Goal: Communication & Community: Share content

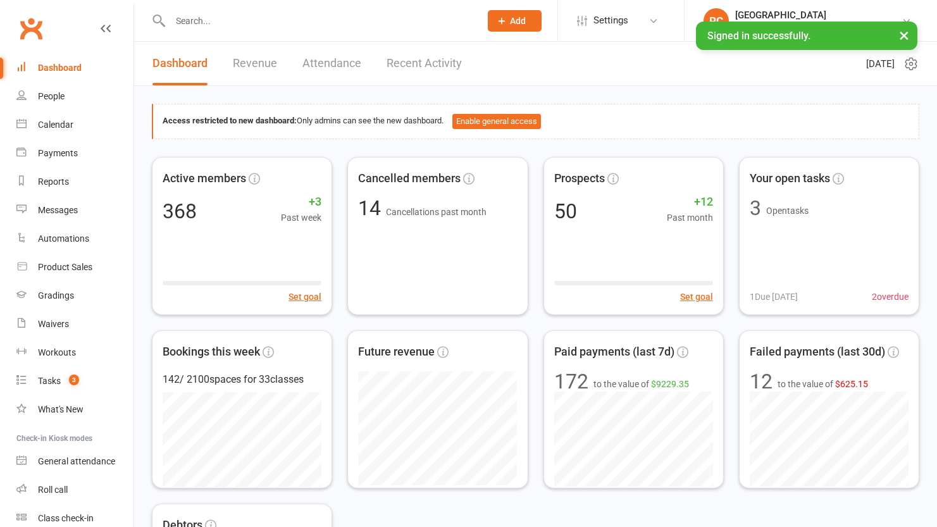
click at [220, 32] on div at bounding box center [312, 20] width 320 height 41
click at [220, 24] on input "text" at bounding box center [318, 21] width 305 height 18
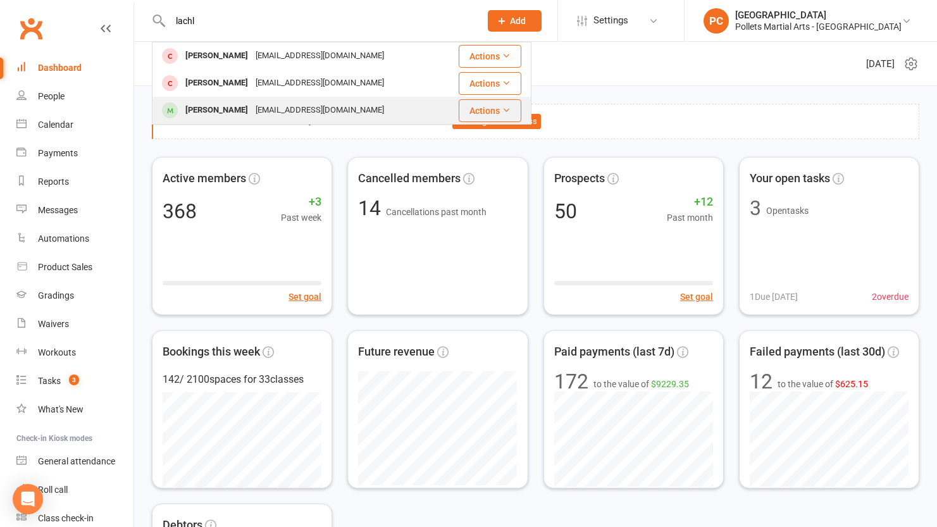
type input "lachl"
click at [227, 108] on div "[PERSON_NAME]" at bounding box center [217, 110] width 70 height 18
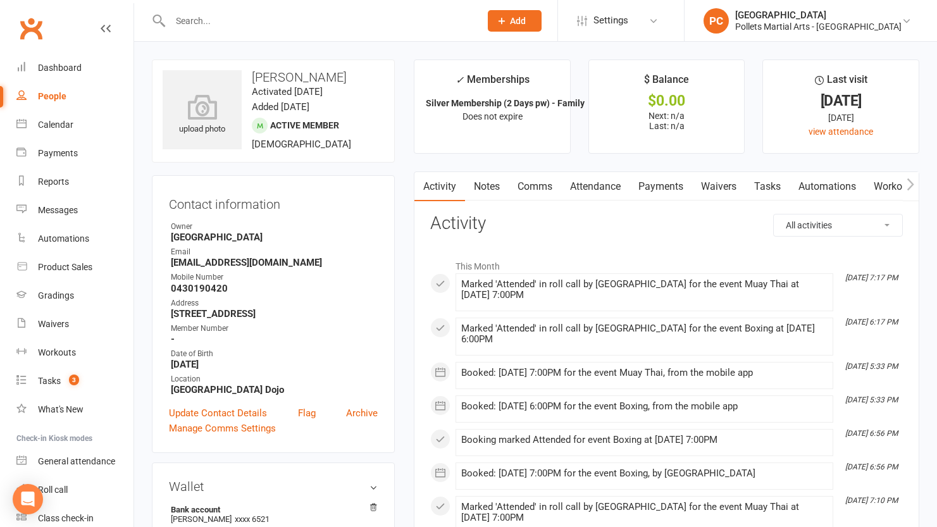
click at [667, 191] on link "Payments" at bounding box center [661, 186] width 63 height 29
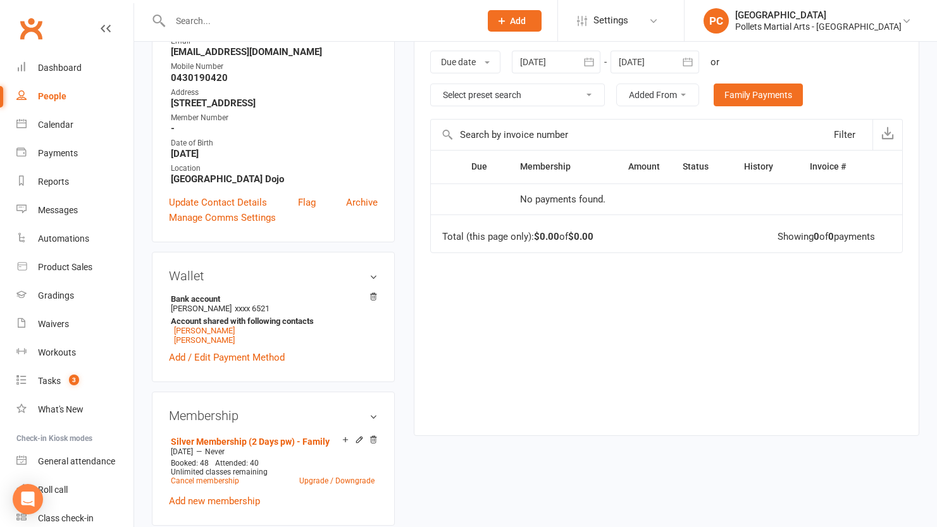
scroll to position [365, 0]
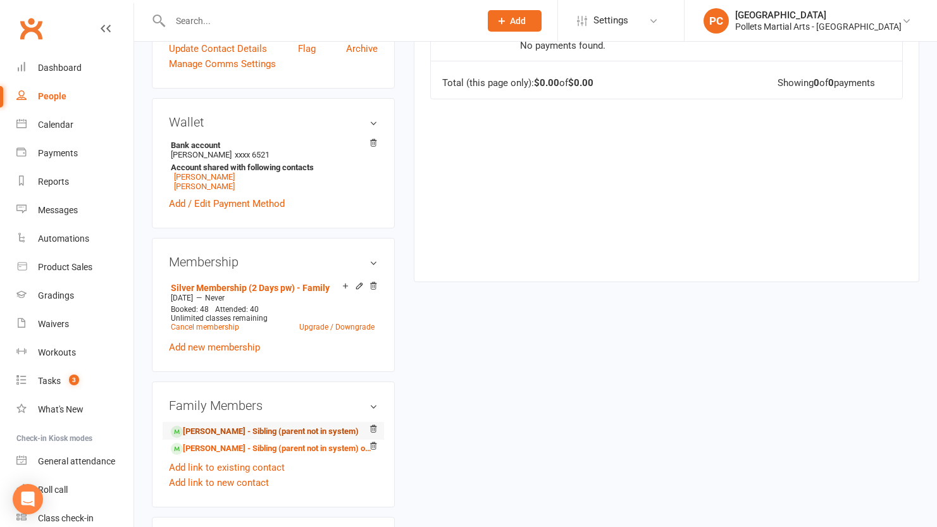
click at [248, 430] on link "[PERSON_NAME] - Sibling (parent not in system)" at bounding box center [265, 431] width 188 height 13
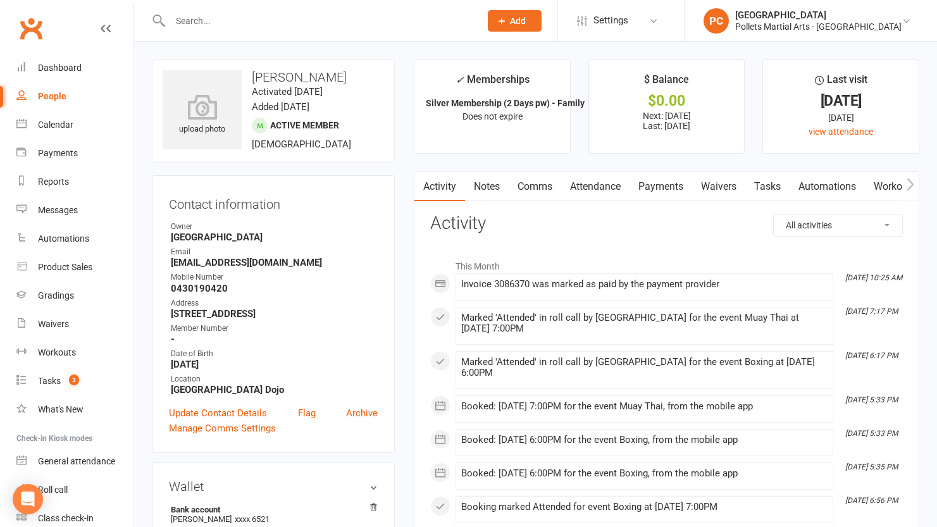
click at [654, 184] on link "Payments" at bounding box center [661, 186] width 63 height 29
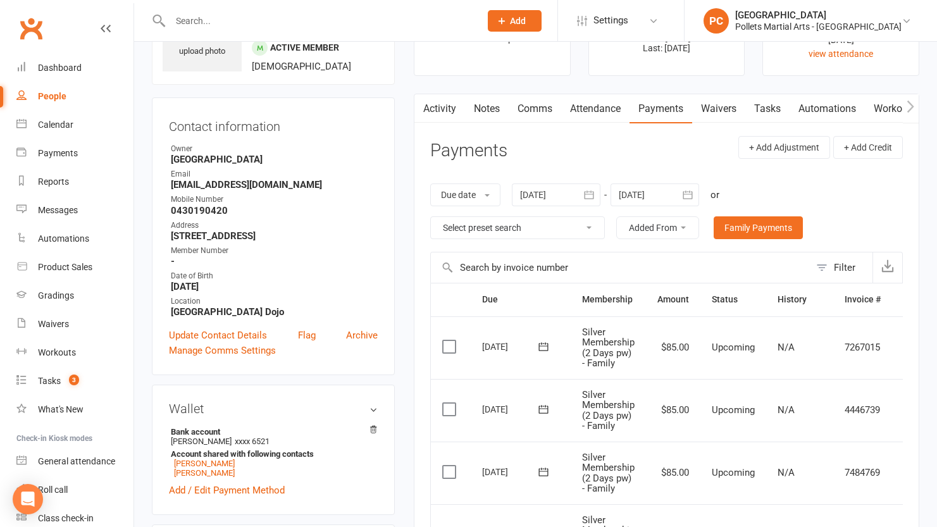
scroll to position [346, 0]
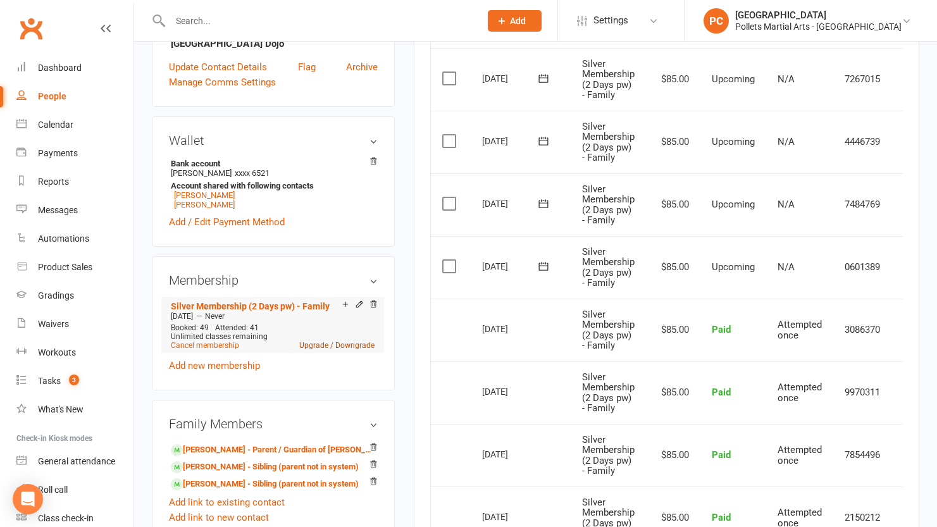
click at [329, 344] on link "Upgrade / Downgrade" at bounding box center [336, 345] width 75 height 9
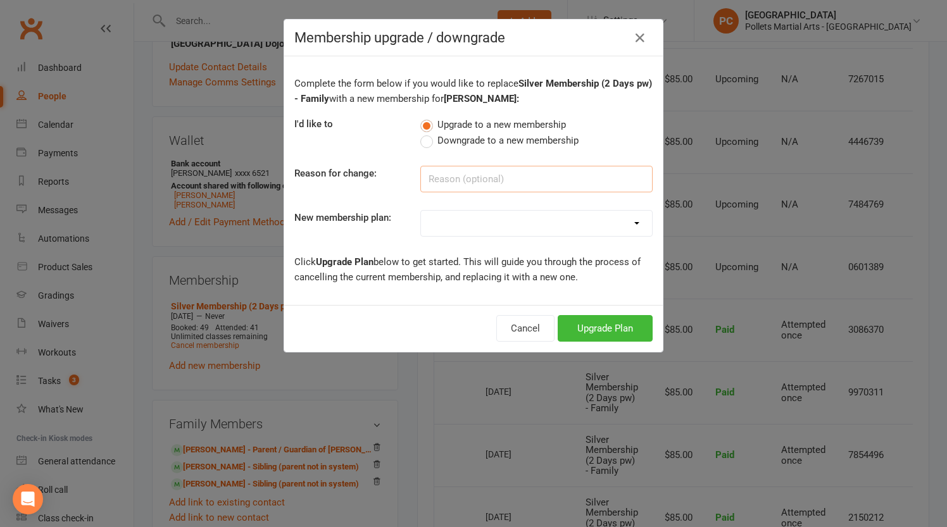
click at [449, 182] on input at bounding box center [536, 179] width 232 height 27
type input "Upgrade to gold Family"
click at [480, 221] on select "Bronze Membership (1 Day pw) - Single Bronze Membership (1 Day pw) - Family Sil…" at bounding box center [536, 223] width 231 height 25
select select "5"
click at [421, 211] on select "Bronze Membership (1 Day pw) - Single Bronze Membership (1 Day pw) - Family Sil…" at bounding box center [536, 223] width 231 height 25
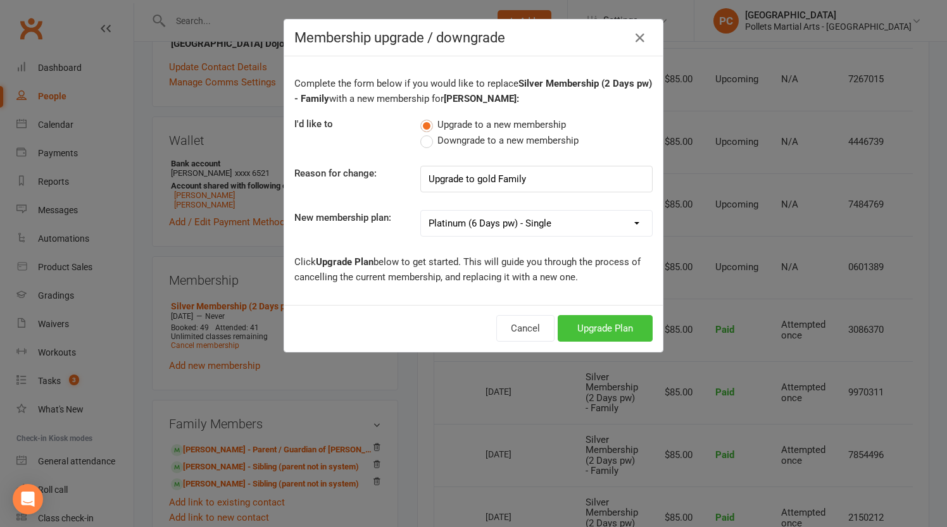
click at [606, 330] on button "Upgrade Plan" at bounding box center [605, 328] width 95 height 27
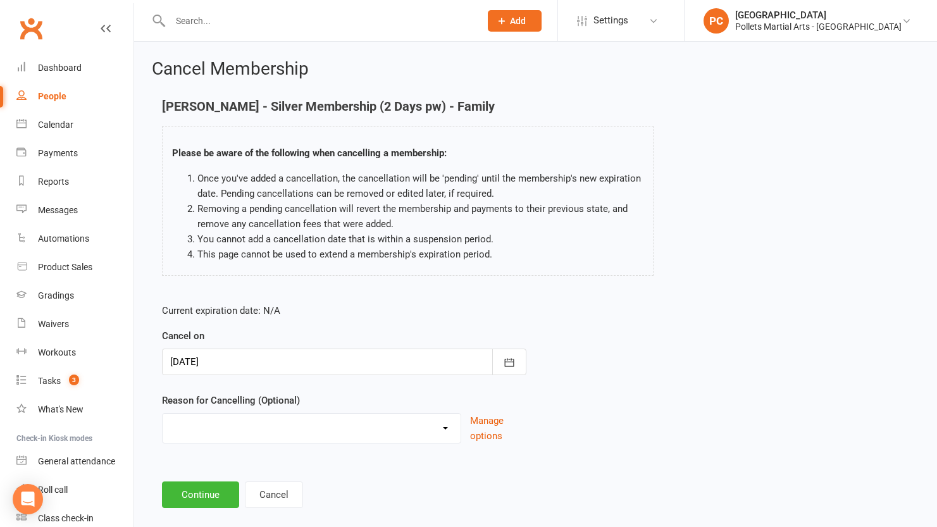
click at [55, 94] on div "People" at bounding box center [52, 96] width 28 height 10
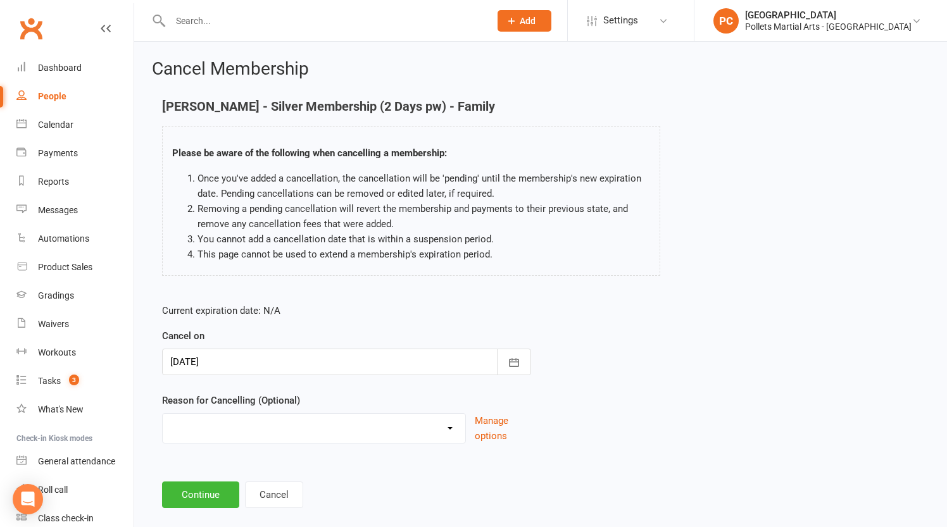
select select "100"
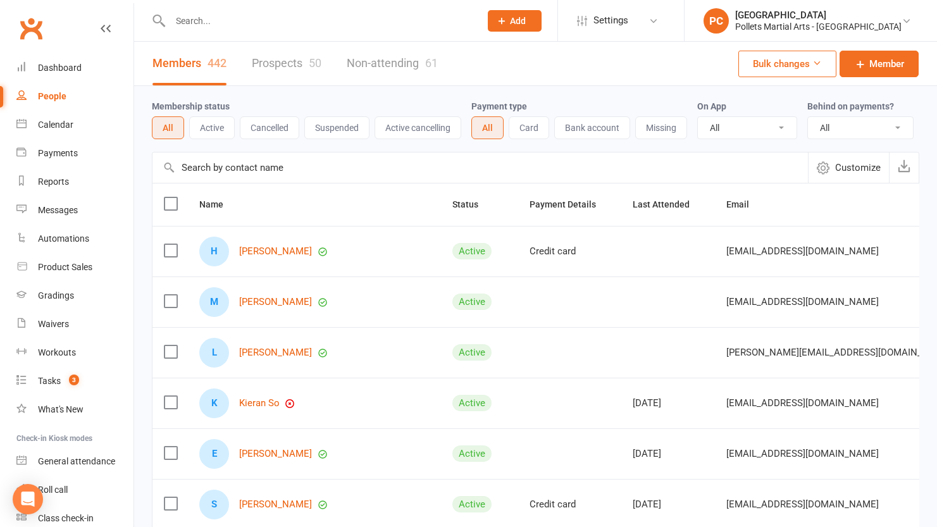
click at [231, 26] on input "text" at bounding box center [318, 21] width 305 height 18
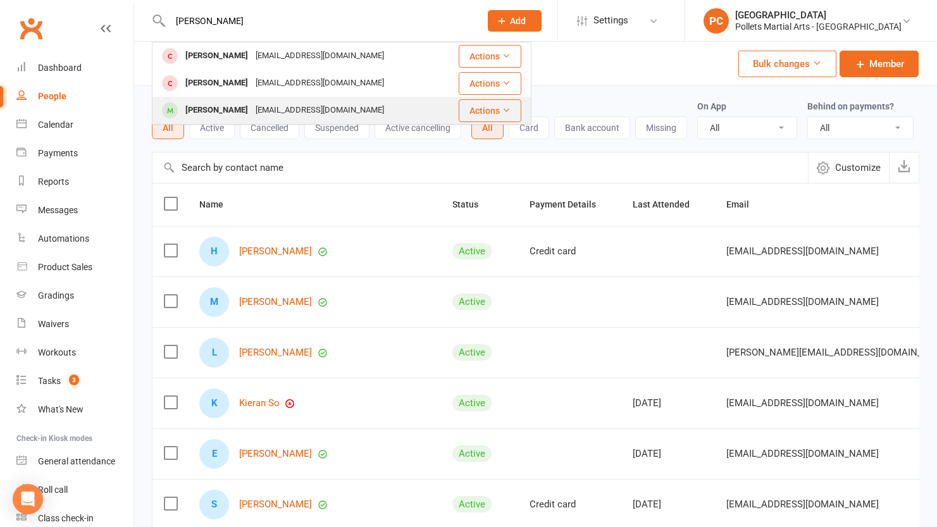
type input "[PERSON_NAME]"
click at [268, 103] on div "[EMAIL_ADDRESS][DOMAIN_NAME]" at bounding box center [320, 110] width 136 height 18
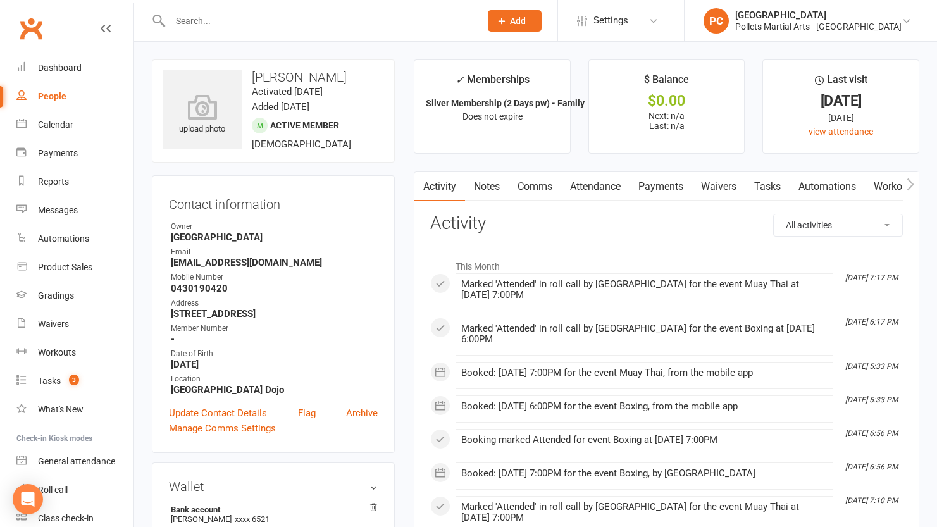
scroll to position [399, 0]
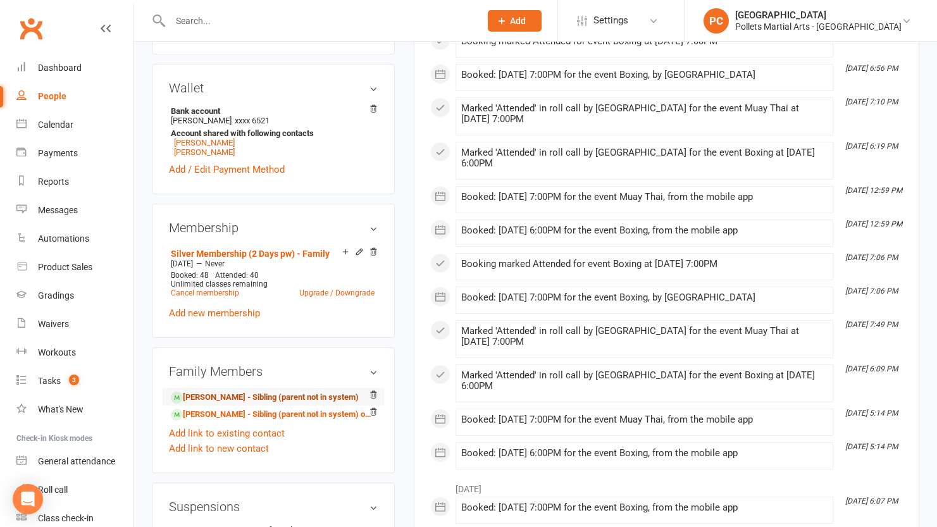
click at [213, 397] on link "[PERSON_NAME] - Sibling (parent not in system)" at bounding box center [265, 397] width 188 height 13
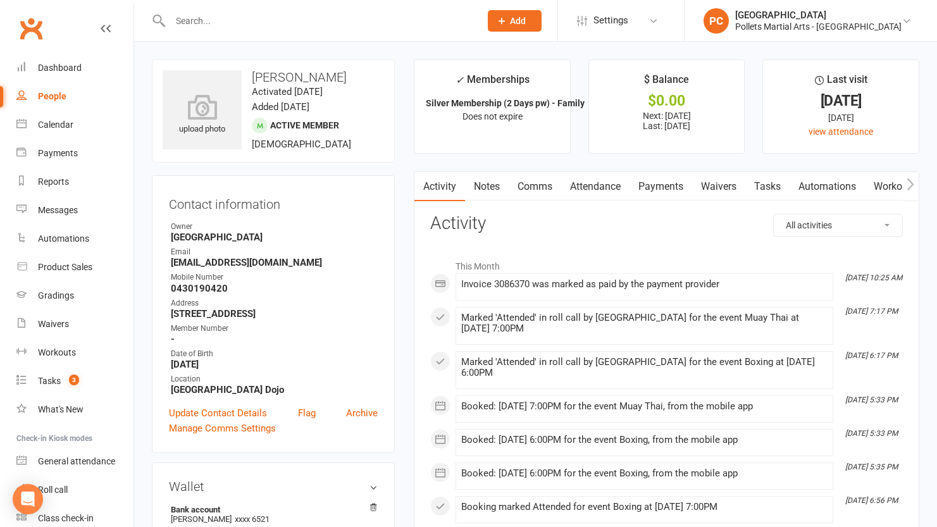
click at [664, 191] on link "Payments" at bounding box center [661, 186] width 63 height 29
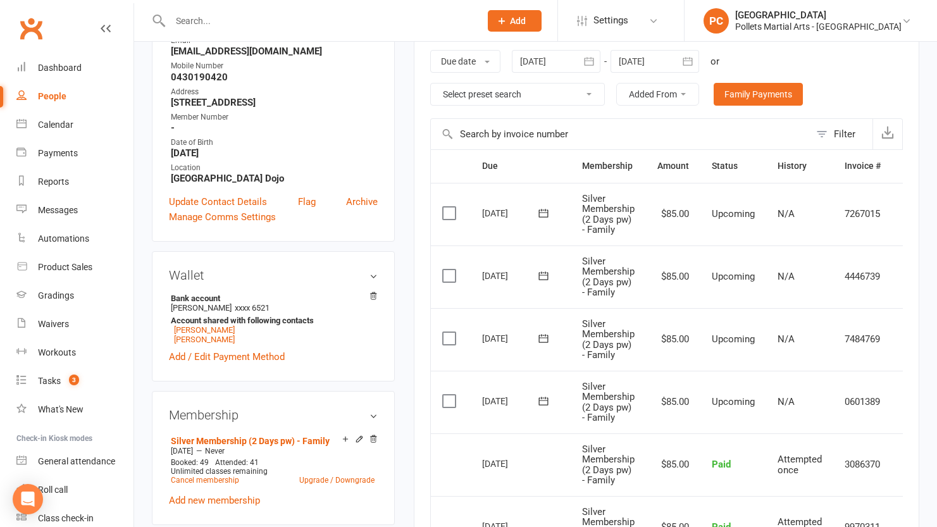
scroll to position [238, 0]
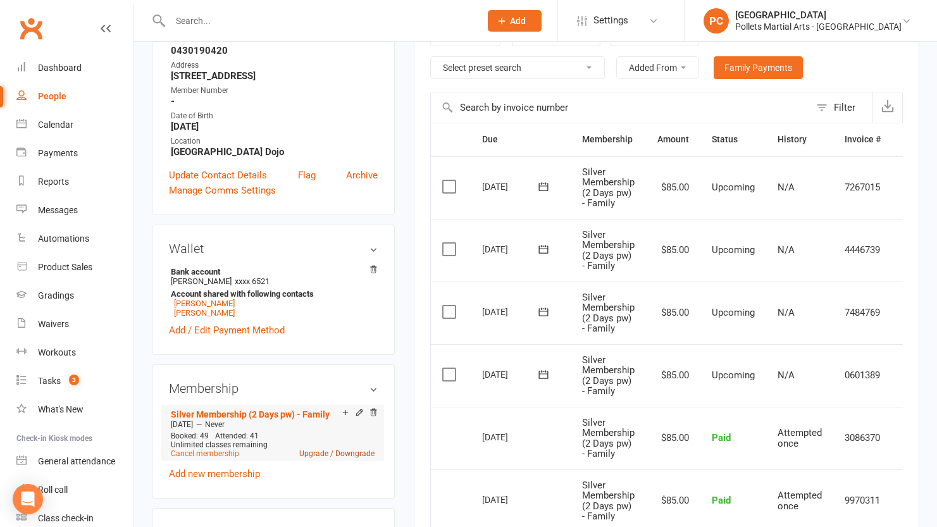
click at [313, 449] on link "Upgrade / Downgrade" at bounding box center [336, 453] width 75 height 9
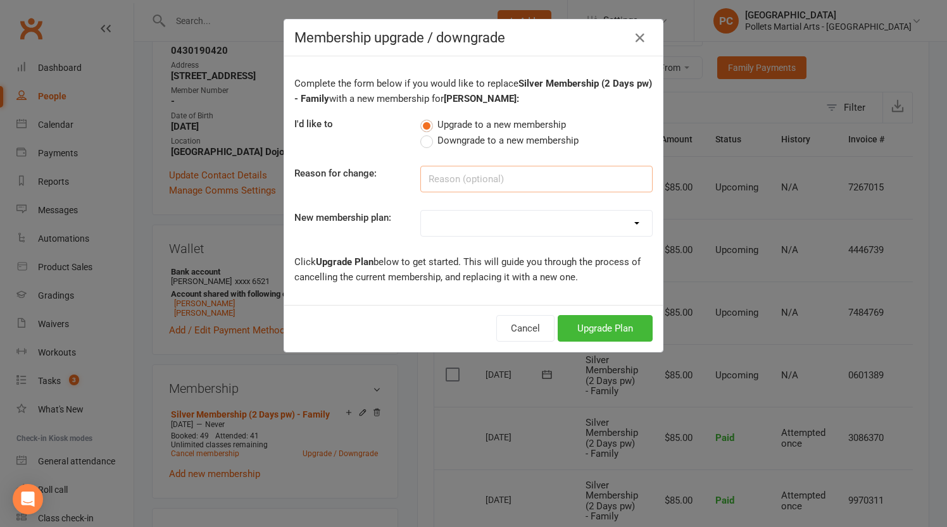
click at [497, 177] on input at bounding box center [536, 179] width 232 height 27
type input "Upgrade to family gold"
click at [607, 230] on select "Bronze Membership (1 Day pw) - Single Bronze Membership (1 Day pw) - Family Sil…" at bounding box center [536, 223] width 231 height 25
select select "5"
click at [421, 211] on select "Bronze Membership (1 Day pw) - Single Bronze Membership (1 Day pw) - Family Sil…" at bounding box center [536, 223] width 231 height 25
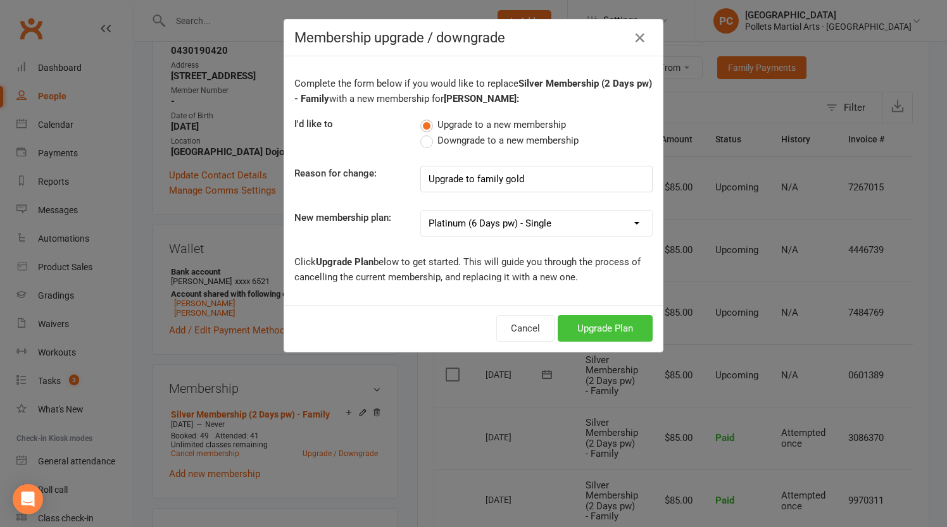
click at [637, 334] on button "Upgrade Plan" at bounding box center [605, 328] width 95 height 27
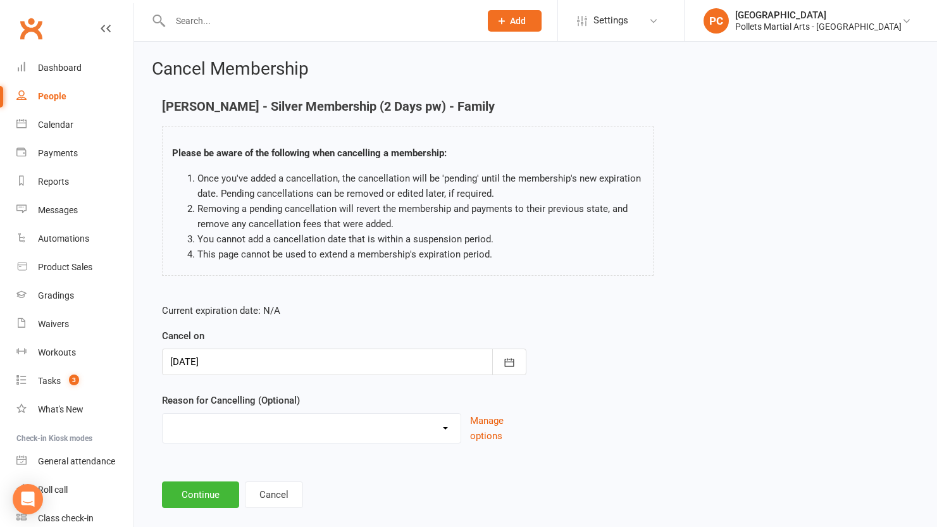
click at [268, 356] on div at bounding box center [344, 362] width 365 height 27
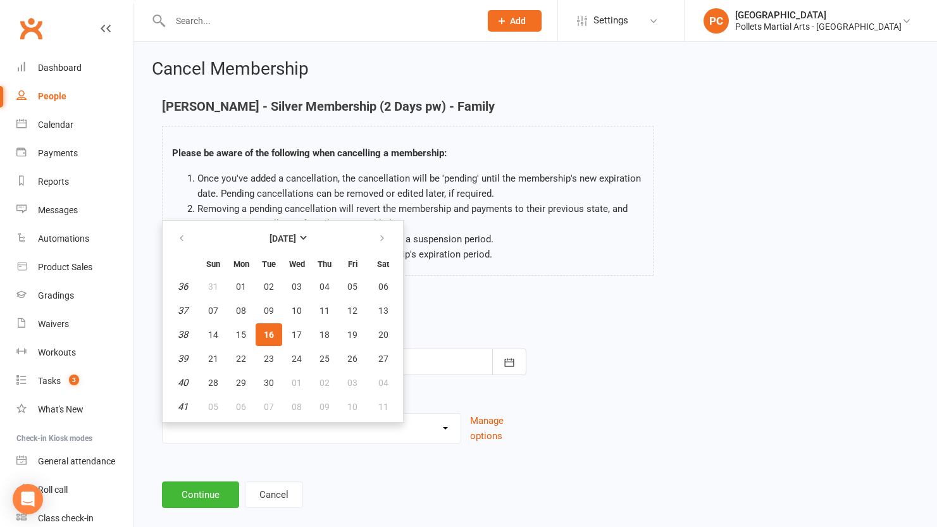
click at [274, 336] on button "16" at bounding box center [269, 334] width 27 height 23
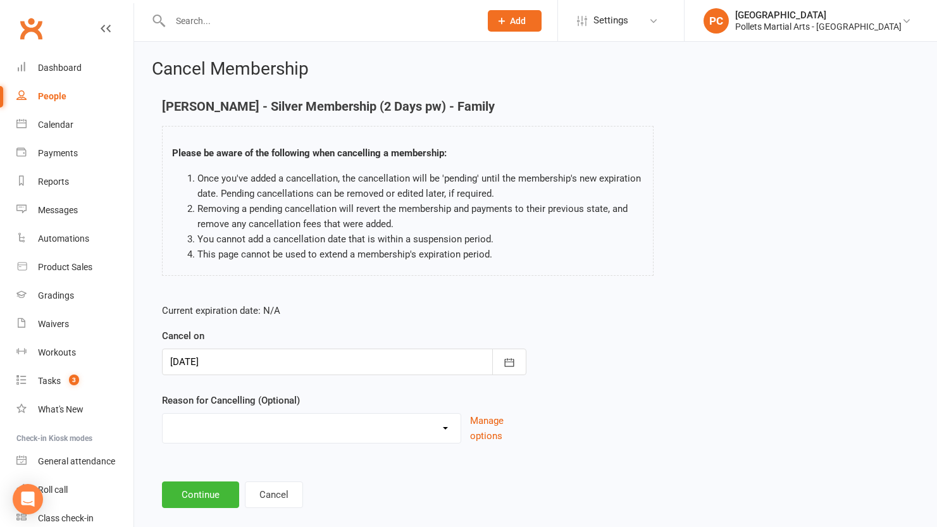
click at [289, 440] on div "Clashes with other term sports Doesn't Fit my Schedule Don't like the classes F…" at bounding box center [311, 428] width 299 height 30
click at [289, 429] on select "Clashes with other term sports Doesn't Fit my Schedule Don't like the classes F…" at bounding box center [312, 426] width 298 height 25
select select "7"
click at [163, 414] on select "Clashes with other term sports Doesn't Fit my Schedule Don't like the classes F…" at bounding box center [312, 426] width 298 height 25
drag, startPoint x: 209, startPoint y: 484, endPoint x: 173, endPoint y: 484, distance: 35.4
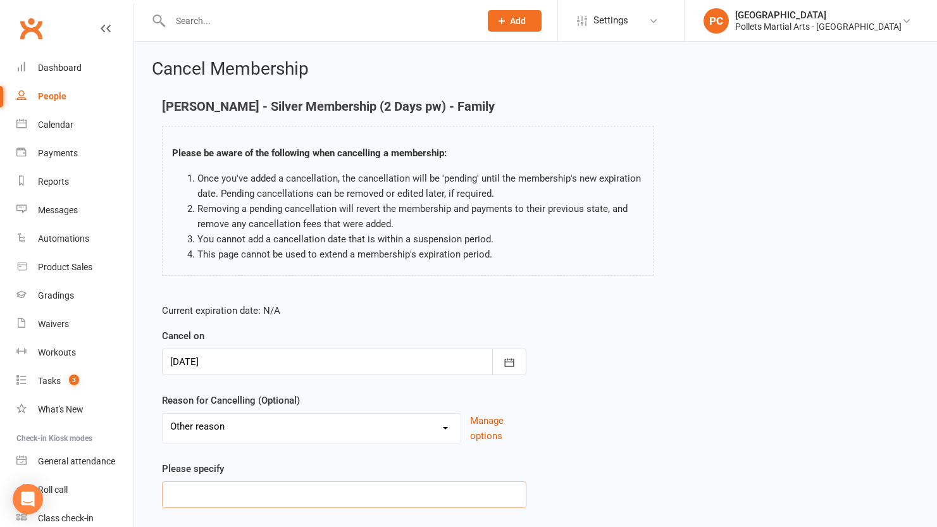
click at [209, 485] on input at bounding box center [344, 495] width 365 height 27
type input "Upgrade"
click at [654, 466] on div "Current expiration date: N/A Cancel on [DATE] [DATE] Sun Mon Tue Wed Thu Fri Sa…" at bounding box center [536, 410] width 766 height 232
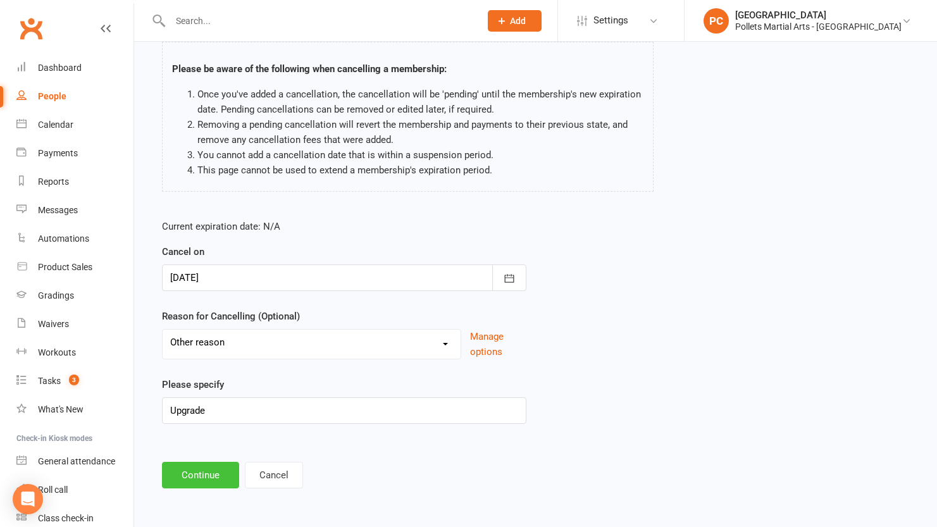
click at [191, 471] on button "Continue" at bounding box center [200, 475] width 77 height 27
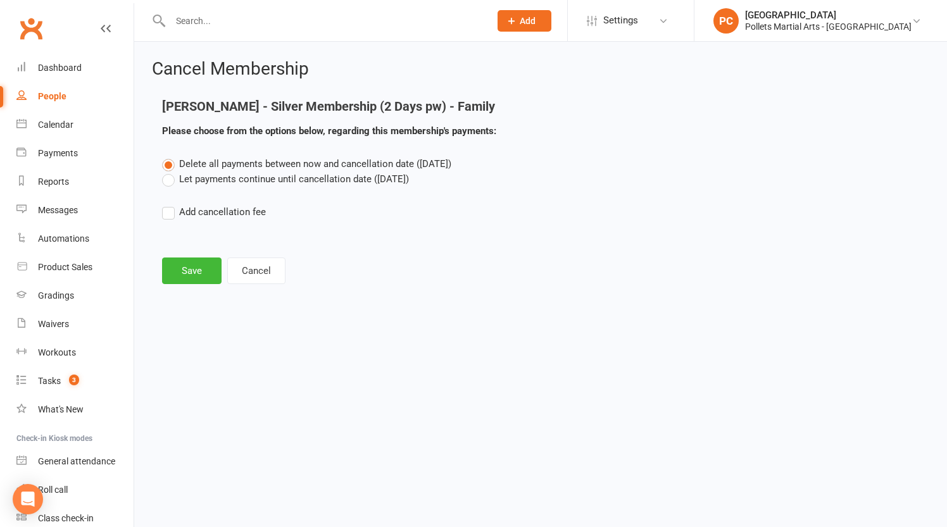
click at [175, 183] on label "Let payments continue until cancellation date ([DATE])" at bounding box center [285, 179] width 247 height 15
click at [170, 172] on input "Let payments continue until cancellation date ([DATE])" at bounding box center [166, 172] width 8 height 0
click at [189, 279] on button "Save" at bounding box center [191, 271] width 59 height 27
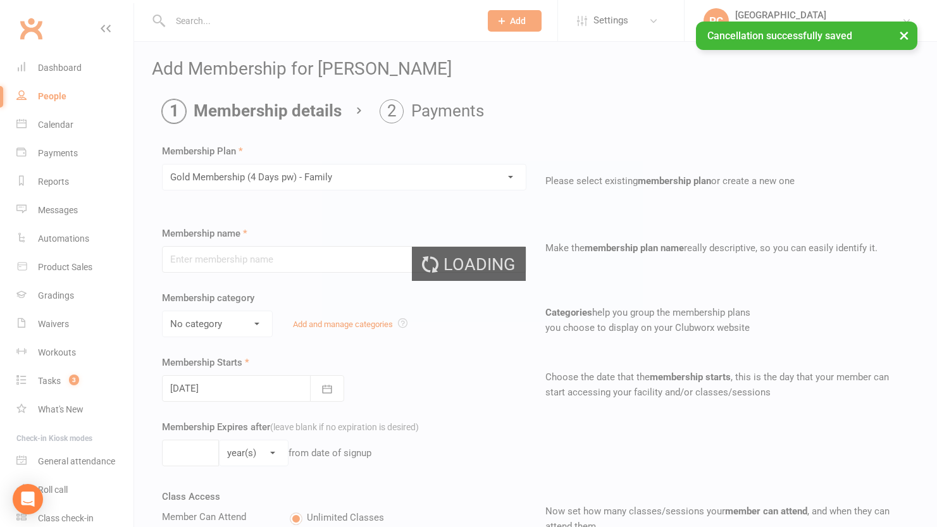
type input "Gold Membership (4 Days pw) - Family"
select select "0"
type input "0"
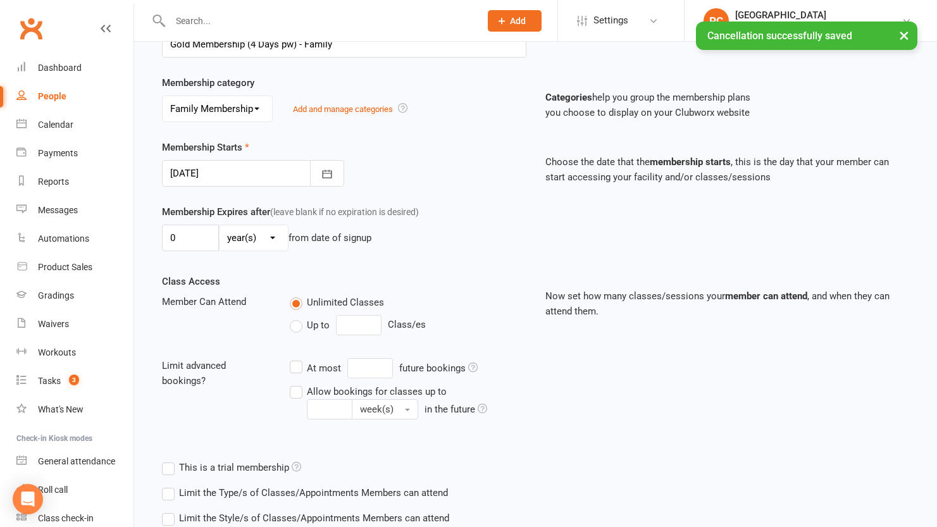
scroll to position [351, 0]
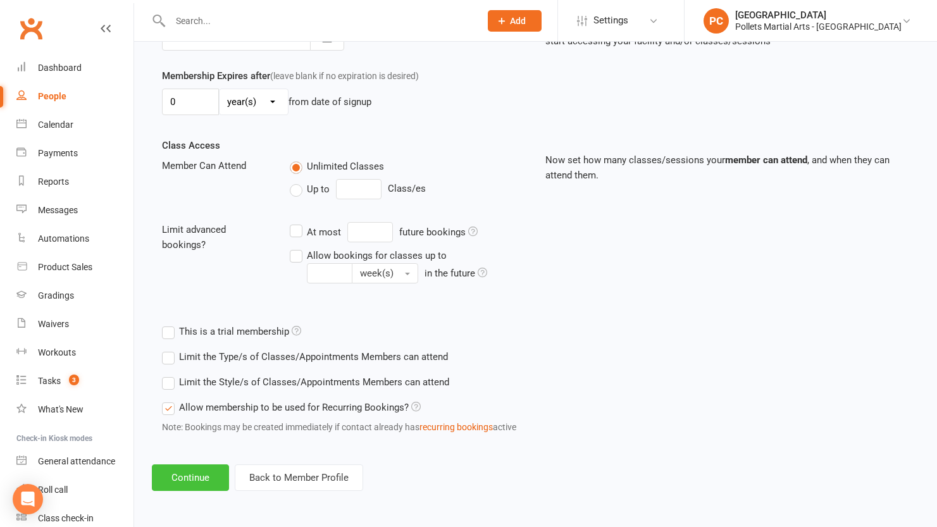
click at [193, 474] on button "Continue" at bounding box center [190, 478] width 77 height 27
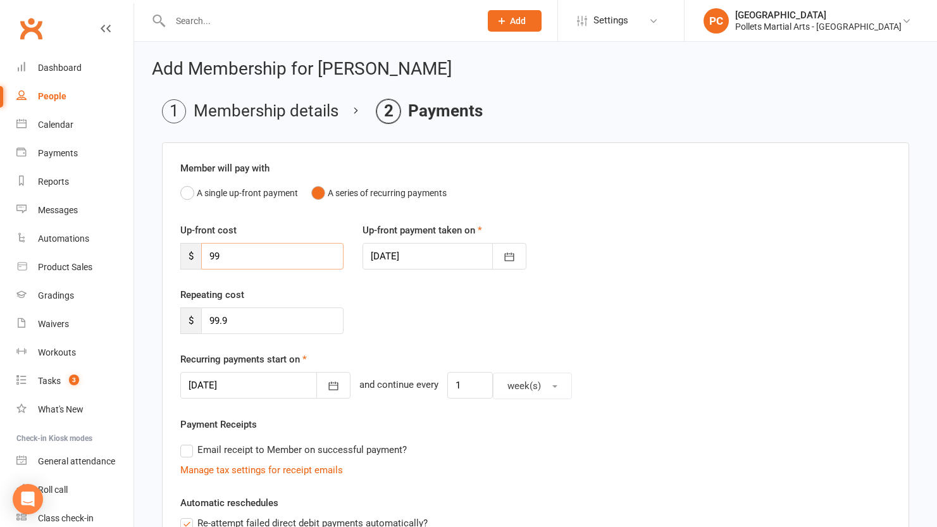
drag, startPoint x: 216, startPoint y: 256, endPoint x: 177, endPoint y: 259, distance: 40.0
click at [177, 259] on div "Up-front cost $ 99" at bounding box center [262, 246] width 182 height 47
type input "0"
click at [447, 311] on div "Repeating cost $ 99.9" at bounding box center [536, 319] width 730 height 65
click at [327, 391] on icon "button" at bounding box center [333, 386] width 13 height 13
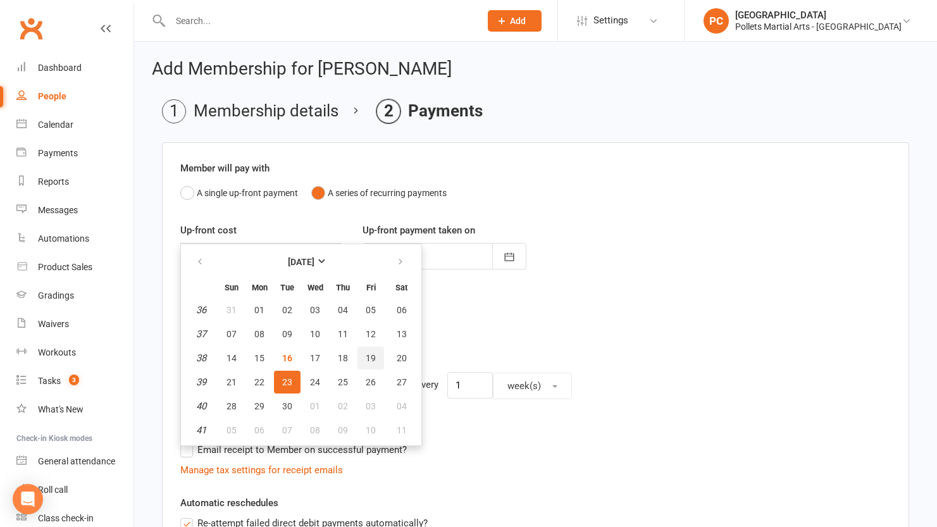
click at [370, 363] on span "19" at bounding box center [371, 358] width 10 height 10
type input "[DATE]"
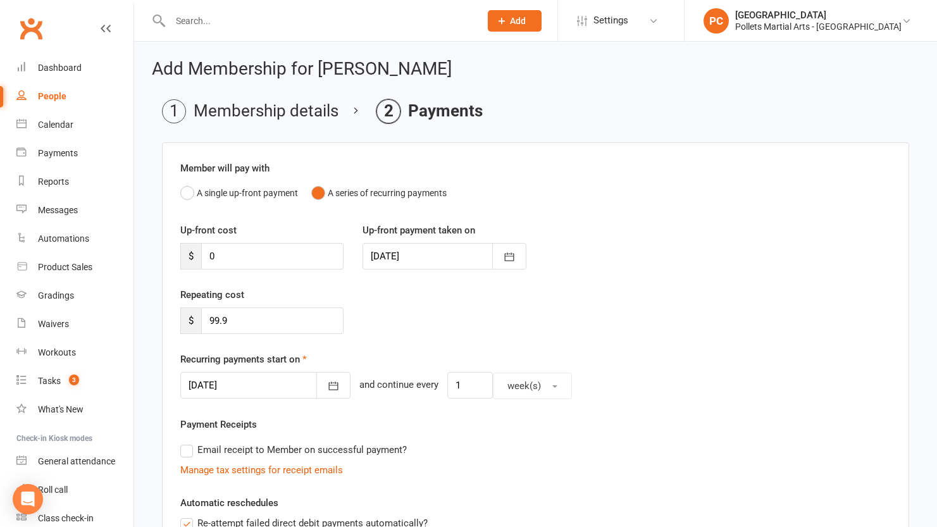
click at [466, 313] on div "Repeating cost $ 99.9" at bounding box center [536, 319] width 730 height 65
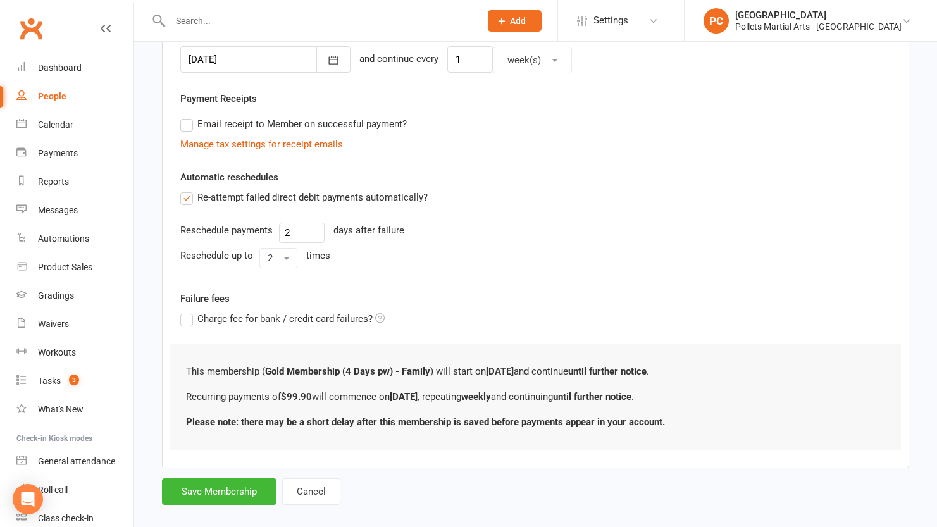
scroll to position [342, 0]
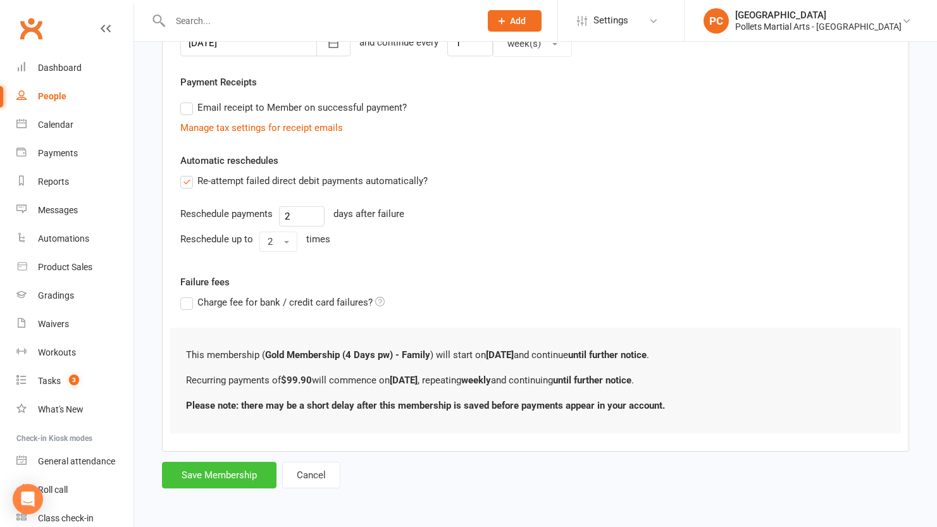
click at [191, 475] on button "Save Membership" at bounding box center [219, 475] width 115 height 27
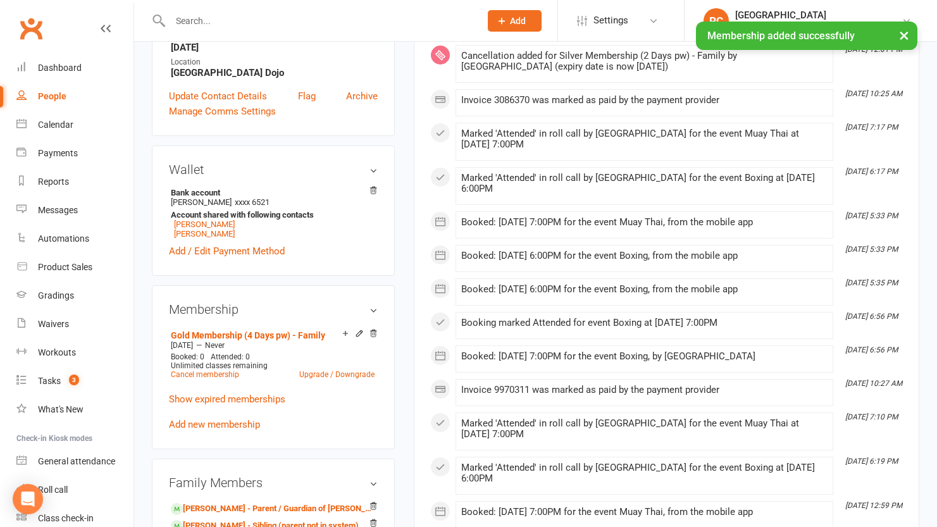
scroll to position [334, 0]
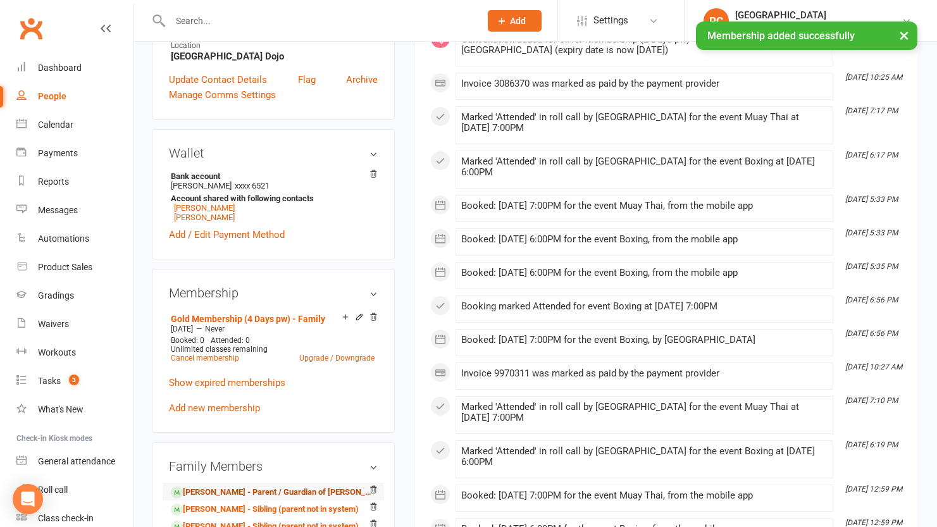
click at [216, 491] on link "[PERSON_NAME] - Parent / Guardian of [PERSON_NAME]" at bounding box center [271, 492] width 201 height 13
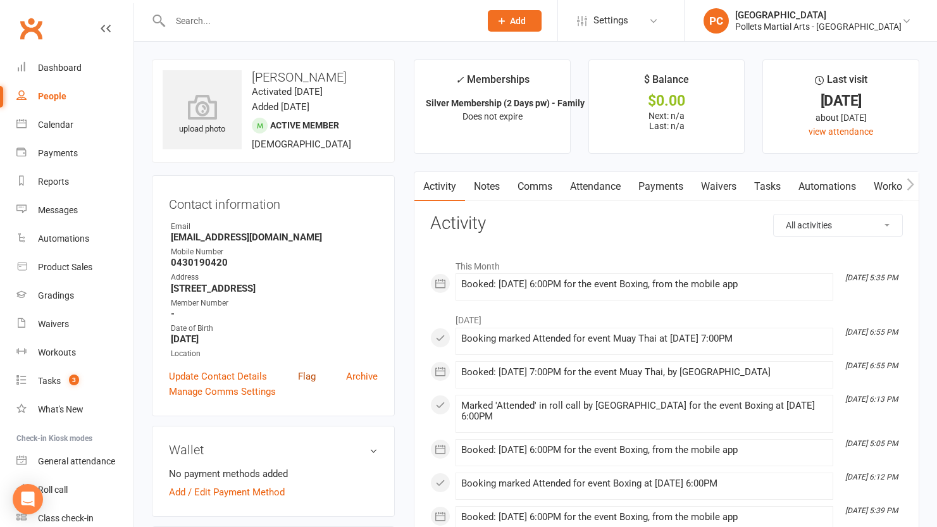
scroll to position [287, 0]
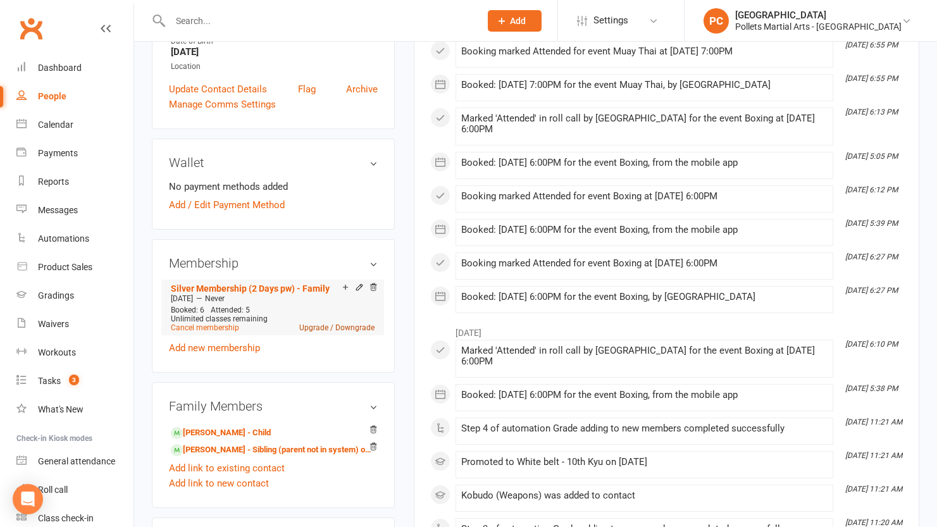
click at [322, 325] on link "Upgrade / Downgrade" at bounding box center [336, 327] width 75 height 9
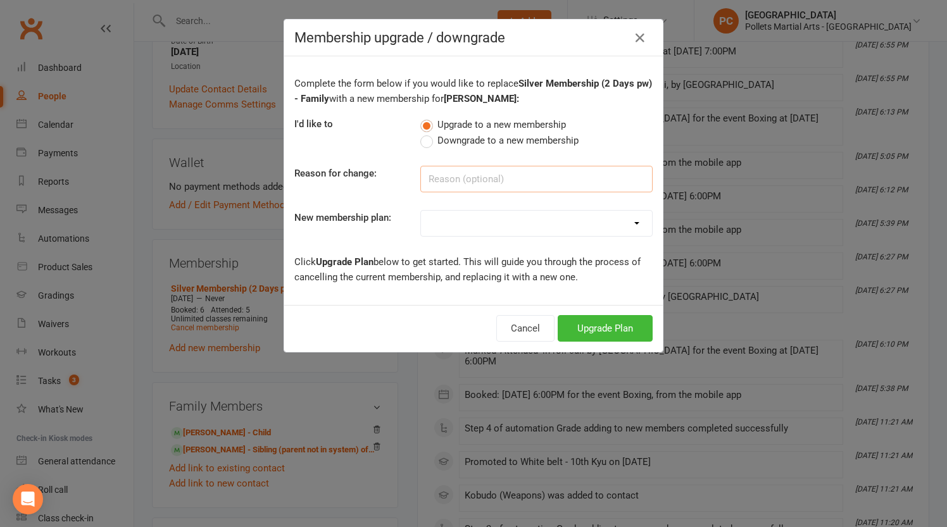
click at [475, 185] on input at bounding box center [536, 179] width 232 height 27
drag, startPoint x: 540, startPoint y: 185, endPoint x: 360, endPoint y: 158, distance: 182.4
click at [359, 158] on div "Complete the form below if you would like to replace Silver Membership (2 Days …" at bounding box center [473, 180] width 378 height 249
type input "Upgrade to gold family"
click at [539, 218] on select "Bronze Membership (1 Day pw) - Single Bronze Membership (1 Day pw) - Family Sil…" at bounding box center [536, 223] width 231 height 25
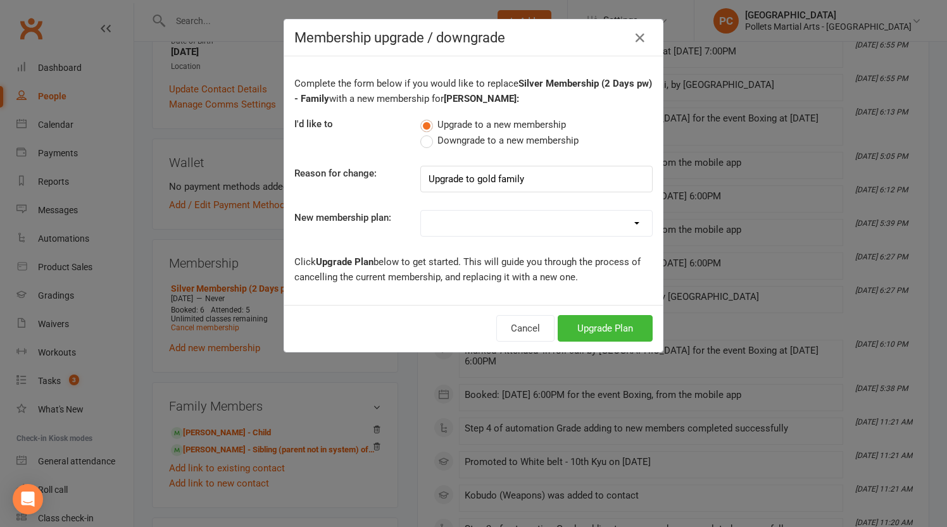
select select "5"
click at [421, 211] on select "Bronze Membership (1 Day pw) - Single Bronze Membership (1 Day pw) - Family Sil…" at bounding box center [536, 223] width 231 height 25
click at [596, 333] on button "Upgrade Plan" at bounding box center [605, 328] width 95 height 27
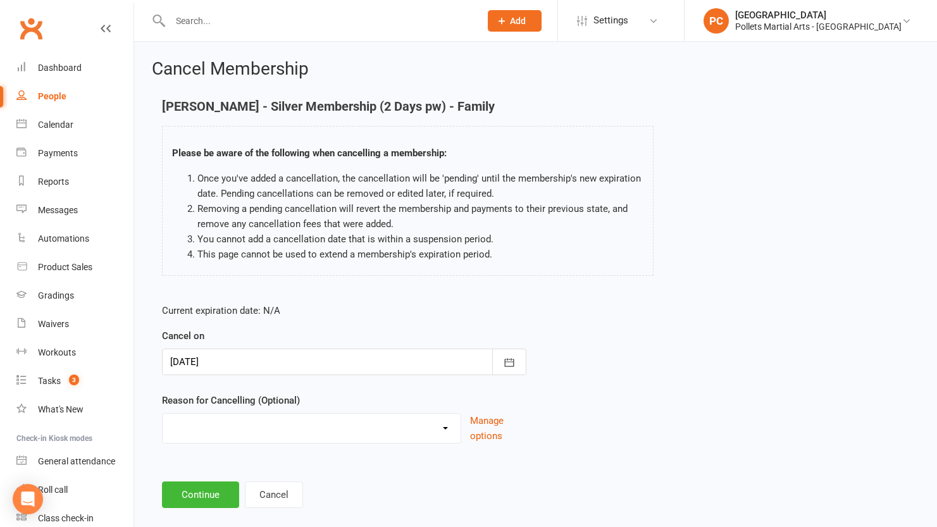
click at [237, 424] on select "Clashes with other term sports Doesn't Fit my Schedule Don't like the classes F…" at bounding box center [312, 426] width 298 height 25
select select "7"
click at [163, 414] on select "Clashes with other term sports Doesn't Fit my Schedule Don't like the classes F…" at bounding box center [312, 426] width 298 height 25
click at [221, 484] on input at bounding box center [344, 495] width 365 height 27
paste input "Upgrade to gold family"
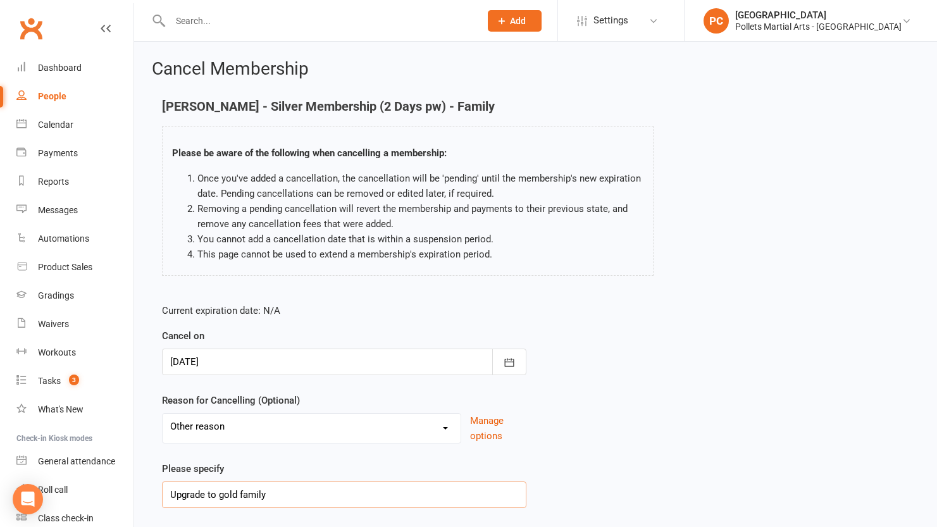
scroll to position [84, 0]
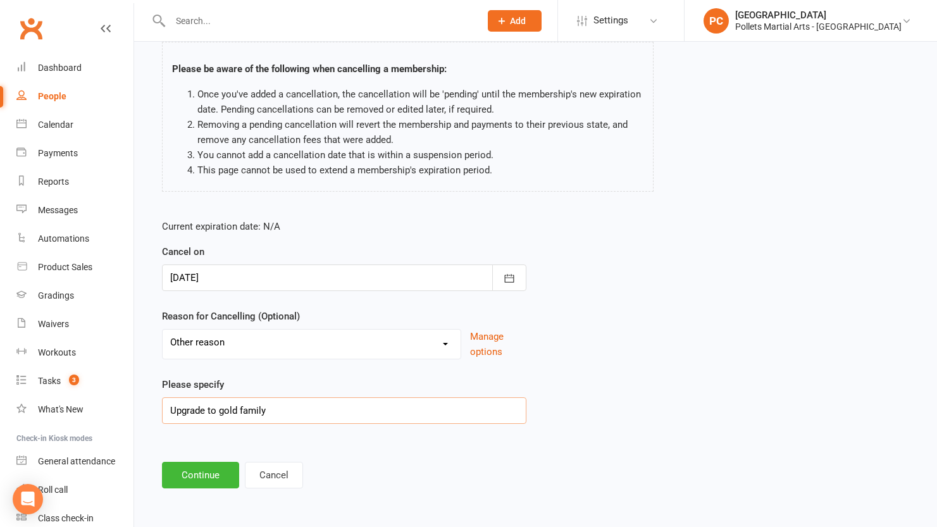
type input "Upgrade to gold family"
click at [156, 482] on main "[PERSON_NAME] - Silver Membership (2 Days pw) - Family Please be aware of the f…" at bounding box center [536, 251] width 768 height 473
click at [173, 477] on button "Continue" at bounding box center [200, 475] width 77 height 27
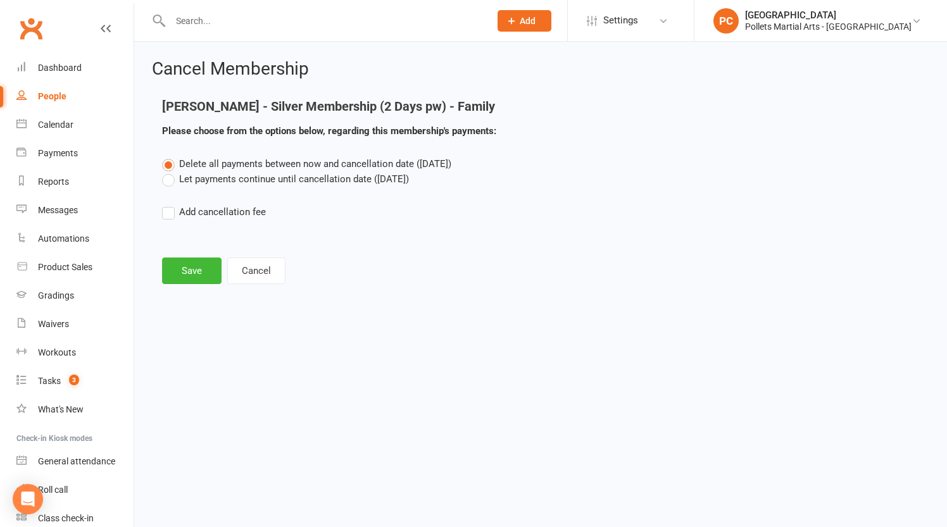
click at [225, 182] on label "Let payments continue until cancellation date ([DATE])" at bounding box center [285, 179] width 247 height 15
click at [170, 172] on input "Let payments continue until cancellation date ([DATE])" at bounding box center [166, 172] width 8 height 0
click at [199, 166] on span "Delete all payments between now and cancellation date ([DATE])" at bounding box center [315, 163] width 272 height 11
click at [170, 156] on input "Delete all payments between now and cancellation date ([DATE])" at bounding box center [166, 156] width 8 height 0
click at [184, 266] on button "Save" at bounding box center [191, 271] width 59 height 27
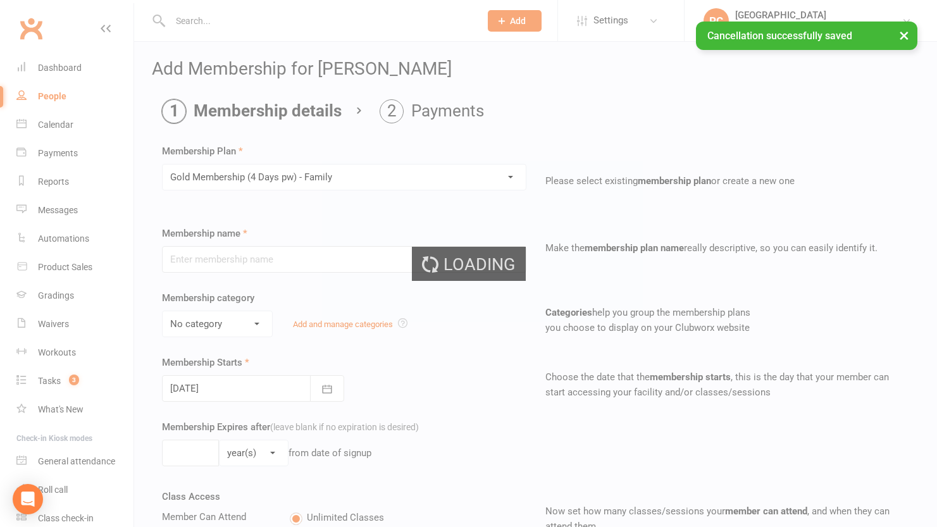
type input "Gold Membership (4 Days pw) - Family"
select select "0"
type input "0"
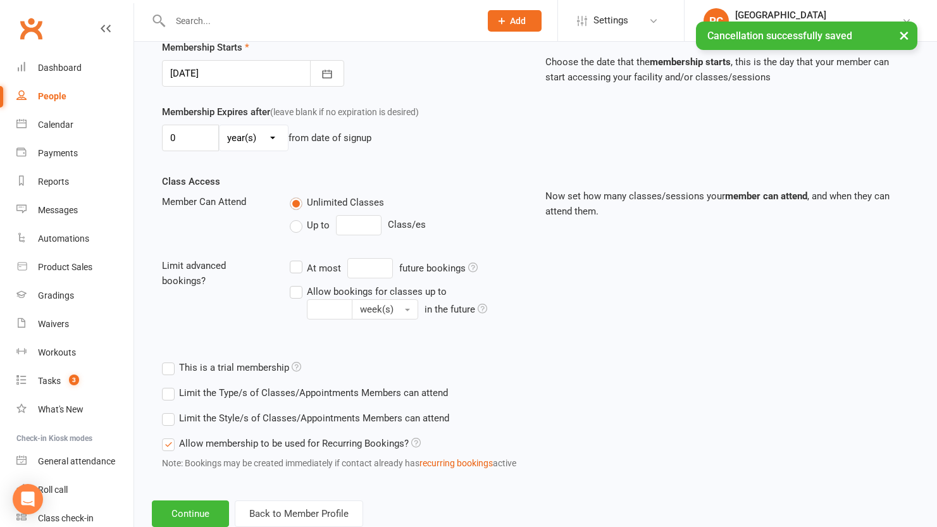
scroll to position [351, 0]
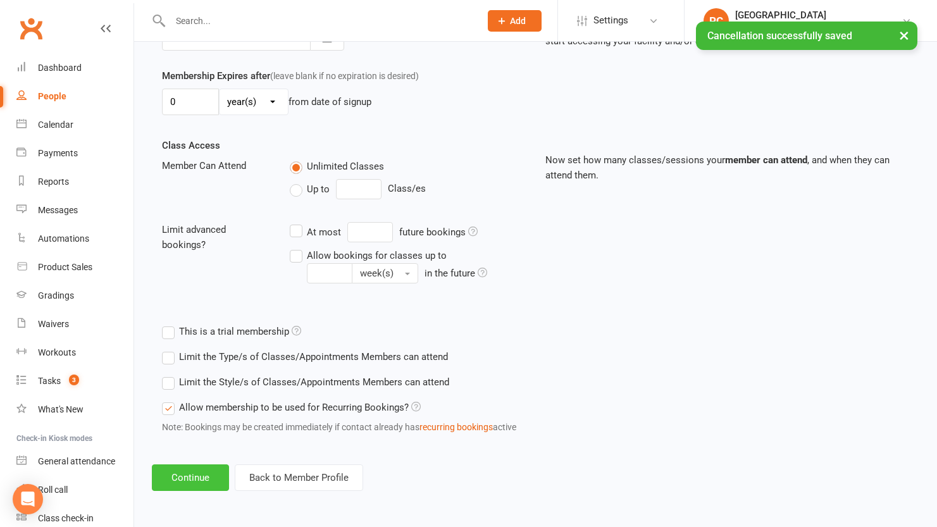
click at [171, 482] on button "Continue" at bounding box center [190, 478] width 77 height 27
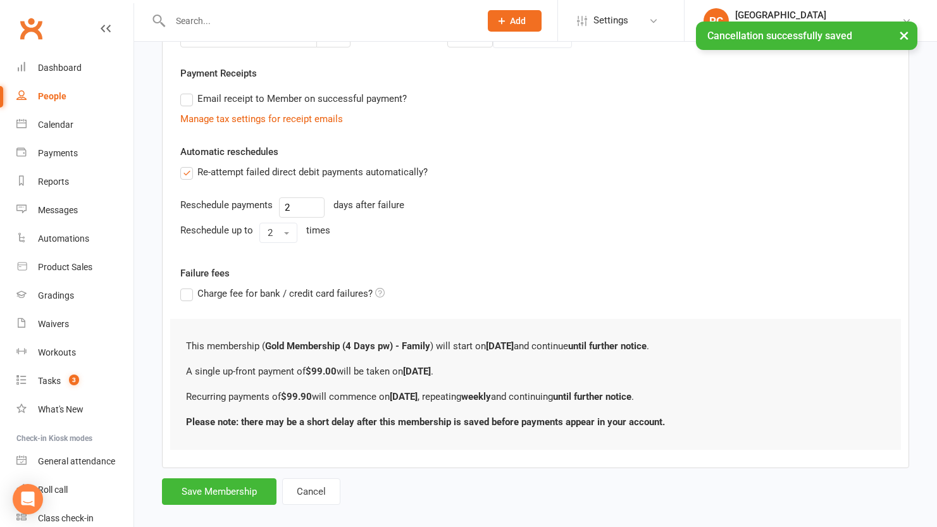
scroll to position [0, 0]
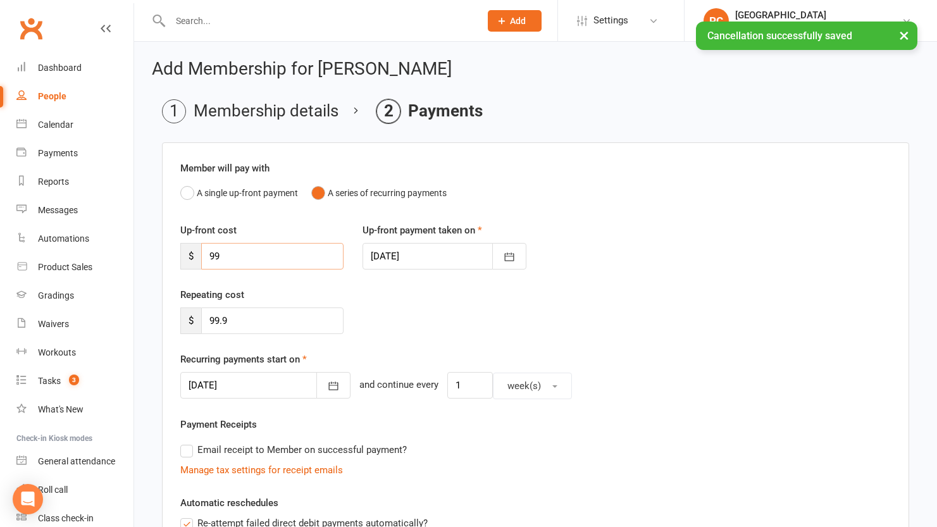
drag, startPoint x: 208, startPoint y: 257, endPoint x: 194, endPoint y: 255, distance: 14.1
click at [194, 255] on div "$ 99" at bounding box center [261, 256] width 163 height 27
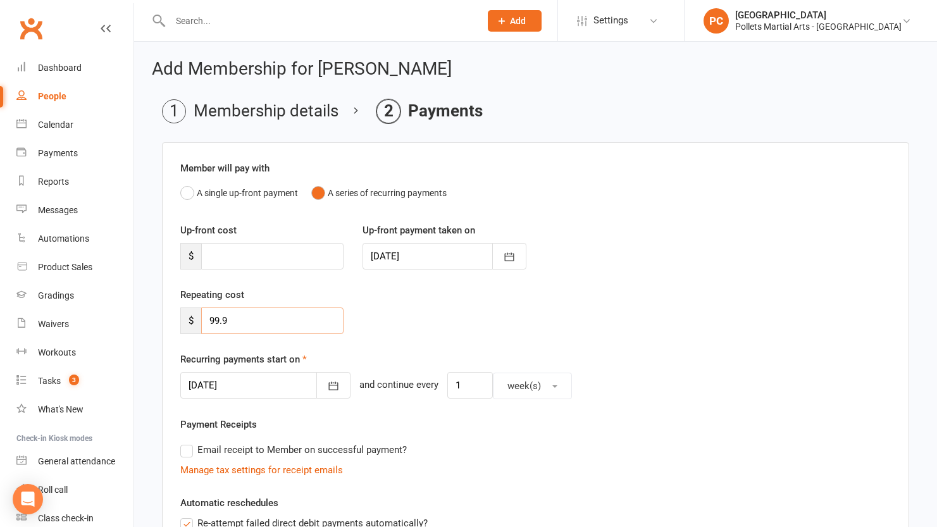
drag, startPoint x: 229, startPoint y: 321, endPoint x: 172, endPoint y: 321, distance: 57.0
click at [172, 321] on div "Repeating cost $ 99.9" at bounding box center [262, 310] width 182 height 47
click at [409, 325] on div "Repeating cost $" at bounding box center [536, 319] width 730 height 65
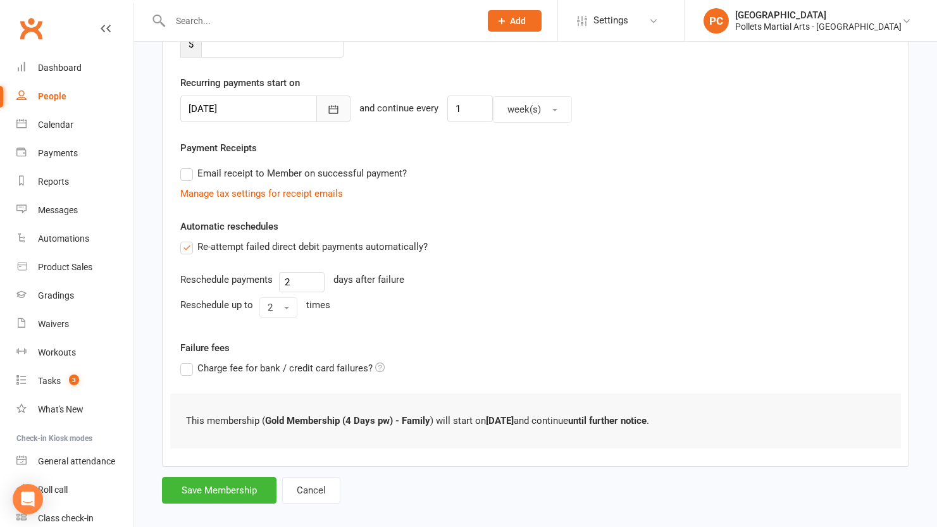
click at [319, 112] on button "button" at bounding box center [333, 109] width 34 height 27
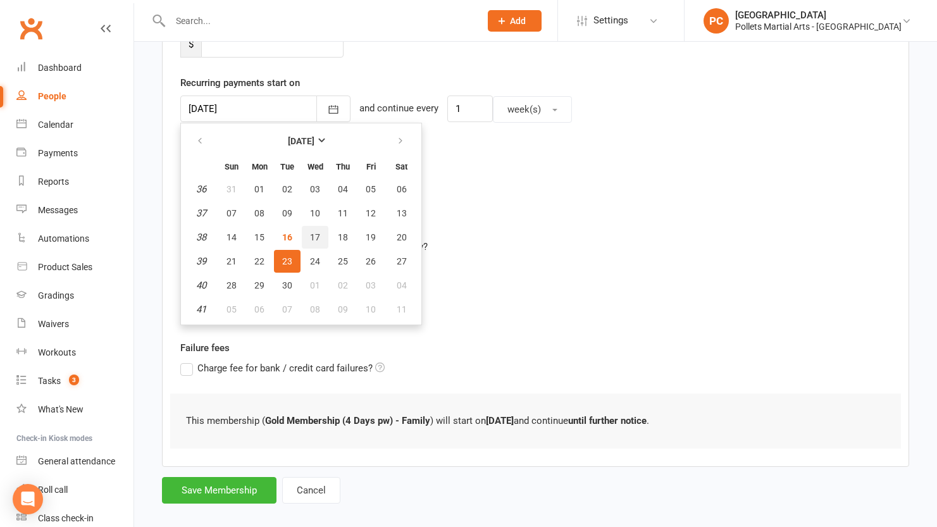
click at [318, 230] on button "17" at bounding box center [315, 237] width 27 height 23
type input "[DATE]"
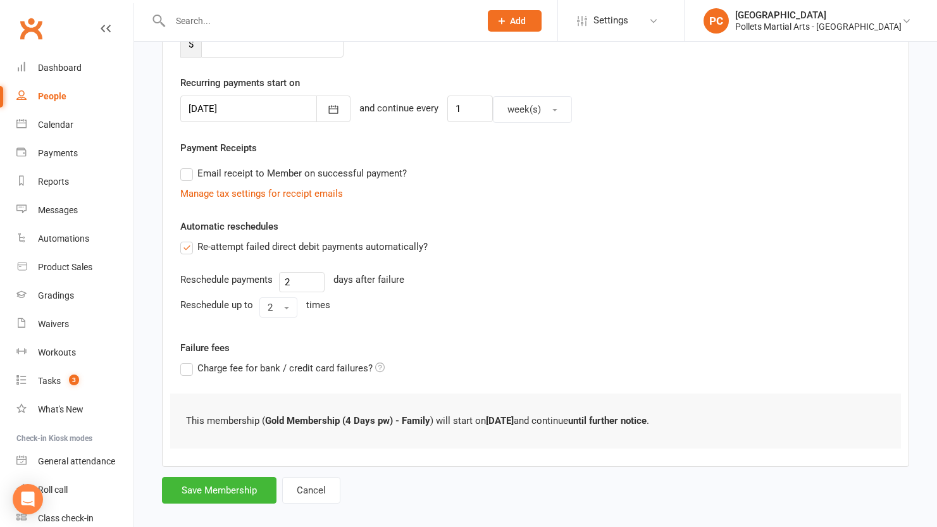
click at [499, 240] on div "Re-attempt failed direct debit payments automatically?" at bounding box center [535, 246] width 711 height 15
click at [223, 479] on button "Save Membership" at bounding box center [219, 490] width 115 height 27
type input "0"
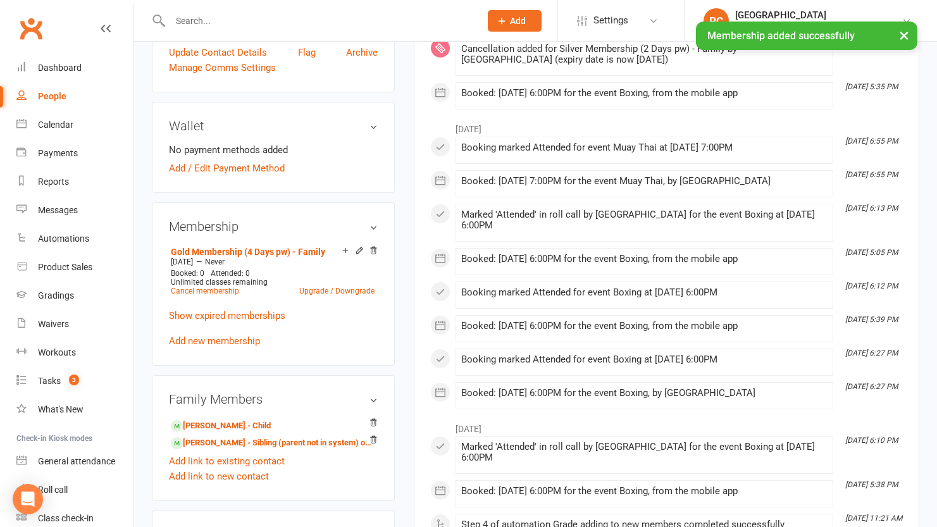
scroll to position [341, 0]
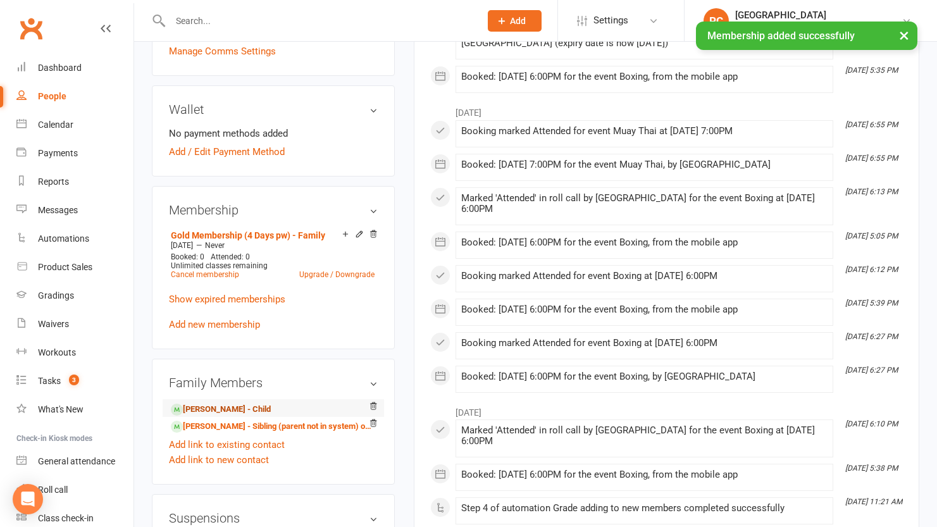
click at [203, 413] on link "[PERSON_NAME] - Child" at bounding box center [221, 409] width 100 height 13
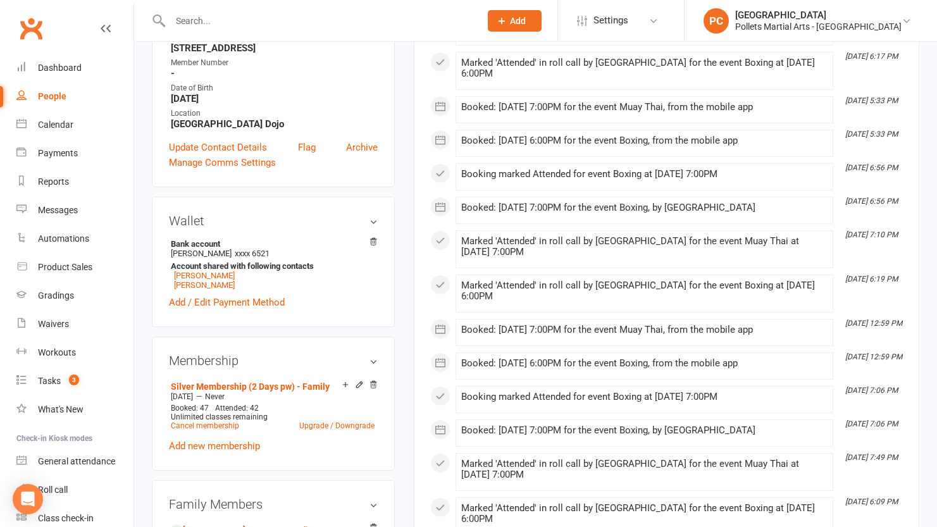
scroll to position [274, 0]
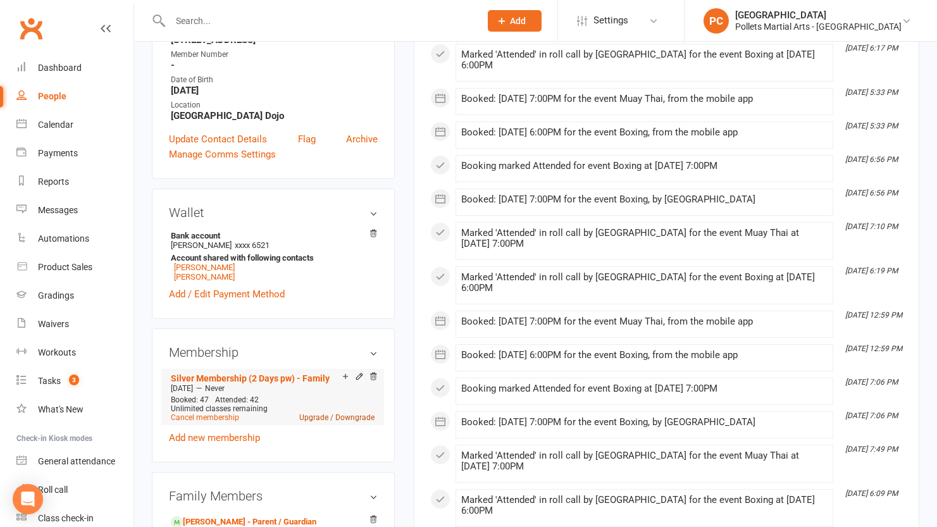
click at [326, 415] on link "Upgrade / Downgrade" at bounding box center [336, 417] width 75 height 9
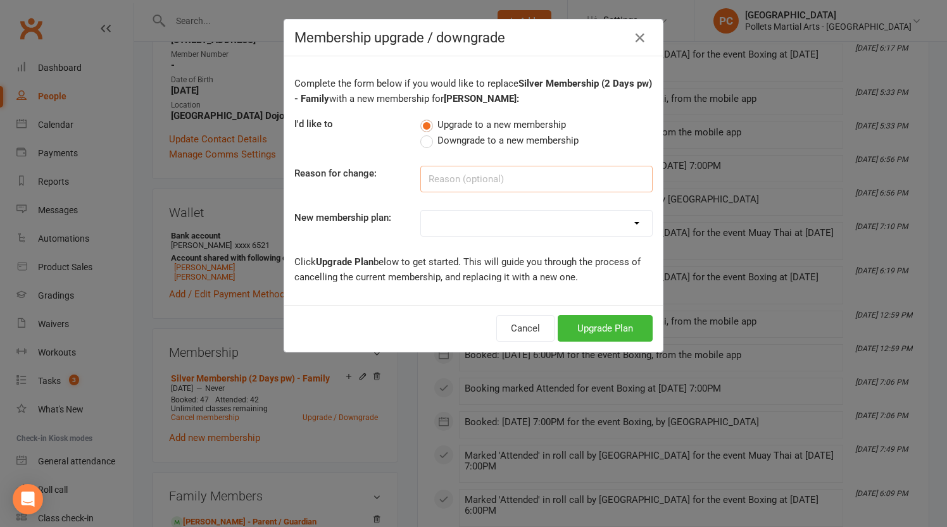
click at [453, 178] on input at bounding box center [536, 179] width 232 height 27
paste input "Upgrade to gold family"
type input "Upgrade to gold family"
click at [466, 228] on select "Bronze Membership (1 Day pw) - Single Bronze Membership (1 Day pw) - Family Sil…" at bounding box center [536, 223] width 231 height 25
select select "5"
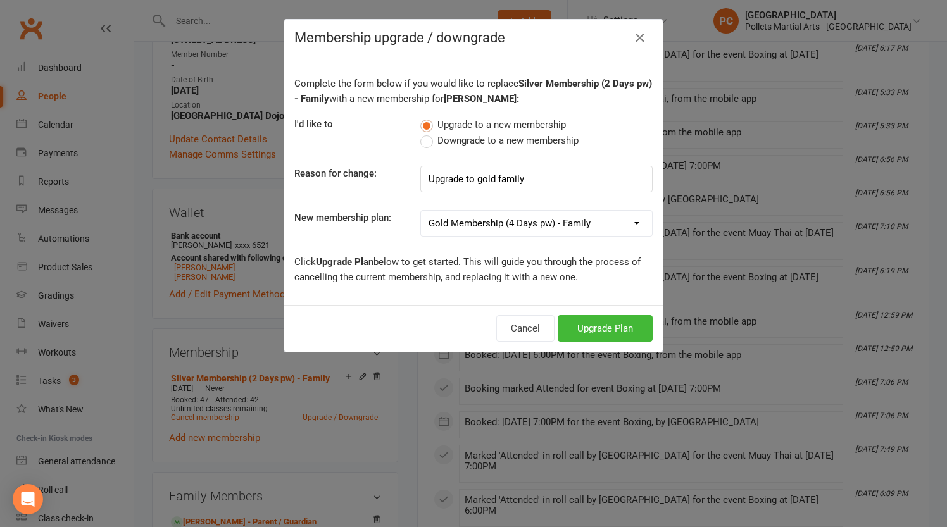
click at [421, 211] on select "Bronze Membership (1 Day pw) - Single Bronze Membership (1 Day pw) - Family Sil…" at bounding box center [536, 223] width 231 height 25
click at [627, 327] on button "Upgrade Plan" at bounding box center [605, 328] width 95 height 27
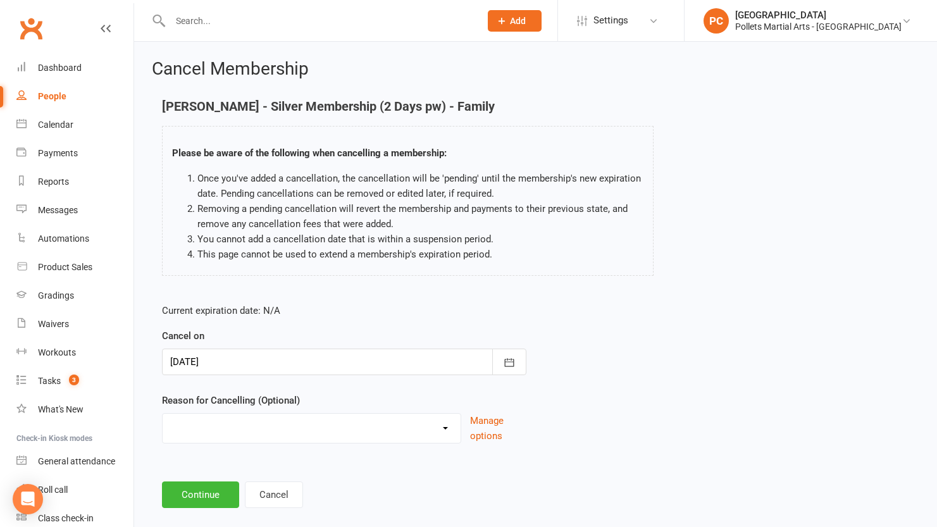
click at [228, 418] on select "Clashes with other term sports Doesn't Fit my Schedule Don't like the classes F…" at bounding box center [312, 426] width 298 height 25
select select "7"
click at [163, 414] on select "Clashes with other term sports Doesn't Fit my Schedule Don't like the classes F…" at bounding box center [312, 426] width 298 height 25
click at [203, 492] on input at bounding box center [344, 495] width 365 height 27
paste input "Upgrade to gold family"
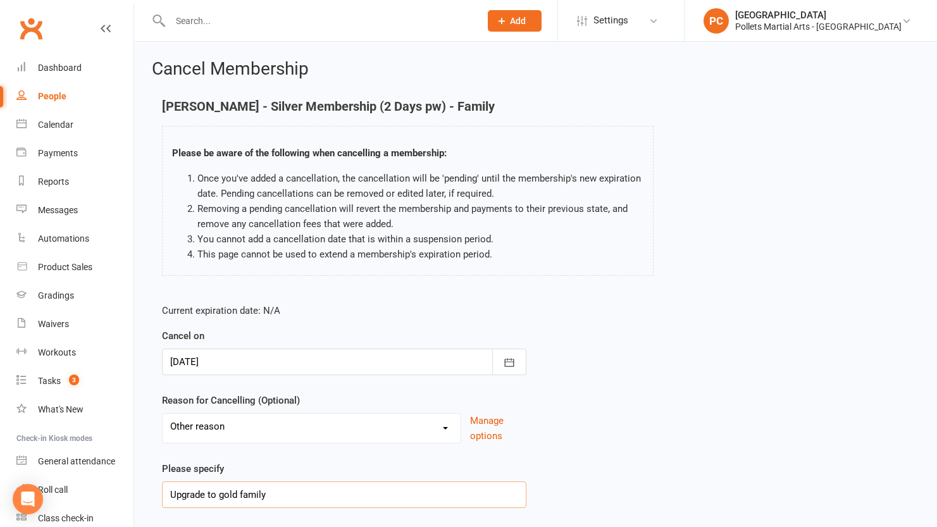
scroll to position [84, 0]
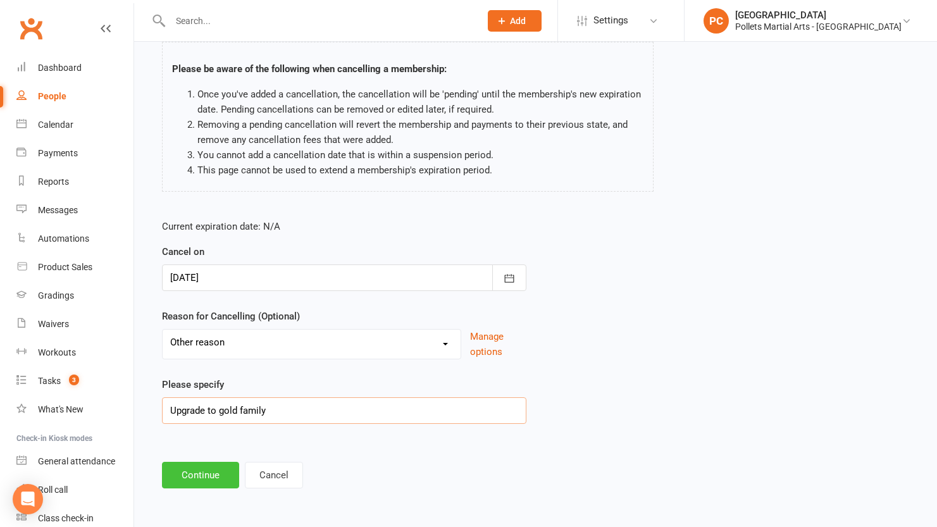
type input "Upgrade to gold family"
click at [166, 476] on button "Continue" at bounding box center [200, 475] width 77 height 27
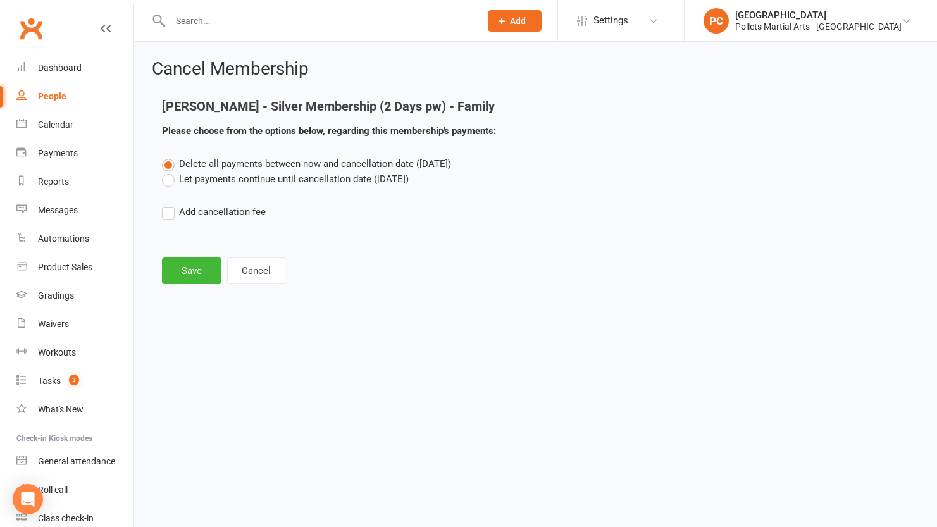
scroll to position [0, 0]
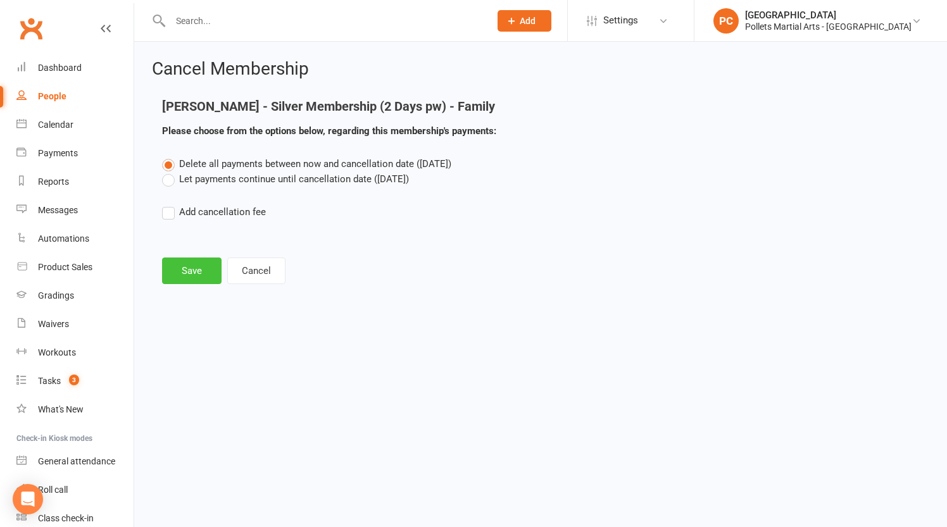
click at [194, 278] on button "Save" at bounding box center [191, 271] width 59 height 27
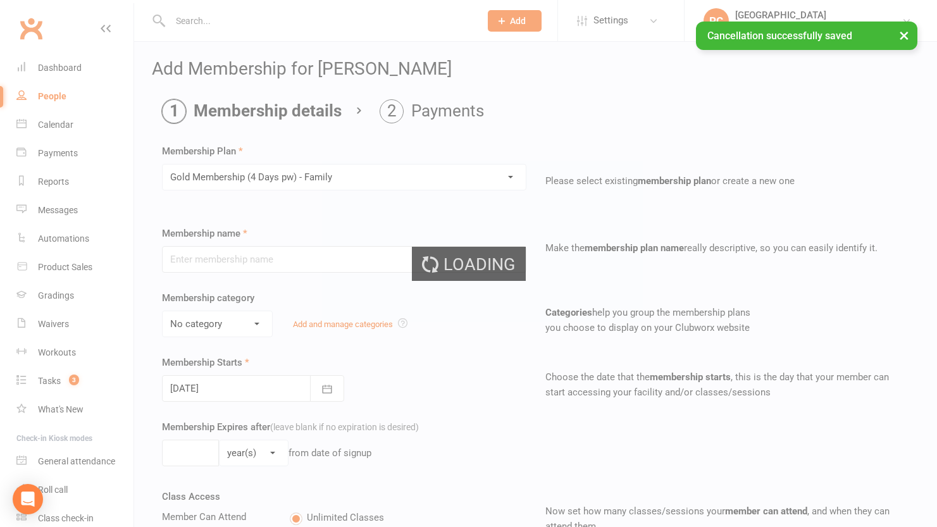
type input "Gold Membership (4 Days pw) - Family"
select select "0"
type input "0"
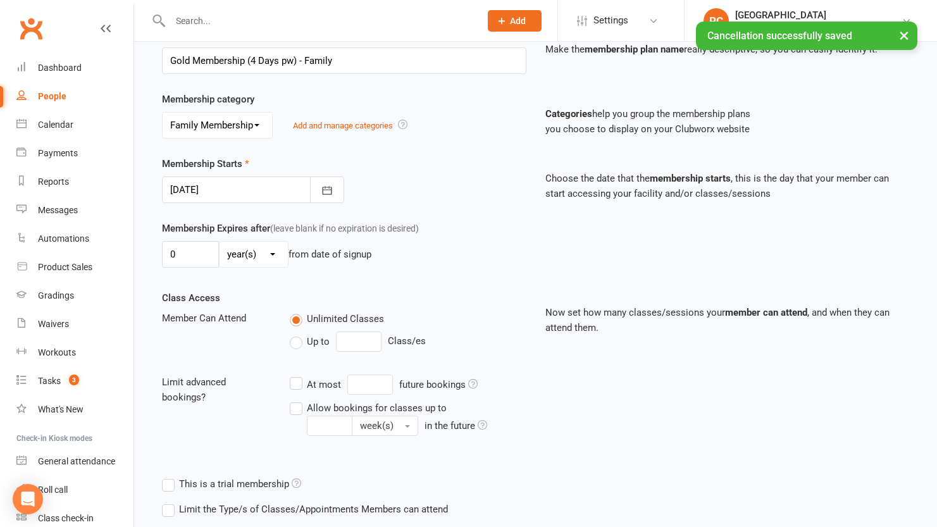
scroll to position [351, 0]
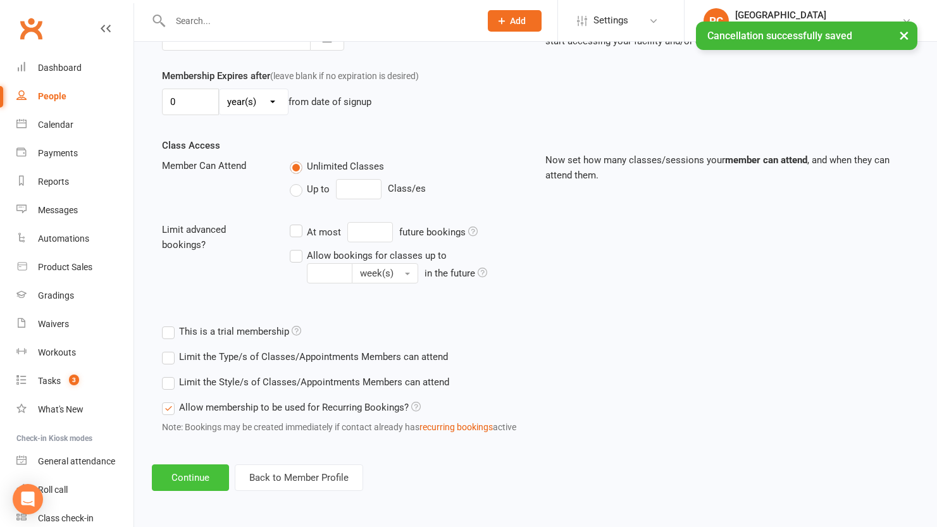
click at [172, 478] on button "Continue" at bounding box center [190, 478] width 77 height 27
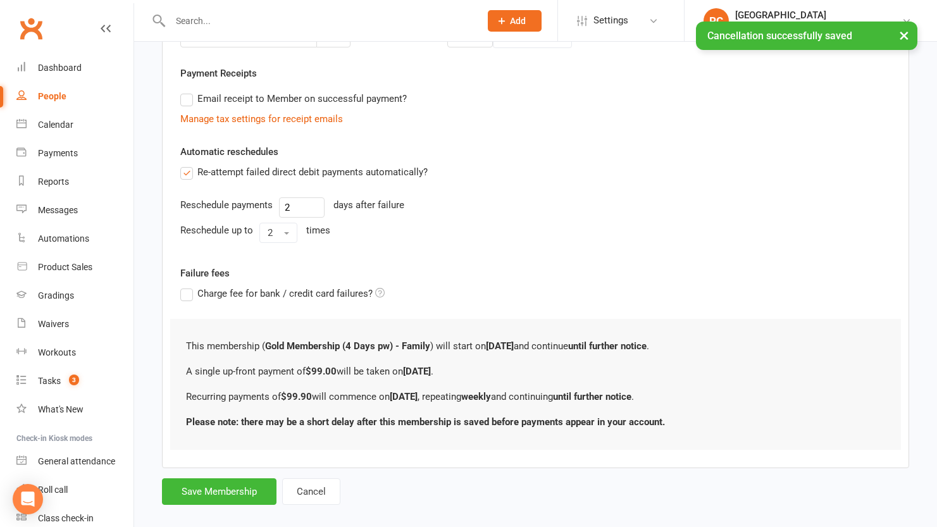
scroll to position [0, 0]
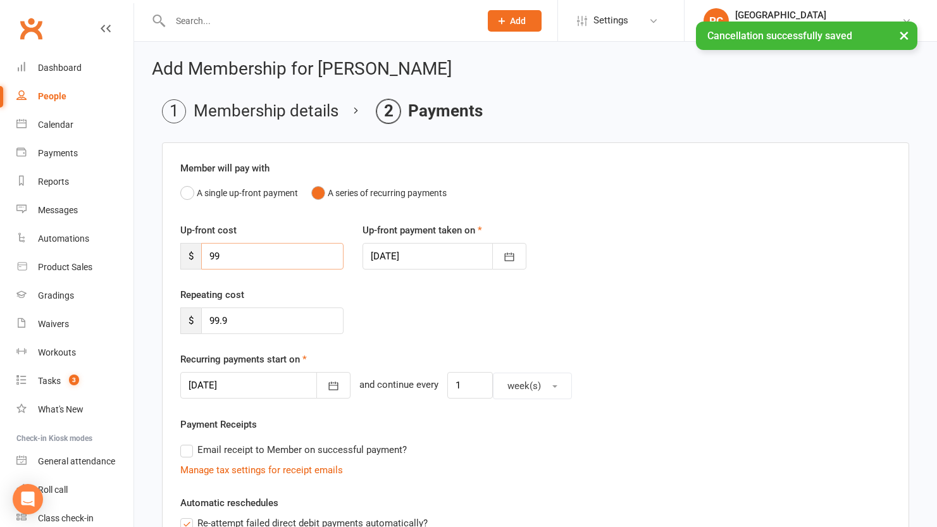
drag, startPoint x: 223, startPoint y: 252, endPoint x: 194, endPoint y: 254, distance: 28.6
click at [194, 254] on div "$ 99" at bounding box center [261, 256] width 163 height 27
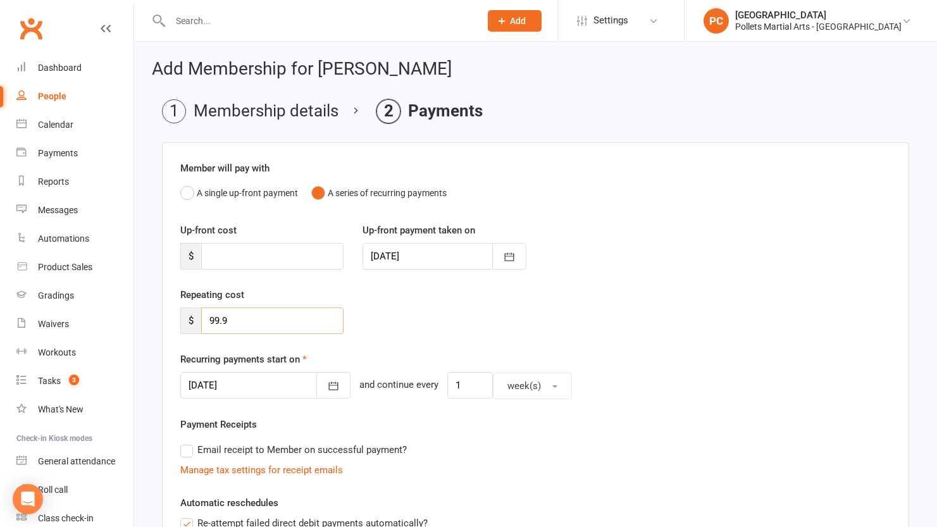
drag, startPoint x: 209, startPoint y: 315, endPoint x: 164, endPoint y: 314, distance: 45.6
click at [164, 314] on div "Member will pay with A single up-front payment A series of recurring payments U…" at bounding box center [535, 468] width 747 height 652
click at [327, 389] on icon "button" at bounding box center [333, 386] width 13 height 13
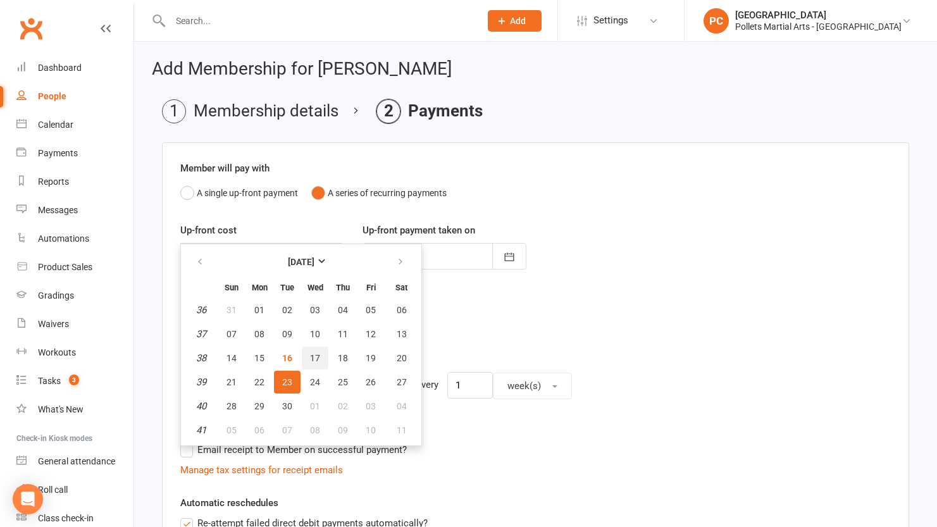
click at [316, 363] on button "17" at bounding box center [315, 358] width 27 height 23
type input "[DATE]"
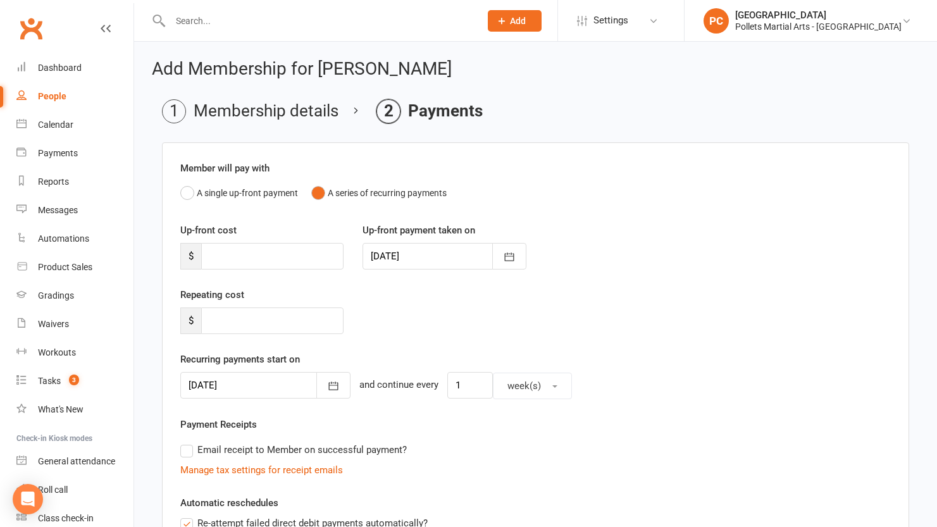
click at [480, 333] on div "Repeating cost $" at bounding box center [536, 319] width 730 height 65
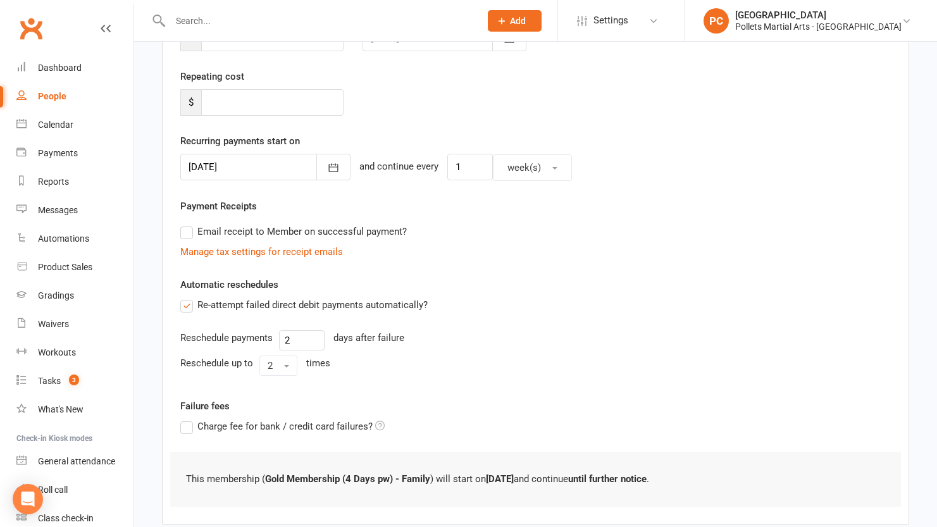
scroll to position [292, 0]
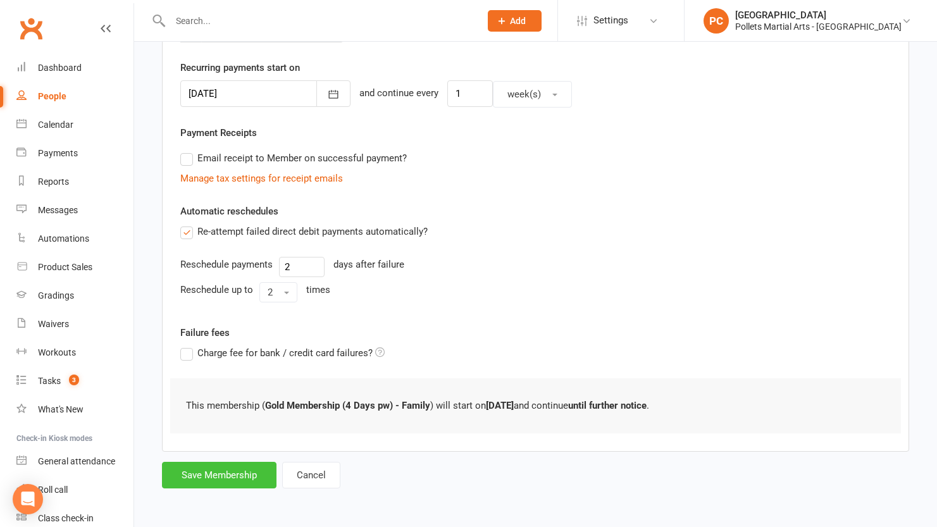
click at [214, 478] on button "Save Membership" at bounding box center [219, 475] width 115 height 27
type input "0"
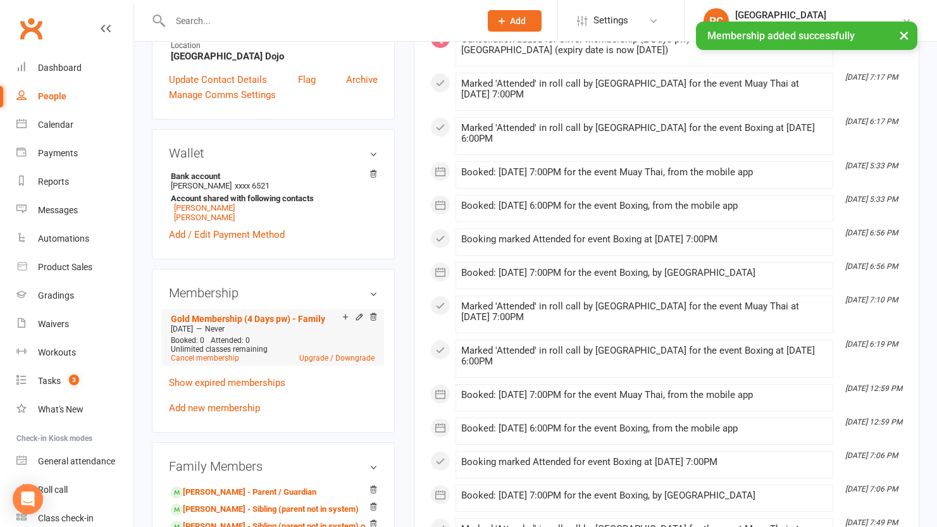
scroll to position [489, 0]
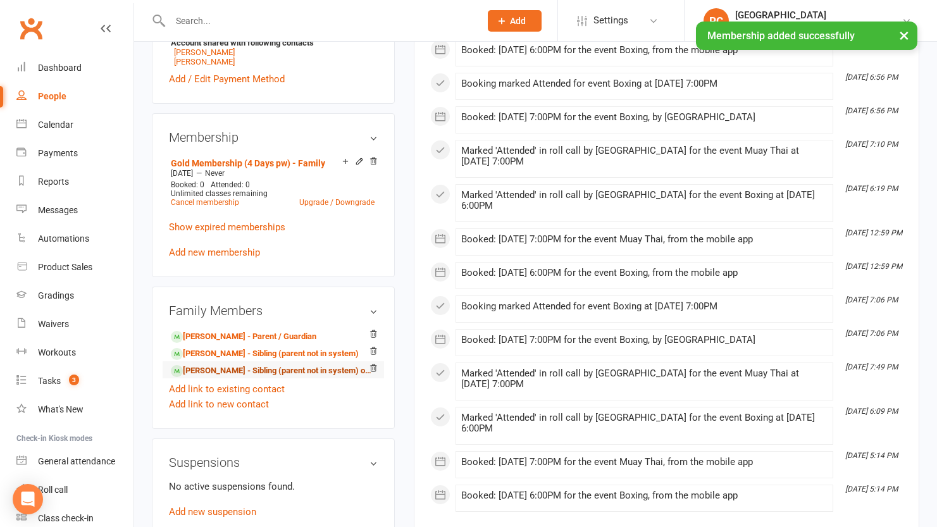
click at [230, 372] on link "[PERSON_NAME] - Sibling (parent not in system) of [PERSON_NAME]" at bounding box center [271, 371] width 201 height 13
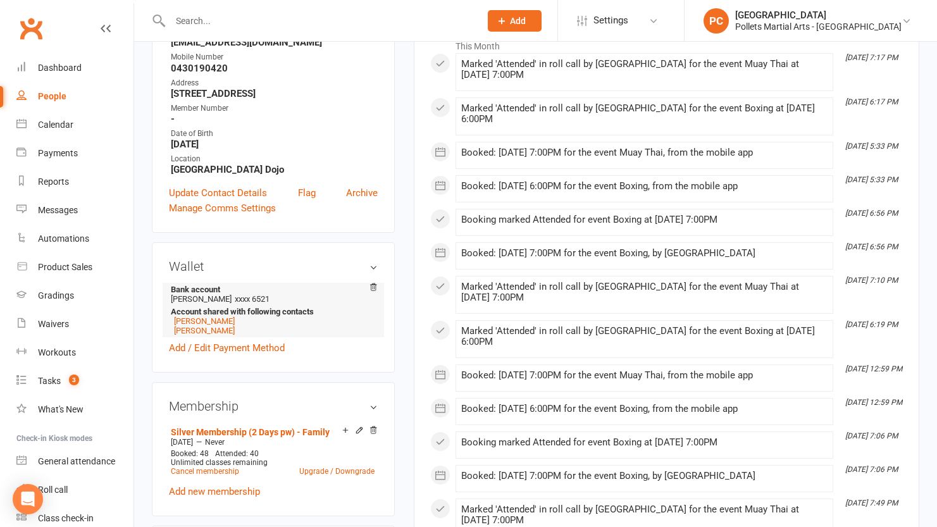
scroll to position [228, 0]
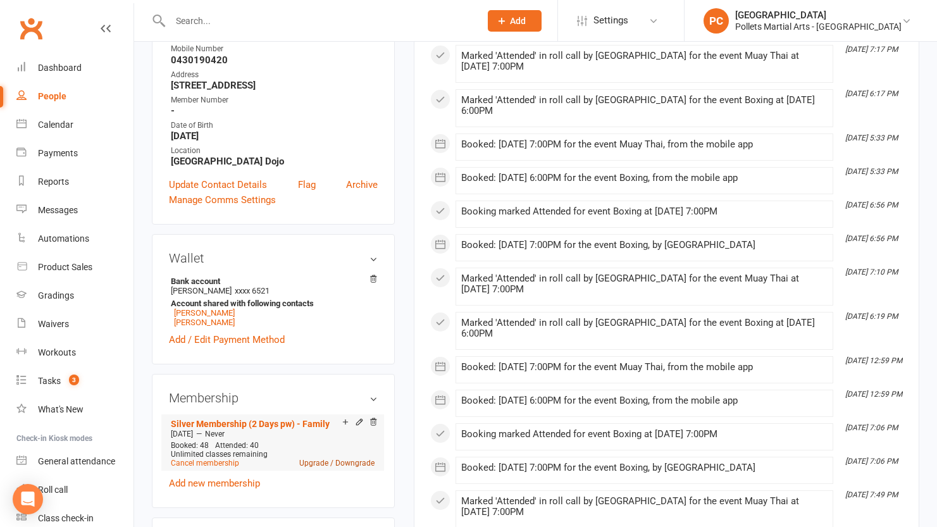
click at [322, 459] on link "Upgrade / Downgrade" at bounding box center [336, 463] width 75 height 9
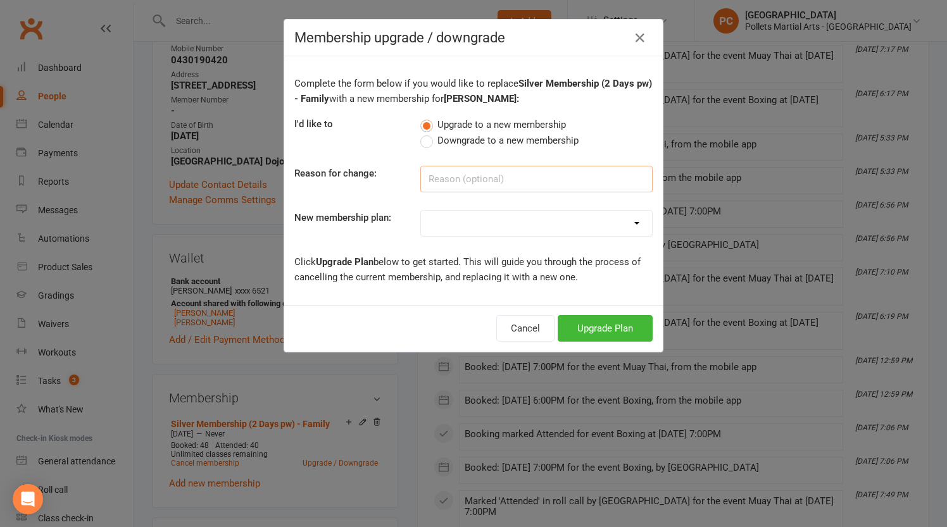
click at [448, 178] on input at bounding box center [536, 179] width 232 height 27
paste input "Upgrade to gold family"
type input "Upgrade to gold family"
click at [467, 210] on div "Complete the form below if you would like to replace Silver Membership (2 Days …" at bounding box center [473, 180] width 378 height 249
click at [469, 220] on select "Bronze Membership (1 Day pw) - Single Bronze Membership (1 Day pw) - Family Sil…" at bounding box center [536, 223] width 231 height 25
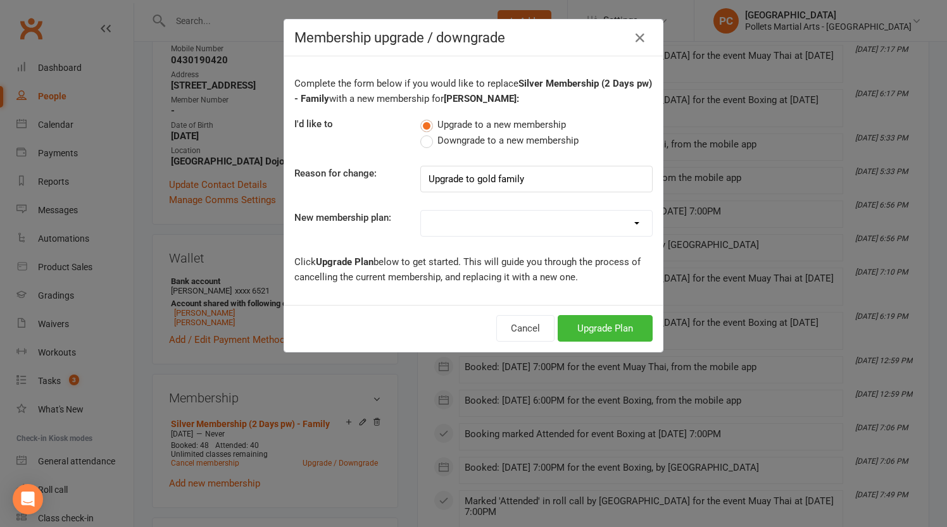
select select "5"
click at [421, 211] on select "Bronze Membership (1 Day pw) - Single Bronze Membership (1 Day pw) - Family Sil…" at bounding box center [536, 223] width 231 height 25
click at [568, 323] on button "Upgrade Plan" at bounding box center [605, 328] width 95 height 27
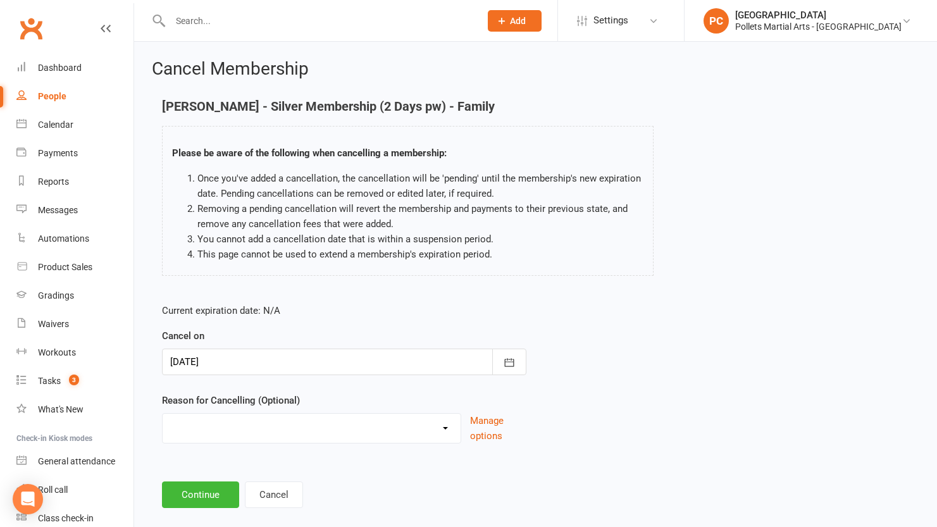
click at [234, 435] on select "Clashes with other term sports Doesn't Fit my Schedule Don't like the classes F…" at bounding box center [312, 426] width 298 height 25
select select "7"
click at [163, 414] on select "Clashes with other term sports Doesn't Fit my Schedule Don't like the classes F…" at bounding box center [312, 426] width 298 height 25
click at [211, 484] on input at bounding box center [344, 495] width 365 height 27
paste input "Upgrade to gold family"
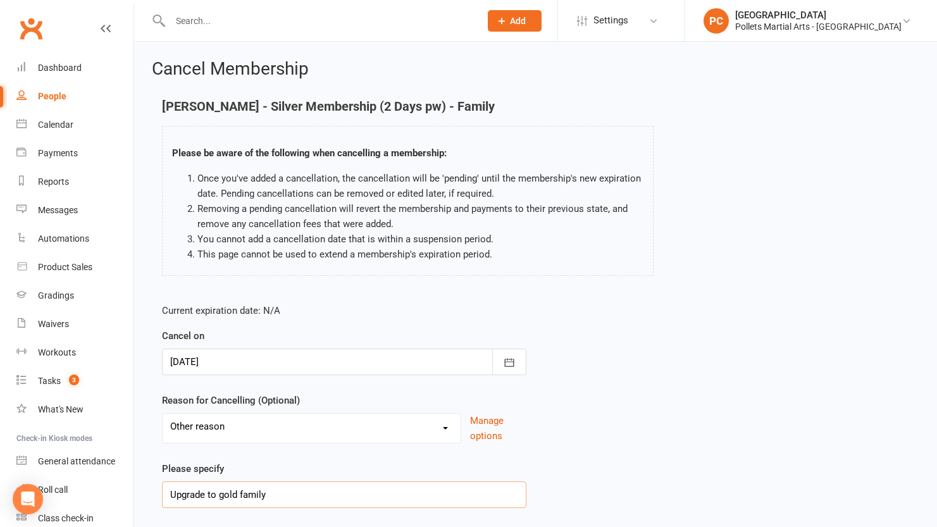
scroll to position [84, 0]
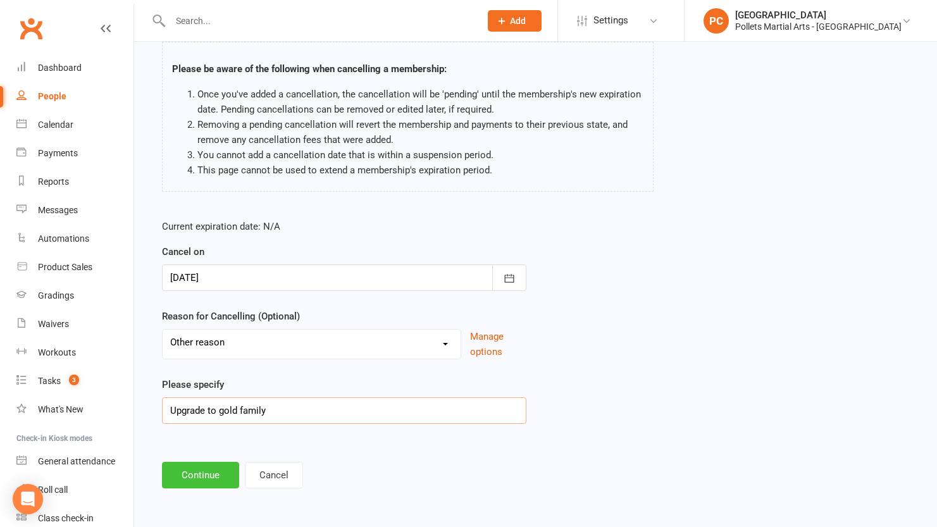
type input "Upgrade to gold family"
click at [182, 485] on button "Continue" at bounding box center [200, 475] width 77 height 27
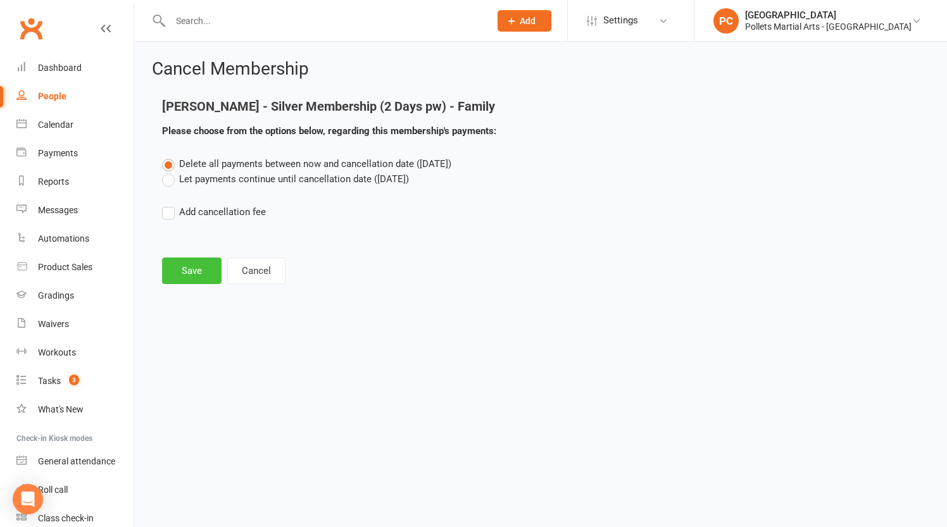
click at [203, 282] on button "Save" at bounding box center [191, 271] width 59 height 27
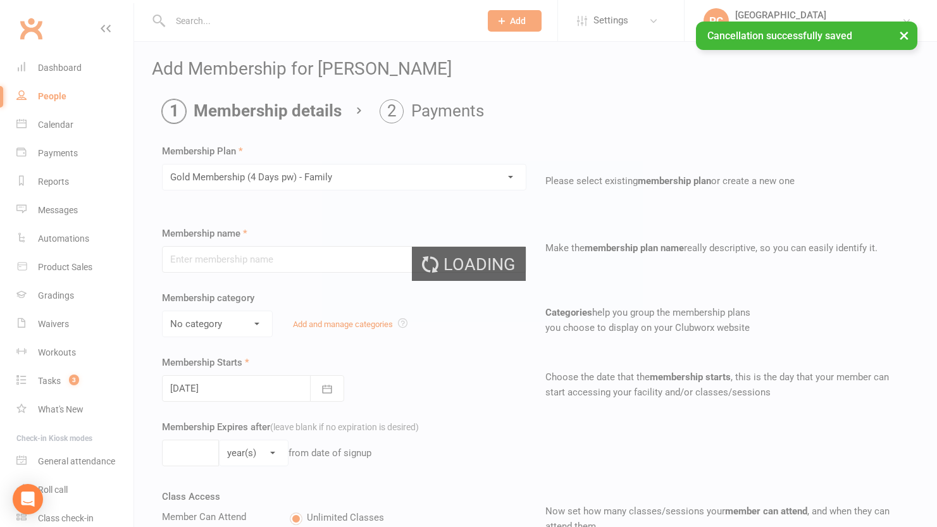
type input "Gold Membership (4 Days pw) - Family"
select select "0"
type input "0"
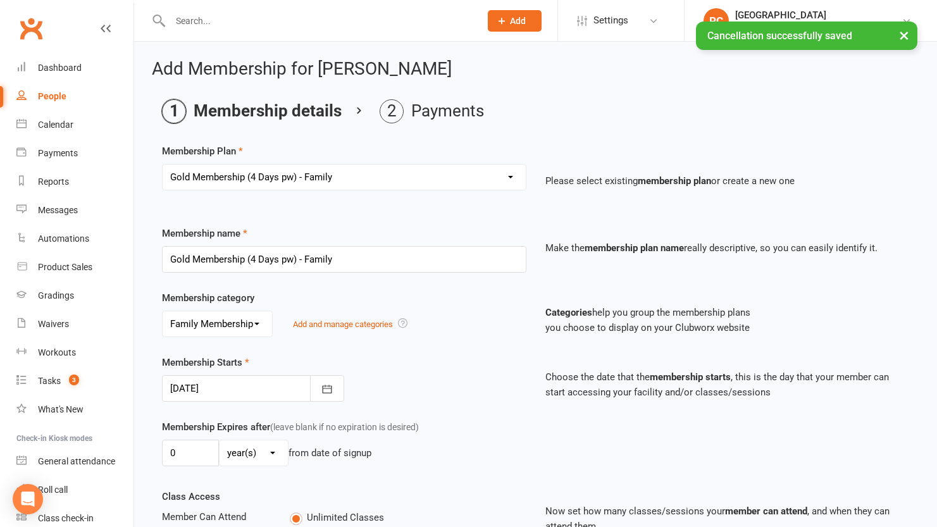
scroll to position [351, 0]
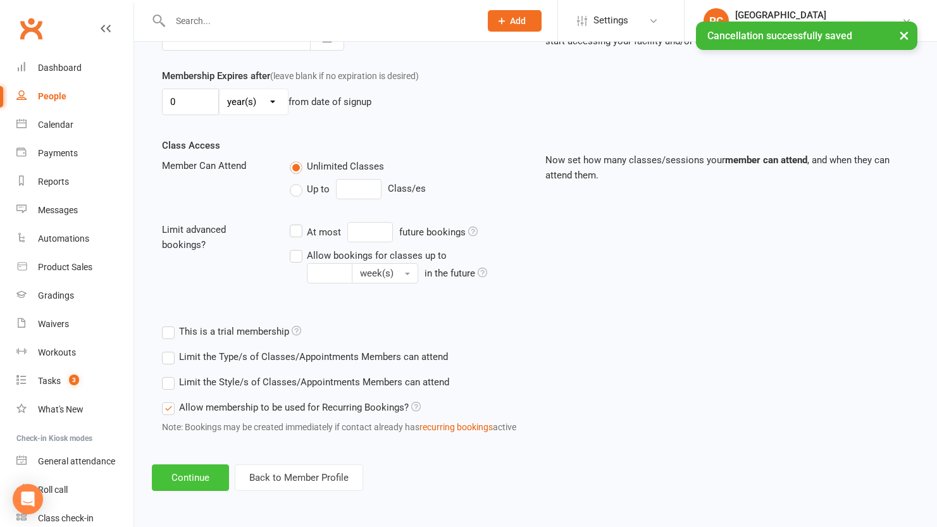
click at [190, 474] on button "Continue" at bounding box center [190, 478] width 77 height 27
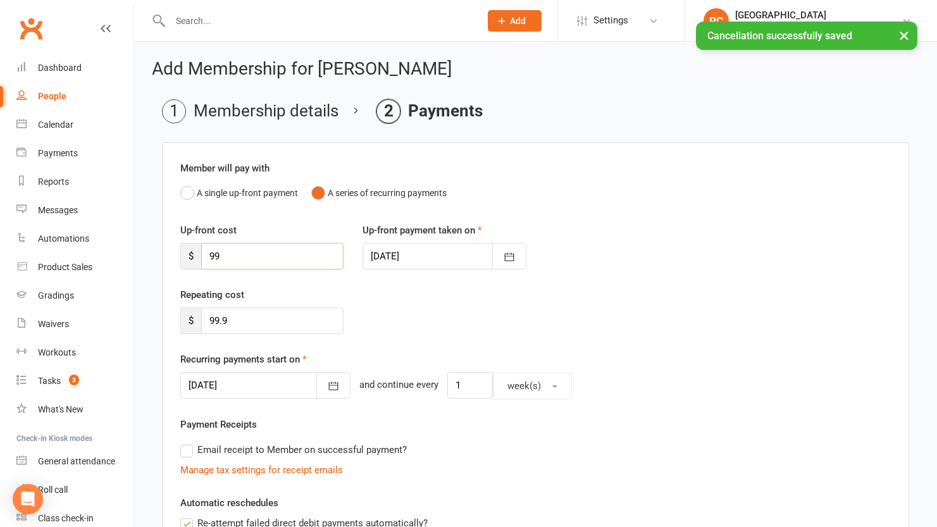
click at [207, 263] on input "99" at bounding box center [272, 256] width 142 height 27
drag, startPoint x: 233, startPoint y: 317, endPoint x: 173, endPoint y: 315, distance: 60.2
click at [173, 315] on div "Repeating cost $ 99.9" at bounding box center [262, 310] width 182 height 47
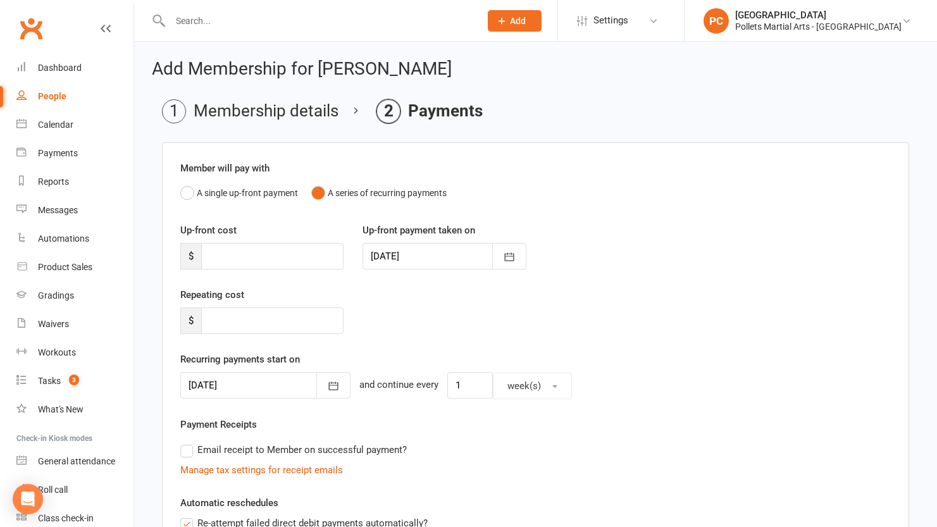
click at [386, 328] on div "Repeating cost $" at bounding box center [536, 319] width 730 height 65
click at [316, 390] on button "button" at bounding box center [333, 385] width 34 height 27
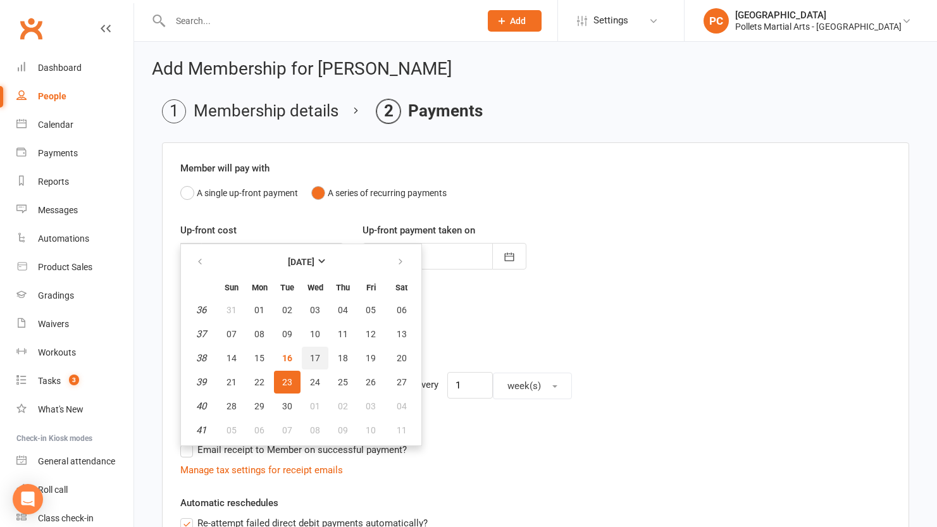
click at [315, 353] on span "17" at bounding box center [315, 358] width 10 height 10
type input "[DATE]"
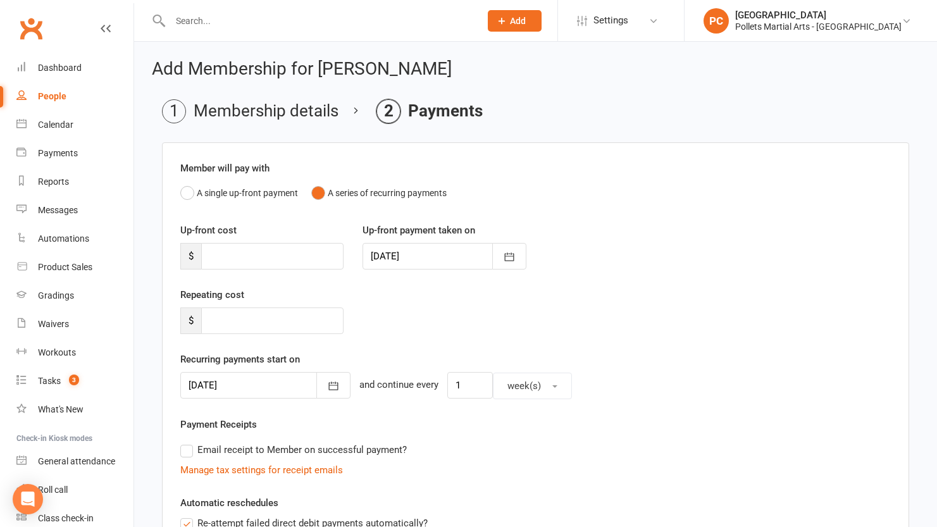
click at [480, 335] on div "Repeating cost $" at bounding box center [536, 319] width 730 height 65
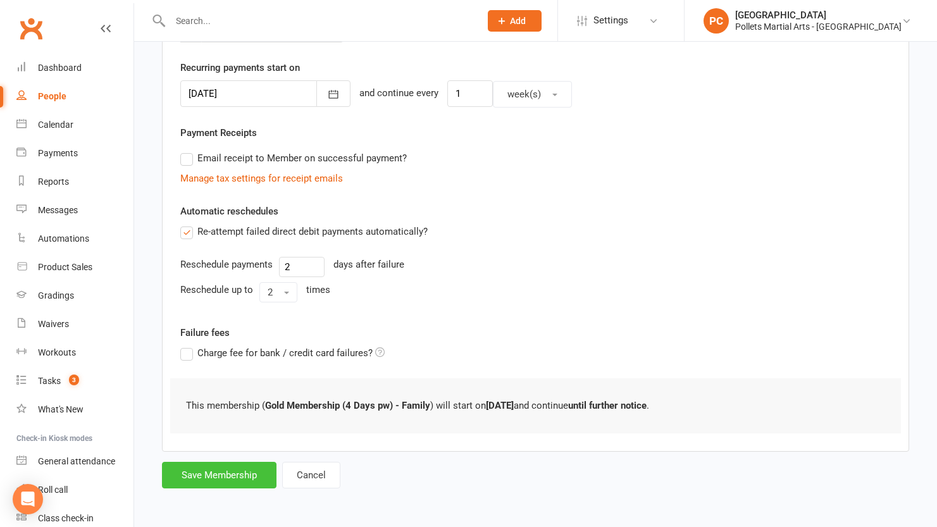
click at [249, 468] on button "Save Membership" at bounding box center [219, 475] width 115 height 27
type input "0"
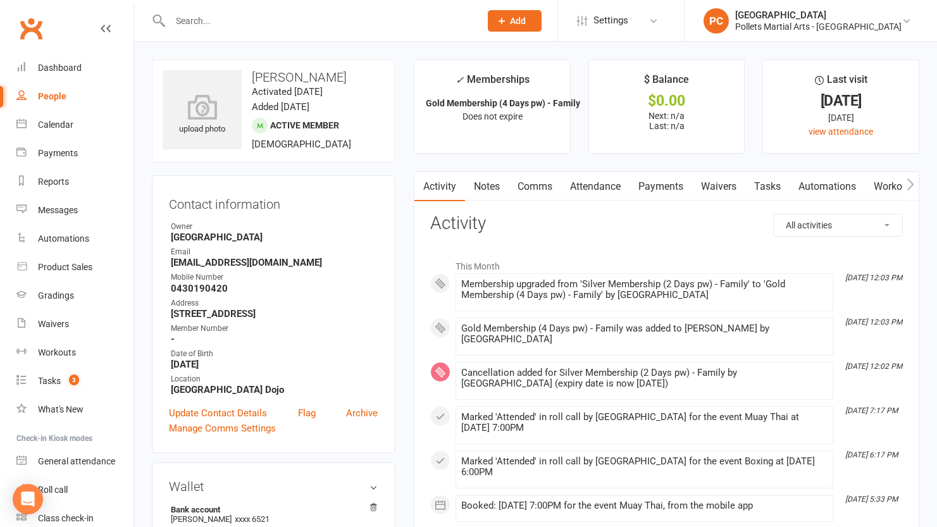
click at [184, 18] on input "text" at bounding box center [318, 21] width 305 height 18
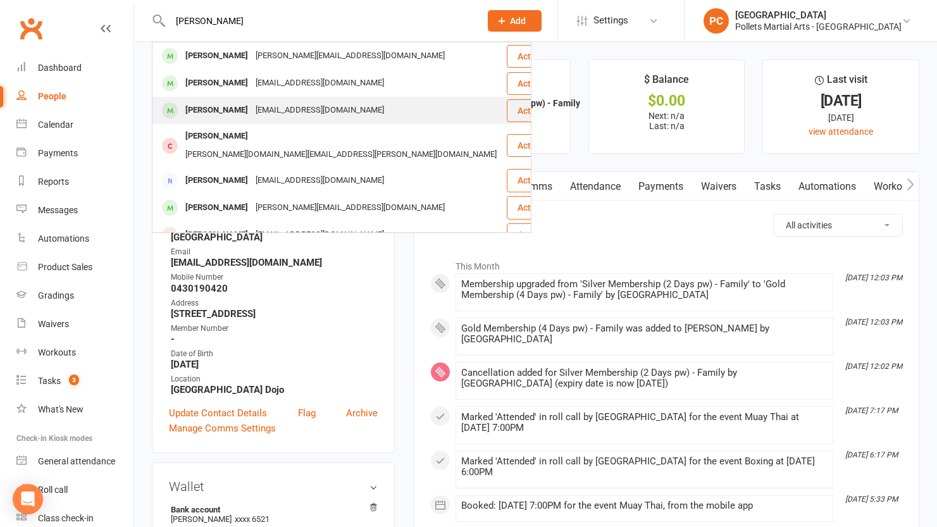
type input "[PERSON_NAME]"
click at [295, 111] on div "[EMAIL_ADDRESS][DOMAIN_NAME]" at bounding box center [320, 110] width 136 height 18
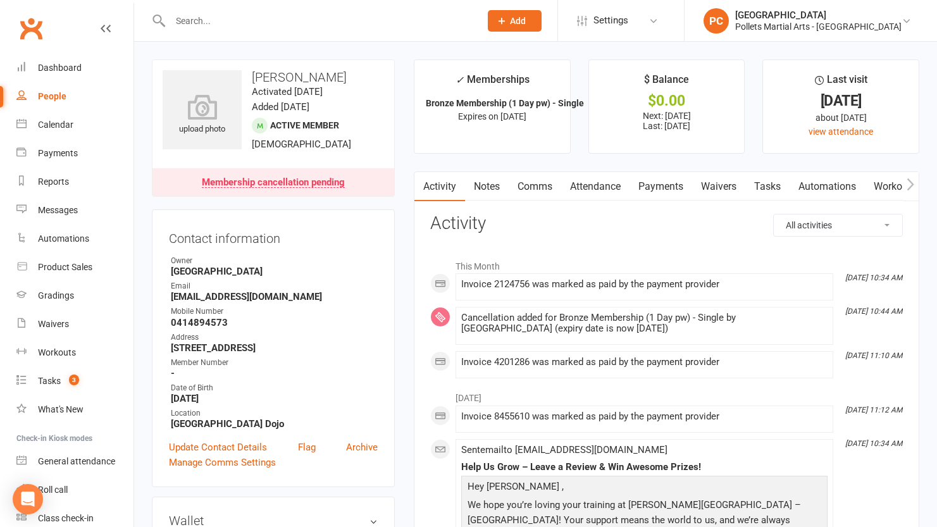
click at [270, 10] on div at bounding box center [312, 20] width 320 height 41
click at [276, 13] on input "text" at bounding box center [318, 21] width 305 height 18
type input "w"
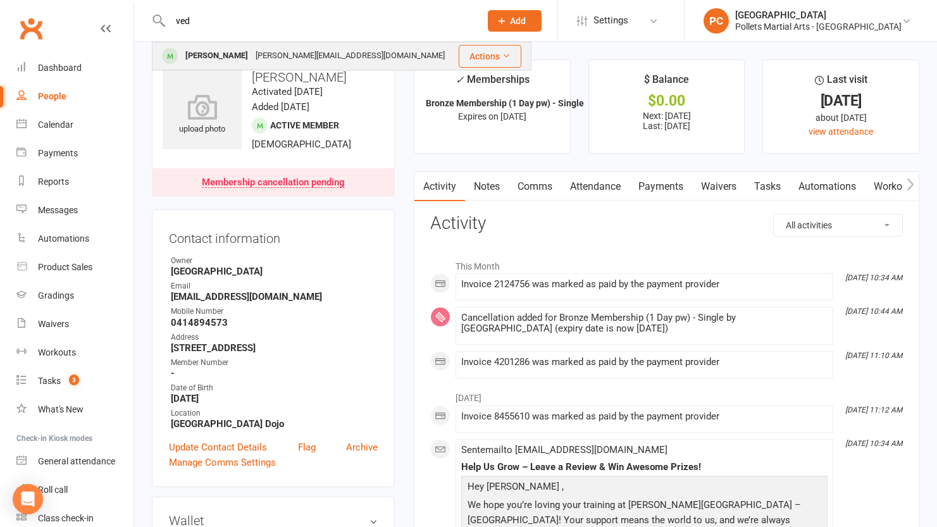
type input "ved"
click at [281, 61] on div "[PERSON_NAME][EMAIL_ADDRESS][DOMAIN_NAME]" at bounding box center [350, 56] width 197 height 18
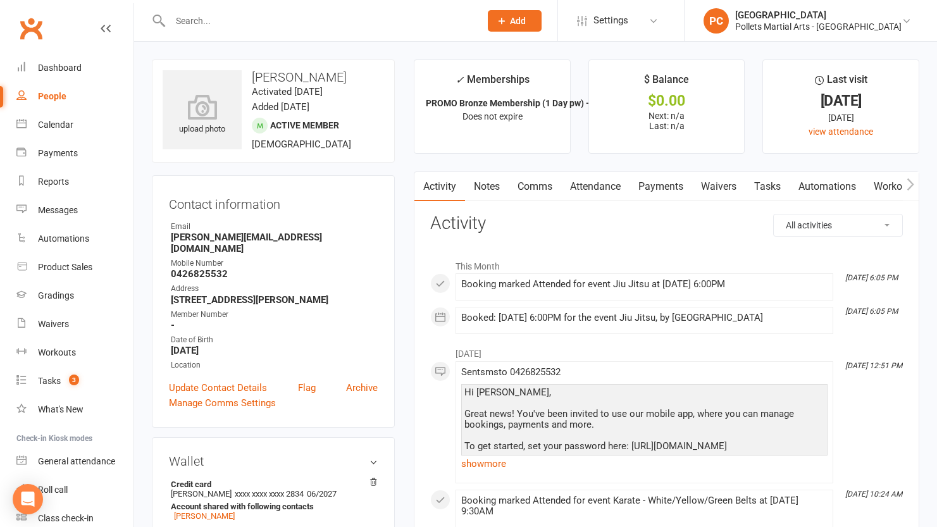
click at [655, 192] on link "Payments" at bounding box center [661, 186] width 63 height 29
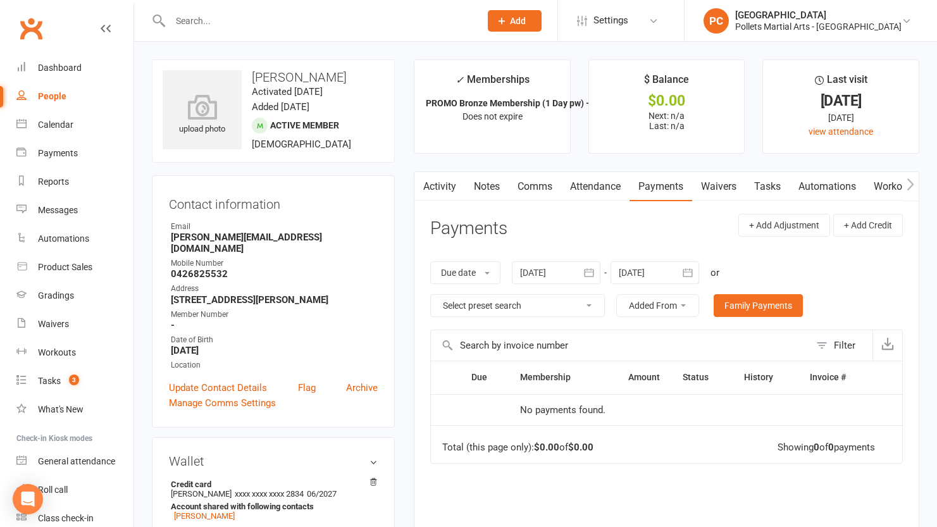
scroll to position [349, 0]
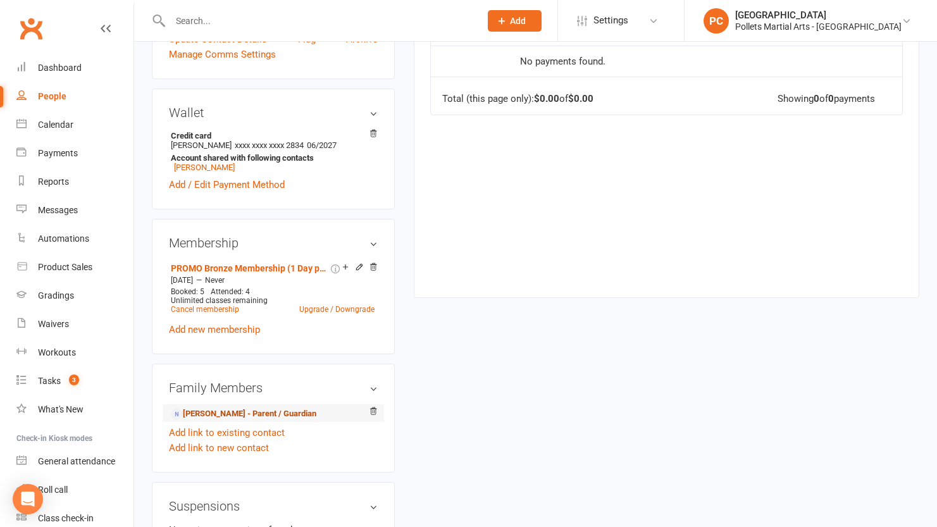
click at [215, 408] on link "[PERSON_NAME] - Parent / Guardian" at bounding box center [244, 414] width 146 height 13
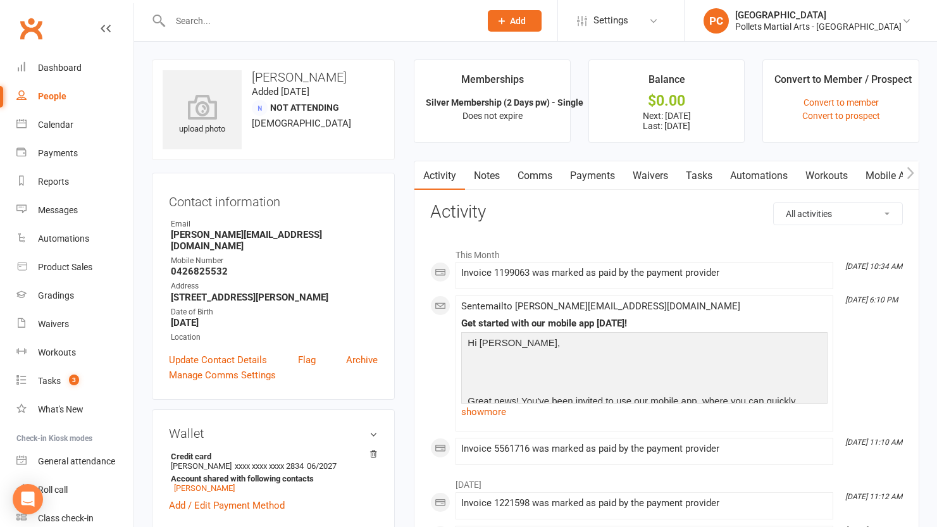
click at [601, 180] on link "Payments" at bounding box center [592, 175] width 63 height 29
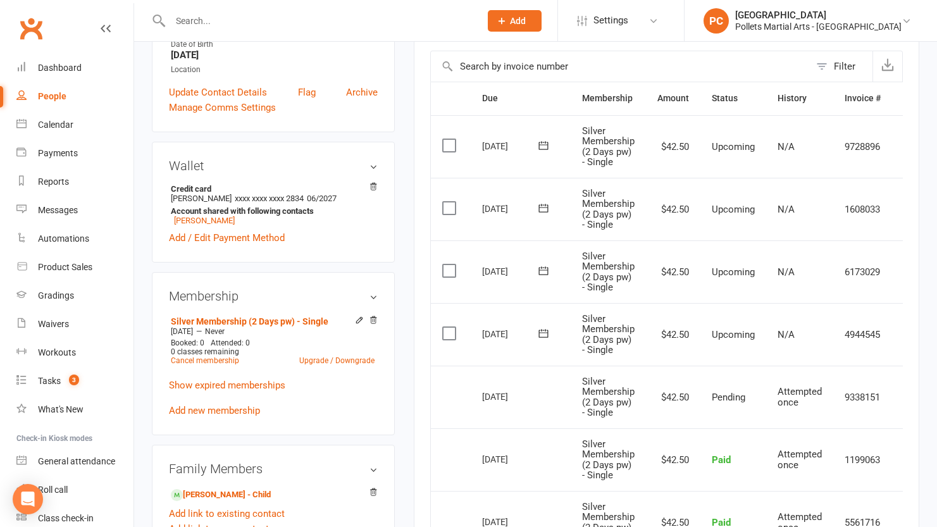
scroll to position [398, 0]
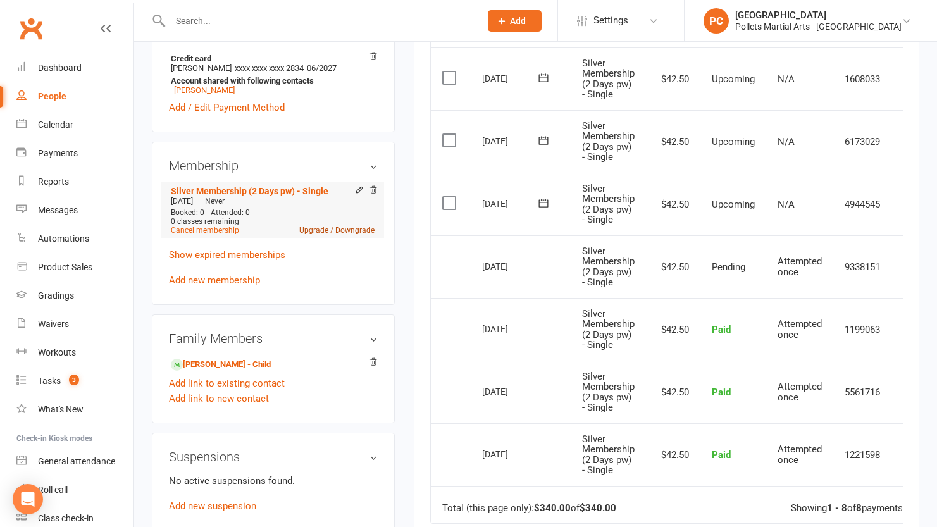
click at [315, 226] on link "Upgrade / Downgrade" at bounding box center [336, 230] width 75 height 9
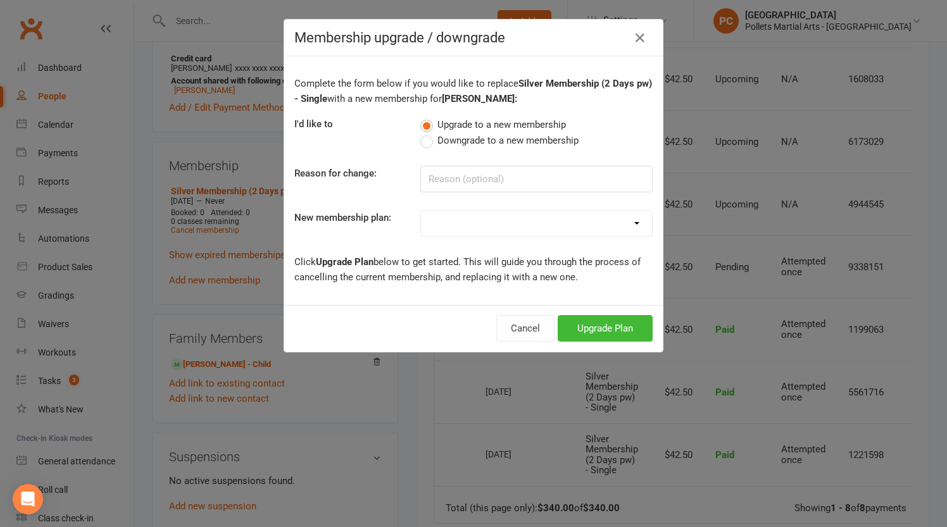
click at [469, 141] on span "Downgrade to a new membership" at bounding box center [507, 139] width 141 height 13
click at [428, 133] on input "Downgrade to a new membership" at bounding box center [424, 133] width 8 height 0
click at [473, 187] on input at bounding box center [536, 179] width 232 height 27
type input "Downgrade to bronze single"
click at [486, 225] on select "Bronze Membership (1 Day pw) - Single Bronze Membership (1 Day pw) - Family Sil…" at bounding box center [536, 223] width 231 height 25
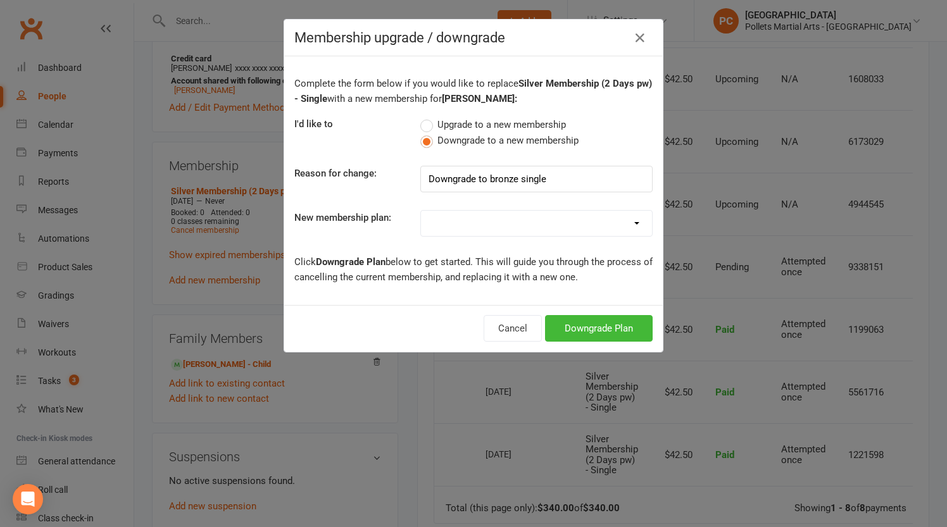
select select "0"
click at [421, 211] on select "Bronze Membership (1 Day pw) - Single Bronze Membership (1 Day pw) - Family Sil…" at bounding box center [536, 223] width 231 height 25
click at [584, 323] on button "Downgrade Plan" at bounding box center [599, 328] width 108 height 27
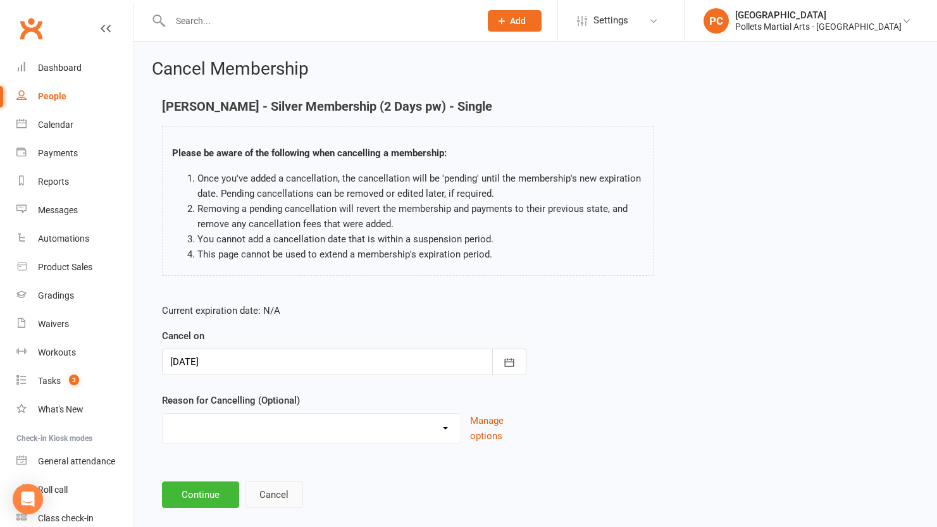
click at [280, 493] on button "Cancel" at bounding box center [274, 495] width 58 height 27
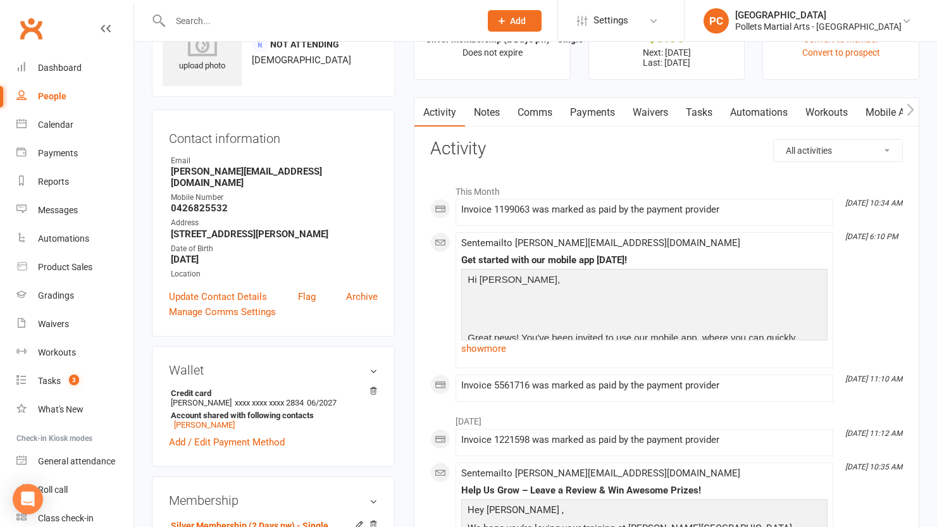
scroll to position [72, 0]
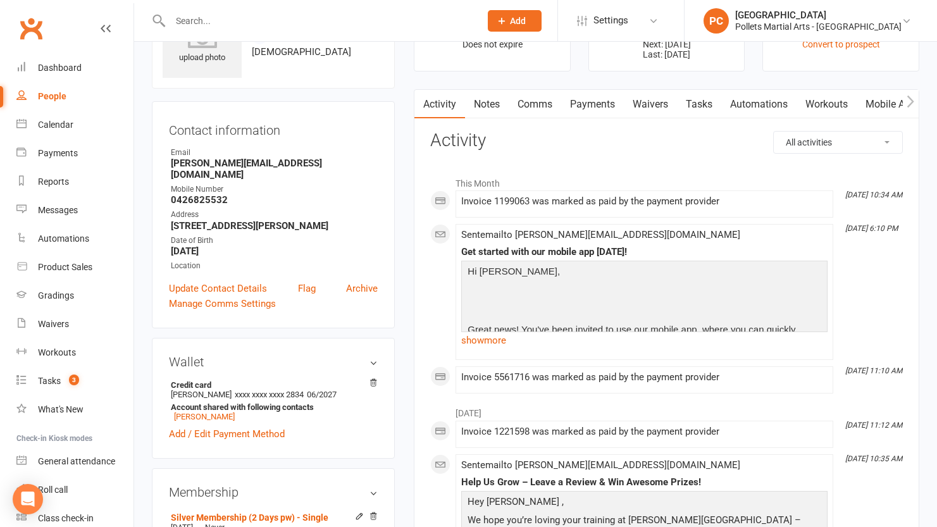
click at [615, 114] on link "Payments" at bounding box center [592, 104] width 63 height 29
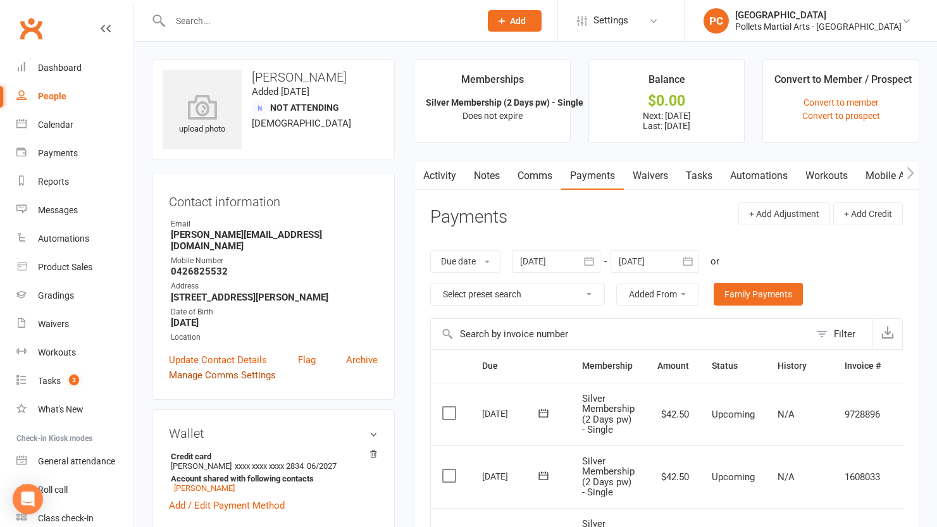
scroll to position [178, 0]
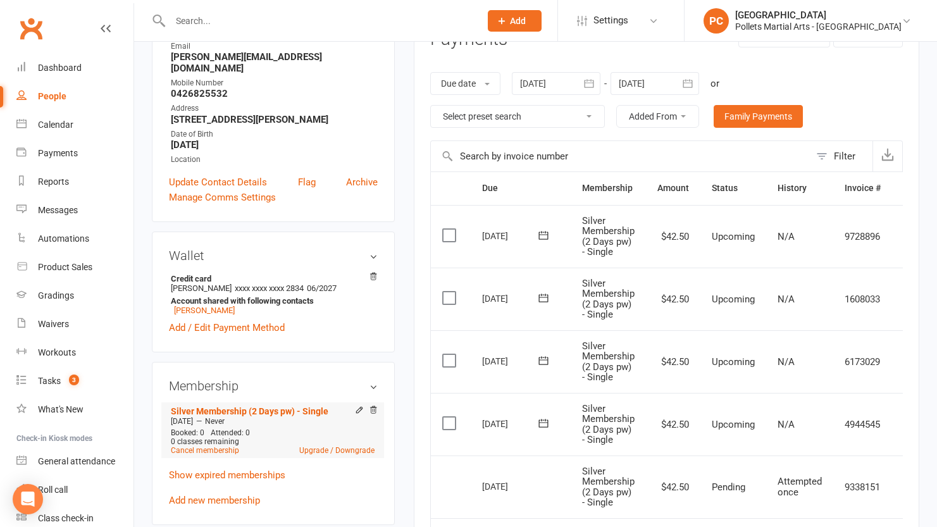
click at [328, 442] on li "Silver Membership (2 Days pw) - Single [DATE] — Never Booked: 0 Attended: 0 0 c…" at bounding box center [273, 431] width 210 height 56
click at [323, 446] on link "Upgrade / Downgrade" at bounding box center [336, 450] width 75 height 9
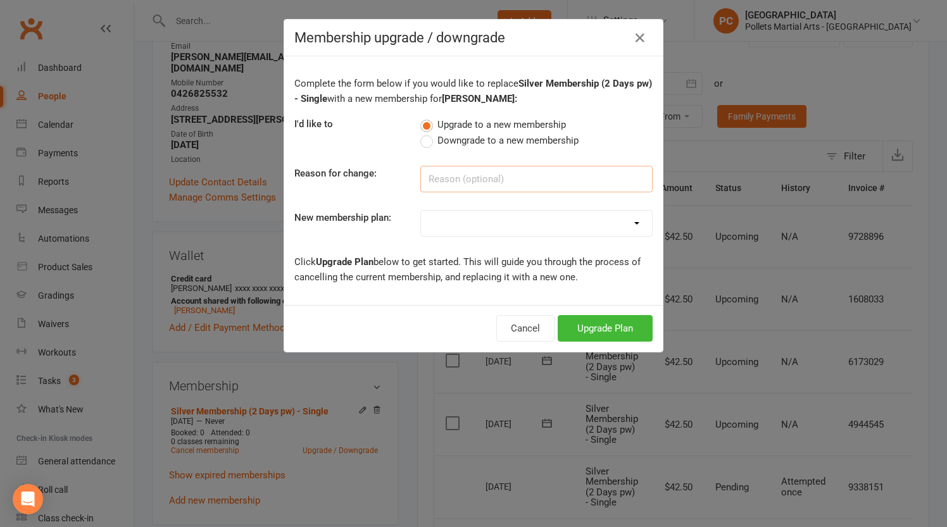
click at [463, 185] on input at bounding box center [536, 179] width 232 height 27
click at [489, 132] on div "Upgrade to a new membership Downgrade to a new membership" at bounding box center [536, 132] width 251 height 32
click at [489, 140] on span "Downgrade to a new membership" at bounding box center [507, 139] width 141 height 13
click at [428, 133] on input "Downgrade to a new membership" at bounding box center [424, 133] width 8 height 0
click at [473, 173] on input at bounding box center [536, 179] width 232 height 27
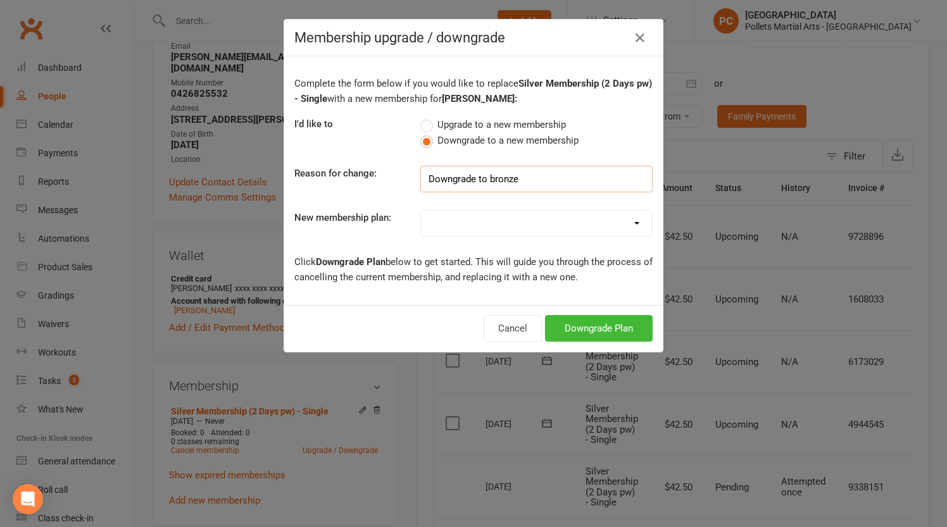
type input "Downgrade to bronze"
click at [499, 216] on select "Bronze Membership (1 Day pw) - Single Bronze Membership (1 Day pw) - Family Sil…" at bounding box center [536, 223] width 231 height 25
select select "0"
click at [421, 211] on select "Bronze Membership (1 Day pw) - Single Bronze Membership (1 Day pw) - Family Sil…" at bounding box center [536, 223] width 231 height 25
click at [604, 328] on button "Downgrade Plan" at bounding box center [599, 328] width 108 height 27
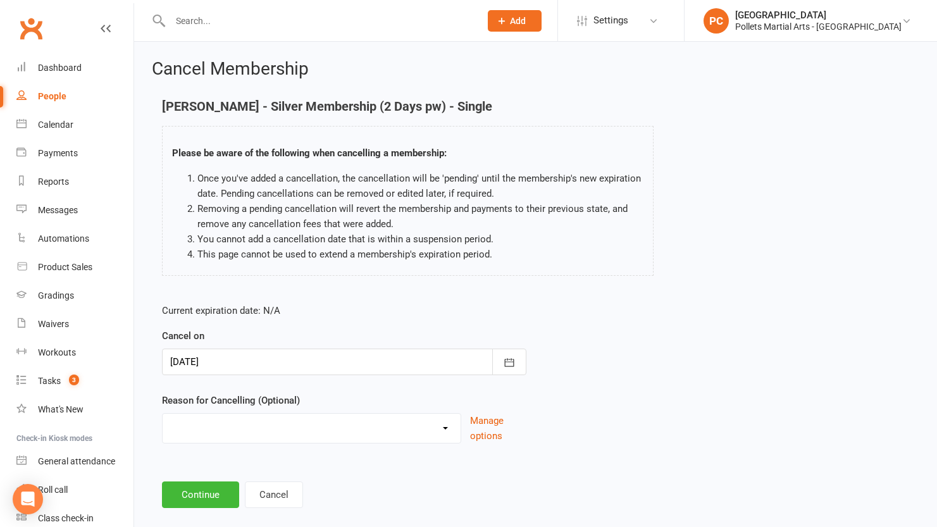
click at [325, 430] on select "Clashes with other term sports Doesn't Fit my Schedule Don't like the classes F…" at bounding box center [312, 426] width 298 height 25
select select "7"
click at [163, 414] on select "Clashes with other term sports Doesn't Fit my Schedule Don't like the classes F…" at bounding box center [312, 426] width 298 height 25
click at [222, 479] on div "Please specify" at bounding box center [344, 484] width 365 height 47
click at [226, 489] on input at bounding box center [344, 495] width 365 height 27
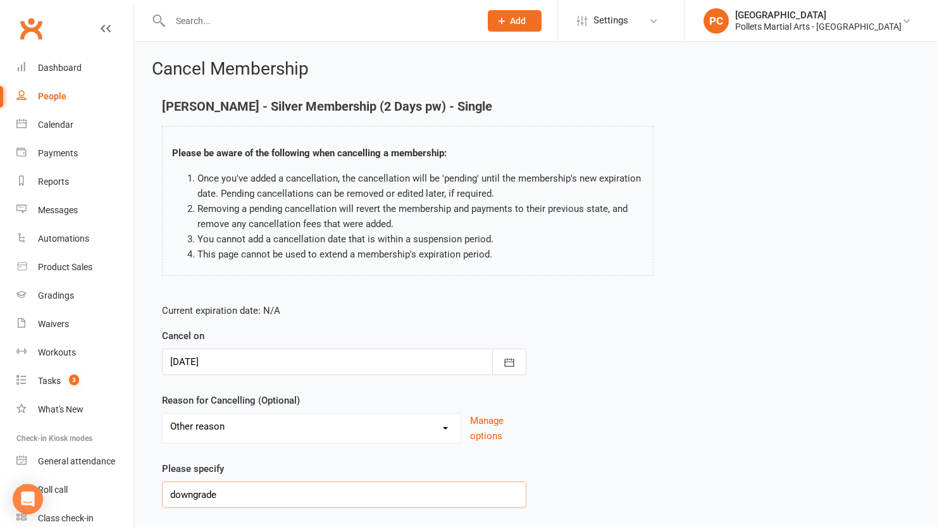
type input "downgrade"
click at [723, 418] on div "Current expiration date: N/A Cancel on [DATE] [DATE] Sun Mon Tue Wed Thu Fri Sa…" at bounding box center [536, 410] width 766 height 232
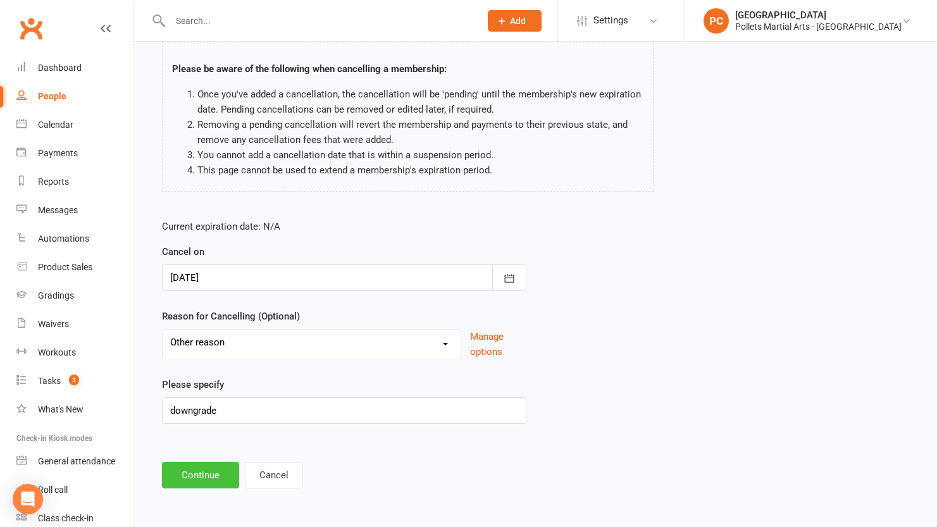
click at [204, 480] on button "Continue" at bounding box center [200, 475] width 77 height 27
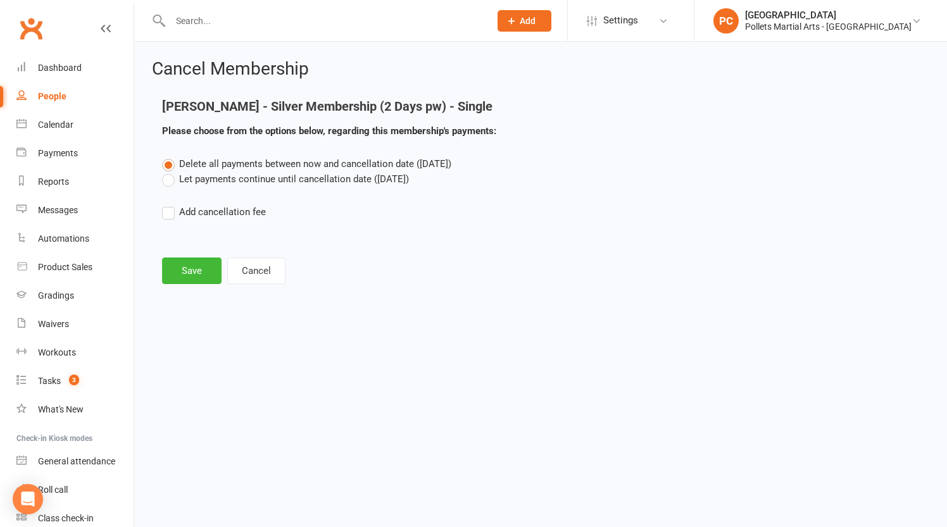
click at [222, 182] on label "Let payments continue until cancellation date ([DATE])" at bounding box center [285, 179] width 247 height 15
click at [170, 172] on input "Let payments continue until cancellation date ([DATE])" at bounding box center [166, 172] width 8 height 0
click at [186, 266] on button "Save" at bounding box center [191, 271] width 59 height 27
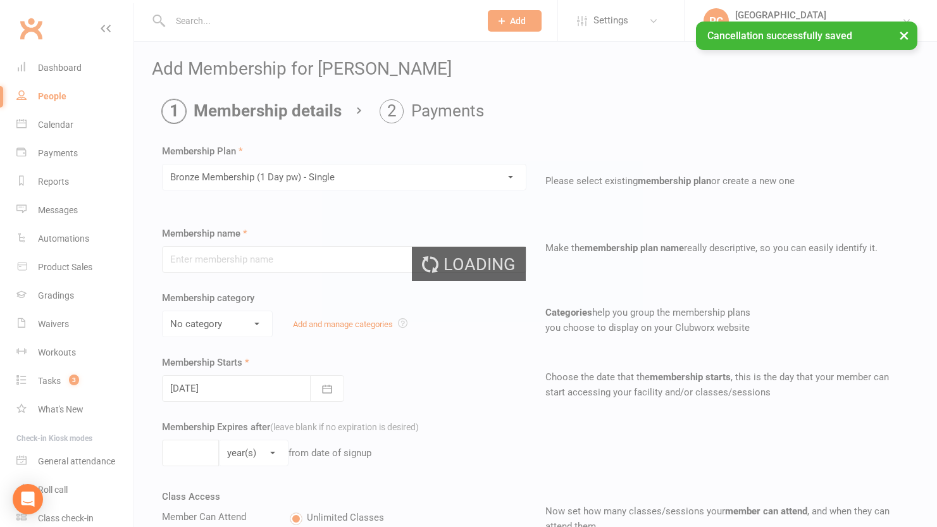
type input "Bronze Membership (1 Day pw) - Single"
select select "2"
type input "0"
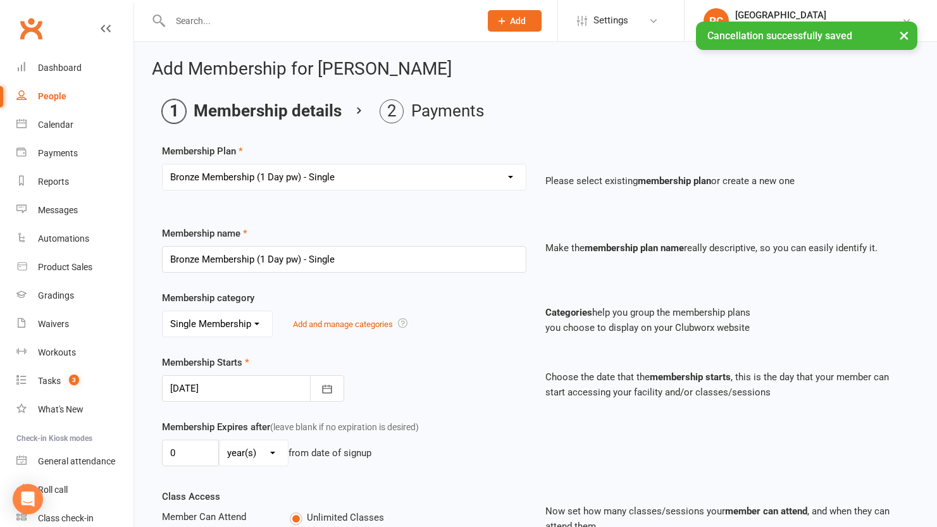
scroll to position [351, 0]
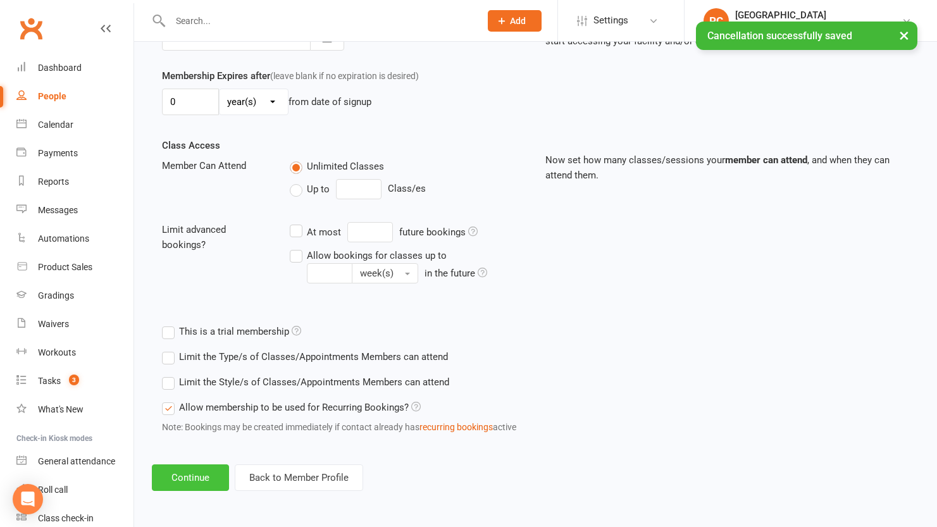
click at [172, 480] on button "Continue" at bounding box center [190, 478] width 77 height 27
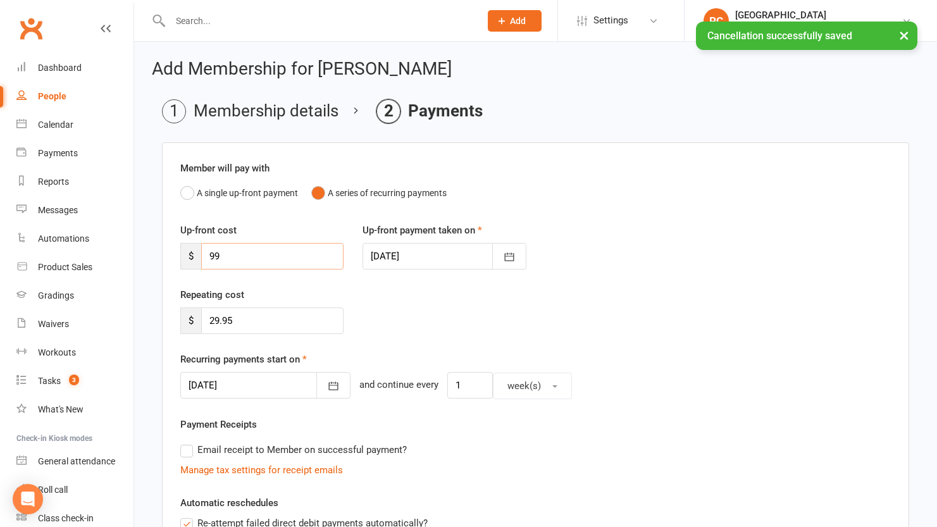
drag, startPoint x: 227, startPoint y: 255, endPoint x: 127, endPoint y: 244, distance: 100.6
click at [127, 244] on ui-view "Prospect Member Non-attending contact Class / event Appointment Grading event T…" at bounding box center [468, 439] width 937 height 873
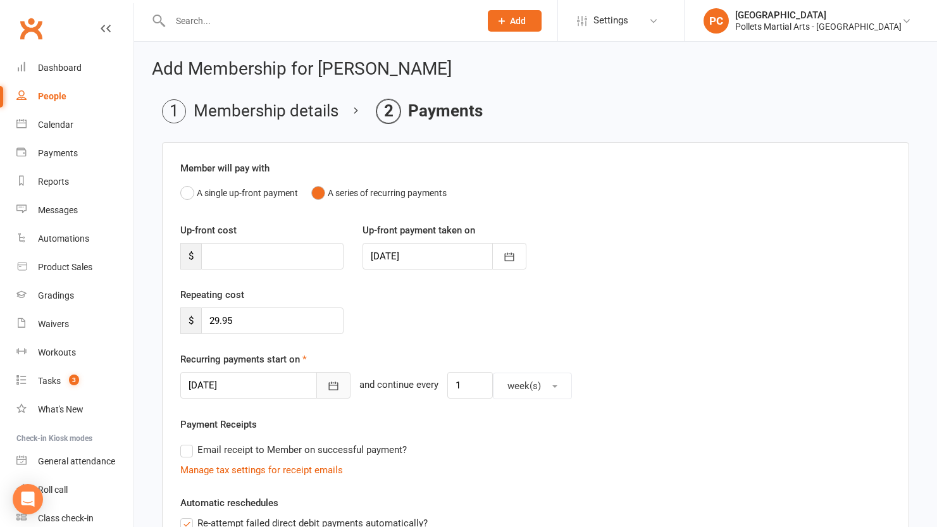
click at [316, 392] on button "button" at bounding box center [333, 385] width 34 height 27
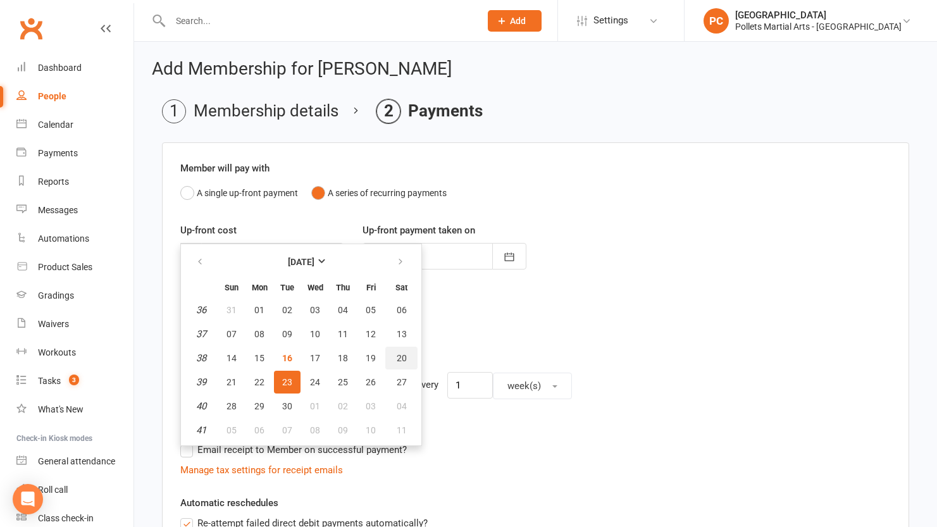
click at [398, 361] on span "20" at bounding box center [402, 358] width 10 height 10
type input "[DATE]"
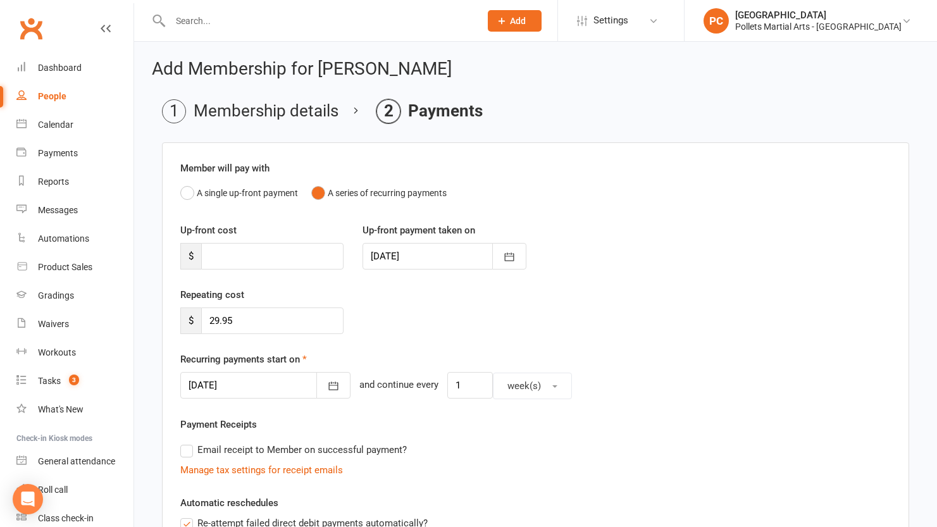
click at [496, 329] on div "Repeating cost $ 29.95" at bounding box center [536, 319] width 730 height 65
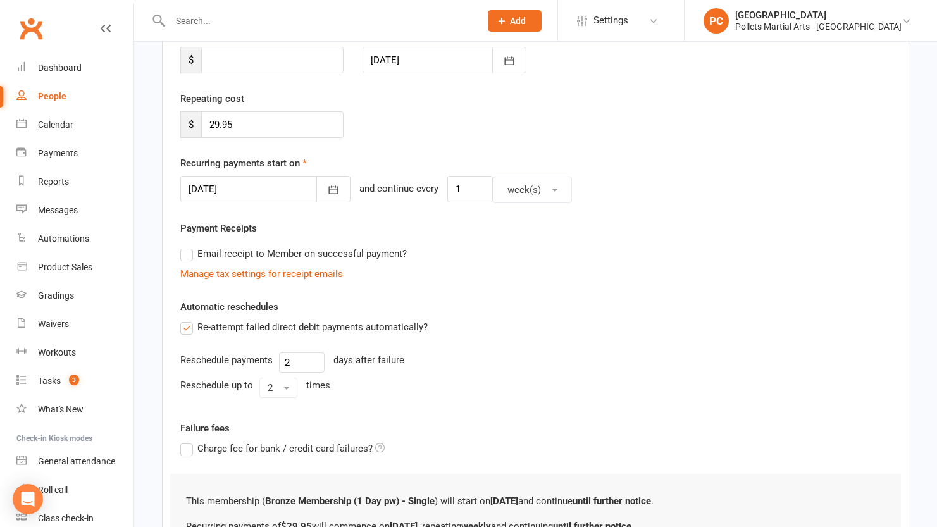
scroll to position [342, 0]
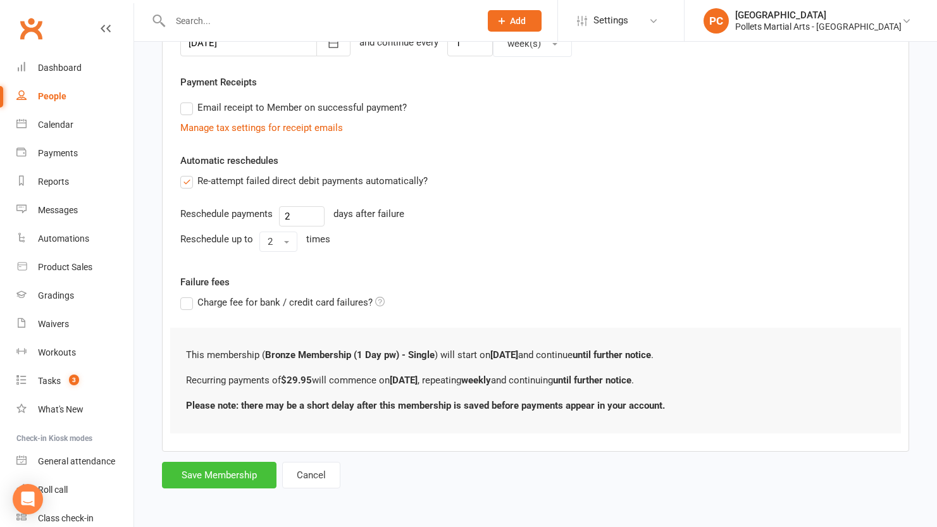
click at [215, 476] on button "Save Membership" at bounding box center [219, 475] width 115 height 27
type input "0"
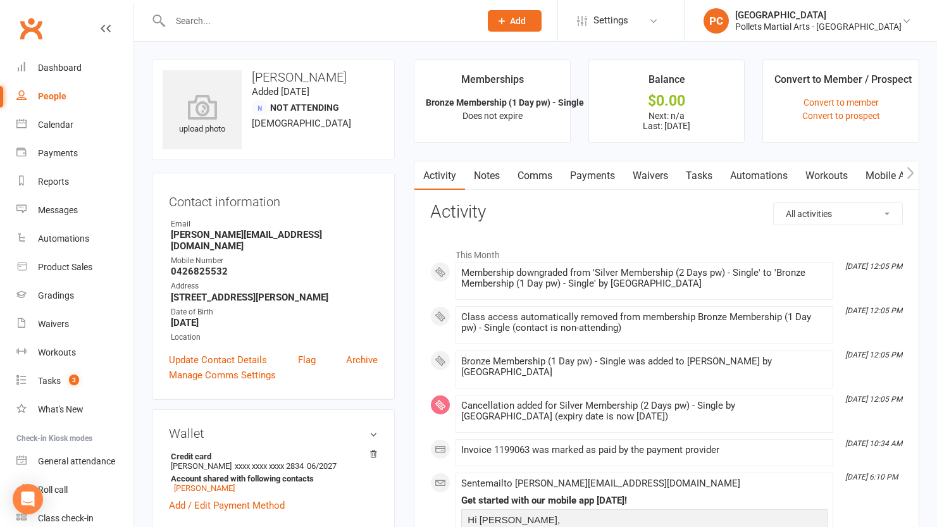
click at [208, 32] on div at bounding box center [312, 20] width 320 height 41
click at [206, 26] on input "text" at bounding box center [318, 21] width 305 height 18
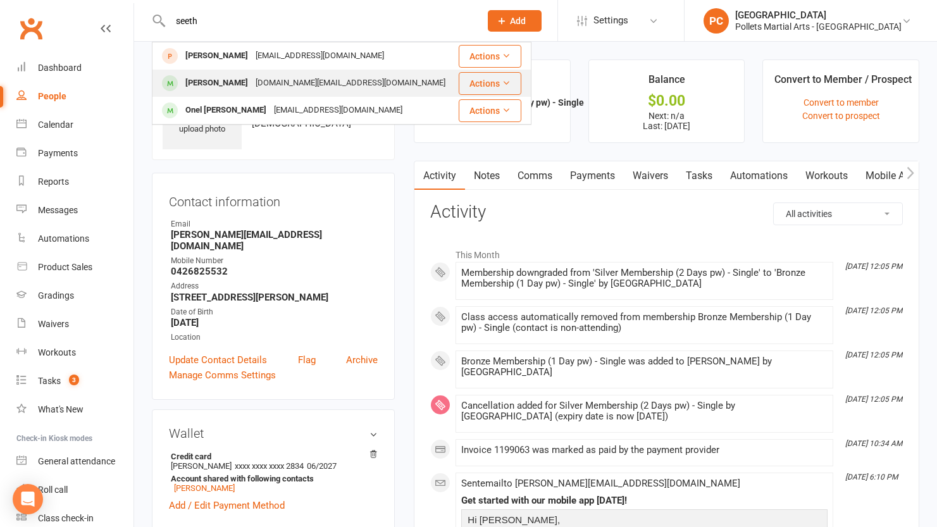
type input "seeth"
click at [282, 84] on div "[DOMAIN_NAME][EMAIL_ADDRESS][DOMAIN_NAME]" at bounding box center [350, 83] width 197 height 18
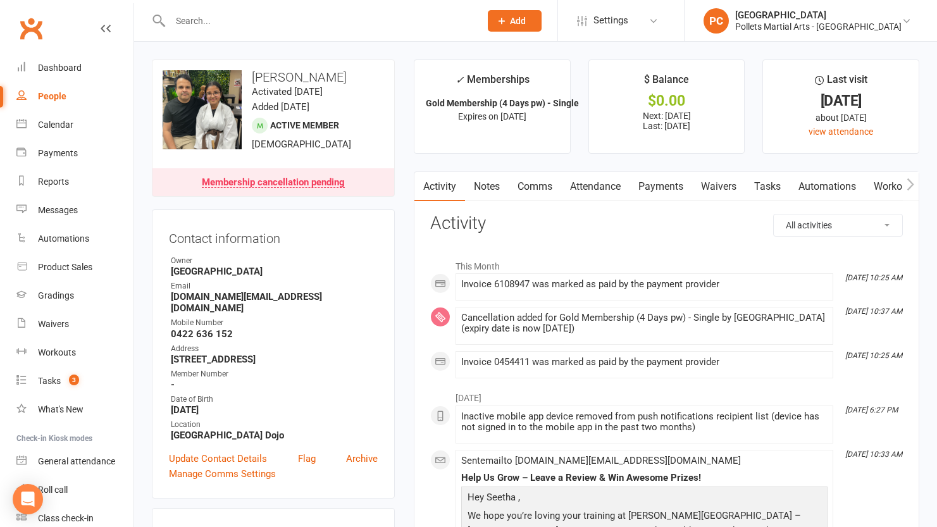
click at [299, 27] on input "text" at bounding box center [318, 21] width 305 height 18
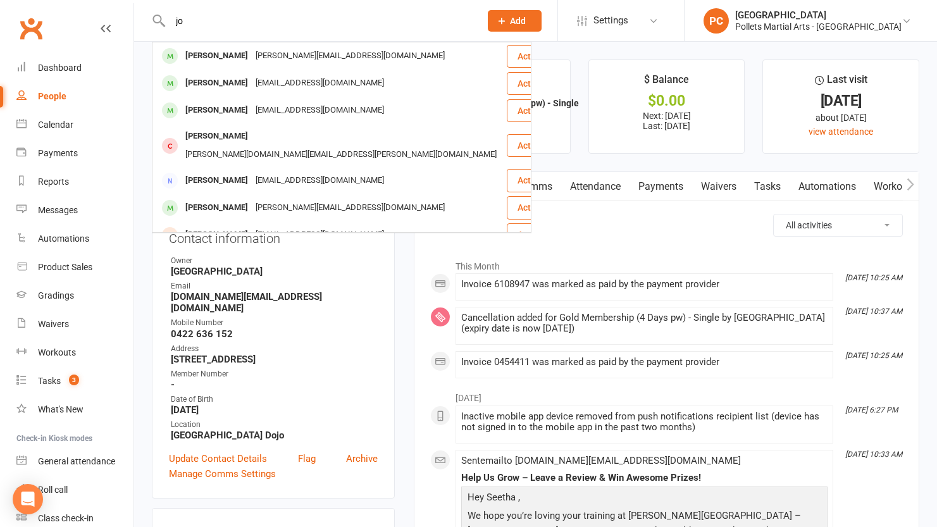
type input "j"
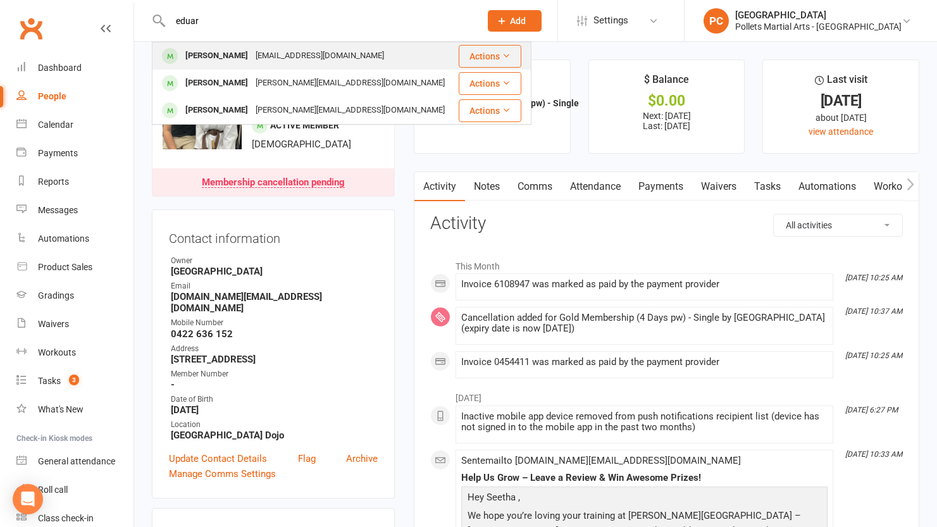
type input "eduar"
click at [264, 55] on div "[EMAIL_ADDRESS][DOMAIN_NAME]" at bounding box center [320, 56] width 136 height 18
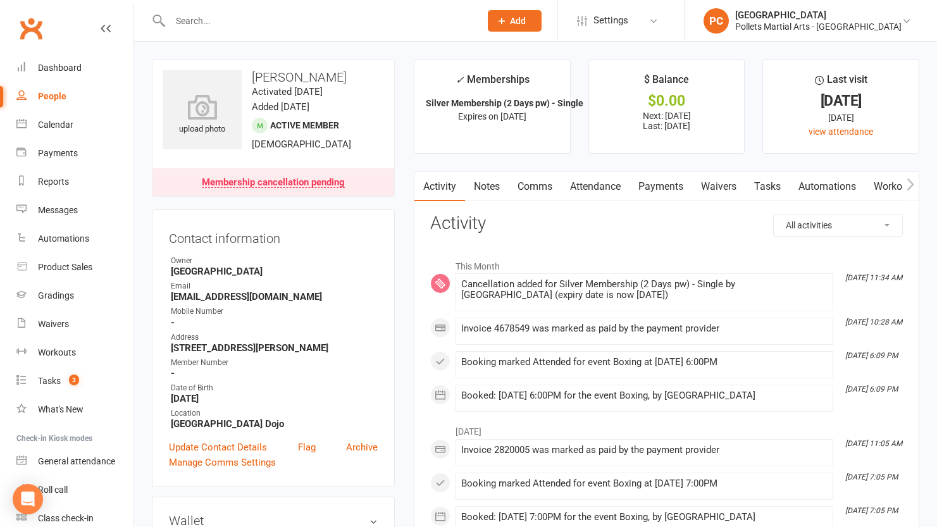
click at [267, 31] on div at bounding box center [312, 20] width 320 height 41
click at [264, 24] on input "text" at bounding box center [318, 21] width 305 height 18
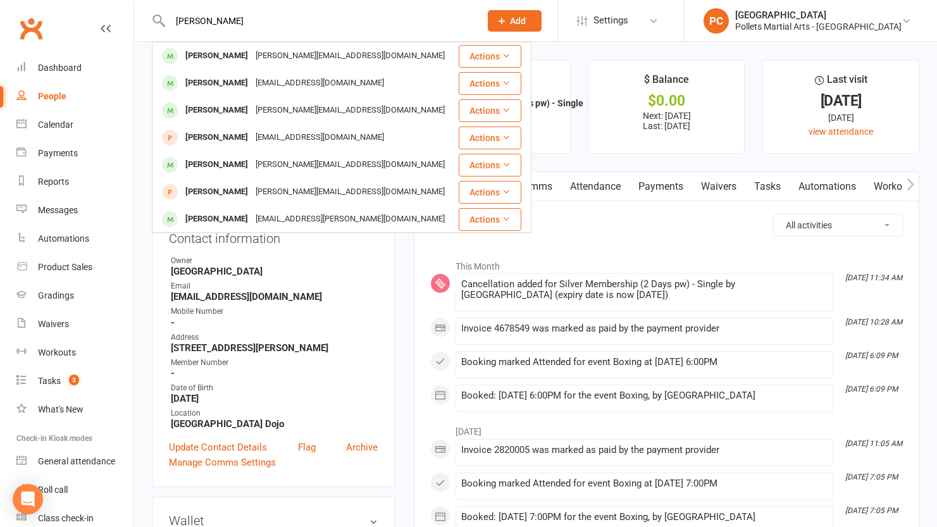
type input "[PERSON_NAME]"
click at [100, 89] on link "People" at bounding box center [74, 96] width 117 height 28
select select "100"
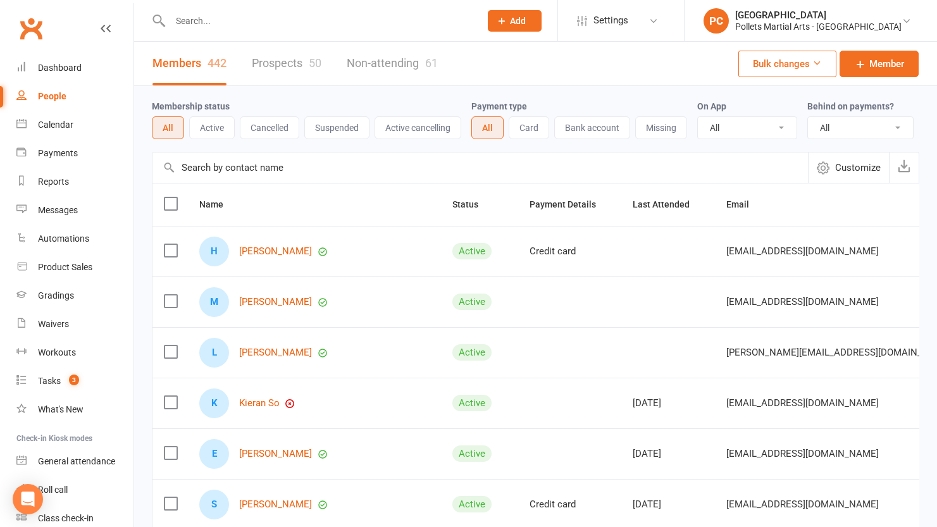
click at [282, 68] on link "Prospects 50" at bounding box center [287, 64] width 70 height 44
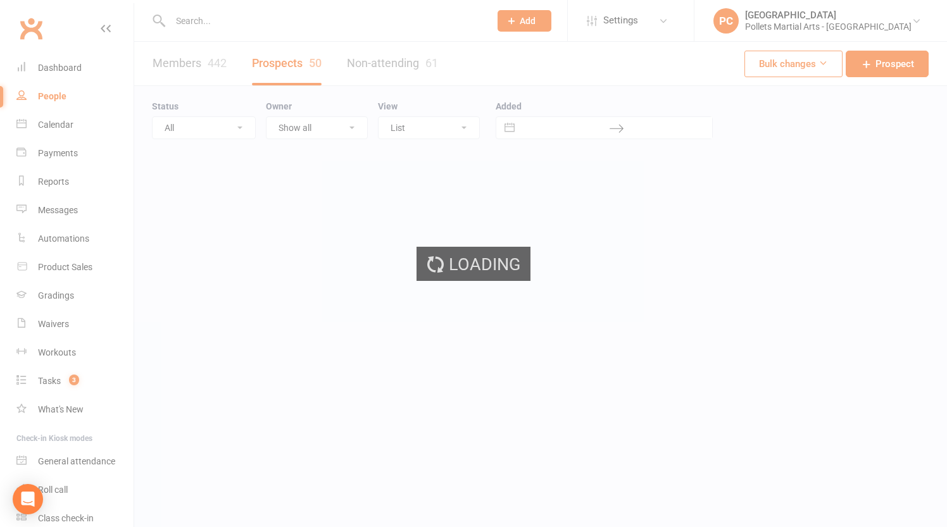
select select "100"
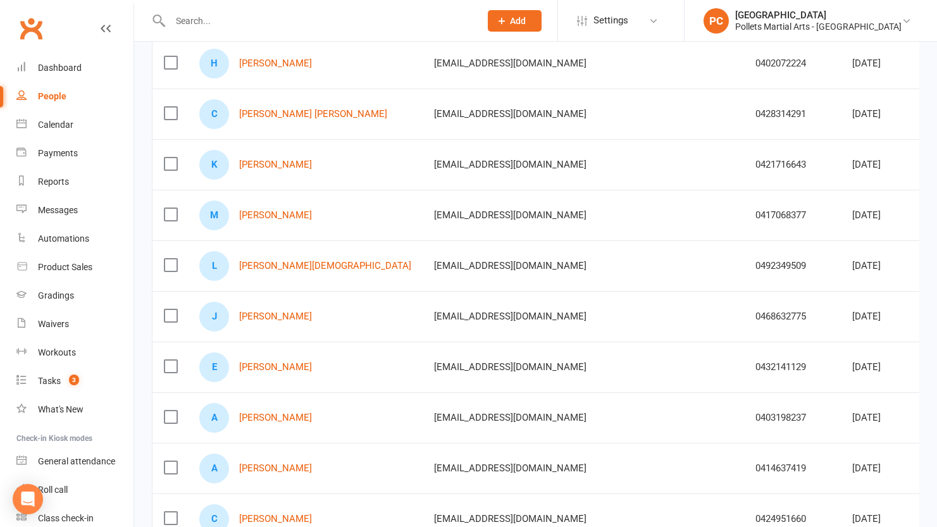
scroll to position [1111, 0]
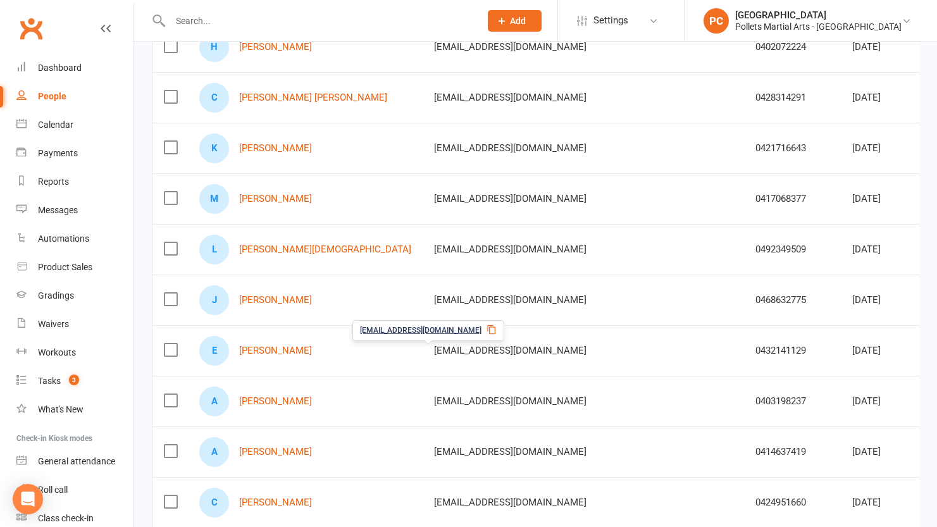
click at [245, 20] on input "text" at bounding box center [318, 21] width 305 height 18
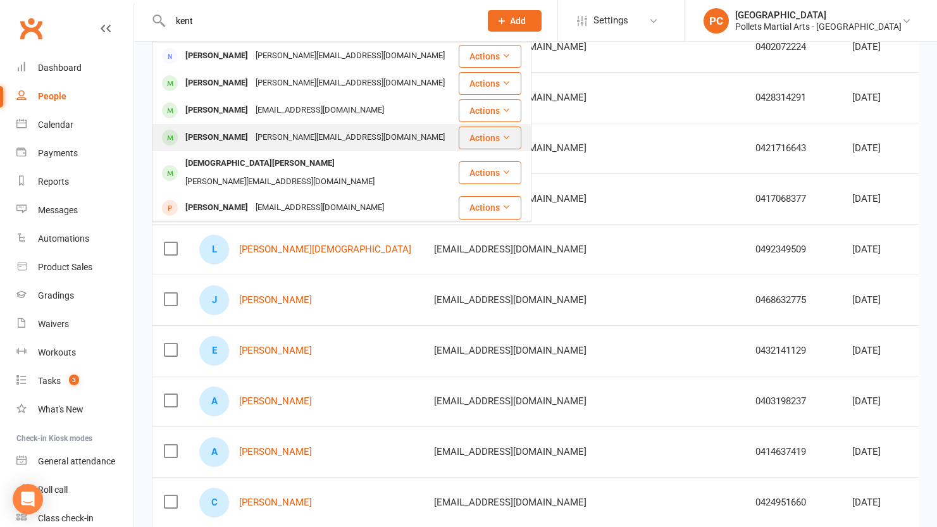
type input "kent"
click at [282, 141] on div "[PERSON_NAME][EMAIL_ADDRESS][DOMAIN_NAME]" at bounding box center [350, 137] width 197 height 18
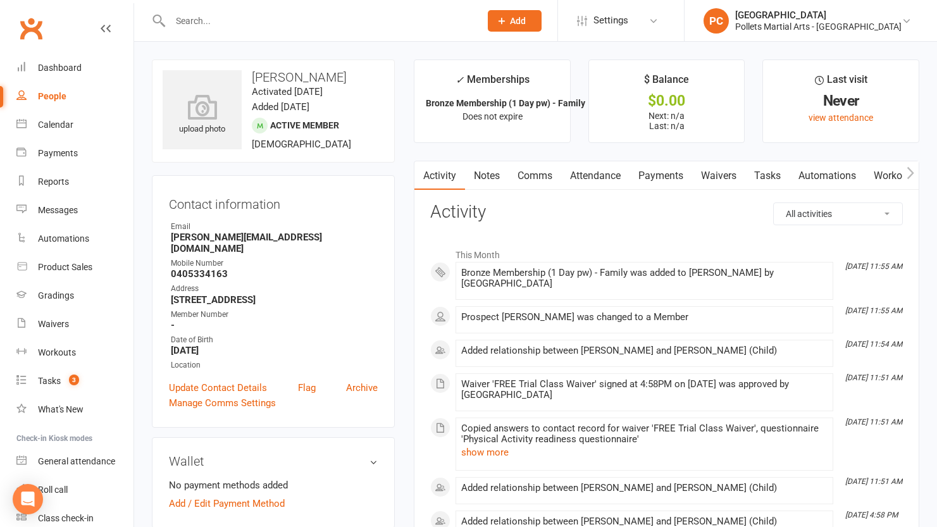
click at [908, 173] on icon "button" at bounding box center [911, 172] width 8 height 13
click at [881, 176] on link "Mobile App" at bounding box center [889, 175] width 68 height 29
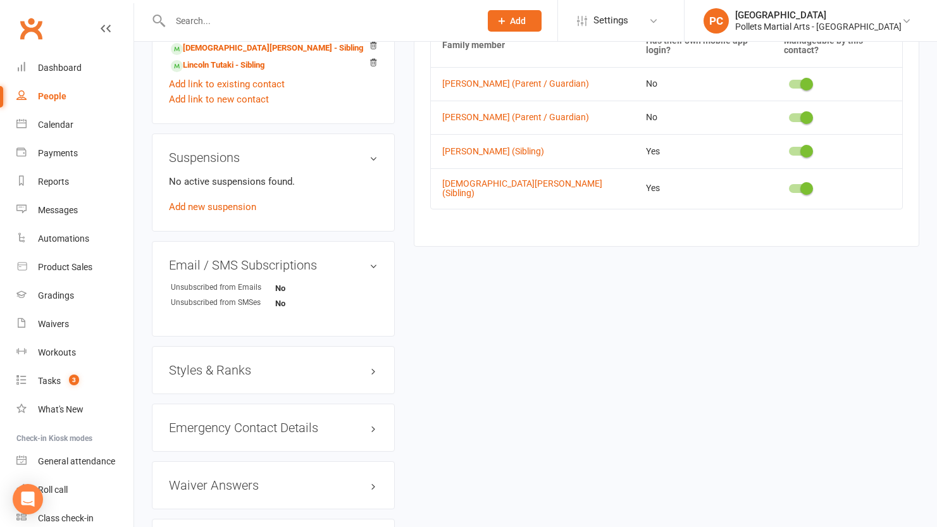
scroll to position [782, 0]
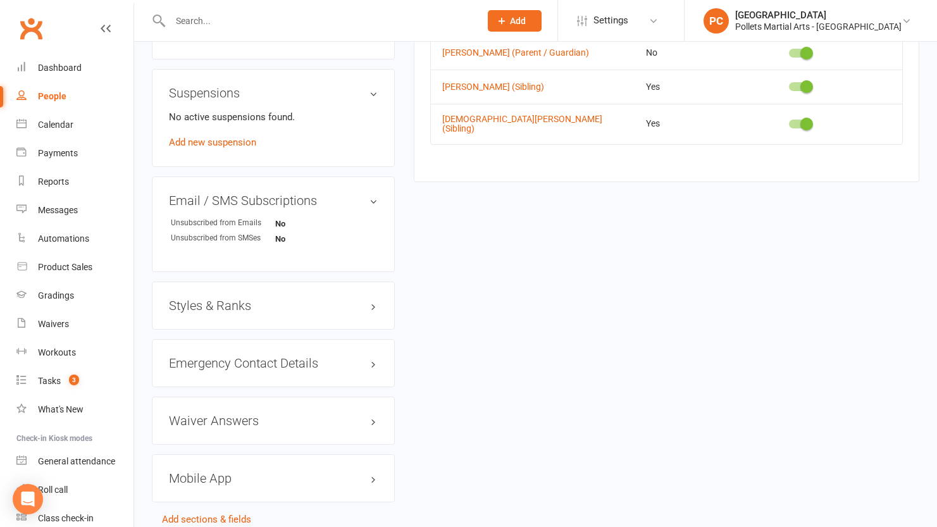
click at [287, 301] on div "Styles & Ranks" at bounding box center [273, 306] width 243 height 48
click at [187, 299] on h3 "Styles & Ranks" at bounding box center [273, 306] width 209 height 14
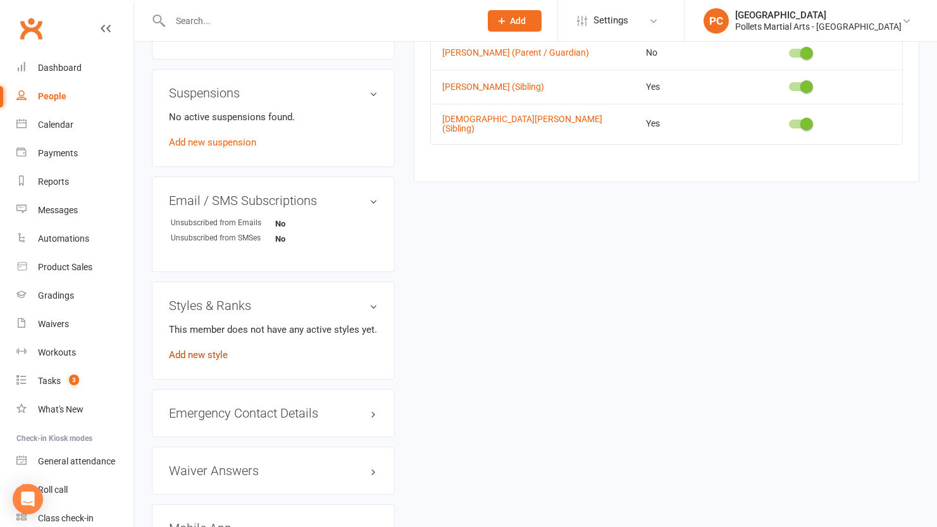
click at [191, 349] on link "Add new style" at bounding box center [198, 354] width 59 height 11
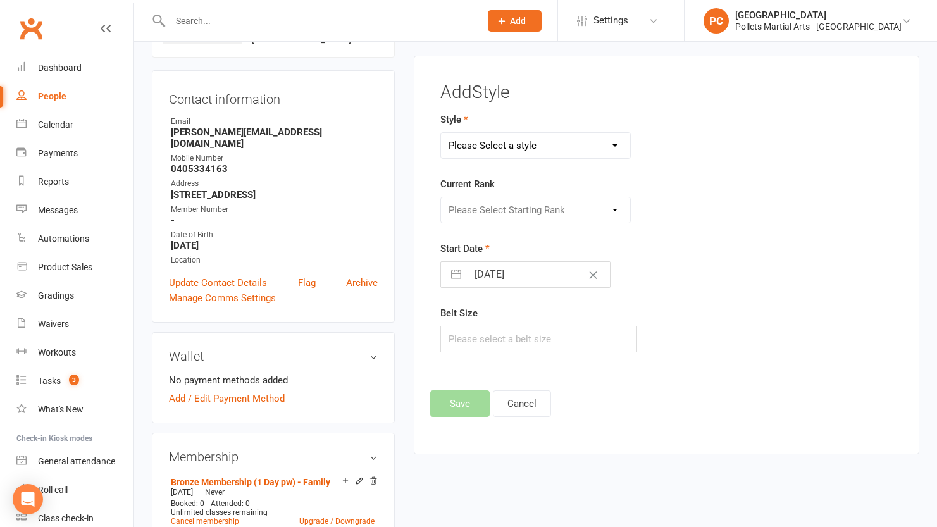
scroll to position [97, 0]
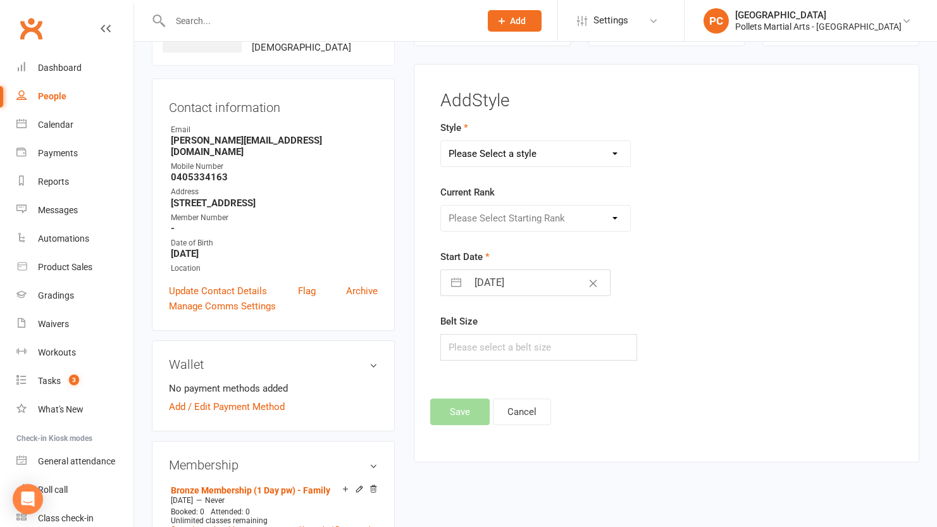
click at [494, 158] on select "Please Select a style Boxing Jiu Jitsu Karate Kobudo (Weapons) Little Tigers MM…" at bounding box center [535, 153] width 189 height 25
select select "3521"
click at [441, 141] on select "Please Select a style Boxing Jiu Jitsu Karate Kobudo (Weapons) Little Tigers MM…" at bounding box center [535, 153] width 189 height 25
click at [505, 227] on select "Please Select Starting Rank All students" at bounding box center [535, 218] width 189 height 25
select select "41670"
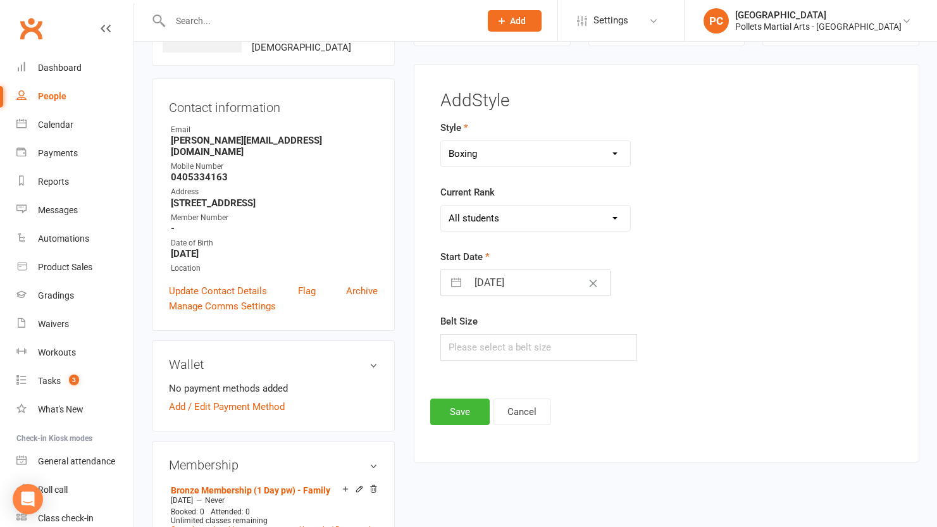
click at [441, 206] on select "Please Select Starting Rank All students" at bounding box center [535, 218] width 189 height 25
select select "7"
select select "2025"
select select "8"
select select "2025"
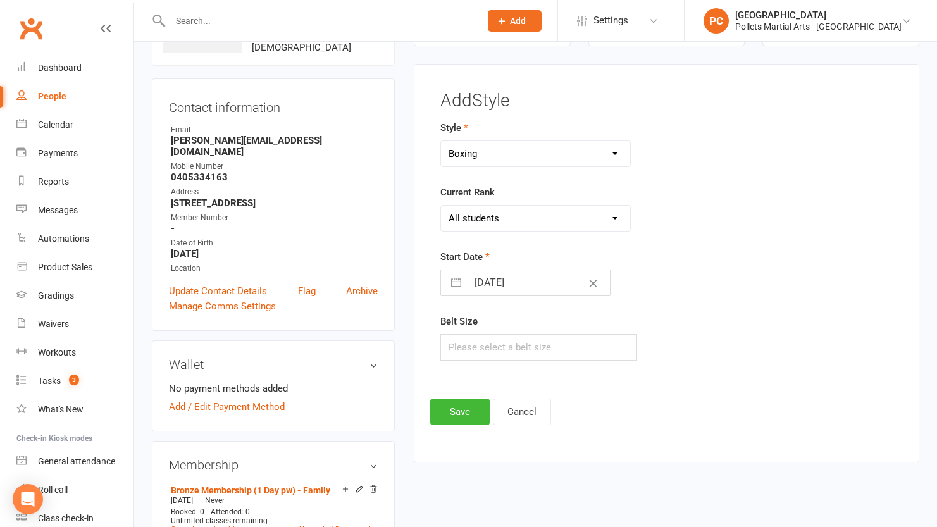
select select "9"
select select "2025"
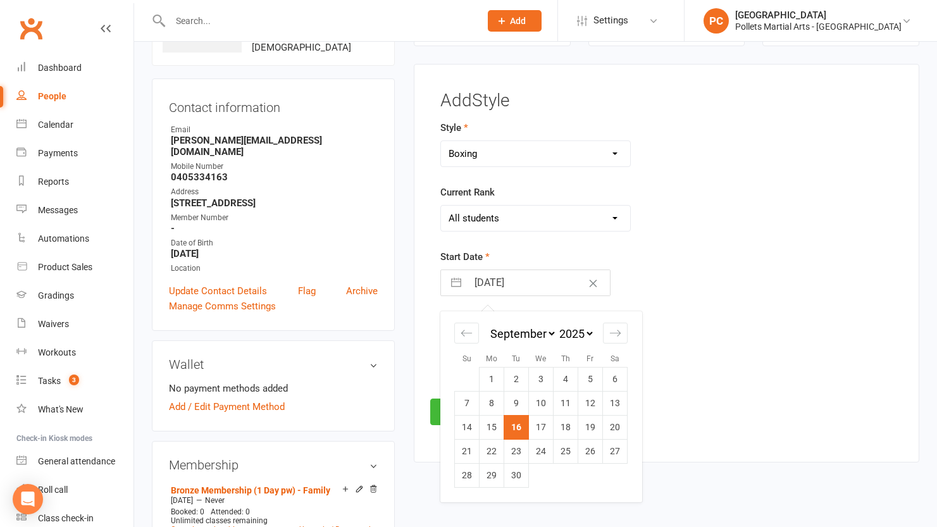
click at [511, 283] on input "[DATE]" at bounding box center [539, 282] width 142 height 25
click at [494, 385] on td "1" at bounding box center [492, 380] width 25 height 24
type input "[DATE]"
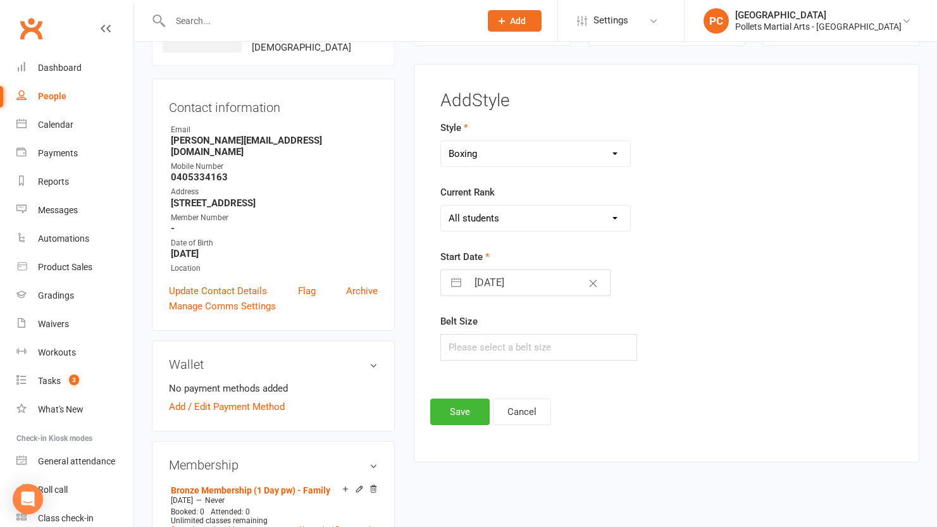
click at [613, 294] on div "[DATE] Navigate forward to interact with the calendar and select a date. Press …" at bounding box center [539, 283] width 197 height 27
click at [455, 413] on button "Save" at bounding box center [459, 412] width 59 height 27
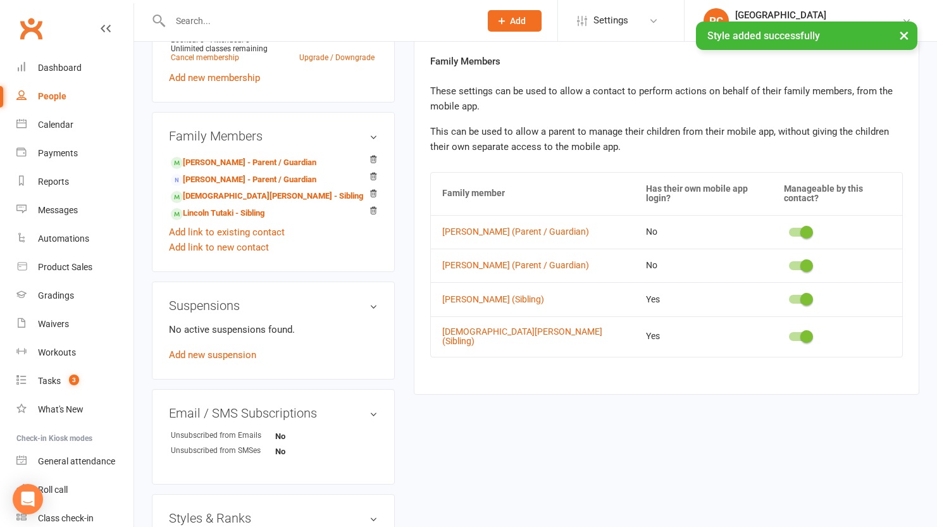
scroll to position [883, 0]
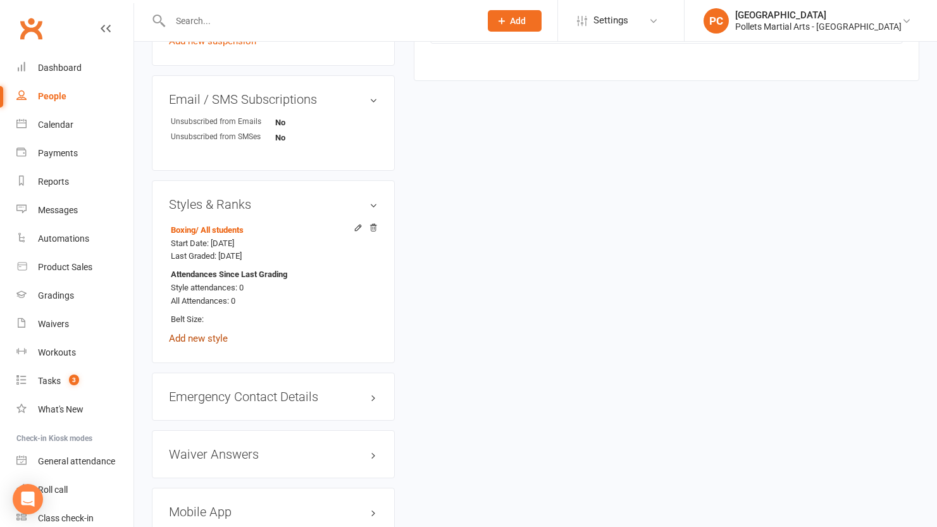
click at [180, 333] on link "Add new style" at bounding box center [198, 338] width 59 height 11
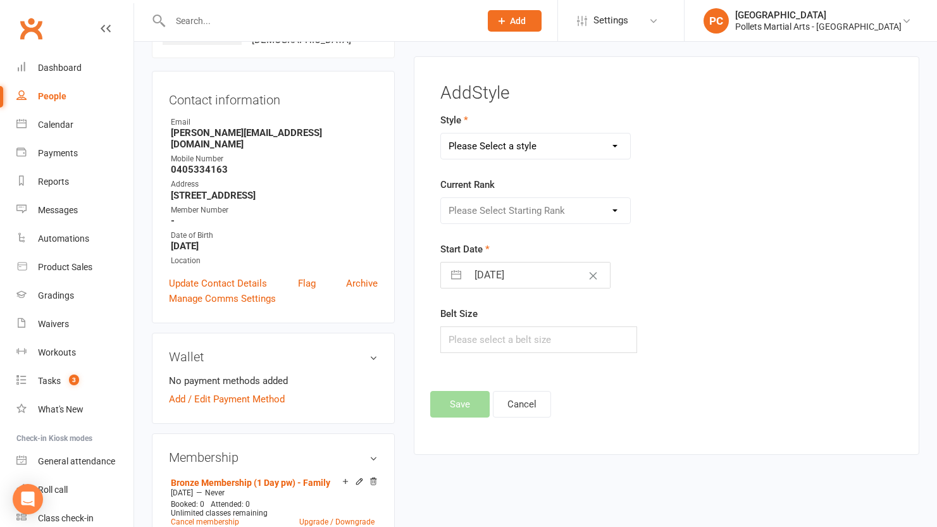
scroll to position [97, 0]
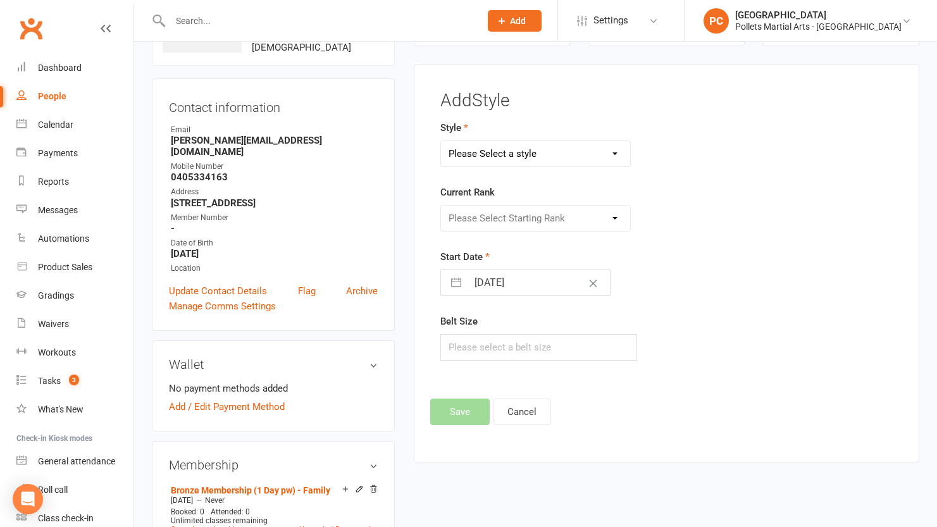
click at [576, 156] on select "Please Select a style Boxing Jiu Jitsu Karate Kobudo (Weapons) Little Tigers MM…" at bounding box center [535, 153] width 189 height 25
select select "3518"
click at [441, 141] on select "Please Select a style Boxing Jiu Jitsu Karate Kobudo (Weapons) Little Tigers MM…" at bounding box center [535, 153] width 189 height 25
click at [522, 220] on select "Please Select Starting Rank White Belt - 10th Kyu Yelow w/ White stripe - 9th K…" at bounding box center [535, 218] width 189 height 25
select select "41652"
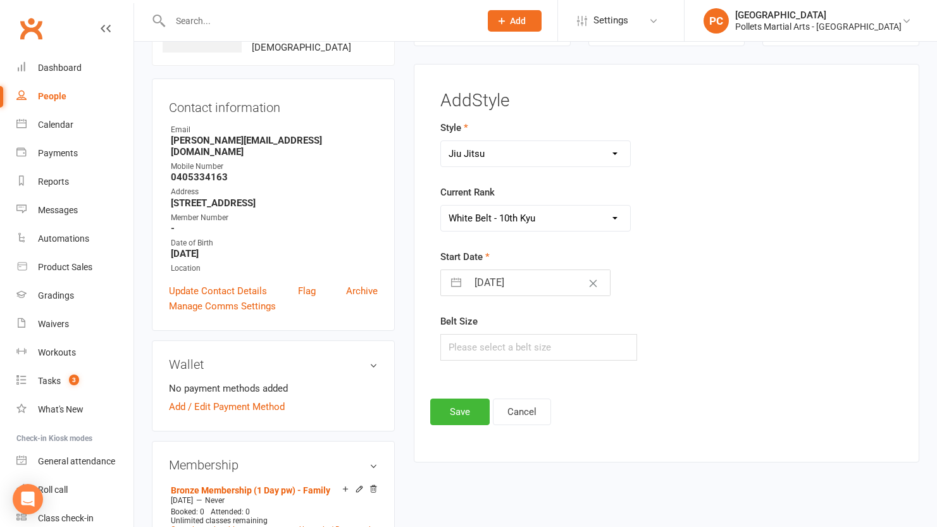
click at [441, 206] on select "Please Select Starting Rank White Belt - 10th Kyu Yelow w/ White stripe - 9th K…" at bounding box center [535, 218] width 189 height 25
click at [668, 275] on div "Start Date [DATE] Navigate forward to interact with the calendar and select a d…" at bounding box center [588, 272] width 295 height 47
click at [582, 284] on button "Clear Date" at bounding box center [593, 283] width 22 height 24
click at [551, 284] on input "Select Start Date" at bounding box center [539, 282] width 142 height 25
select select "7"
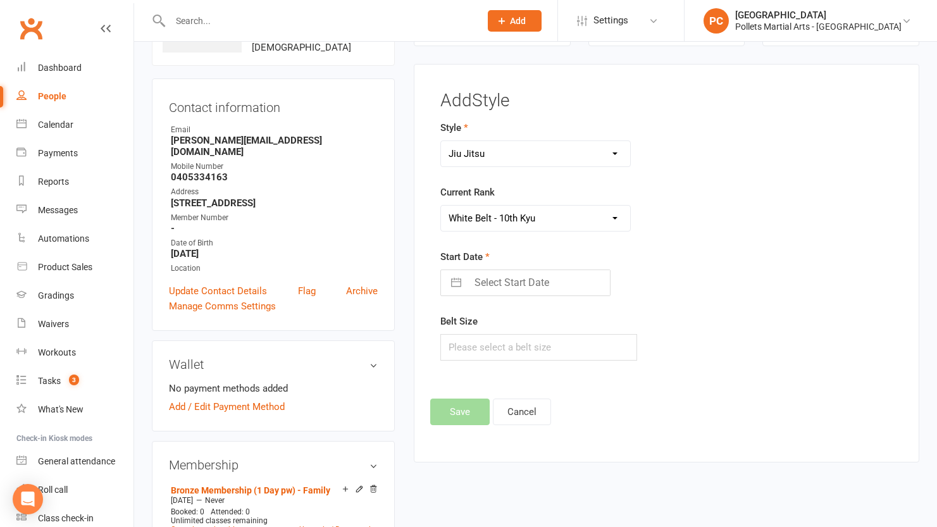
select select "2025"
select select "8"
select select "2025"
select select "9"
select select "2025"
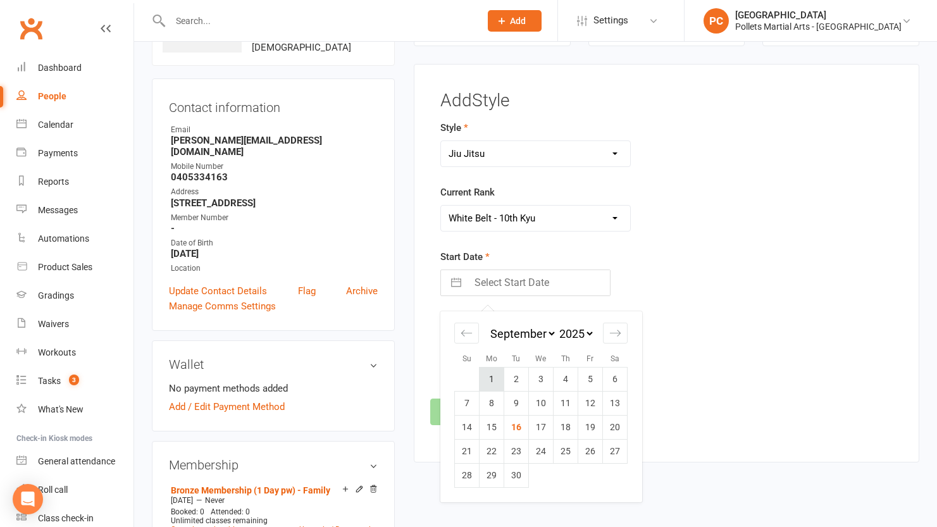
click at [491, 376] on td "1" at bounding box center [492, 380] width 25 height 24
type input "[DATE]"
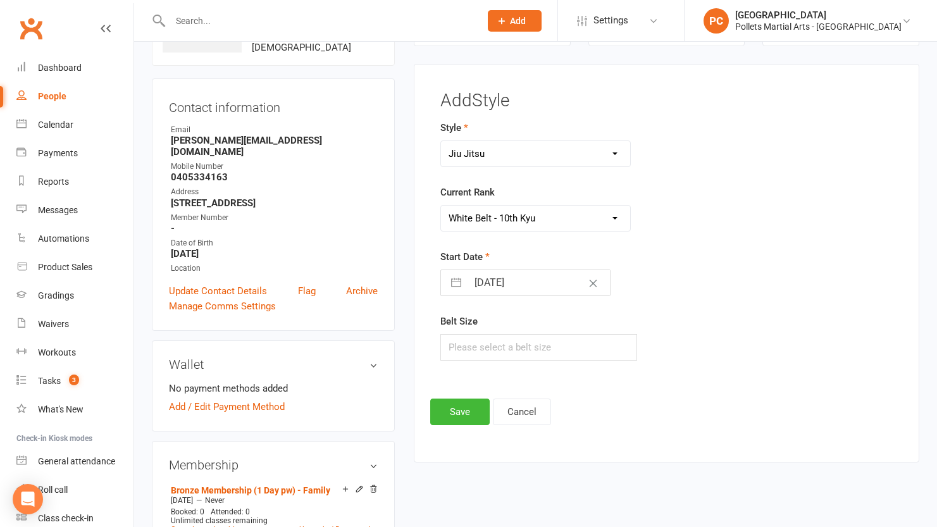
click at [632, 326] on div "Belt Size" at bounding box center [588, 337] width 295 height 47
click at [483, 414] on button "Save" at bounding box center [459, 412] width 59 height 27
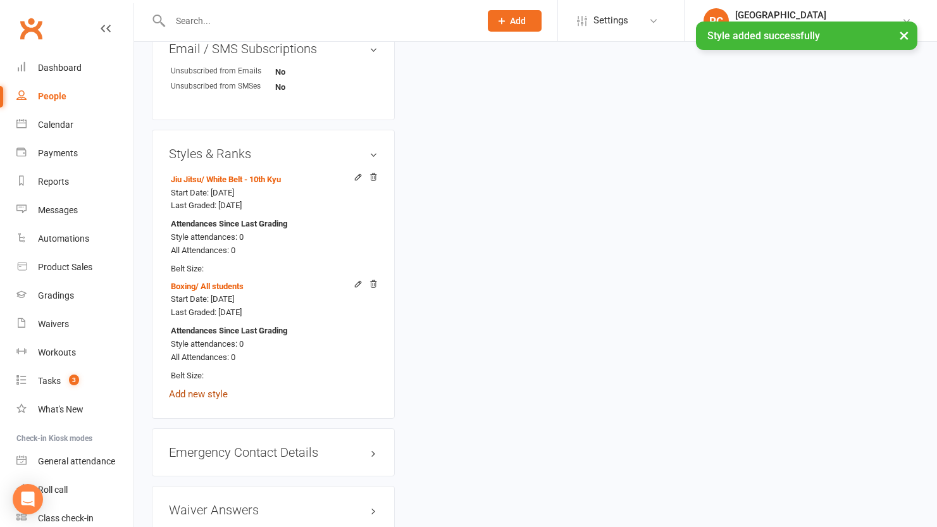
click at [194, 389] on link "Add new style" at bounding box center [198, 394] width 59 height 11
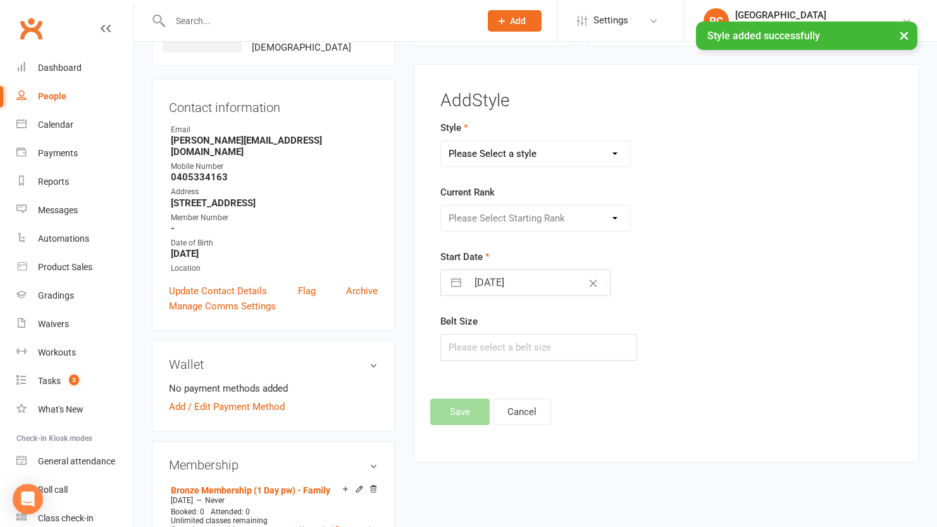
click at [545, 147] on select "Please Select a style Boxing Jiu Jitsu Karate Kobudo (Weapons) Little Tigers MM…" at bounding box center [535, 153] width 189 height 25
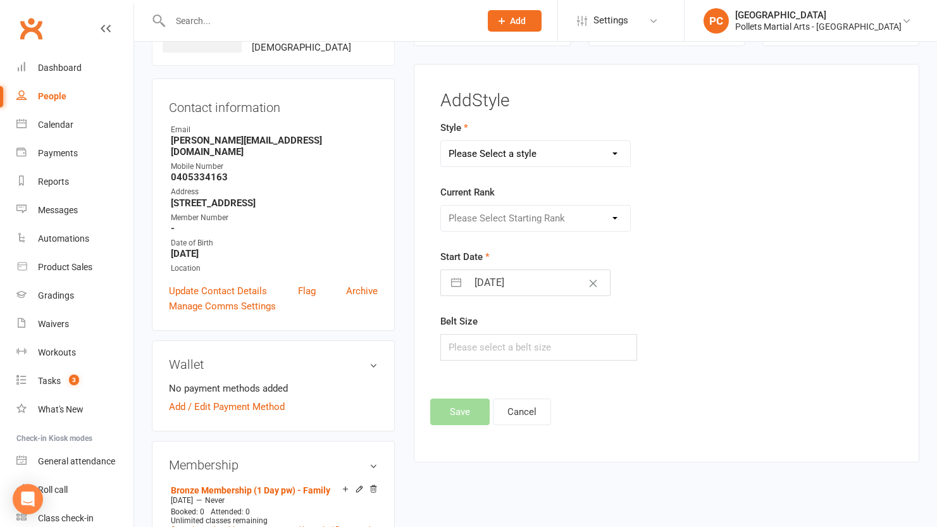
select select "3492"
click at [441, 141] on select "Please Select a style Boxing Jiu Jitsu Karate Kobudo (Weapons) Little Tigers MM…" at bounding box center [535, 153] width 189 height 25
click at [501, 278] on input "[DATE]" at bounding box center [539, 282] width 142 height 25
select select "7"
select select "2025"
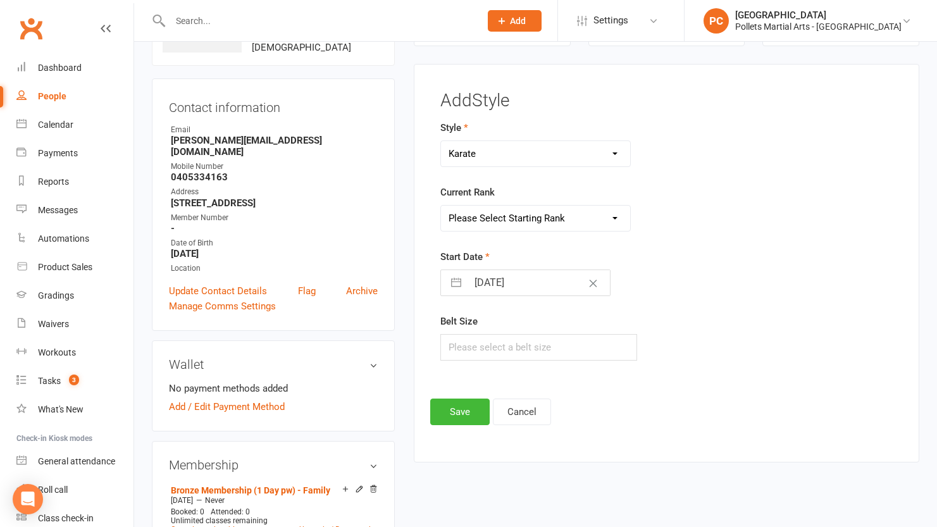
select select "8"
select select "2025"
select select "9"
select select "2025"
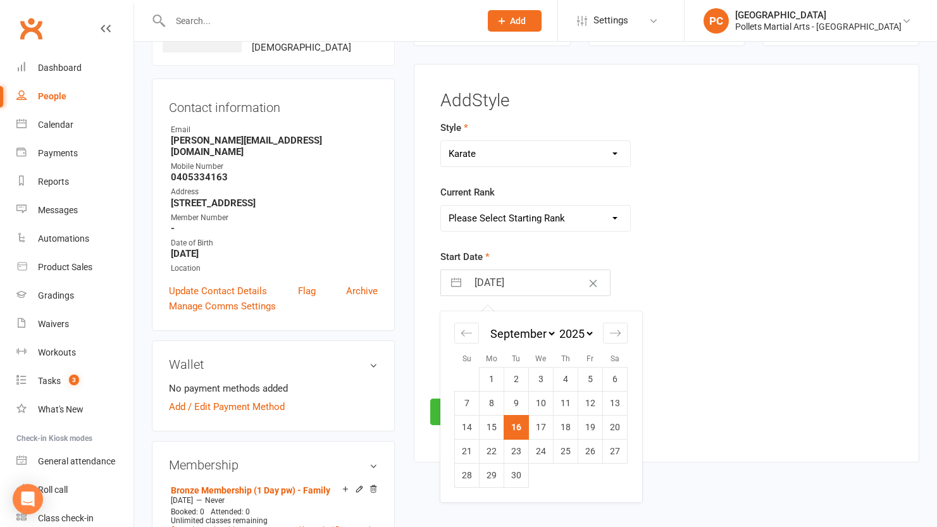
click at [489, 382] on td "1" at bounding box center [492, 380] width 25 height 24
type input "[DATE]"
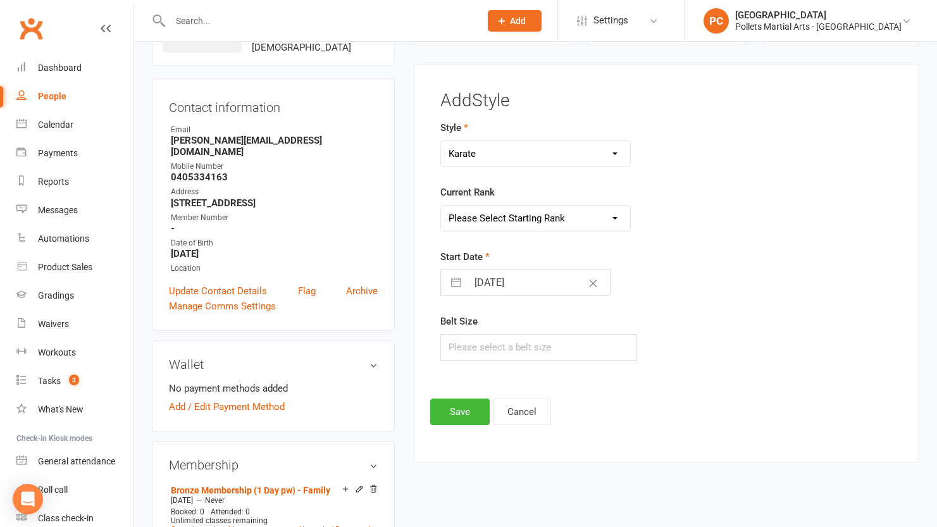
click at [541, 228] on select "Please Select Starting Rank White Belt - 10th Kyu Yellow Belt - 9th [PERSON_NAM…" at bounding box center [535, 218] width 189 height 25
select select "41318"
click at [441, 206] on select "Please Select Starting Rank White Belt - 10th Kyu Yellow Belt - 9th [PERSON_NAM…" at bounding box center [535, 218] width 189 height 25
click at [468, 403] on button "Save" at bounding box center [459, 412] width 59 height 27
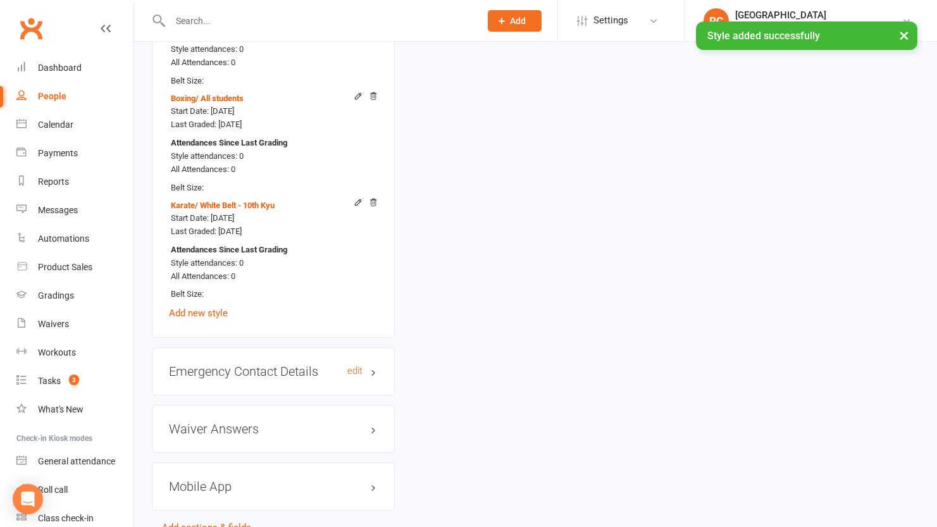
scroll to position [1185, 0]
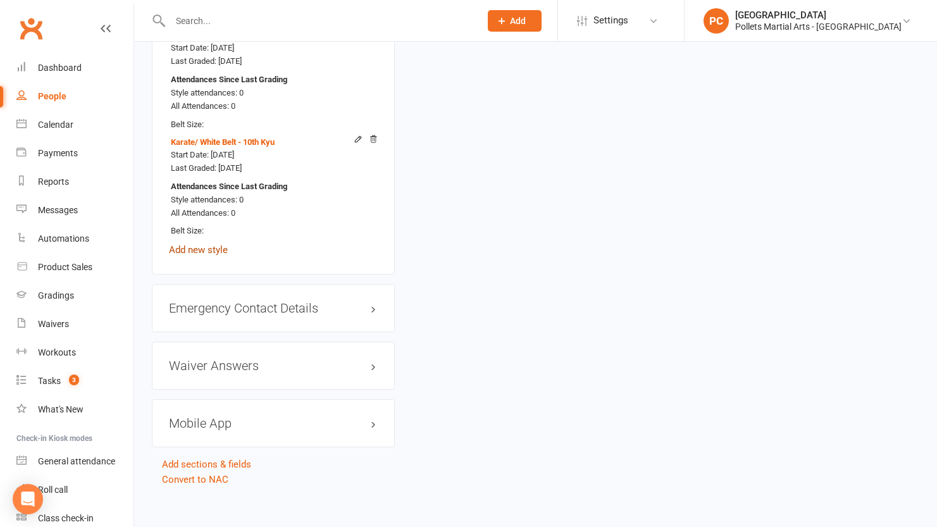
click at [189, 244] on link "Add new style" at bounding box center [198, 249] width 59 height 11
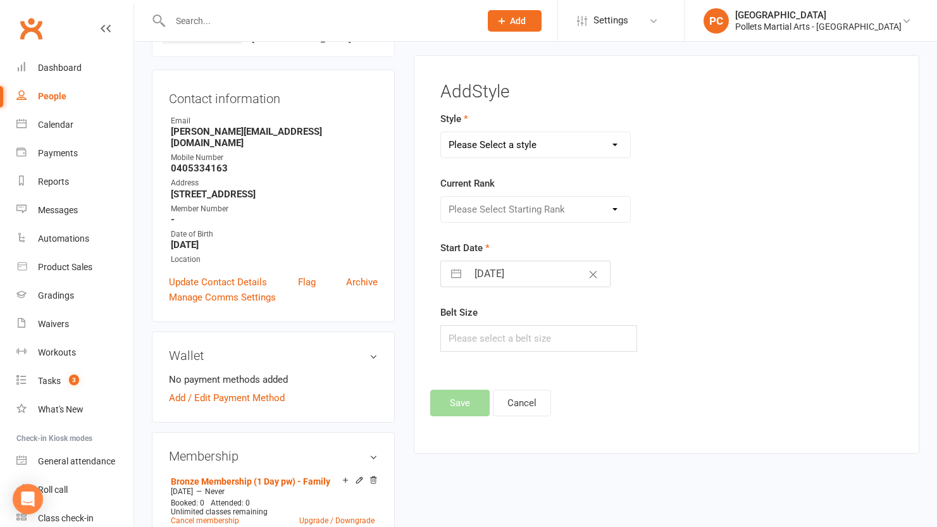
scroll to position [97, 0]
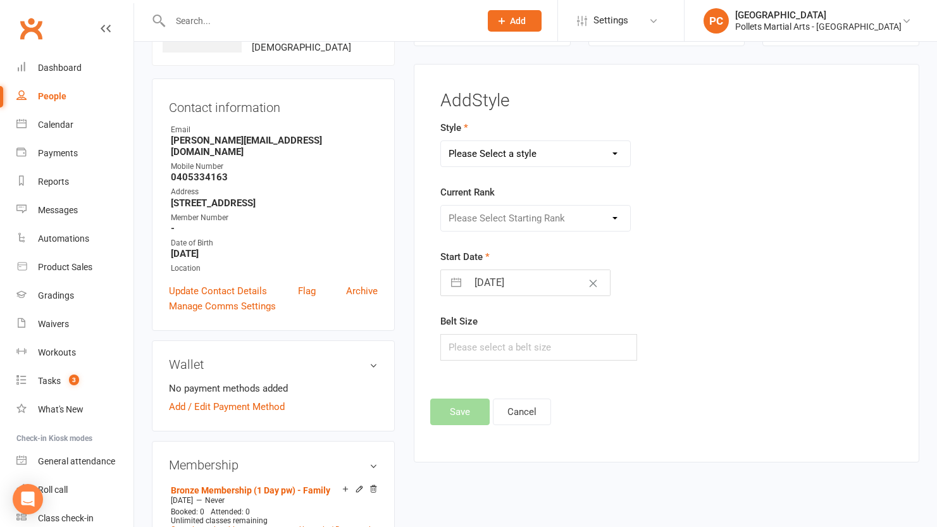
click at [573, 152] on select "Please Select a style Boxing Jiu Jitsu Karate Kobudo (Weapons) Little Tigers MM…" at bounding box center [535, 153] width 189 height 25
select select "3504"
click at [441, 141] on select "Please Select a style Boxing Jiu Jitsu Karate Kobudo (Weapons) Little Tigers MM…" at bounding box center [535, 153] width 189 height 25
click at [508, 222] on select "Please Select Starting Rank White belt - 10th Kyu 1st Red stripe - 9th Kyu 1st …" at bounding box center [535, 218] width 189 height 25
select select "41482"
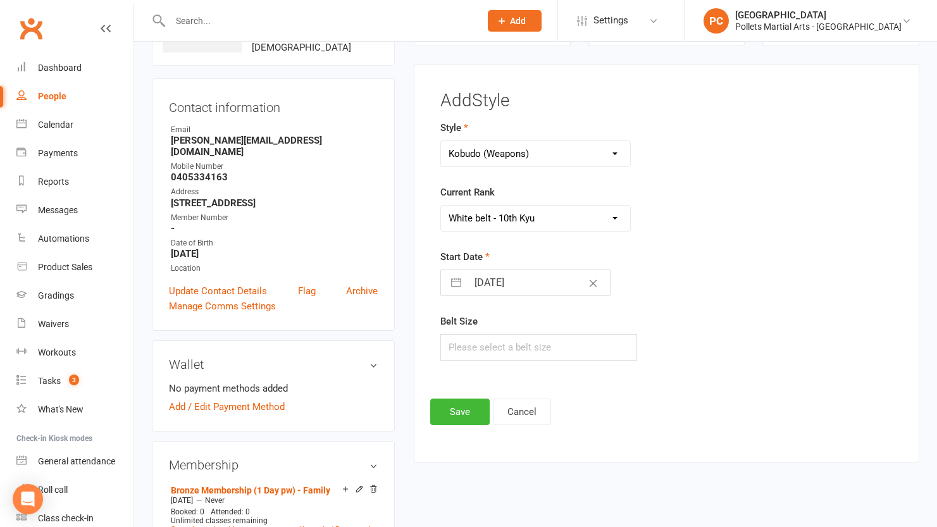
click at [441, 206] on select "Please Select Starting Rank White belt - 10th Kyu 1st Red stripe - 9th Kyu 1st …" at bounding box center [535, 218] width 189 height 25
select select "7"
select select "2025"
select select "8"
select select "2025"
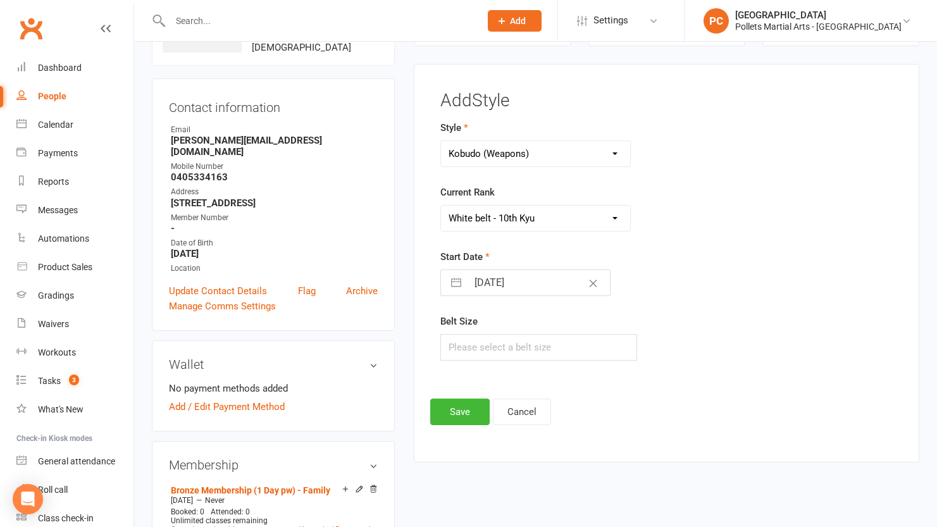
select select "9"
select select "2025"
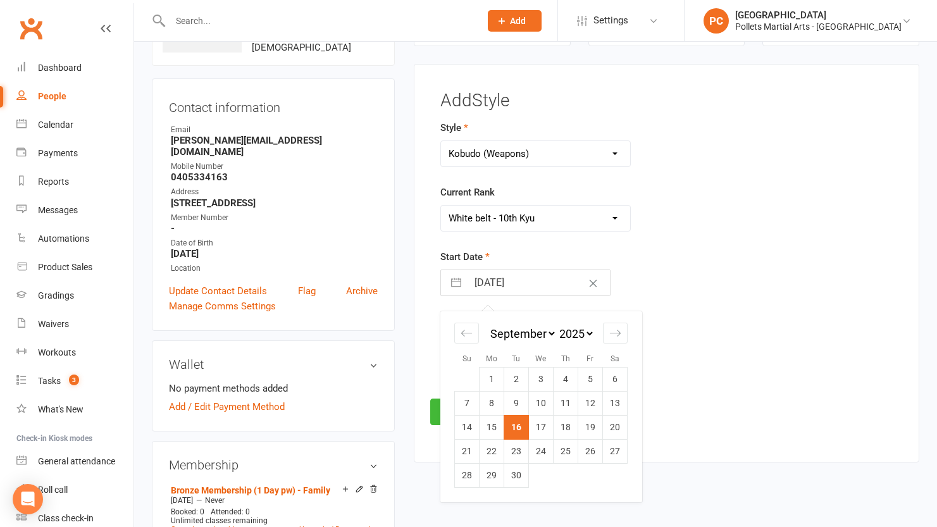
click at [483, 278] on input "[DATE]" at bounding box center [539, 282] width 142 height 25
drag, startPoint x: 494, startPoint y: 375, endPoint x: 522, endPoint y: 359, distance: 32.3
click at [493, 375] on td "1" at bounding box center [492, 380] width 25 height 24
type input "[DATE]"
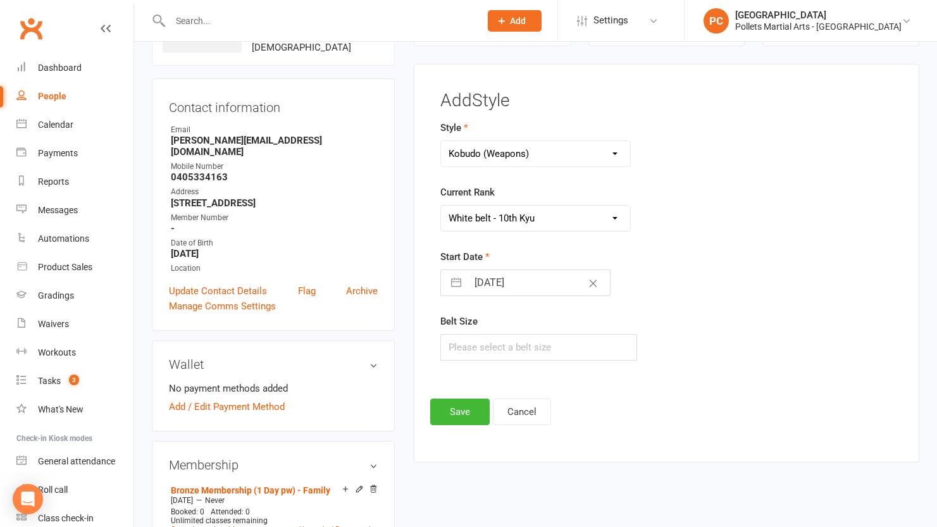
click at [668, 298] on form "Style Boxing Jiu Jitsu Karate Kobudo (Weapons) Little Tigers MMA Muay Thai Curr…" at bounding box center [588, 240] width 295 height 241
click at [451, 425] on div "Add Style Style Boxing Jiu Jitsu Karate Kobudo (Weapons) Little Tigers MMA Muay…" at bounding box center [667, 263] width 506 height 399
click at [450, 421] on button "Save" at bounding box center [459, 412] width 59 height 27
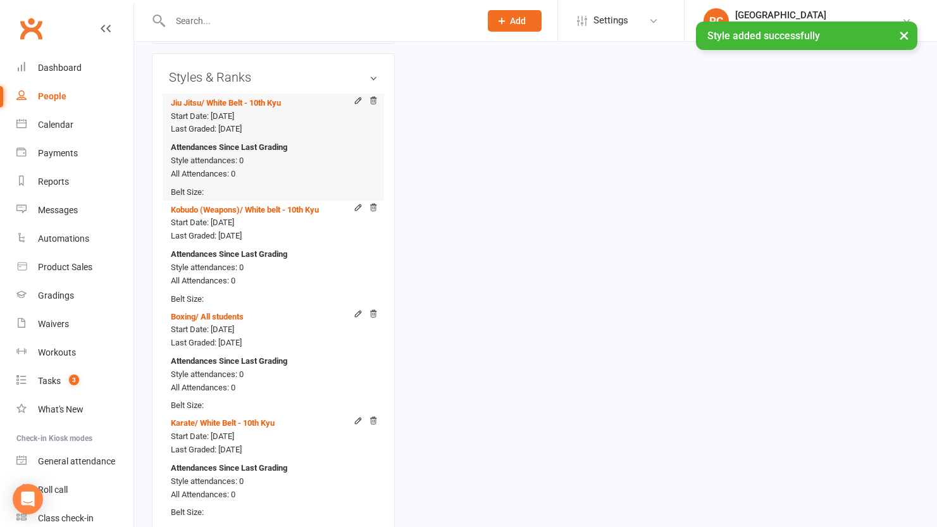
scroll to position [1075, 0]
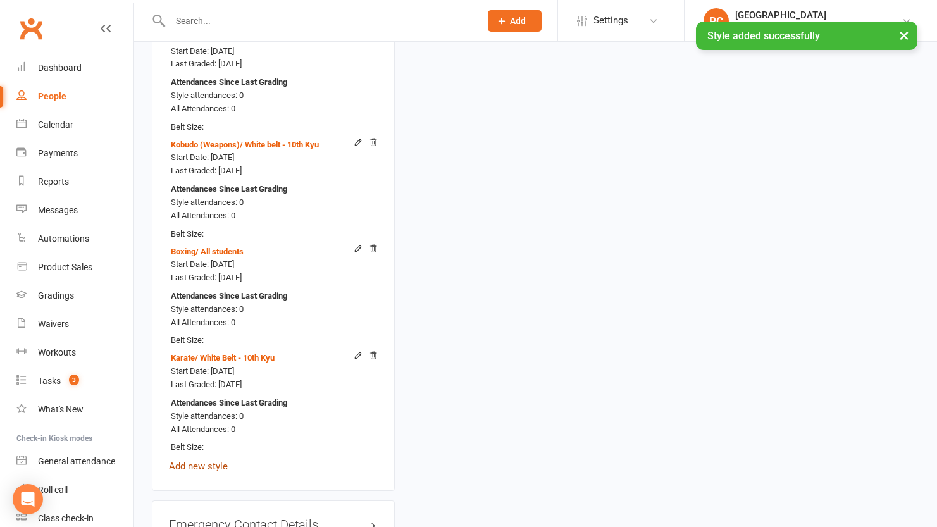
click at [192, 461] on link "Add new style" at bounding box center [198, 466] width 59 height 11
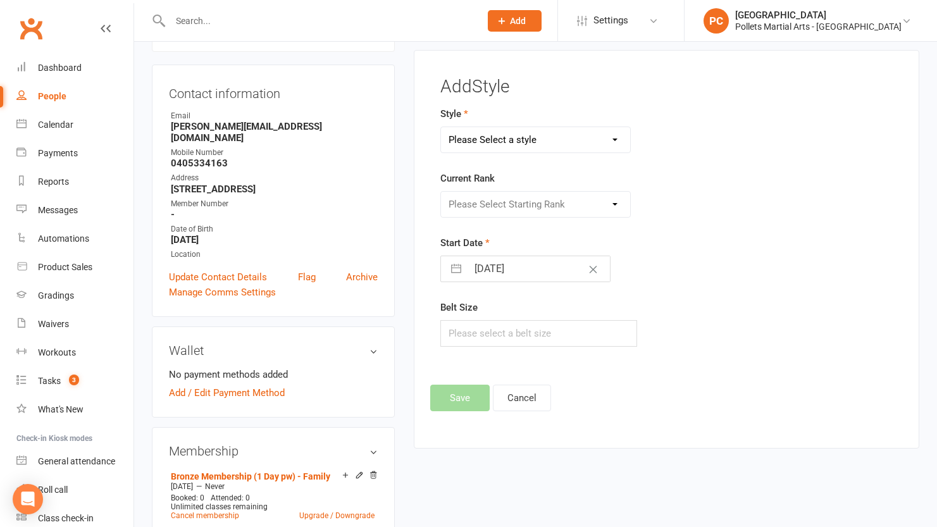
scroll to position [97, 0]
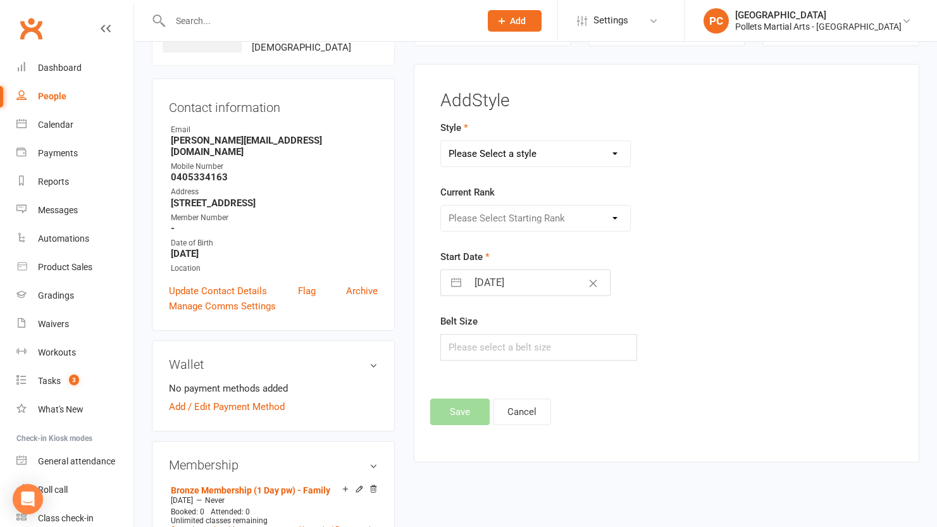
click at [578, 154] on select "Please Select a style Boxing Jiu Jitsu Karate Kobudo (Weapons) Little Tigers MM…" at bounding box center [535, 153] width 189 height 25
select select "3520"
click at [441, 141] on select "Please Select a style Boxing Jiu Jitsu Karate Kobudo (Weapons) Little Tigers MM…" at bounding box center [535, 153] width 189 height 25
click at [513, 285] on input "[DATE]" at bounding box center [539, 282] width 142 height 25
select select "7"
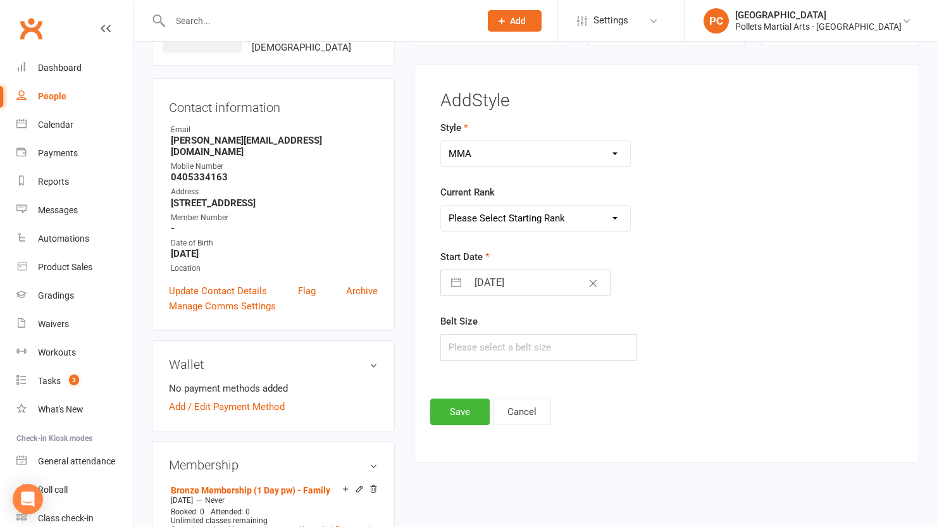
select select "2025"
select select "8"
select select "2025"
select select "9"
select select "2025"
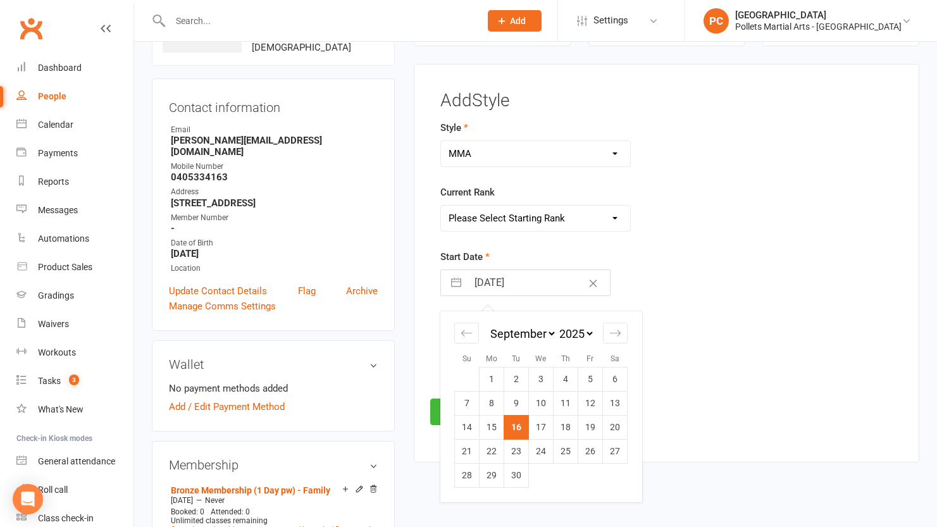
click at [495, 381] on td "1" at bounding box center [492, 380] width 25 height 24
type input "[DATE]"
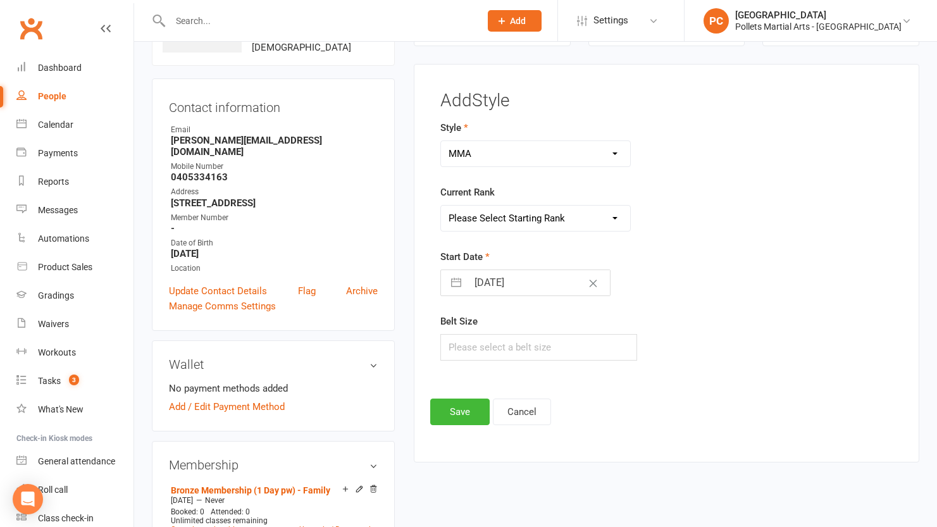
click at [575, 223] on select "Please Select Starting Rank All students" at bounding box center [535, 218] width 189 height 25
select select "41669"
click at [441, 206] on select "Please Select Starting Rank All students" at bounding box center [535, 218] width 189 height 25
click at [666, 271] on div "Start Date [DATE] Navigate forward to interact with the calendar and select a d…" at bounding box center [588, 272] width 295 height 47
click at [458, 399] on button "Save" at bounding box center [459, 412] width 59 height 27
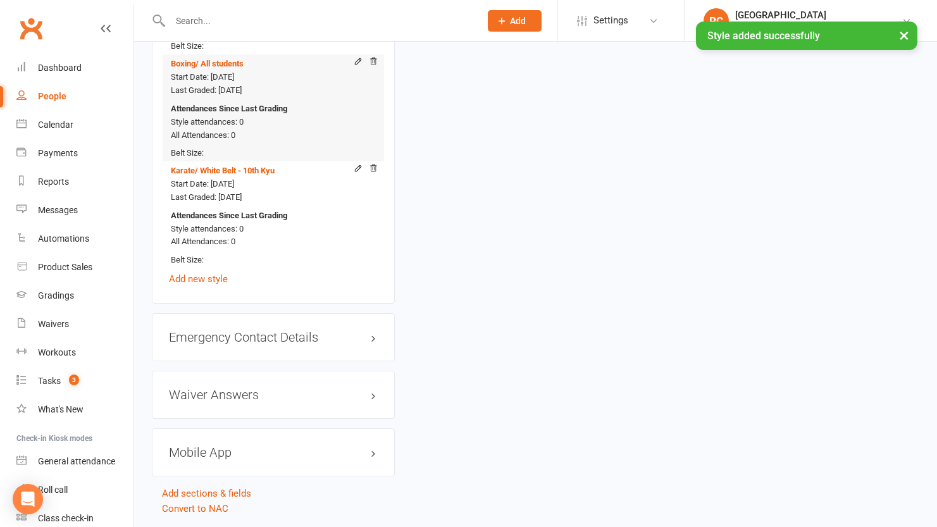
scroll to position [1378, 0]
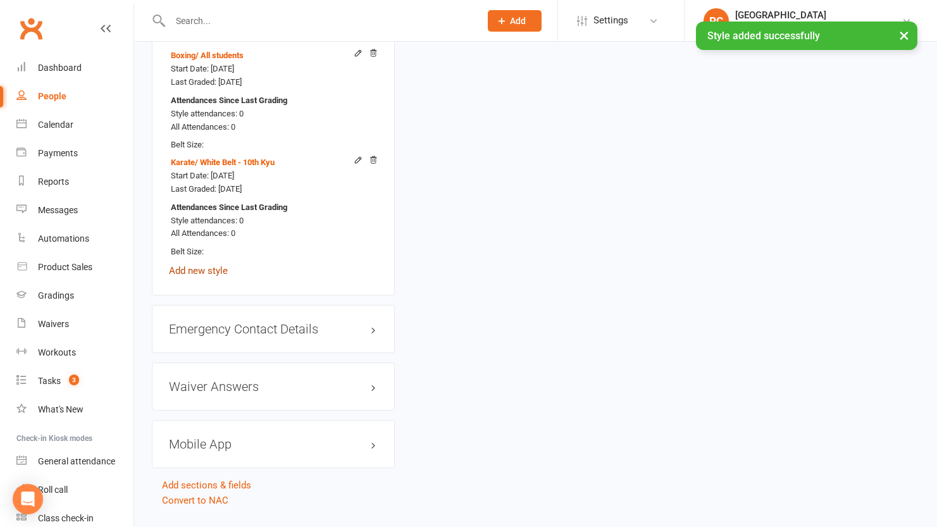
click at [205, 266] on link "Add new style" at bounding box center [198, 270] width 59 height 11
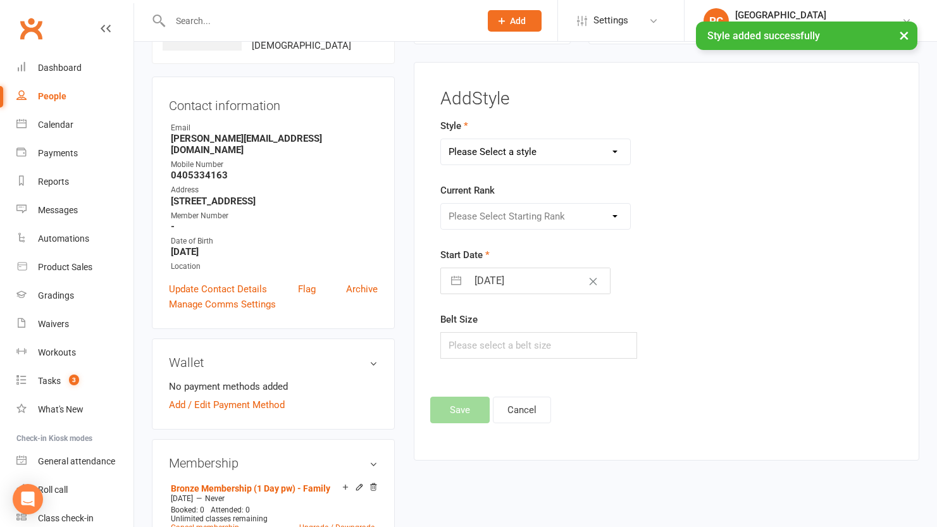
scroll to position [97, 0]
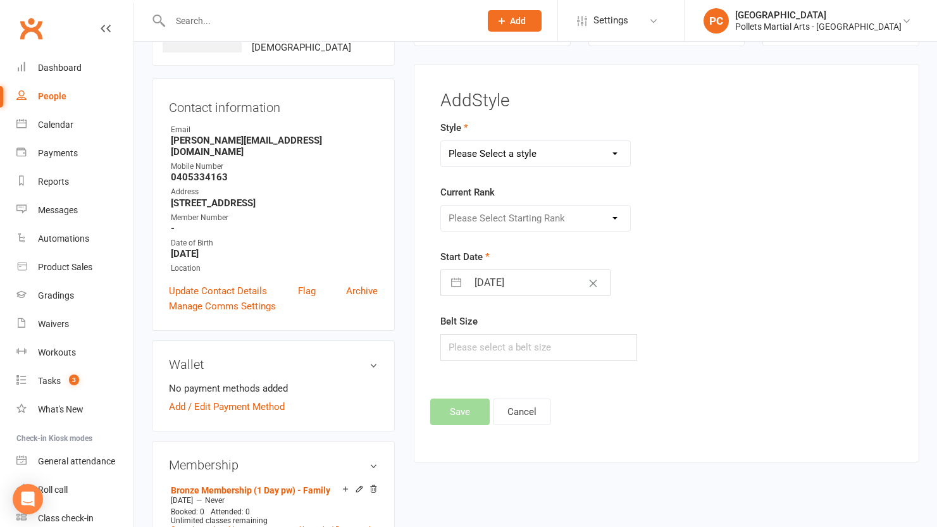
click at [583, 154] on select "Please Select a style Boxing Jiu Jitsu Karate Kobudo (Weapons) Little Tigers MM…" at bounding box center [535, 153] width 189 height 25
select select "3503"
click at [441, 141] on select "Please Select a style Boxing Jiu Jitsu Karate Kobudo (Weapons) Little Tigers MM…" at bounding box center [535, 153] width 189 height 25
click at [512, 281] on input "[DATE]" at bounding box center [539, 282] width 142 height 25
select select "7"
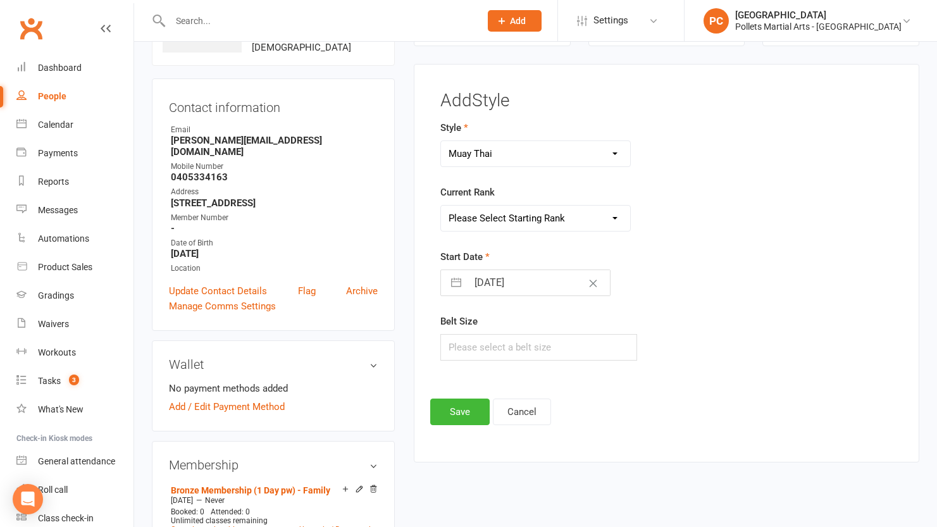
select select "2025"
select select "8"
select select "2025"
select select "9"
select select "2025"
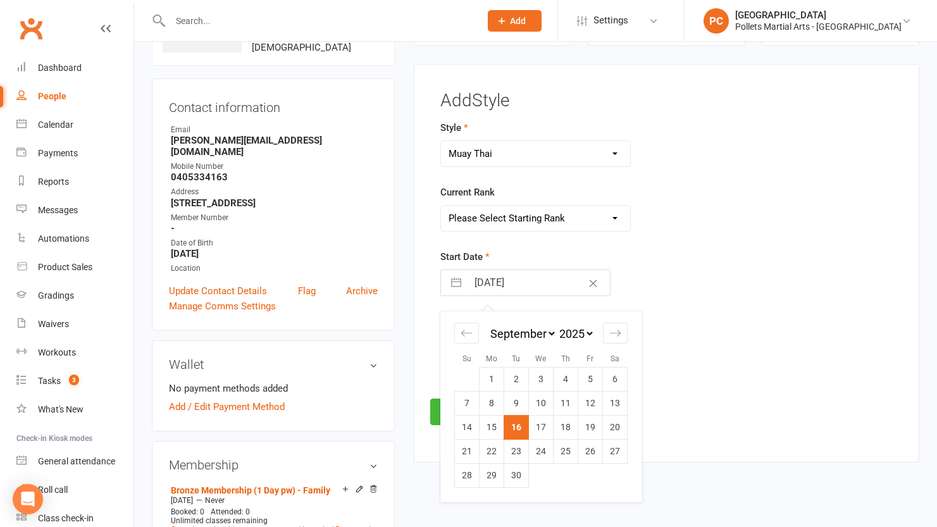
click at [494, 377] on td "1" at bounding box center [492, 380] width 25 height 24
type input "[DATE]"
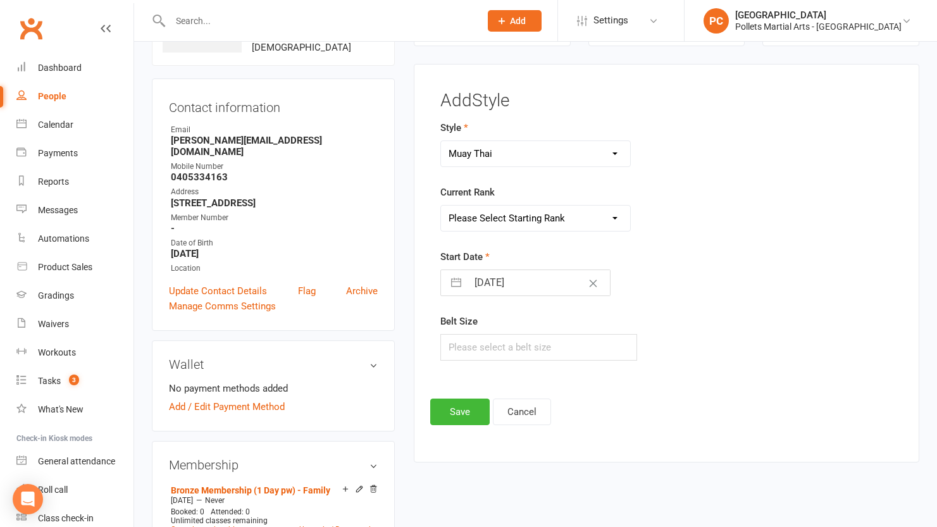
click at [644, 272] on div "Start Date [DATE] Navigate forward to interact with the calendar and select a d…" at bounding box center [588, 272] width 295 height 47
click at [502, 221] on select "Please Select Starting Rank Ungraded Grade 1 Yellow Prajiet Grade 2 Green Praji…" at bounding box center [535, 218] width 189 height 25
select select "41471"
click at [441, 206] on select "Please Select Starting Rank Ungraded Grade 1 Yellow Prajiet Grade 2 Green Praji…" at bounding box center [535, 218] width 189 height 25
click at [678, 250] on div "Start Date [DATE] Navigate forward to interact with the calendar and select a d…" at bounding box center [588, 272] width 295 height 47
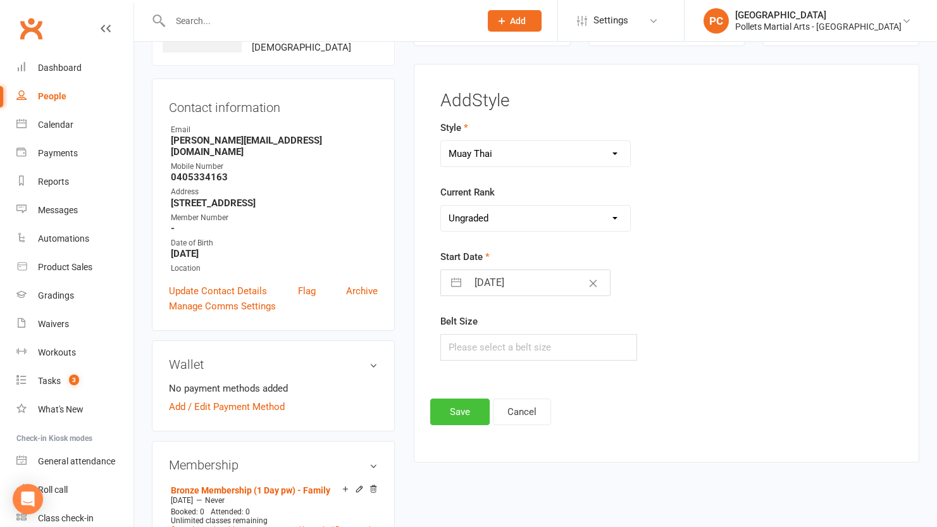
click at [478, 416] on button "Save" at bounding box center [459, 412] width 59 height 27
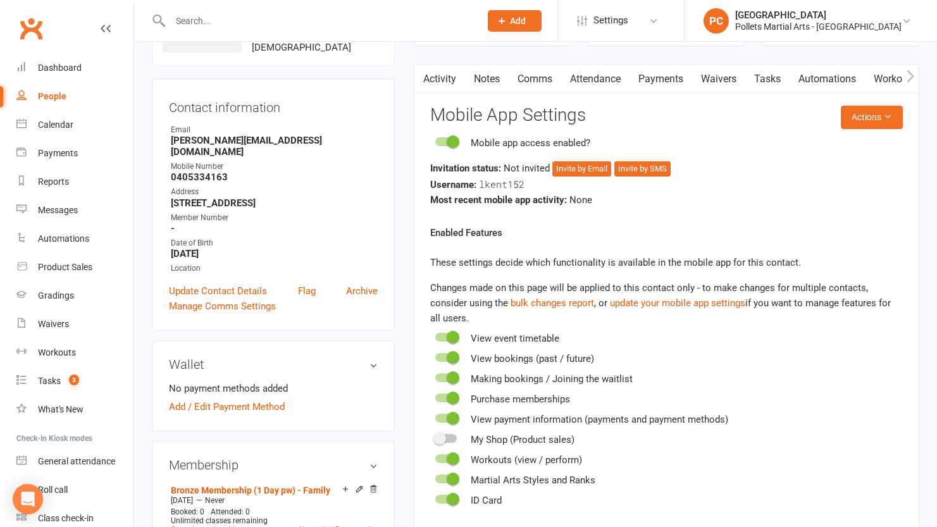
scroll to position [384, 0]
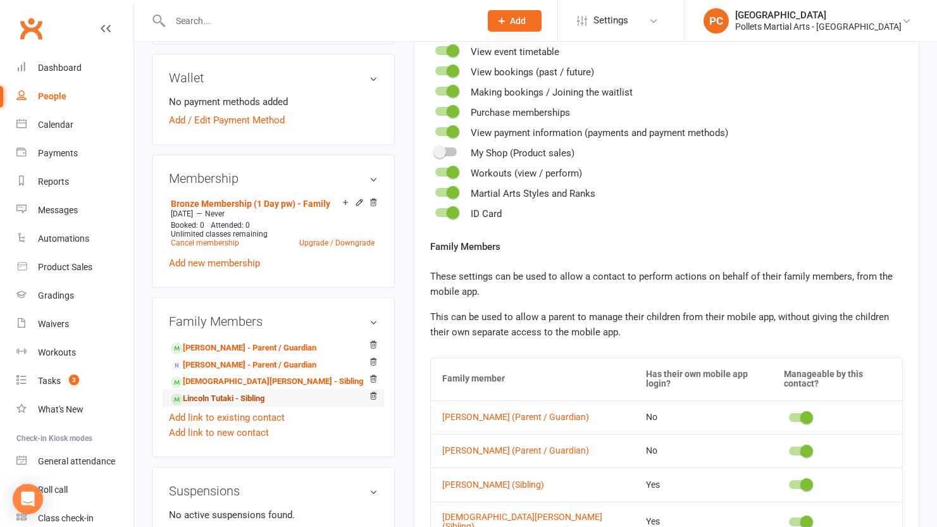
click at [244, 392] on link "Lincoln Tutaki - Sibling" at bounding box center [218, 398] width 94 height 13
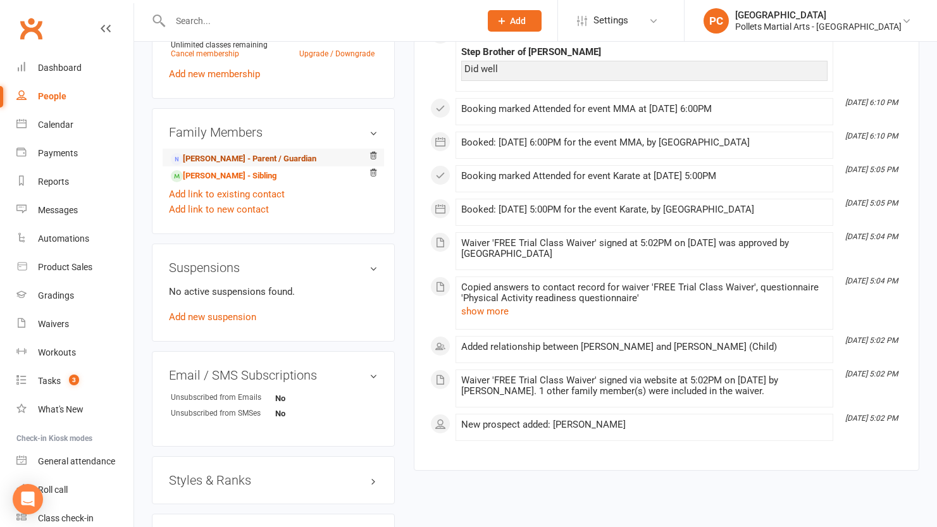
scroll to position [791, 0]
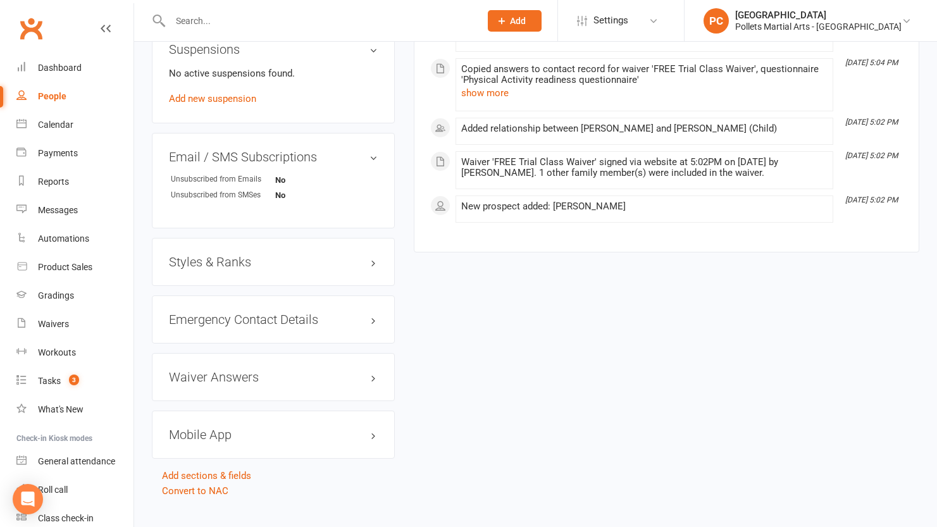
click at [249, 255] on h3 "Styles & Ranks" at bounding box center [273, 262] width 209 height 14
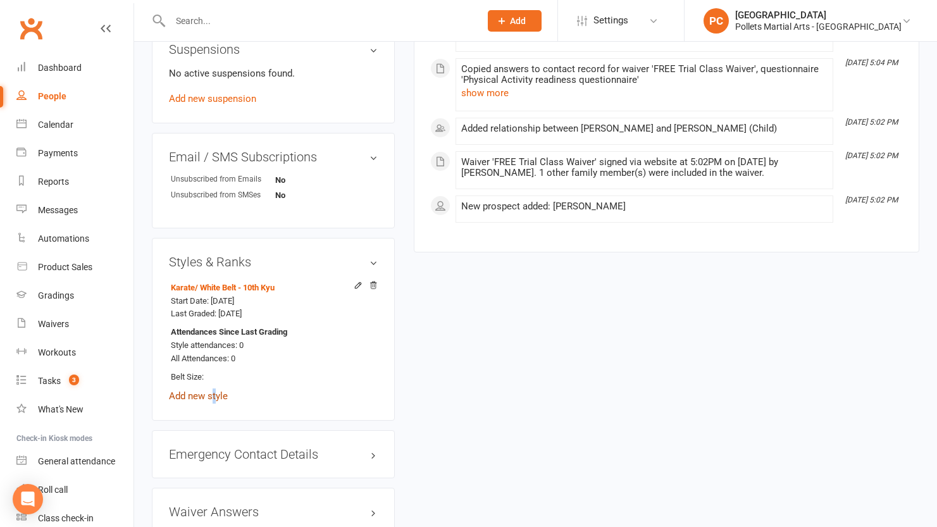
click at [214, 391] on link "Add new style" at bounding box center [198, 396] width 59 height 11
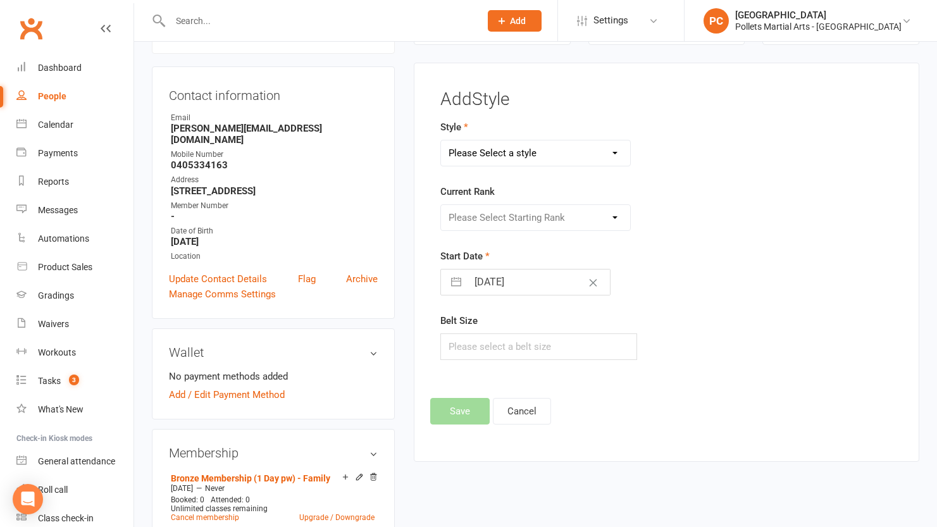
scroll to position [108, 0]
click at [526, 148] on select "Please Select a style Boxing Jiu Jitsu Karate Kobudo (Weapons) Little Tigers MM…" at bounding box center [535, 153] width 189 height 25
select select "3521"
click at [441, 141] on select "Please Select a style Boxing Jiu Jitsu Karate Kobudo (Weapons) Little Tigers MM…" at bounding box center [535, 153] width 189 height 25
click at [509, 220] on select "Please Select Starting Rank All students" at bounding box center [535, 218] width 189 height 25
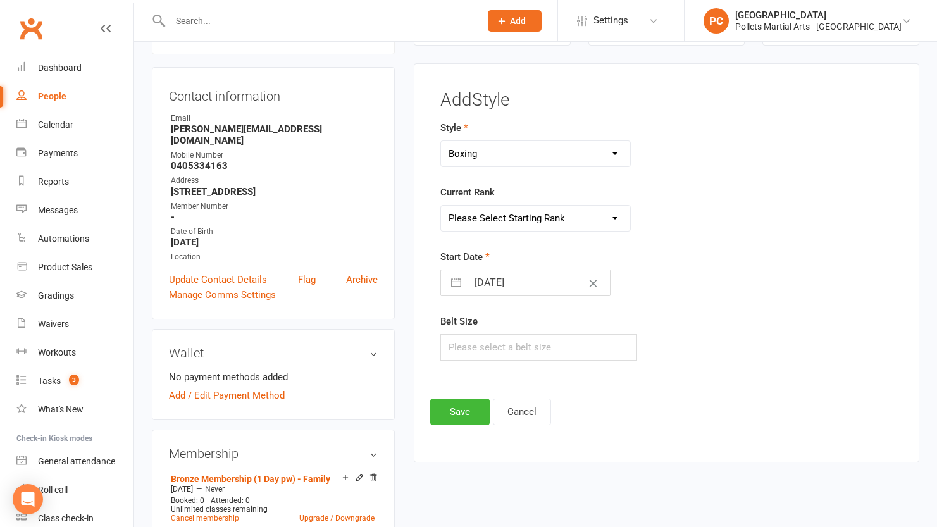
select select "41670"
click at [441, 206] on select "Please Select Starting Rank All students" at bounding box center [535, 218] width 189 height 25
click at [493, 285] on input "[DATE]" at bounding box center [539, 282] width 142 height 25
select select "7"
select select "2025"
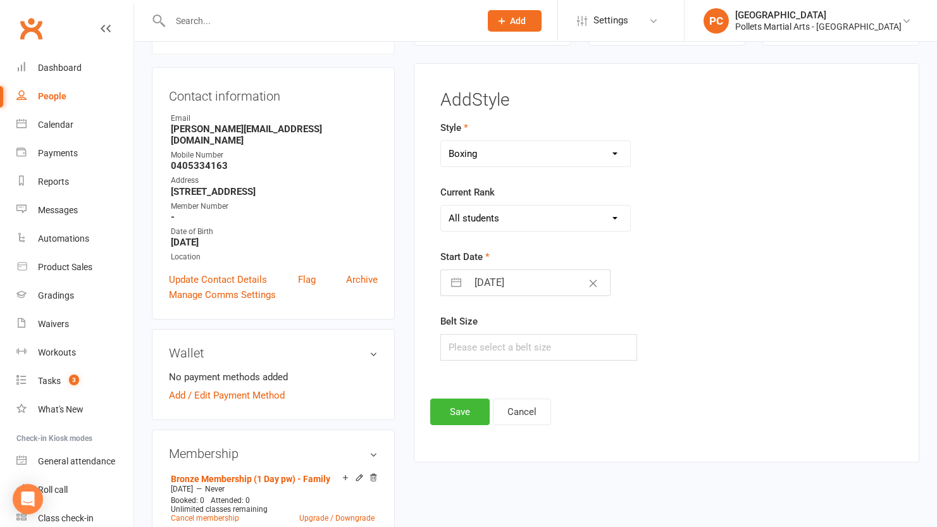
select select "8"
select select "2025"
select select "9"
select select "2025"
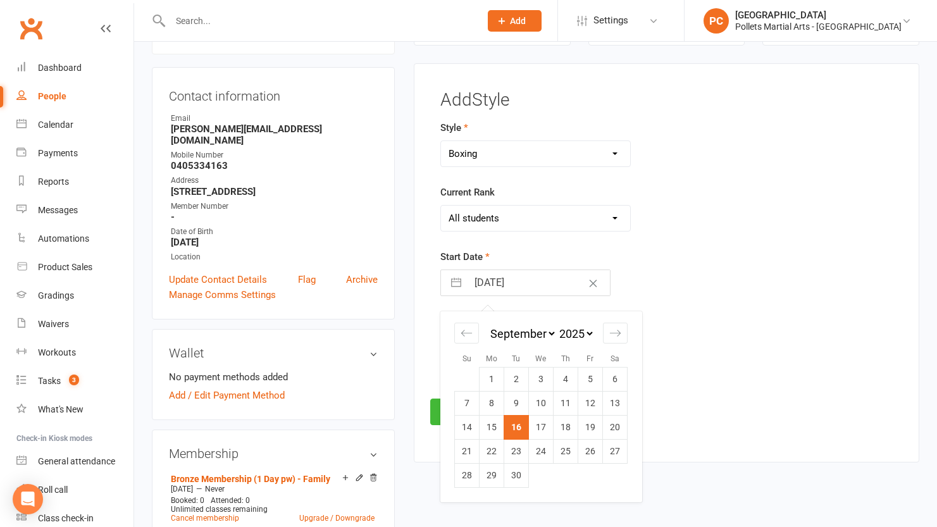
click at [490, 377] on td "1" at bounding box center [492, 379] width 25 height 24
type input "[DATE]"
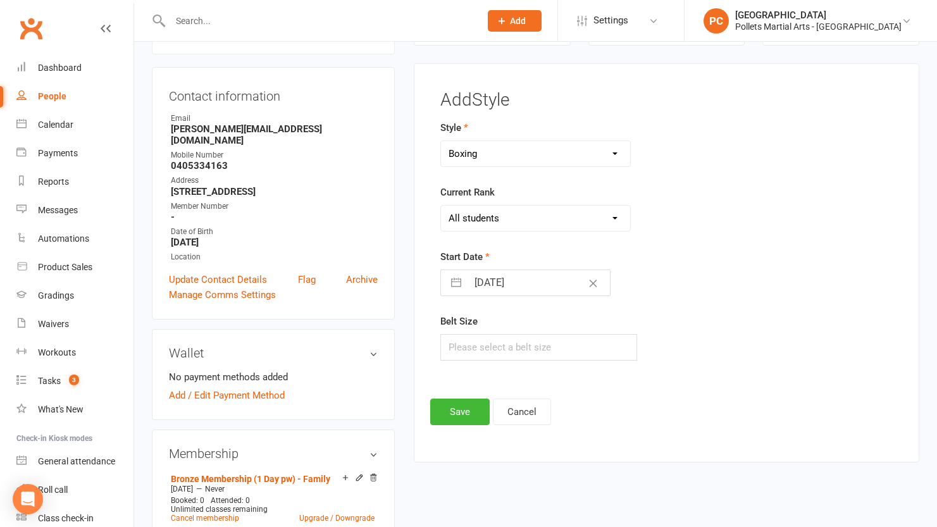
click at [611, 301] on form "Style Boxing Jiu Jitsu Karate Kobudo (Weapons) Little Tigers MMA Muay Thai Curr…" at bounding box center [588, 240] width 295 height 241
click at [453, 410] on button "Save" at bounding box center [459, 412] width 59 height 27
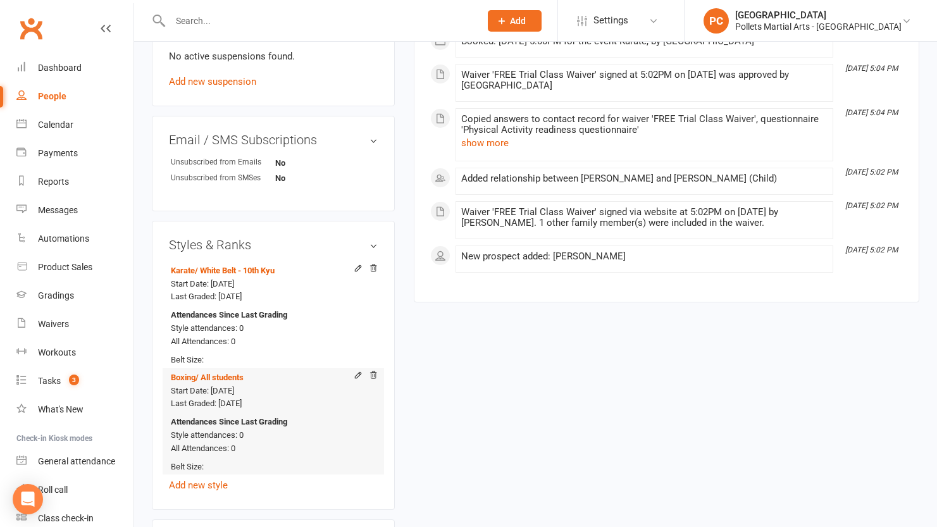
scroll to position [946, 0]
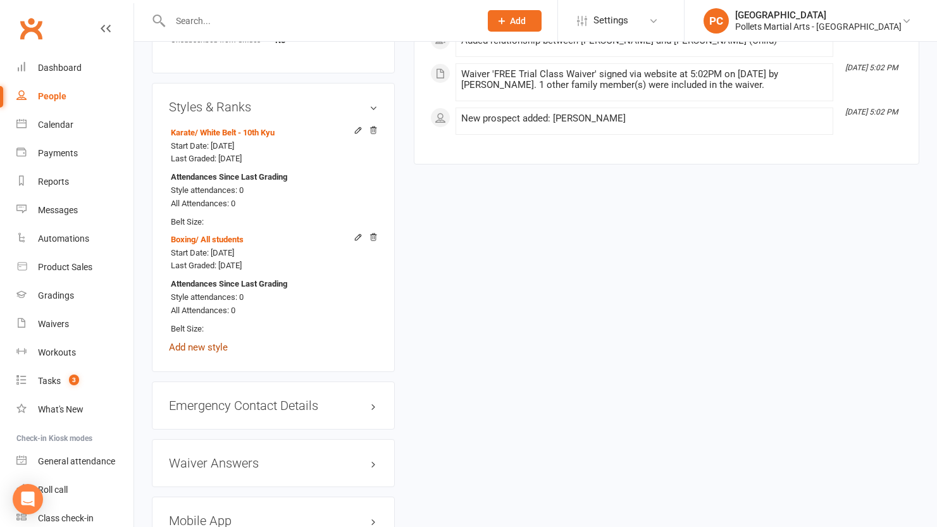
click at [211, 342] on link "Add new style" at bounding box center [198, 347] width 59 height 11
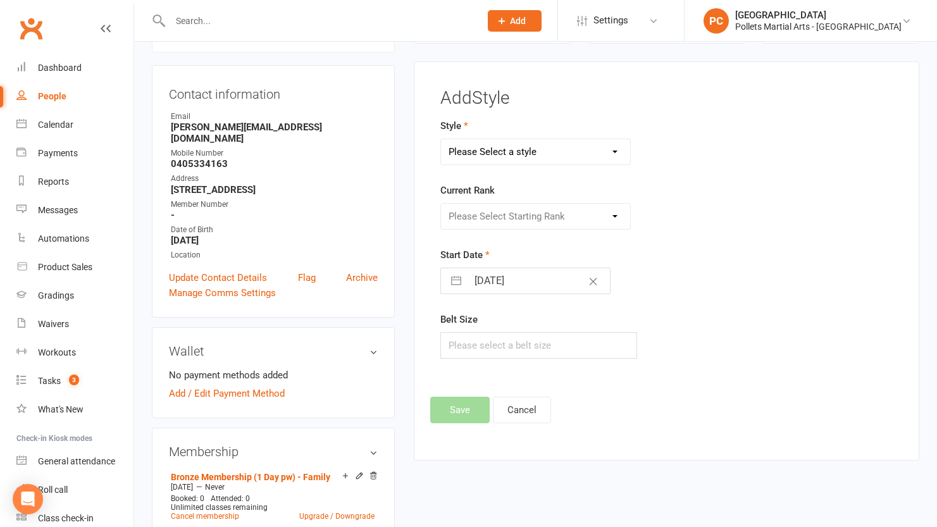
scroll to position [108, 0]
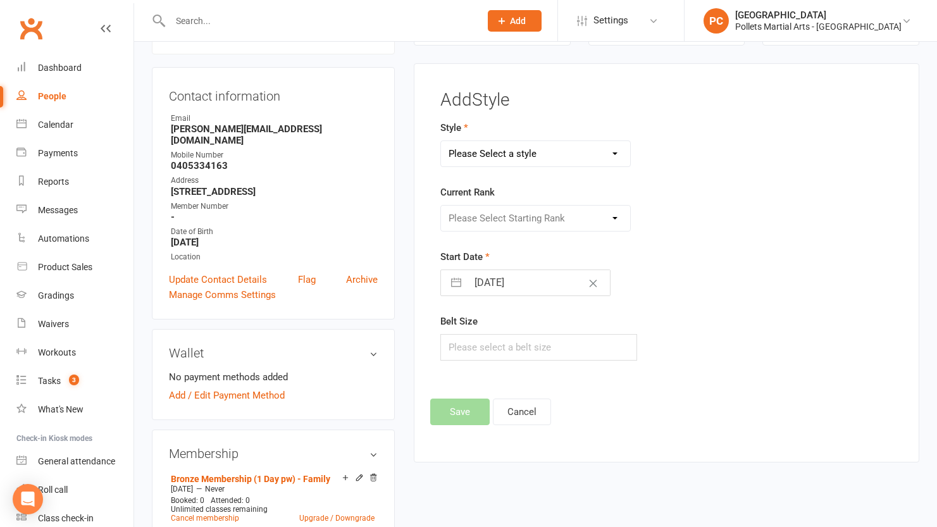
click at [550, 159] on select "Please Select a style Boxing Jiu Jitsu Karate Kobudo (Weapons) Little Tigers MM…" at bounding box center [535, 153] width 189 height 25
select select "3492"
click at [441, 141] on select "Please Select a style Boxing Jiu Jitsu Karate Kobudo (Weapons) Little Tigers MM…" at bounding box center [535, 153] width 189 height 25
click at [504, 219] on select "Please Select Starting Rank White Belt - 10th Kyu Yellow Belt - 9th [PERSON_NAM…" at bounding box center [535, 218] width 189 height 25
select select "41318"
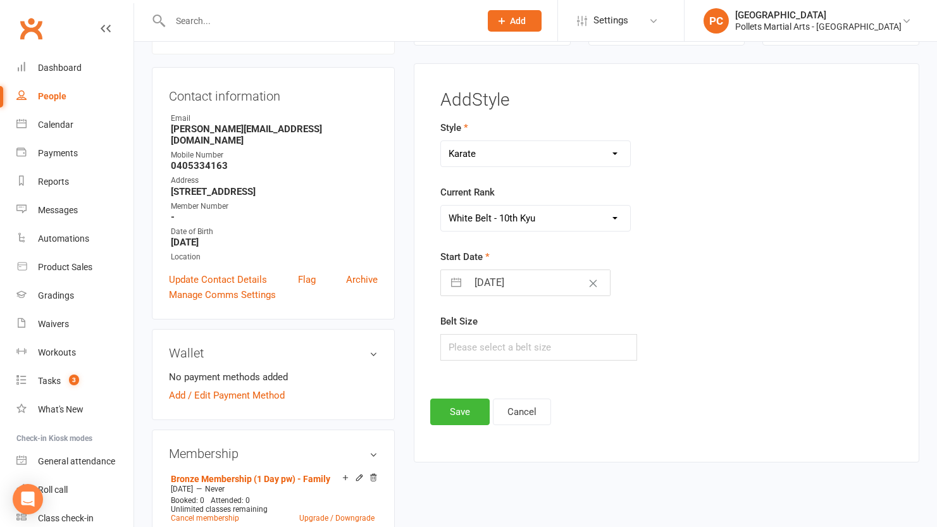
click at [441, 206] on select "Please Select Starting Rank White Belt - 10th Kyu Yellow Belt - 9th [PERSON_NAM…" at bounding box center [535, 218] width 189 height 25
select select "7"
select select "2025"
select select "8"
select select "2025"
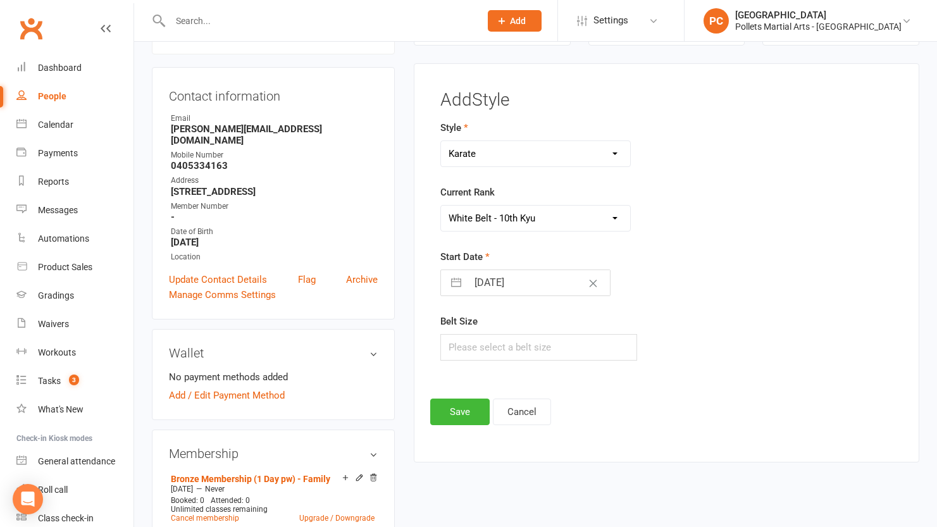
select select "9"
select select "2025"
click at [485, 287] on input "[DATE]" at bounding box center [539, 282] width 142 height 25
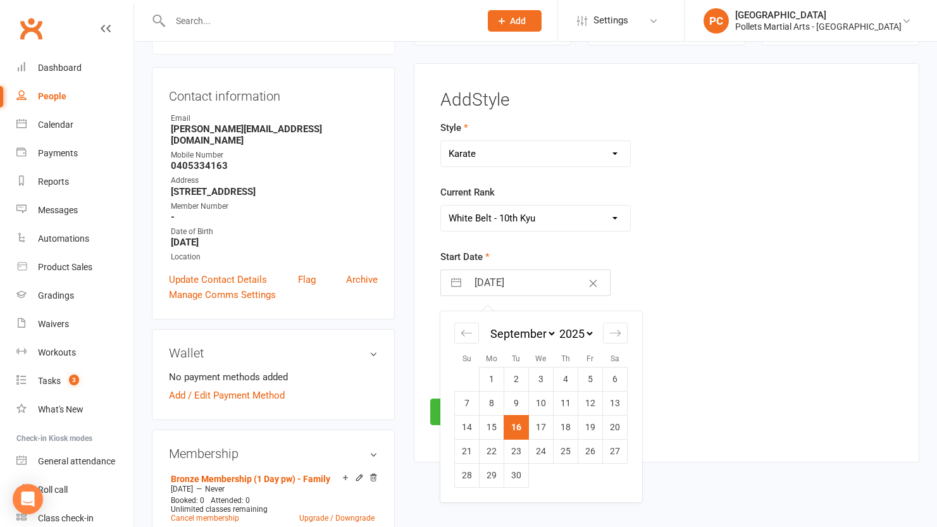
click at [497, 374] on td "1" at bounding box center [492, 379] width 25 height 24
type input "[DATE]"
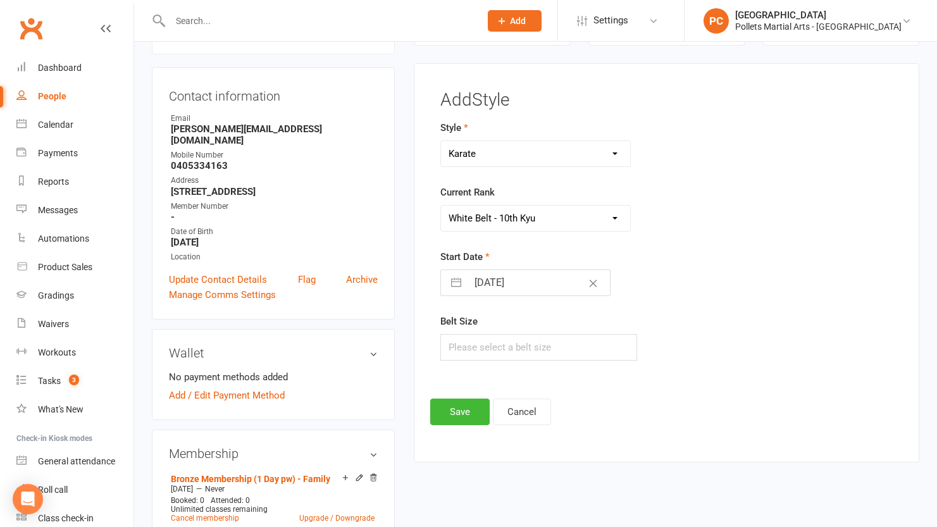
click at [630, 307] on form "Style Boxing Jiu Jitsu Karate Kobudo (Weapons) Little Tigers MMA Muay Thai Curr…" at bounding box center [588, 240] width 295 height 241
click at [461, 423] on button "Save" at bounding box center [459, 412] width 59 height 27
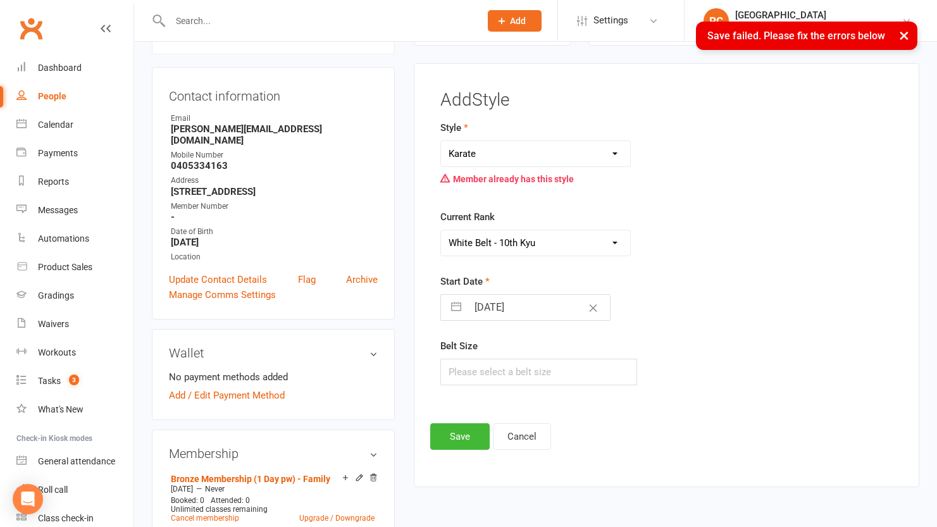
click at [628, 277] on div "Start Date [DATE] Navigate forward to interact with the calendar and select a d…" at bounding box center [588, 297] width 295 height 47
click at [518, 162] on select "Boxing Jiu Jitsu Karate Kobudo (Weapons) Little Tigers MMA Muay Thai" at bounding box center [535, 153] width 189 height 25
select select "3504"
click at [441, 141] on select "Boxing Jiu Jitsu Karate Kobudo (Weapons) Little Tigers MMA Muay Thai" at bounding box center [535, 153] width 189 height 25
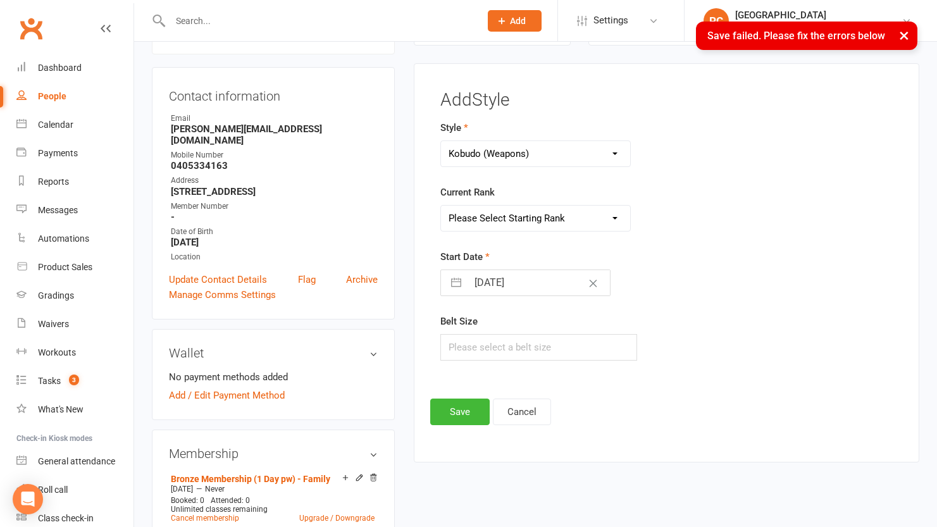
click at [535, 215] on select "Please Select Starting Rank White belt - 10th Kyu 1st Red stripe - 9th Kyu 1st …" at bounding box center [535, 218] width 189 height 25
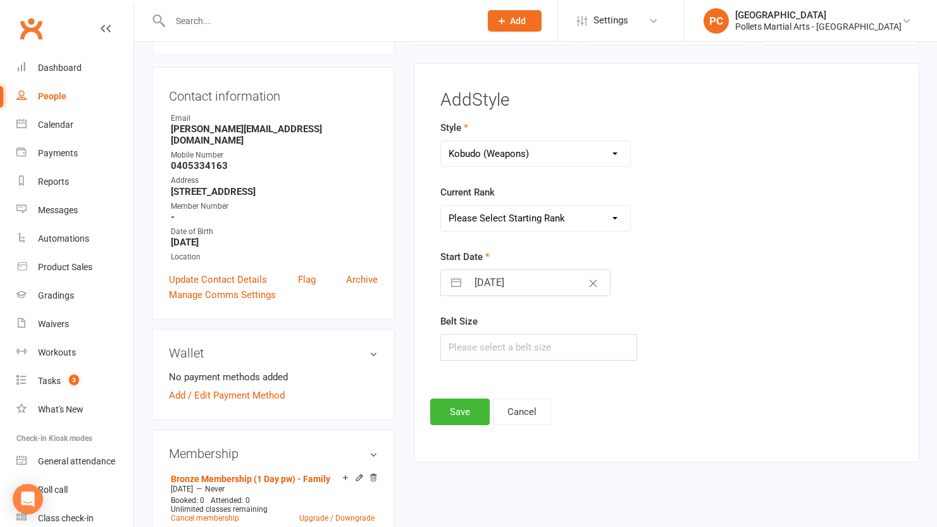
select select "41482"
click at [441, 206] on select "Please Select Starting Rank White belt - 10th Kyu 1st Red stripe - 9th Kyu 1st …" at bounding box center [535, 218] width 189 height 25
click at [710, 235] on form "Style Boxing Jiu Jitsu Karate Kobudo (Weapons) Little Tigers MMA Muay Thai Curr…" at bounding box center [588, 240] width 295 height 241
click at [499, 287] on input "[DATE]" at bounding box center [539, 282] width 142 height 25
select select "7"
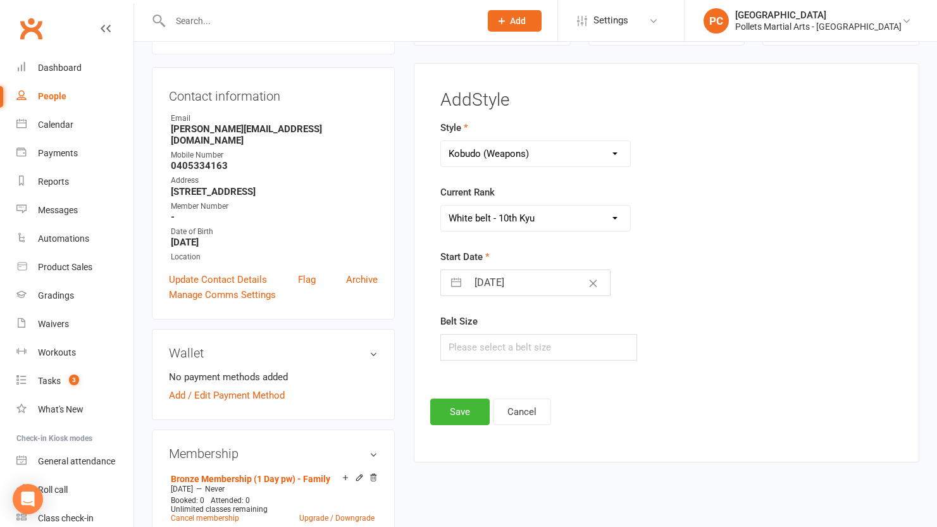
select select "2025"
select select "8"
select select "2025"
select select "9"
select select "2025"
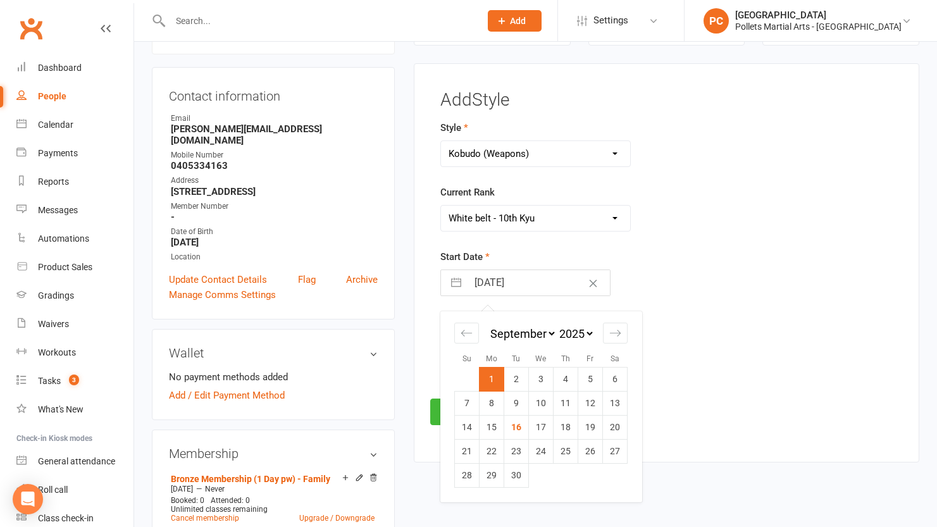
click at [495, 386] on td "1" at bounding box center [492, 379] width 25 height 24
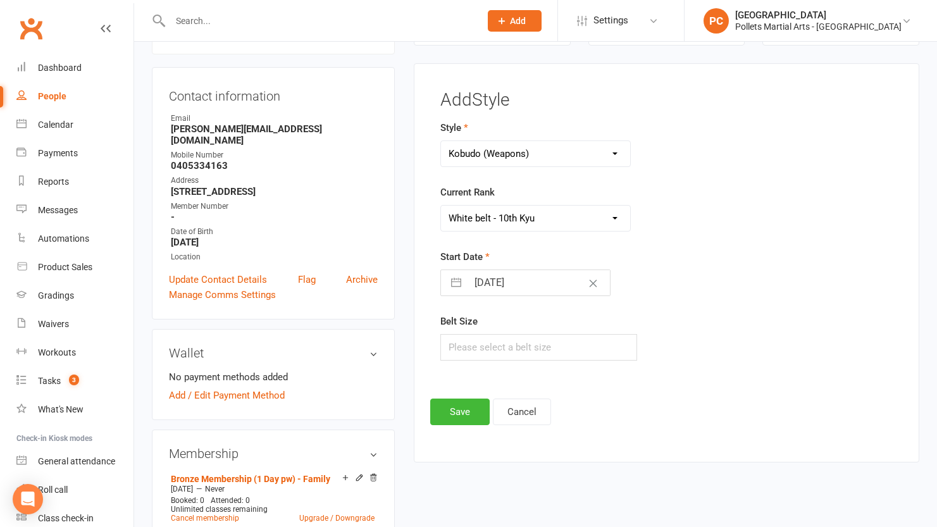
click at [691, 299] on form "Style Boxing Jiu Jitsu Karate Kobudo (Weapons) Little Tigers MMA Muay Thai Curr…" at bounding box center [588, 240] width 295 height 241
click at [446, 410] on button "Save" at bounding box center [459, 412] width 59 height 27
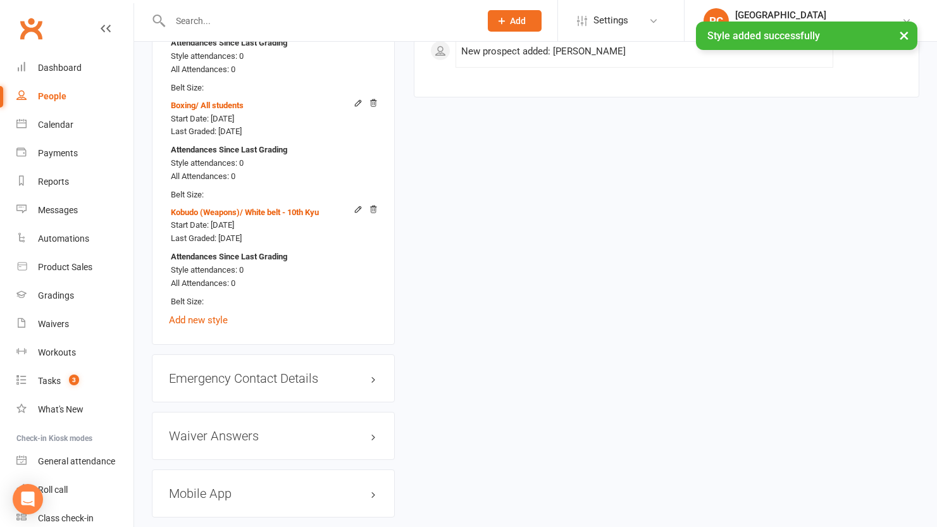
scroll to position [1146, 0]
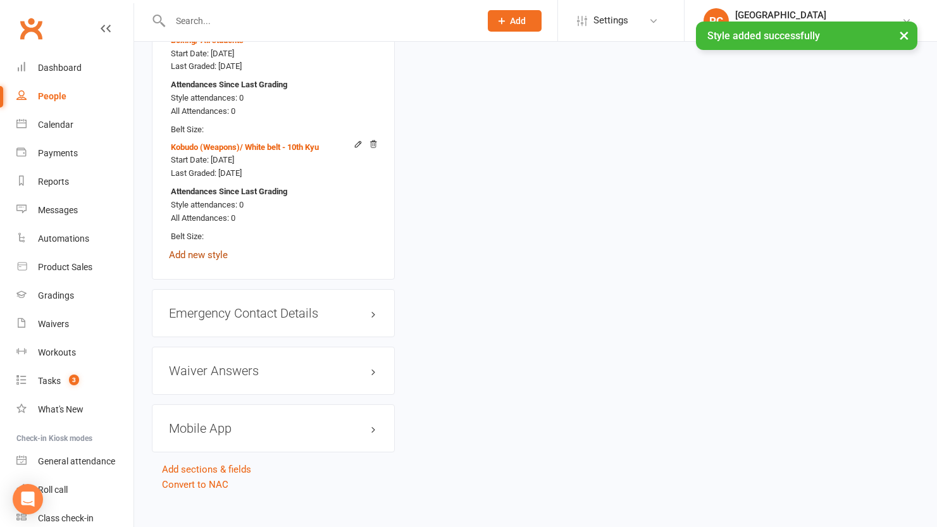
click at [197, 249] on link "Add new style" at bounding box center [198, 254] width 59 height 11
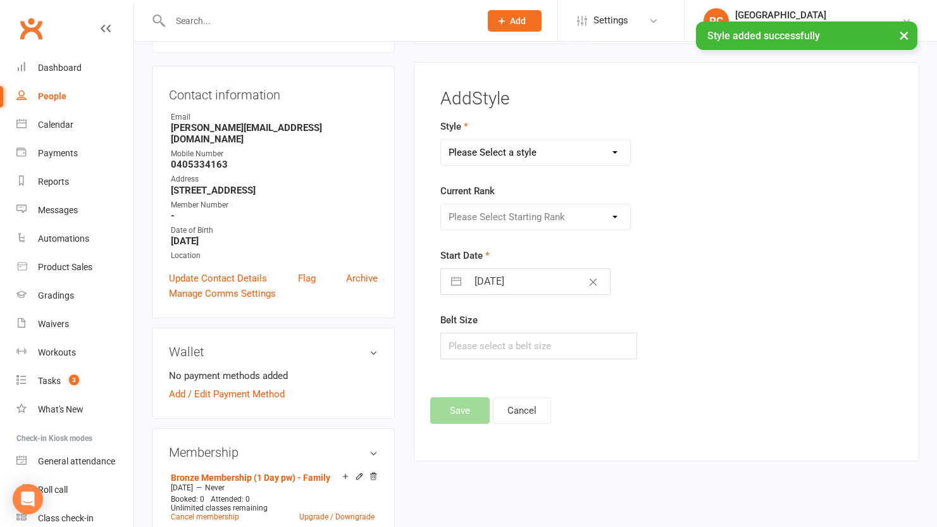
scroll to position [108, 0]
click at [559, 158] on select "Please Select a style Boxing Jiu Jitsu Karate Kobudo (Weapons) Little Tigers MM…" at bounding box center [535, 153] width 189 height 25
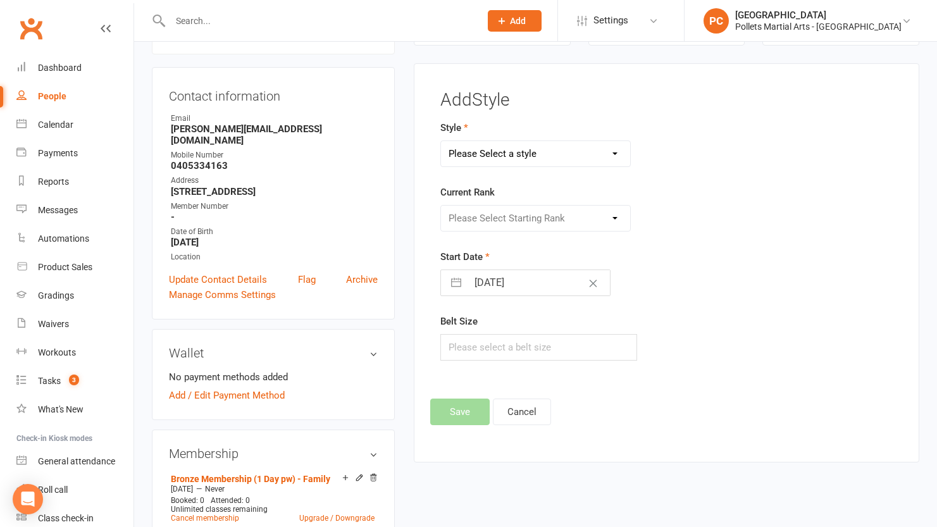
select select "3520"
click at [441, 141] on select "Please Select a style Boxing Jiu Jitsu Karate Kobudo (Weapons) Little Tigers MM…" at bounding box center [535, 153] width 189 height 25
click at [509, 223] on select "Please Select Starting Rank All students" at bounding box center [535, 218] width 189 height 25
select select "41669"
click at [441, 206] on select "Please Select Starting Rank All students" at bounding box center [535, 218] width 189 height 25
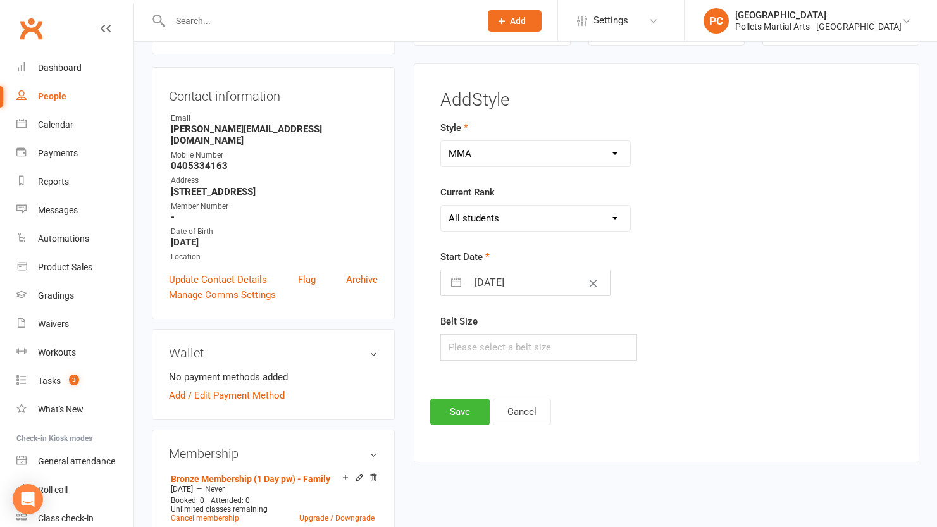
click at [484, 289] on input "[DATE]" at bounding box center [539, 282] width 142 height 25
select select "7"
select select "2025"
select select "8"
select select "2025"
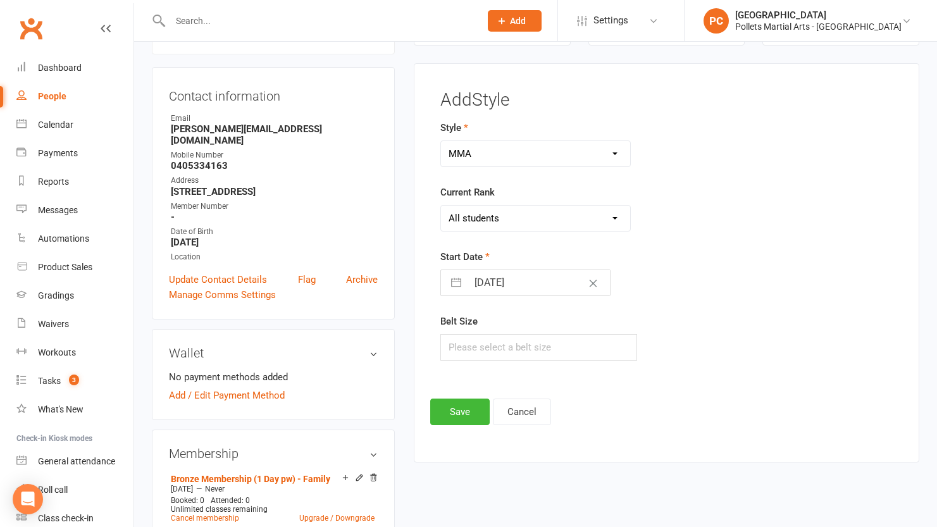
select select "9"
select select "2025"
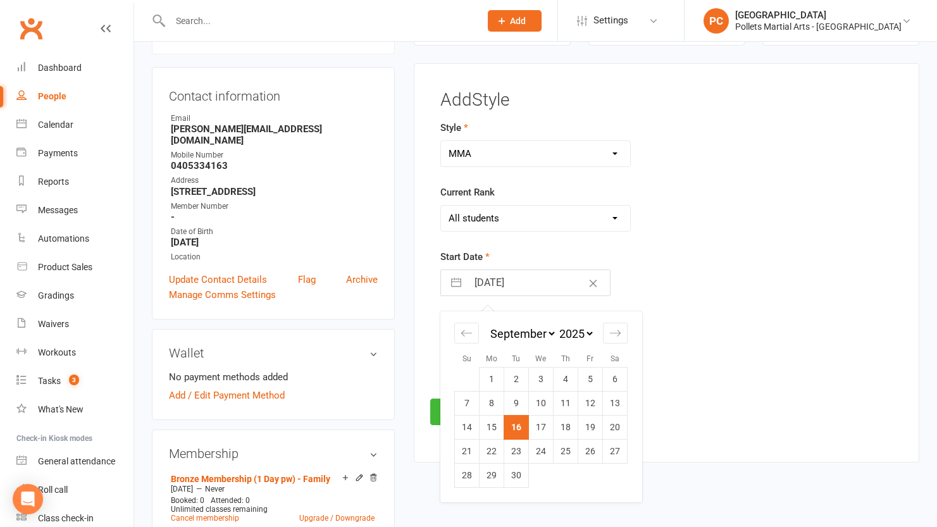
click at [492, 377] on td "1" at bounding box center [492, 379] width 25 height 24
type input "[DATE]"
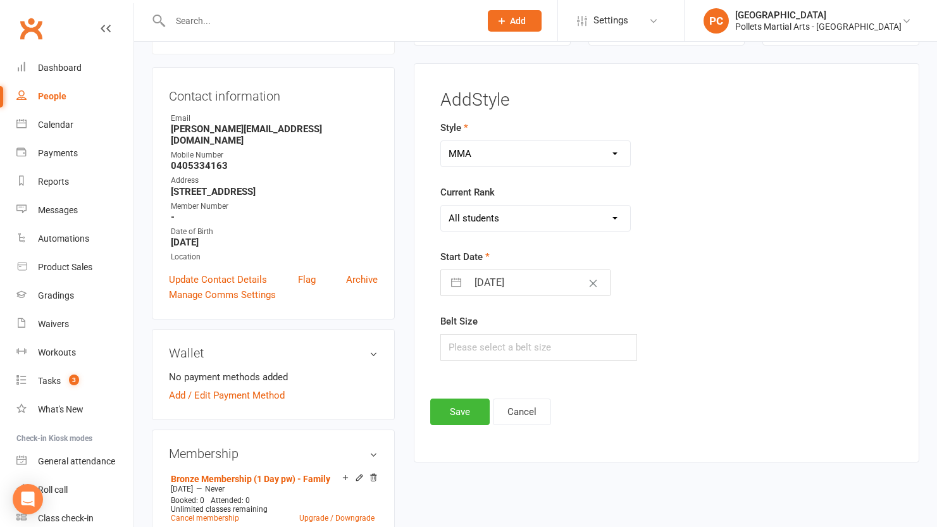
click at [656, 307] on form "Style Boxing Jiu Jitsu Karate Kobudo (Weapons) Little Tigers MMA Muay Thai Curr…" at bounding box center [588, 240] width 295 height 241
click at [437, 414] on button "Save" at bounding box center [459, 412] width 59 height 27
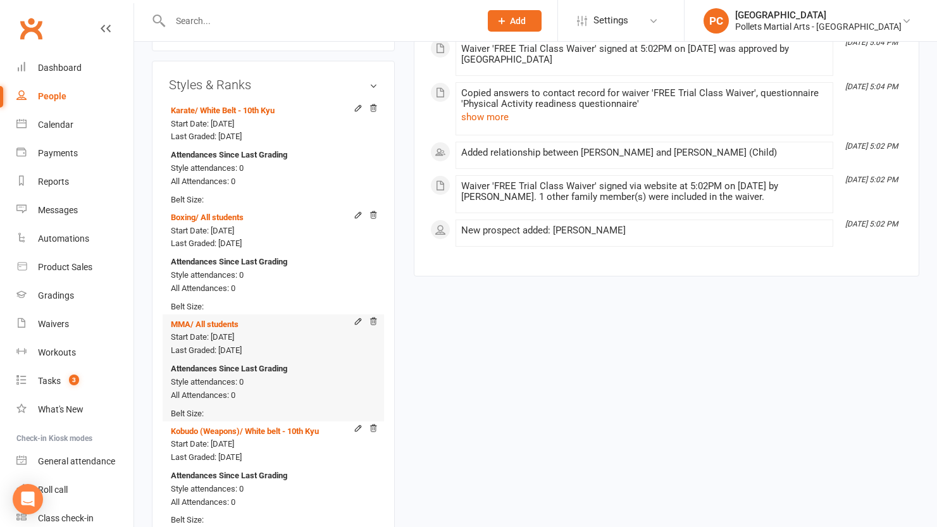
scroll to position [1034, 0]
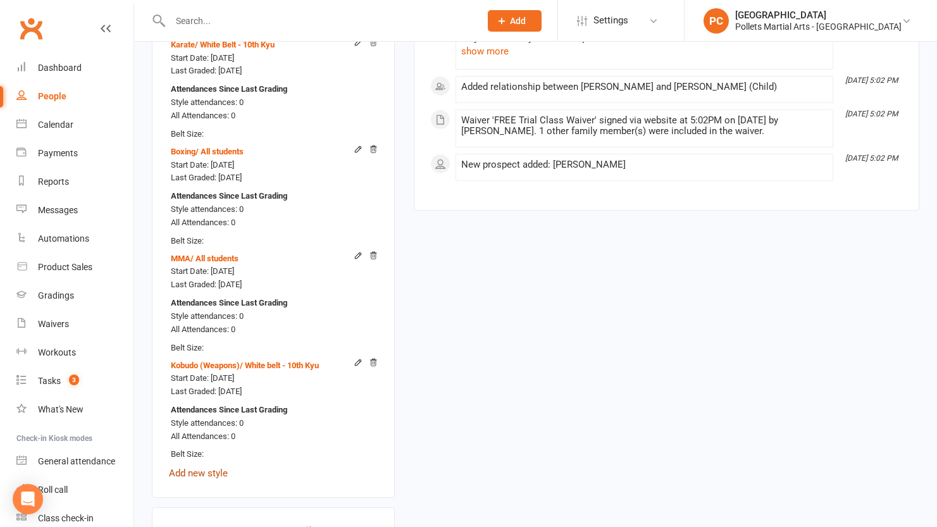
click at [204, 468] on link "Add new style" at bounding box center [198, 473] width 59 height 11
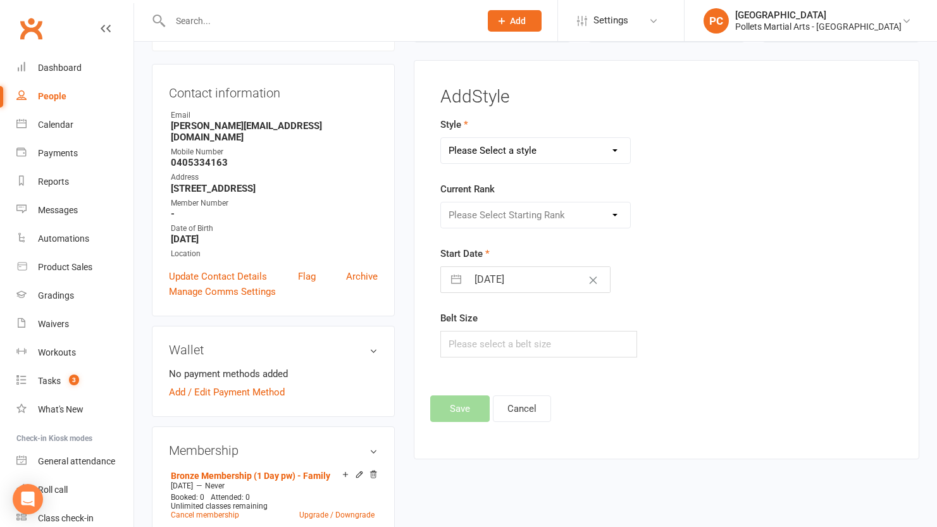
scroll to position [108, 0]
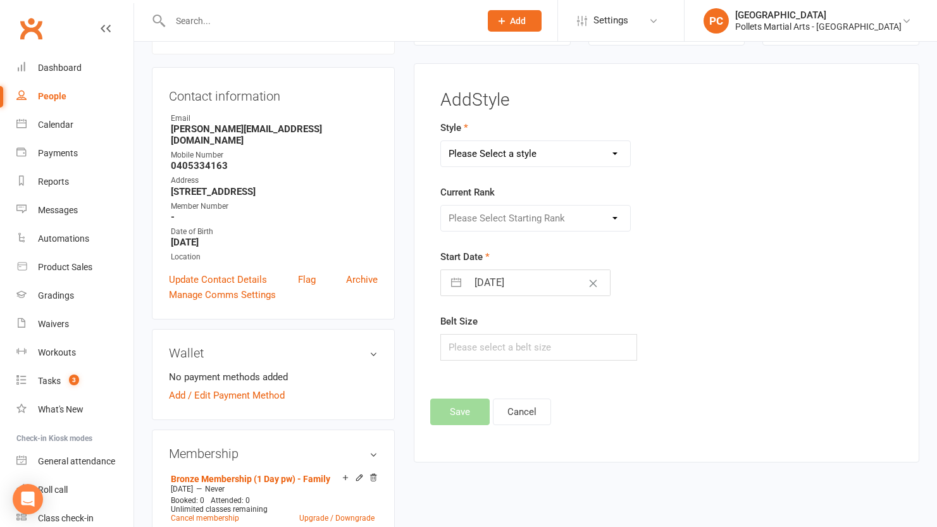
click at [506, 148] on select "Please Select a style Boxing Jiu Jitsu Karate Kobudo (Weapons) Little Tigers MM…" at bounding box center [535, 153] width 189 height 25
select select "3503"
click at [441, 141] on select "Please Select a style Boxing Jiu Jitsu Karate Kobudo (Weapons) Little Tigers MM…" at bounding box center [535, 153] width 189 height 25
click at [518, 225] on select "Please Select Starting Rank Ungraded Grade 1 Yellow Prajiet Grade 2 Green Praji…" at bounding box center [535, 218] width 189 height 25
select select "41471"
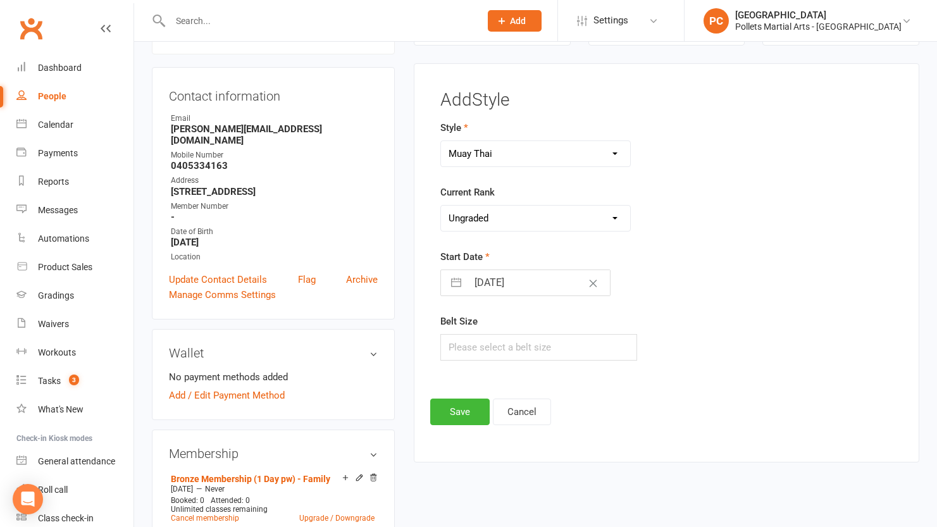
click at [441, 206] on select "Please Select Starting Rank Ungraded Grade 1 Yellow Prajiet Grade 2 Green Praji…" at bounding box center [535, 218] width 189 height 25
click at [484, 278] on input "[DATE]" at bounding box center [539, 282] width 142 height 25
select select "7"
select select "2025"
select select "8"
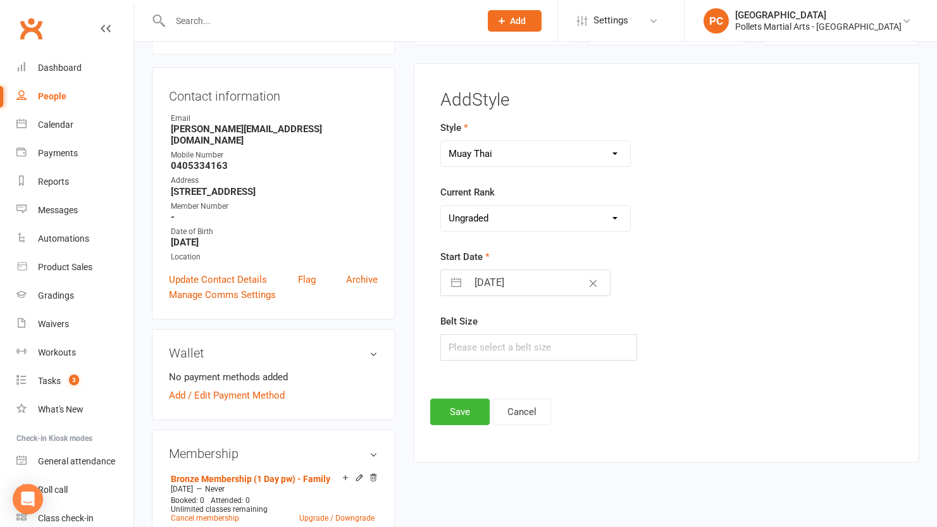
select select "2025"
select select "9"
select select "2025"
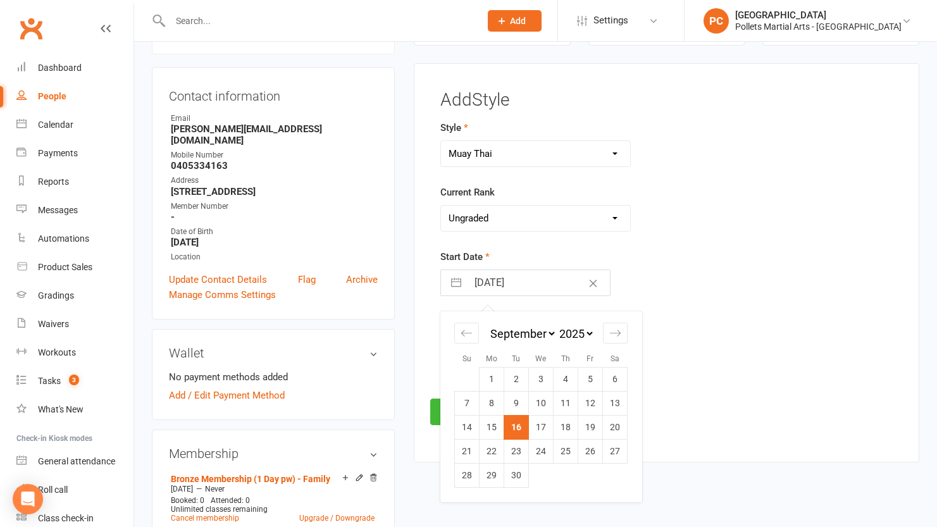
click at [491, 375] on td "1" at bounding box center [492, 379] width 25 height 24
type input "[DATE]"
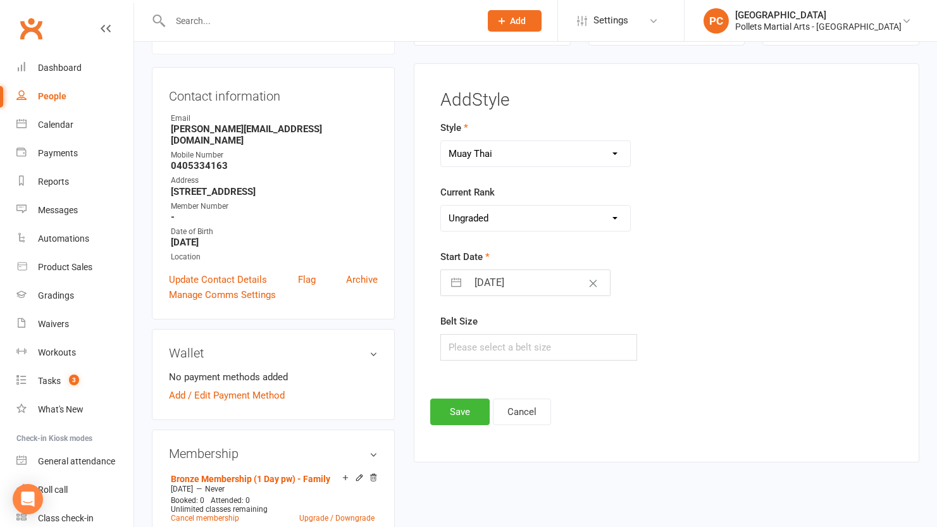
click at [628, 281] on div "[DATE] Navigate forward to interact with the calendar and select a date. Press …" at bounding box center [539, 283] width 197 height 27
click at [453, 414] on button "Save" at bounding box center [459, 412] width 59 height 27
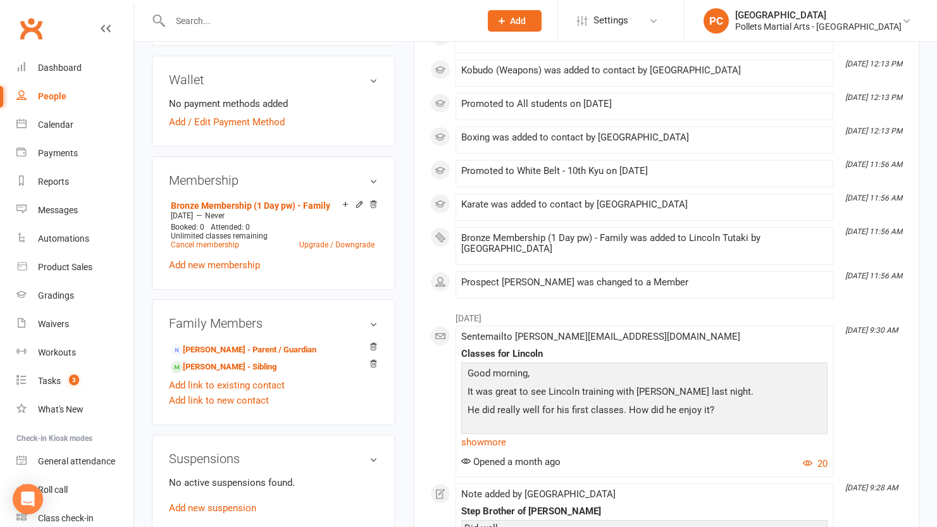
scroll to position [0, 0]
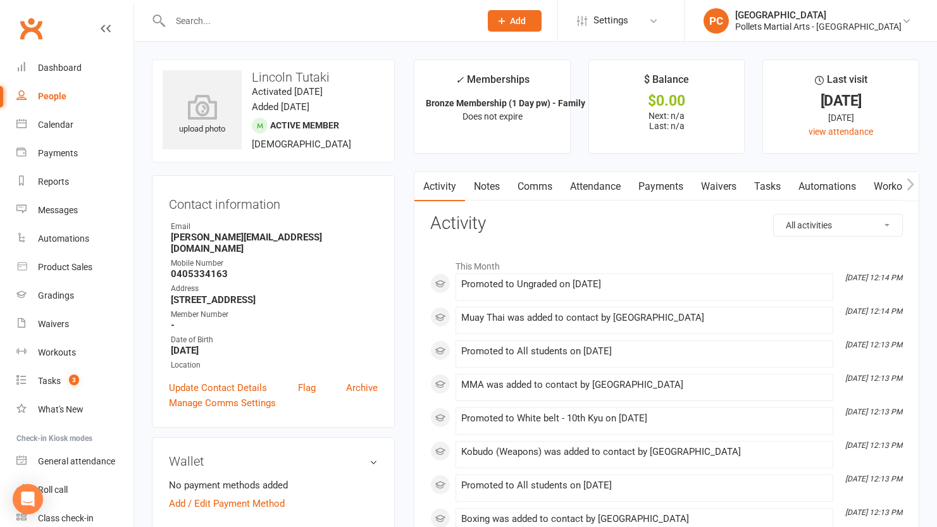
click at [913, 189] on icon "button" at bounding box center [911, 184] width 8 height 13
click at [914, 187] on icon "button" at bounding box center [911, 184] width 8 height 13
click at [722, 186] on link "Mobile App" at bounding box center [726, 186] width 68 height 29
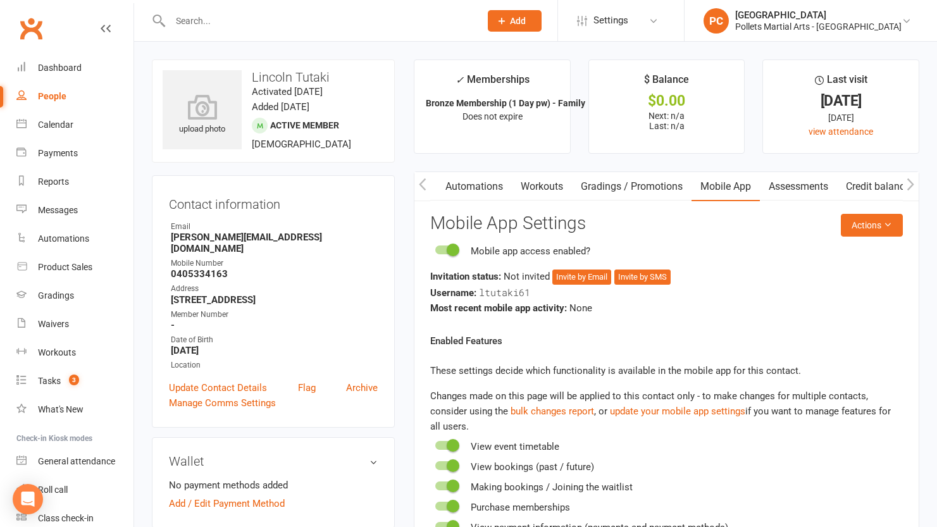
scroll to position [398, 0]
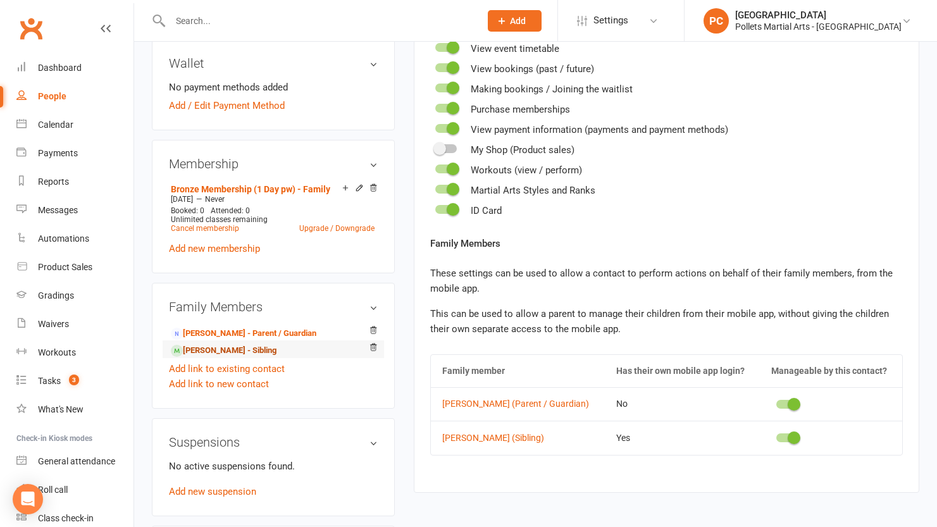
click at [220, 344] on link "[PERSON_NAME] - Sibling" at bounding box center [224, 350] width 106 height 13
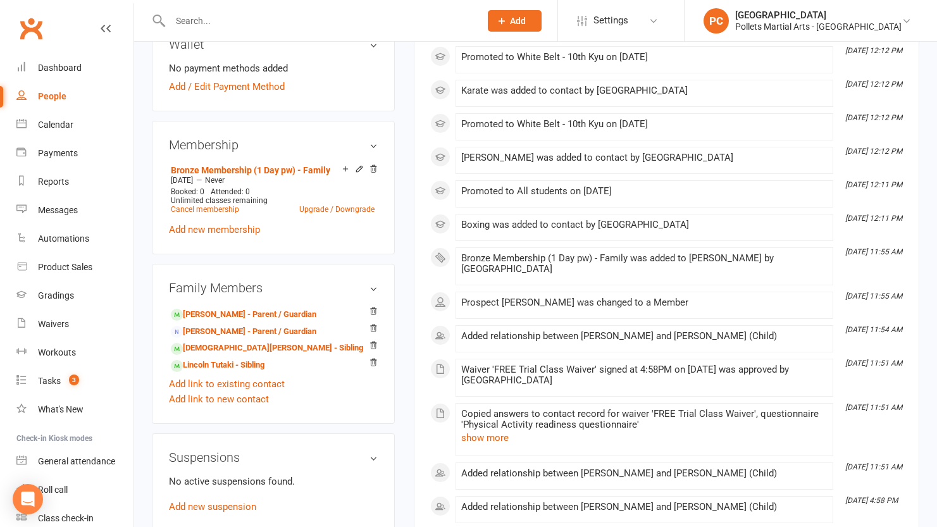
scroll to position [482, 0]
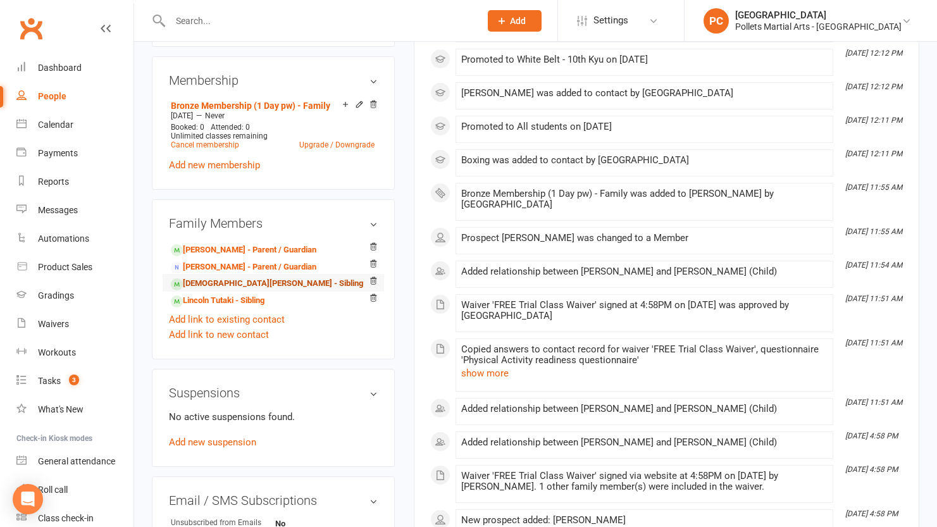
click at [206, 277] on link "[DEMOGRAPHIC_DATA][PERSON_NAME] - Sibling" at bounding box center [267, 283] width 192 height 13
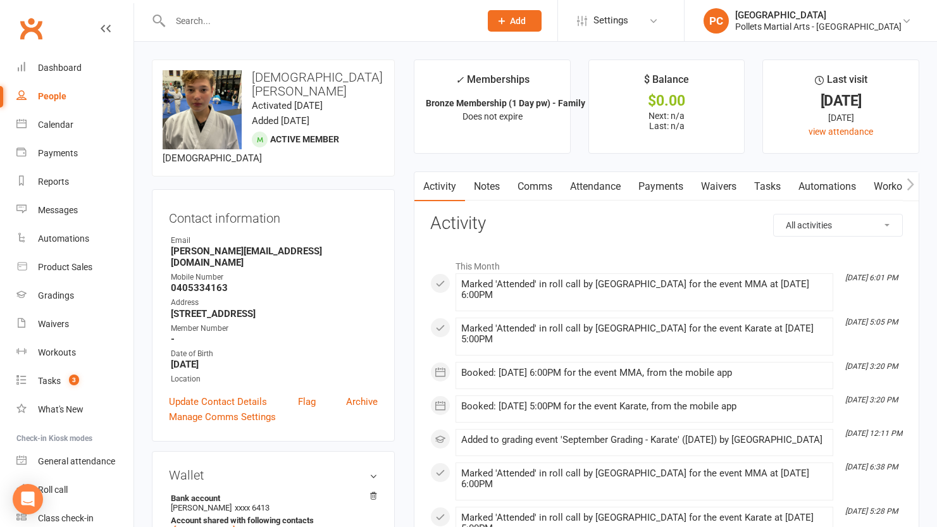
click at [910, 183] on icon "button" at bounding box center [911, 184] width 8 height 13
click at [891, 183] on link "Mobile App" at bounding box center [890, 186] width 68 height 29
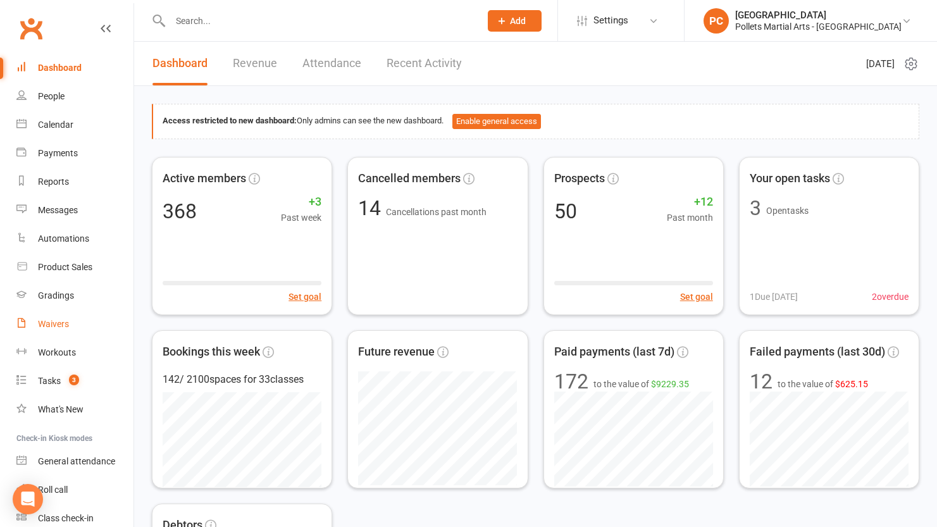
click at [59, 320] on div "Waivers" at bounding box center [53, 324] width 31 height 10
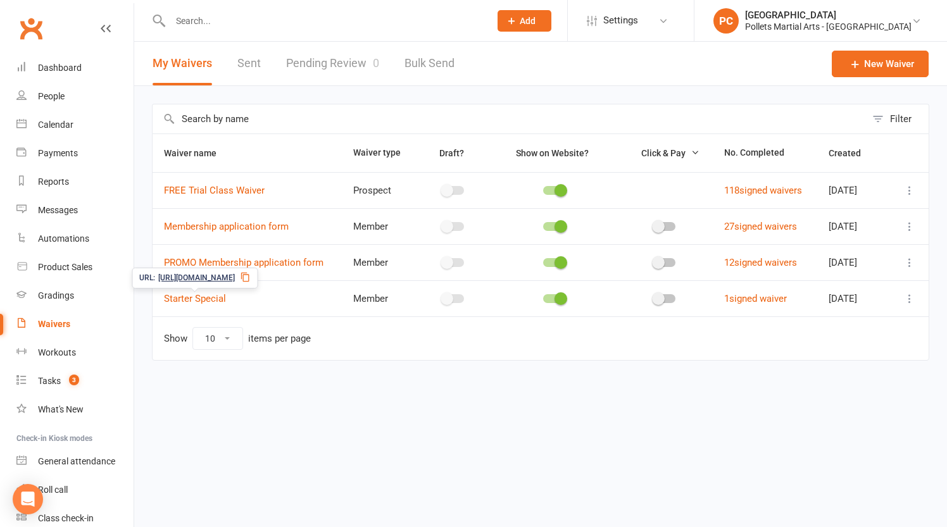
click at [235, 278] on span "https://app.clubworx.com/s/eT4FcXTW" at bounding box center [196, 278] width 77 height 12
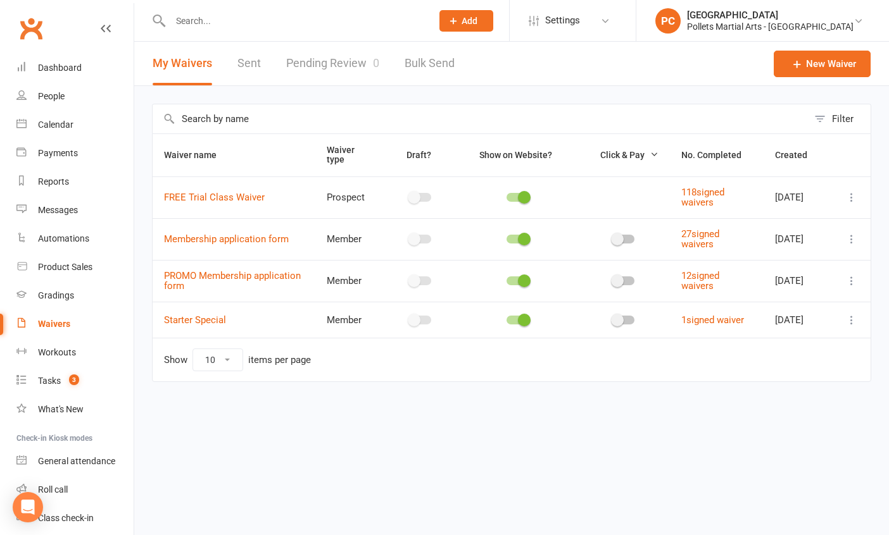
click at [208, 15] on input "text" at bounding box center [294, 21] width 256 height 18
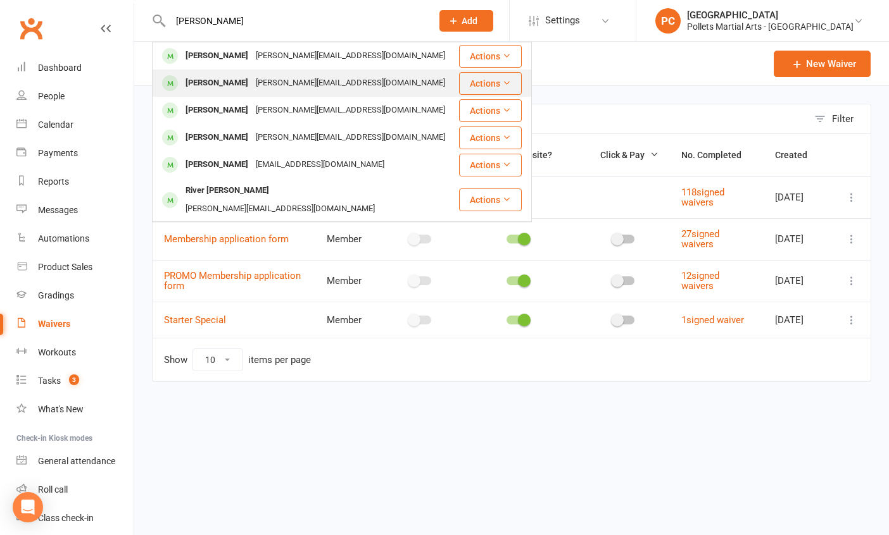
type input "adil"
click at [215, 76] on div "Nawal Adil" at bounding box center [217, 83] width 70 height 18
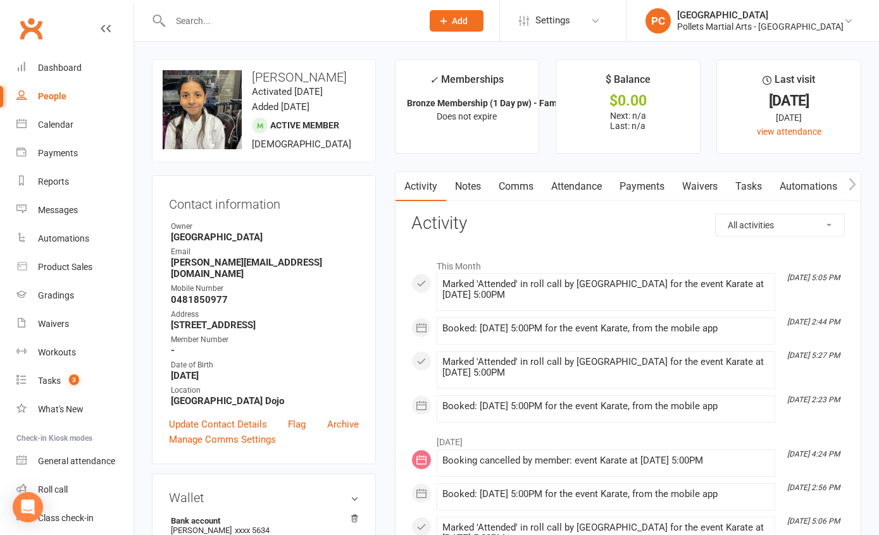
click at [176, 26] on input "text" at bounding box center [289, 21] width 247 height 18
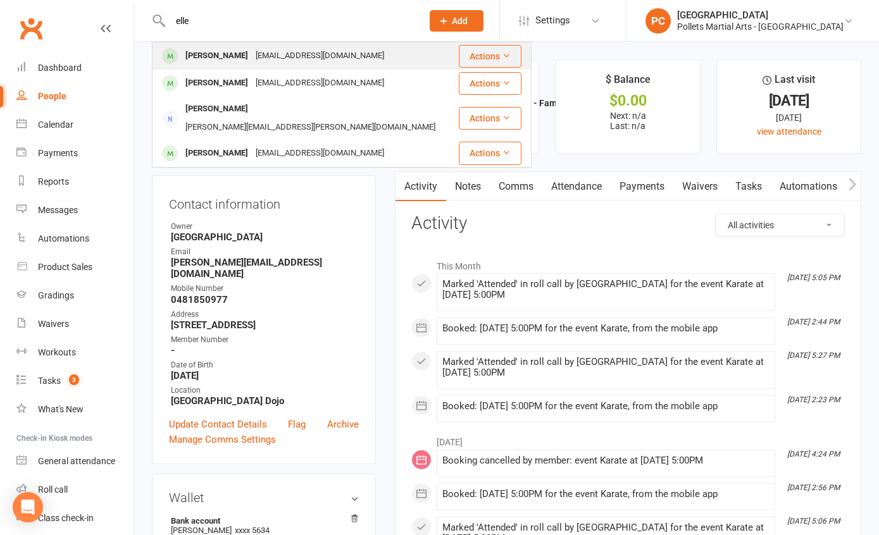
type input "elle"
click at [243, 47] on div "[PERSON_NAME]" at bounding box center [217, 56] width 70 height 18
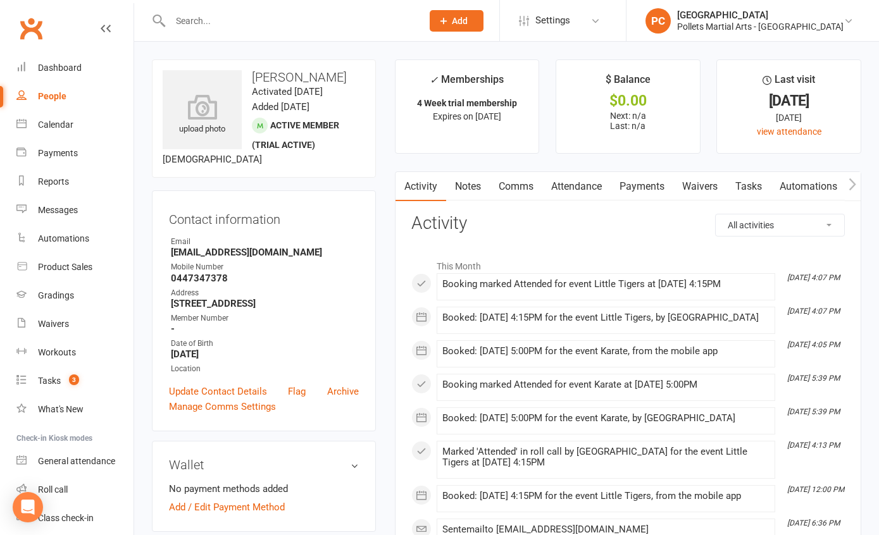
click at [204, 23] on input "text" at bounding box center [289, 21] width 247 height 18
type input "y"
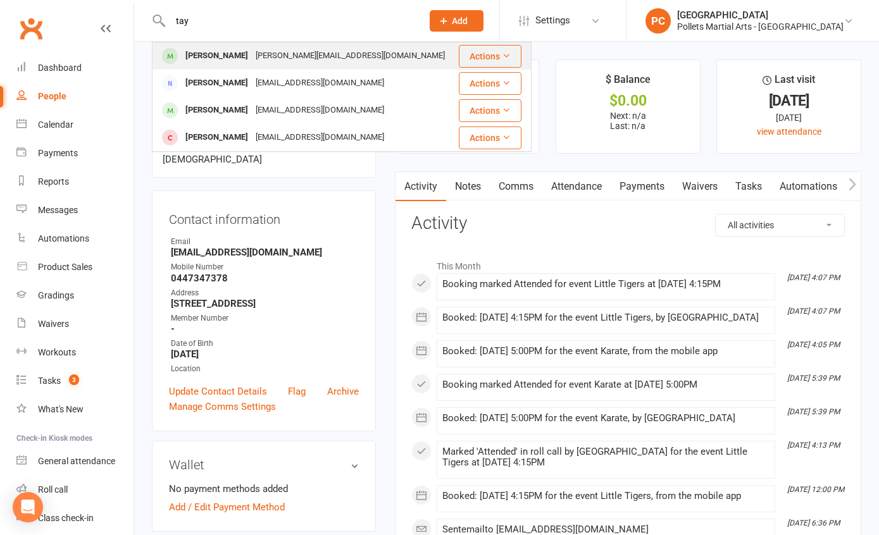
type input "tay"
click at [344, 61] on div "Taylor Lean Leigh_lean@hotmail.com" at bounding box center [305, 56] width 304 height 26
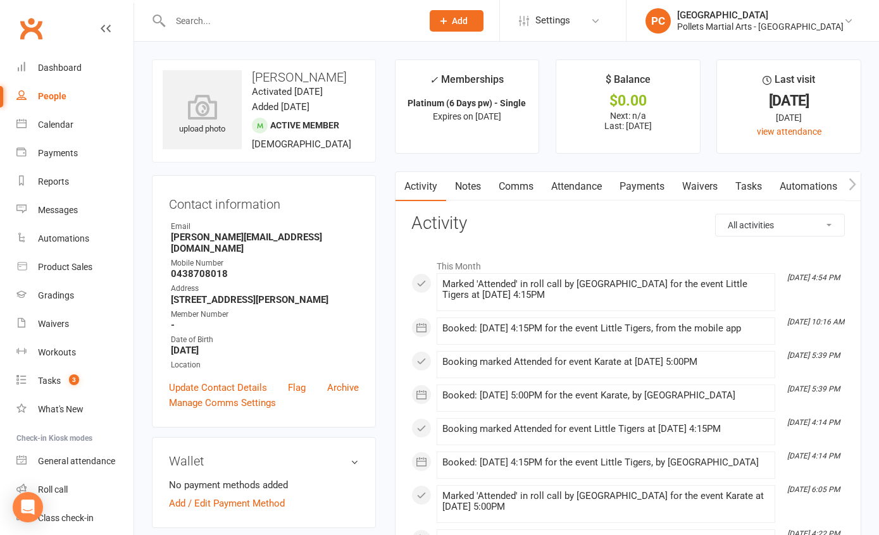
click at [297, 28] on input "text" at bounding box center [289, 21] width 247 height 18
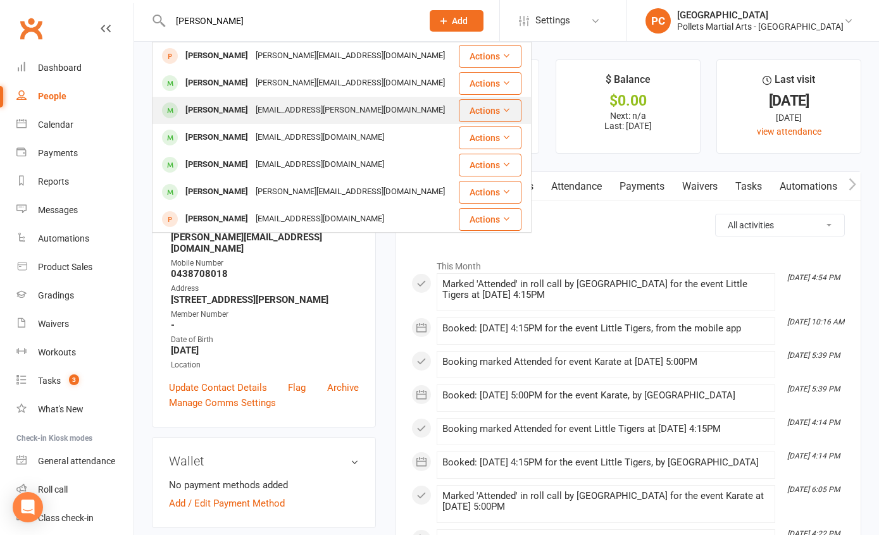
type input "[PERSON_NAME]"
click at [303, 115] on div "[EMAIL_ADDRESS][PERSON_NAME][DOMAIN_NAME]" at bounding box center [350, 110] width 197 height 18
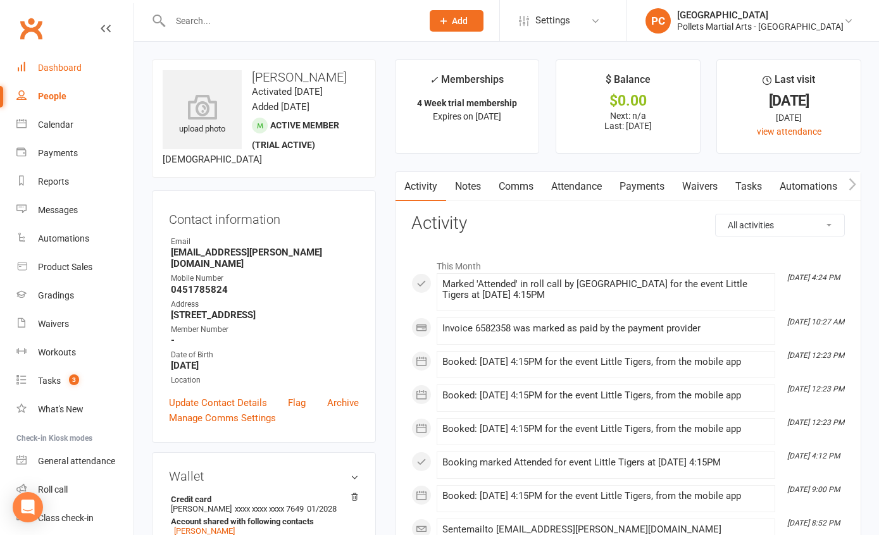
click at [65, 73] on link "Dashboard" at bounding box center [74, 68] width 117 height 28
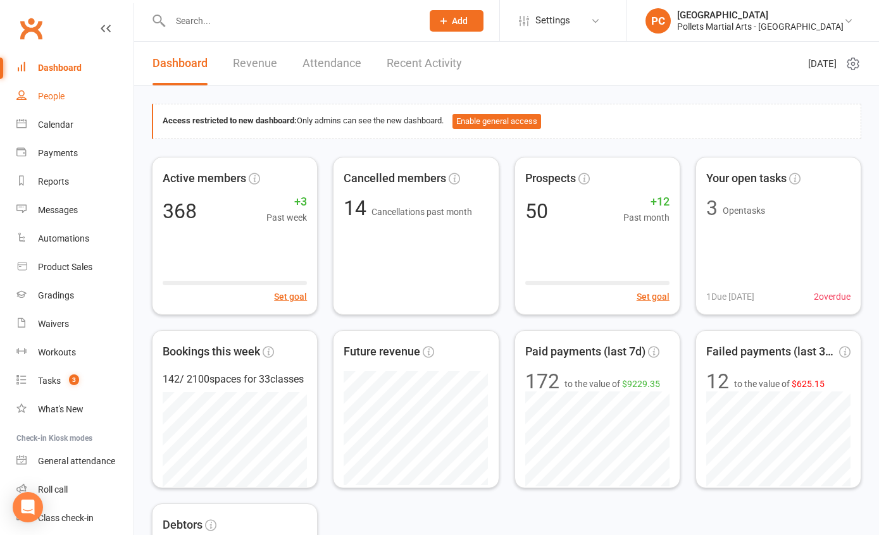
click at [53, 92] on div "People" at bounding box center [51, 96] width 27 height 10
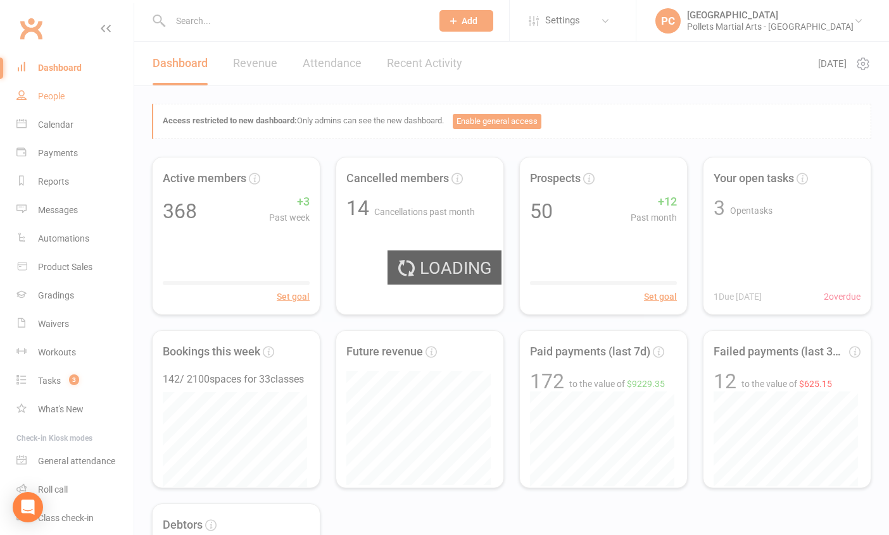
select select "100"
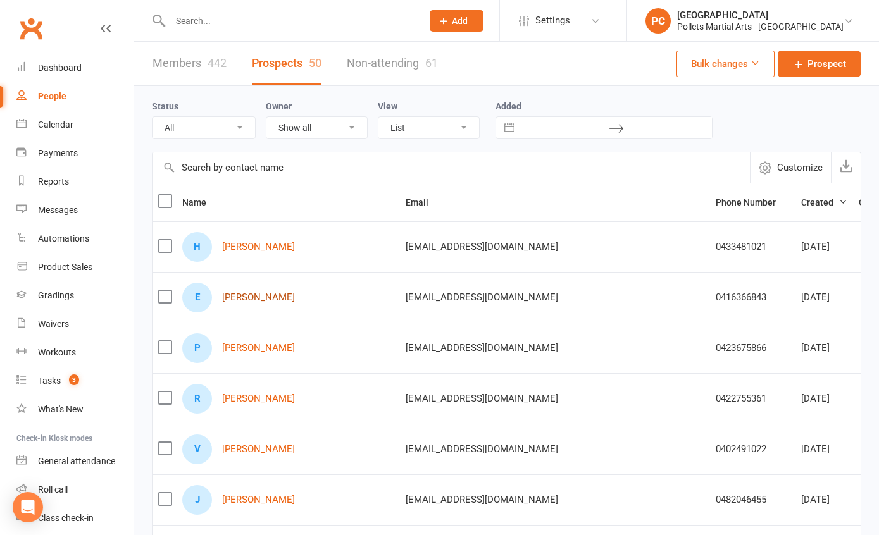
click at [270, 302] on link "[PERSON_NAME]" at bounding box center [258, 297] width 73 height 11
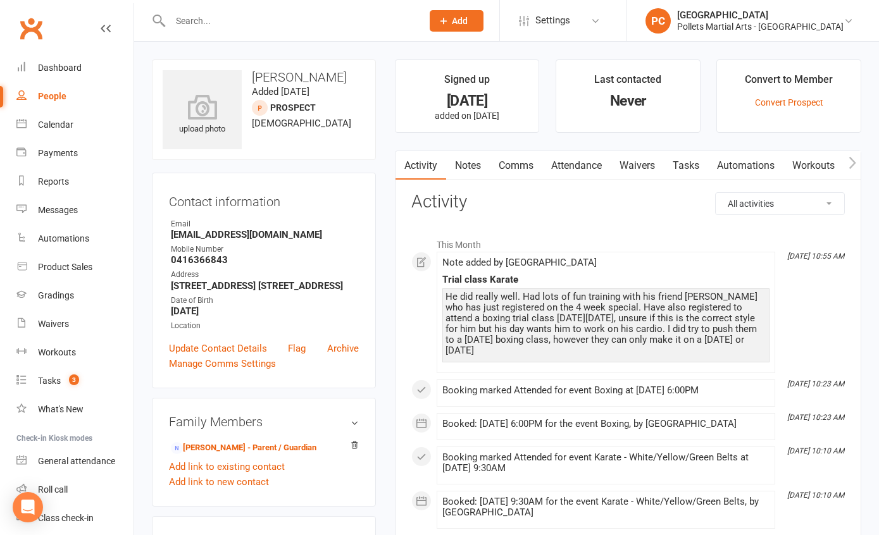
click at [68, 96] on link "People" at bounding box center [74, 96] width 117 height 28
select select "100"
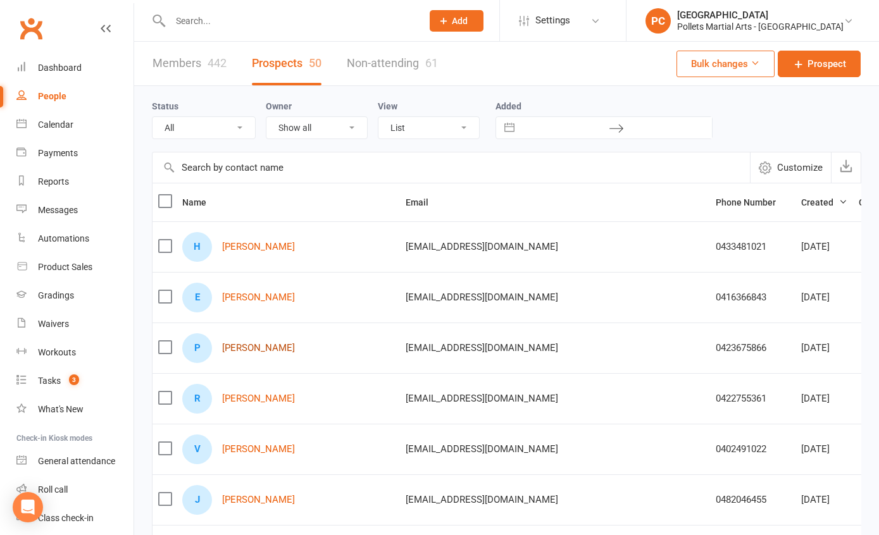
click at [288, 350] on link "[PERSON_NAME]" at bounding box center [258, 348] width 73 height 11
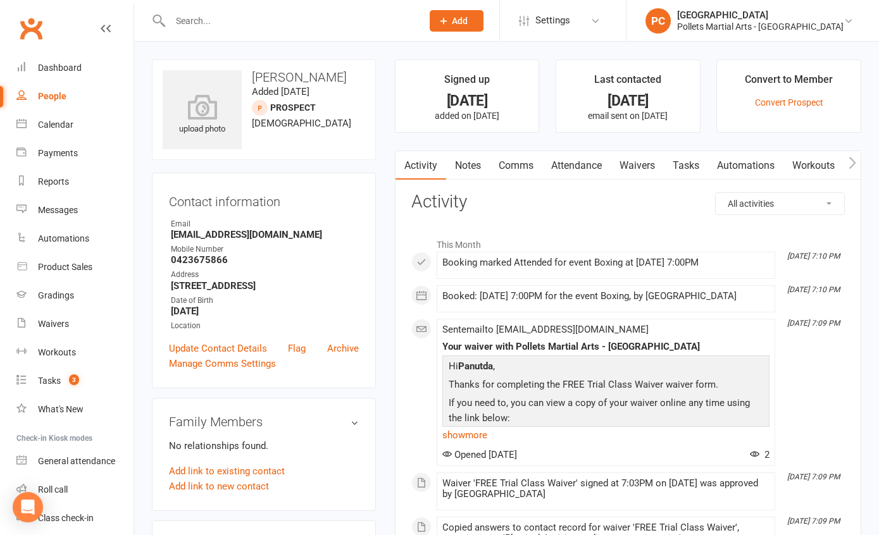
click at [518, 163] on link "Comms" at bounding box center [516, 165] width 53 height 29
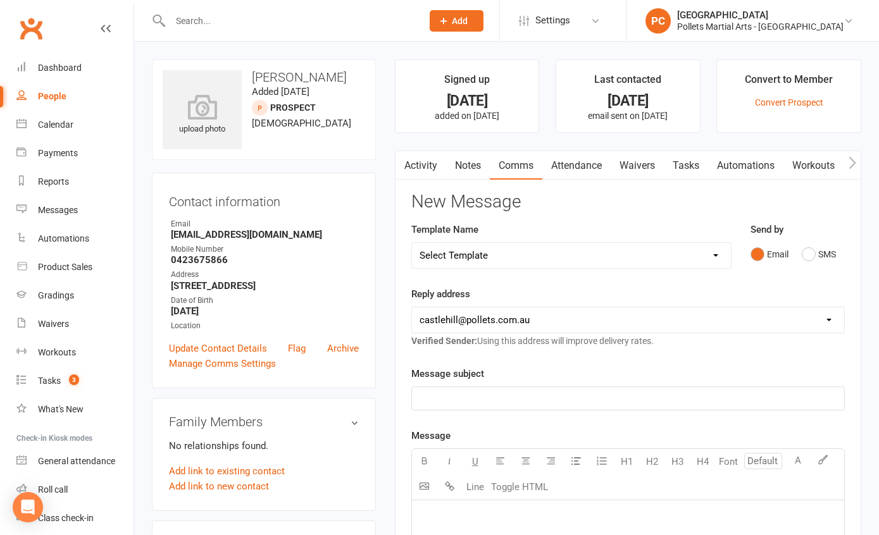
click at [566, 257] on select "Select Template [SMS] [Default template - review before using] Appointment remi…" at bounding box center [571, 255] width 319 height 25
select select "15"
click at [412, 243] on select "Select Template [SMS] [Default template - review before using] Appointment remi…" at bounding box center [571, 255] width 319 height 25
click at [58, 217] on link "Messages" at bounding box center [74, 210] width 117 height 28
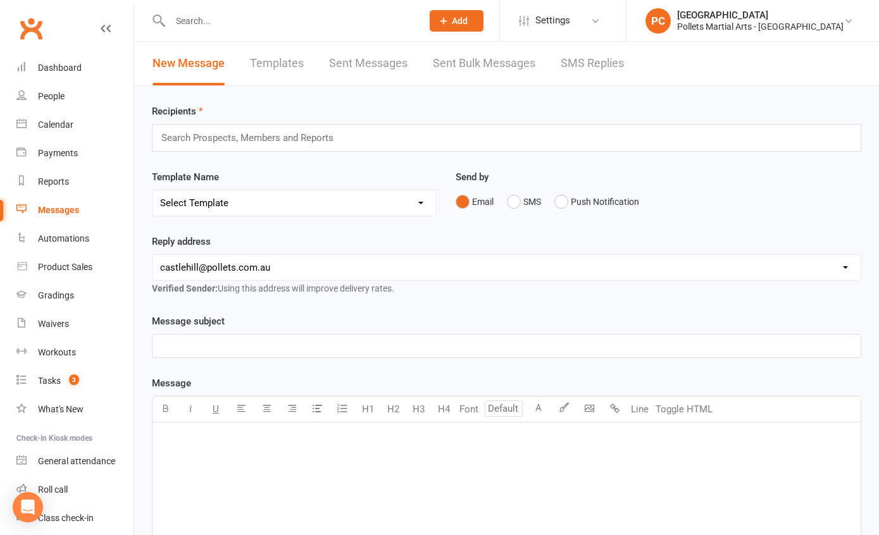
click at [242, 57] on div "New Message Templates Sent Messages Sent Bulk Messages SMS Replies" at bounding box center [388, 64] width 508 height 44
click at [275, 68] on link "Templates" at bounding box center [277, 64] width 54 height 44
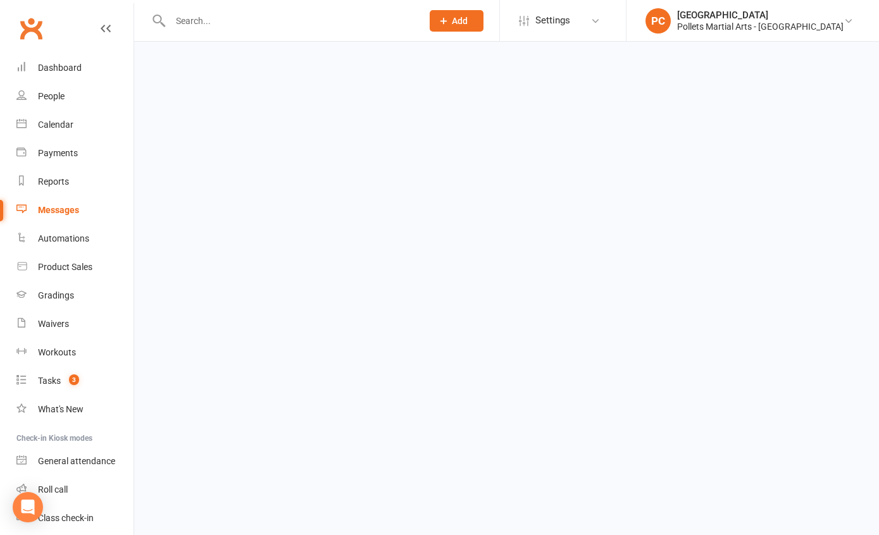
select select "grid"
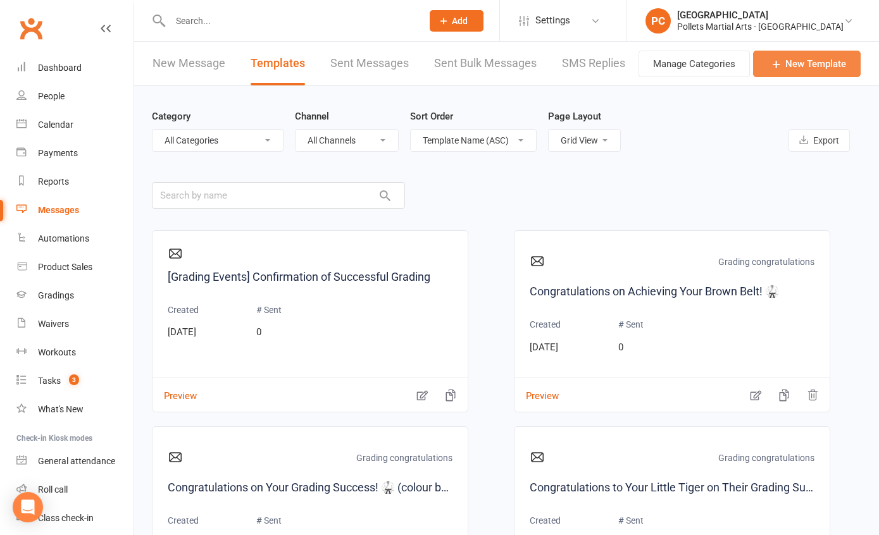
click at [779, 63] on icon at bounding box center [776, 64] width 13 height 13
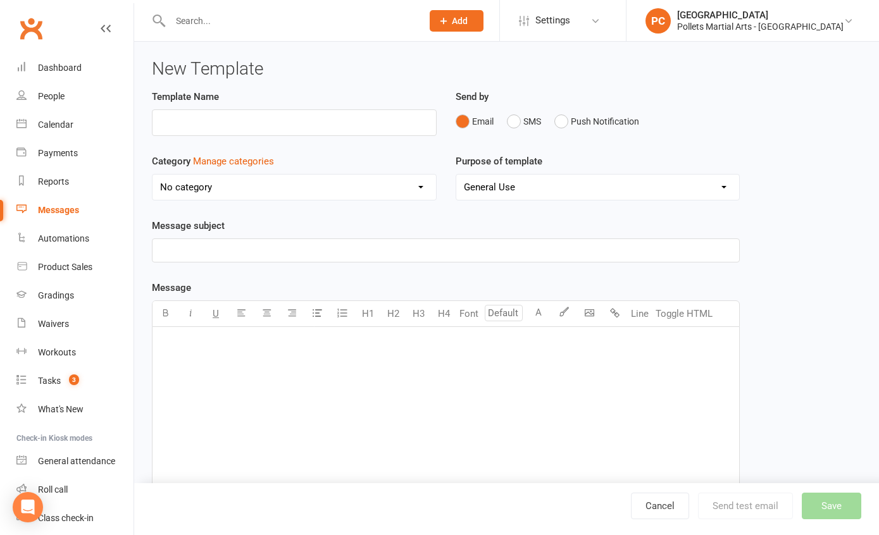
click at [217, 363] on div "﻿" at bounding box center [446, 422] width 587 height 190
click at [231, 123] on input "text" at bounding box center [294, 122] width 285 height 27
type input "After a trial class"
click at [233, 192] on select "No category Default General Grading congratulations" at bounding box center [295, 187] width 284 height 25
click at [153, 175] on select "No category Default General Grading congratulations" at bounding box center [295, 187] width 284 height 25
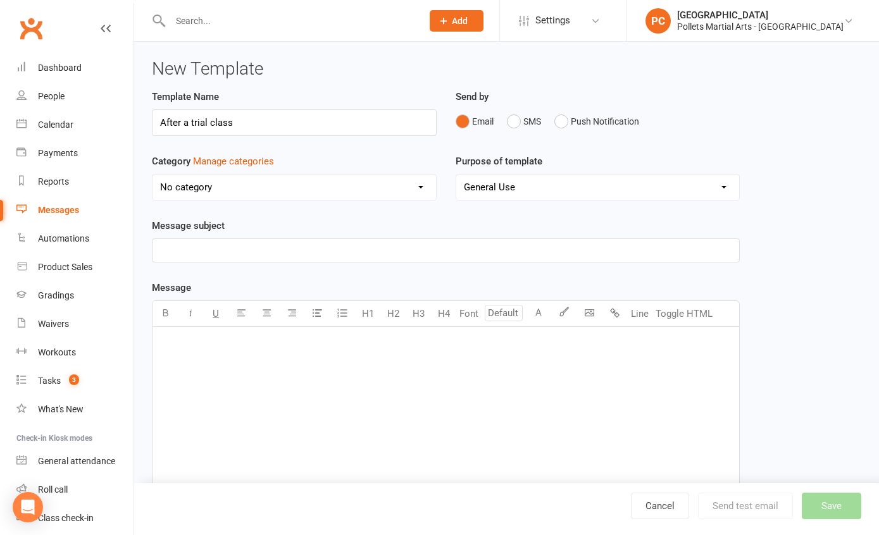
click at [177, 350] on div "﻿" at bounding box center [446, 422] width 587 height 190
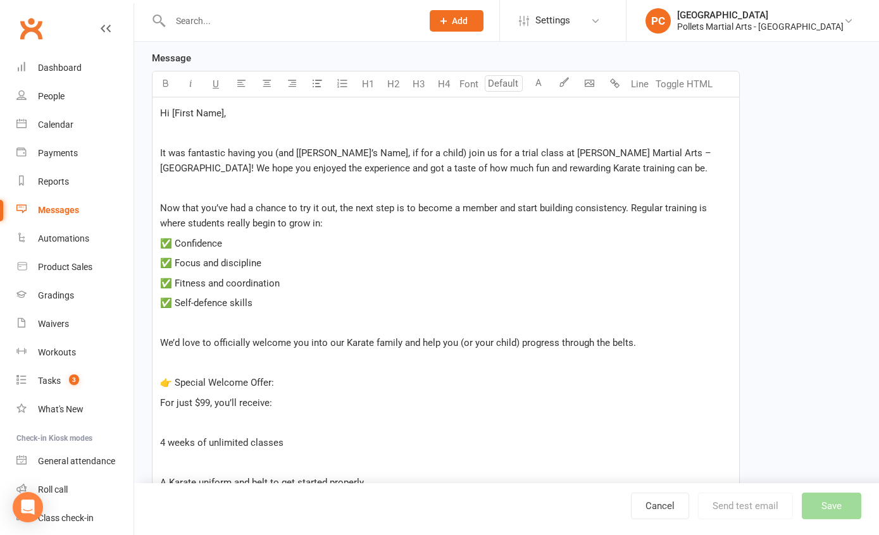
scroll to position [222, 0]
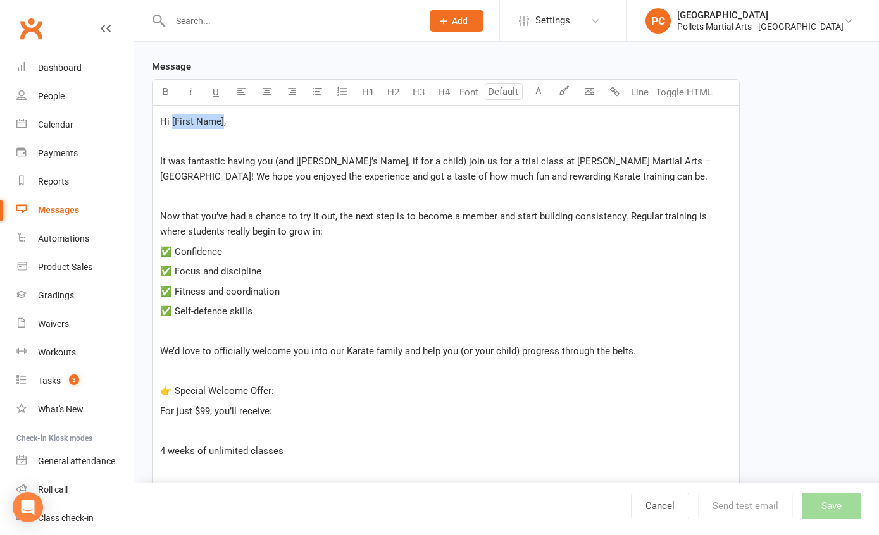
drag, startPoint x: 223, startPoint y: 121, endPoint x: 172, endPoint y: 118, distance: 51.3
click at [172, 118] on span "Hi [First Name]," at bounding box center [193, 121] width 66 height 11
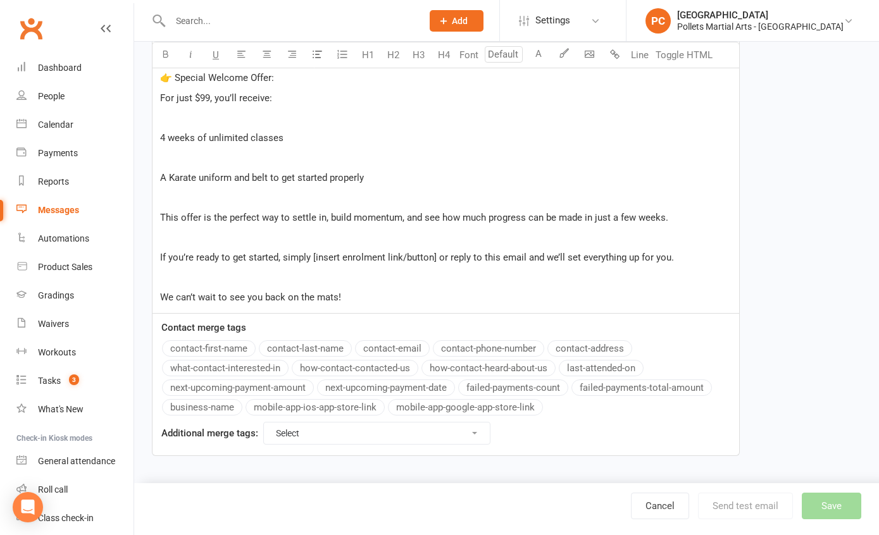
scroll to position [75, 0]
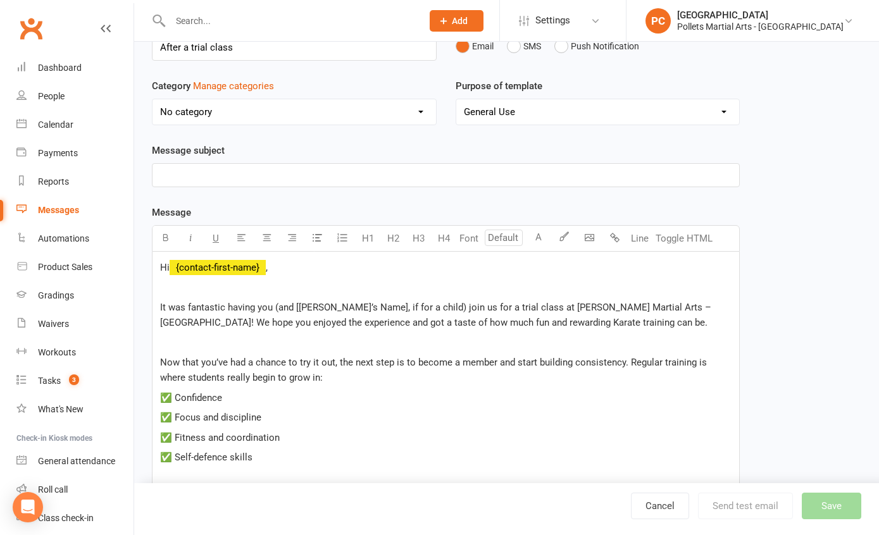
click at [409, 307] on span "It was fantastic having you (and [Child’s Name], if for a child) join us for a …" at bounding box center [437, 315] width 554 height 27
click at [414, 306] on span "It was fantastic having you (and [Child’s Name], if for a child) join us for a …" at bounding box center [437, 315] width 554 height 27
click at [662, 304] on span "It was fantastic having you (and [Child’s Name], if for a child) join us for a …" at bounding box center [437, 315] width 554 height 27
drag, startPoint x: 485, startPoint y: 322, endPoint x: 464, endPoint y: 322, distance: 21.5
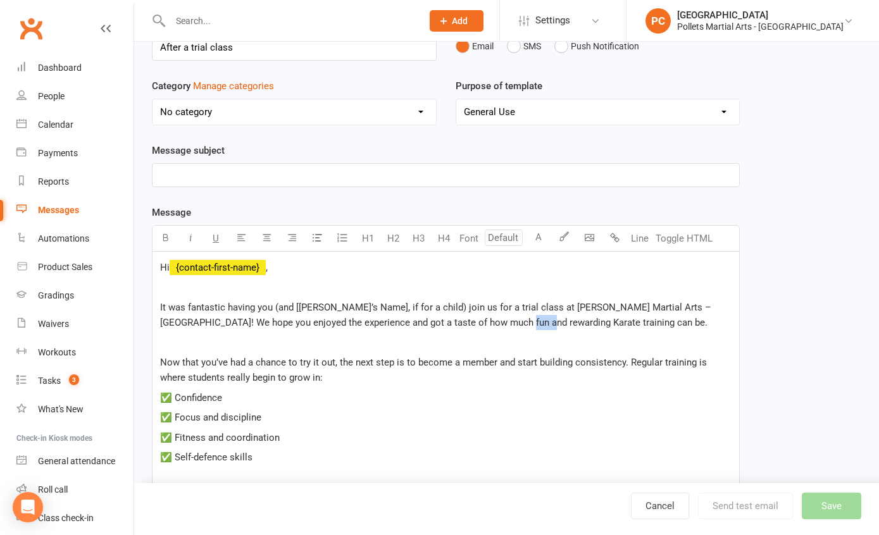
click at [464, 322] on span "It was fantastic having you (and [Child’s Name], if for a child) join us for a …" at bounding box center [437, 315] width 554 height 27
click at [462, 322] on span "It was fantastic having you (and [Child’s Name], if for a child) join us for a …" at bounding box center [437, 315] width 554 height 27
drag, startPoint x: 486, startPoint y: 327, endPoint x: 460, endPoint y: 326, distance: 26.0
click at [460, 326] on span "It was fantastic having you (and [Child’s Name], if for a child) join us for a …" at bounding box center [437, 315] width 554 height 27
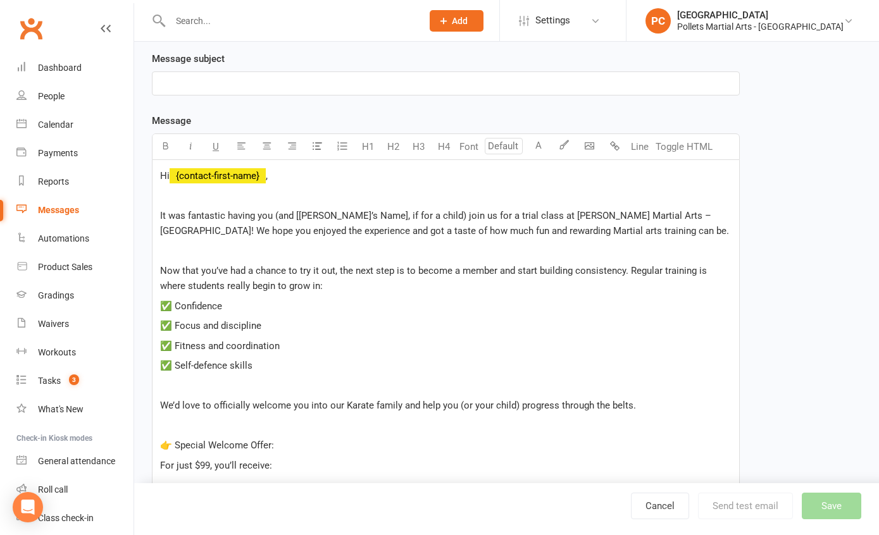
scroll to position [175, 0]
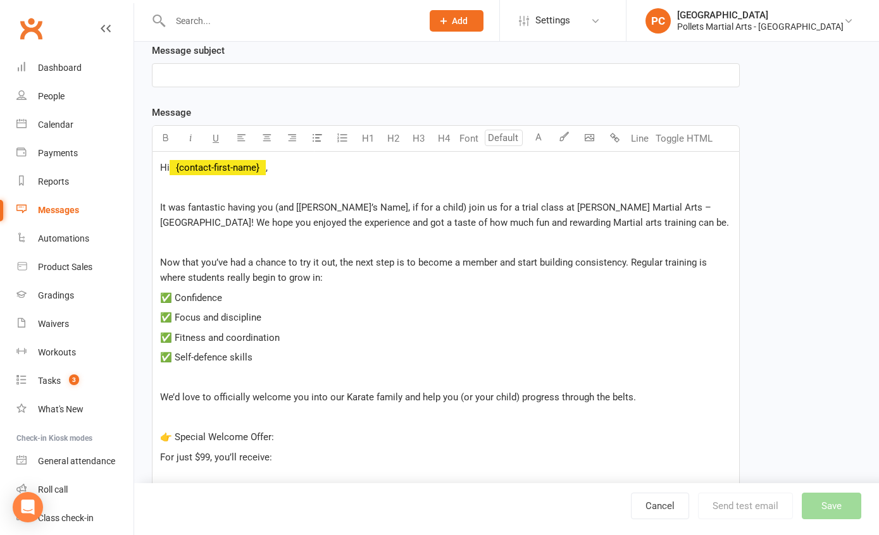
click at [367, 394] on span "We’d love to officially welcome you into our Karate family and help you (or you…" at bounding box center [398, 397] width 476 height 11
drag, startPoint x: 397, startPoint y: 396, endPoint x: 328, endPoint y: 398, distance: 69.0
click at [328, 398] on span "We’d love to officially welcome you into our Karate family and help you (or you…" at bounding box center [398, 397] width 476 height 11
click at [479, 432] on p "👉 Special Welcome Offer:" at bounding box center [446, 437] width 572 height 15
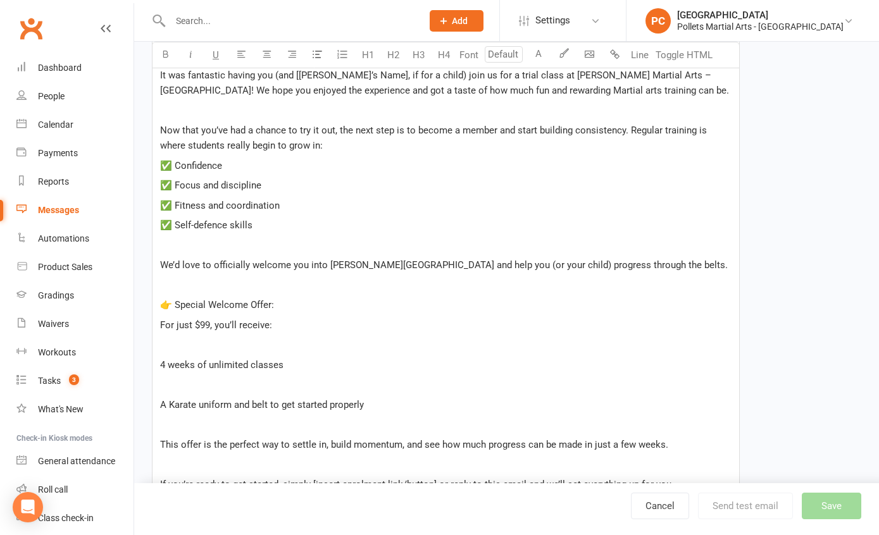
scroll to position [299, 0]
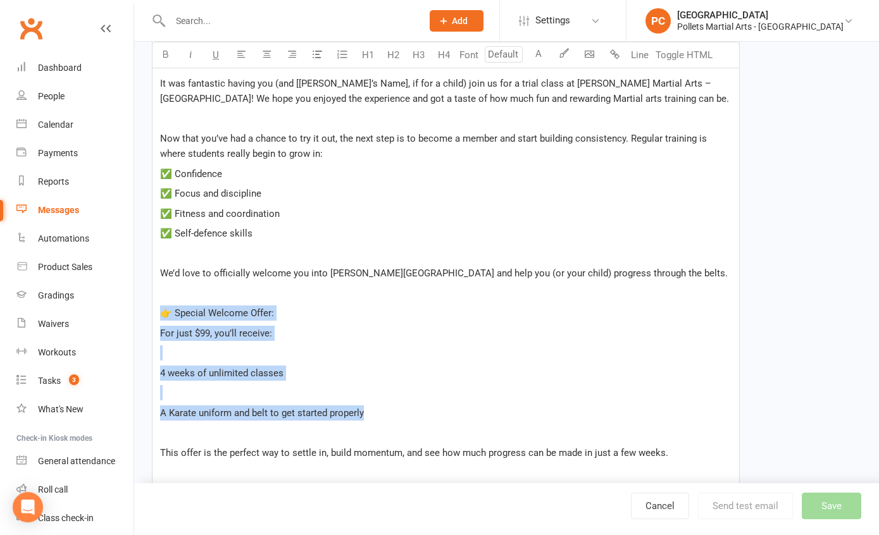
drag, startPoint x: 161, startPoint y: 308, endPoint x: 402, endPoint y: 411, distance: 261.5
click at [402, 411] on div "Hi ﻿ {contact-first-name} , ﻿ It was fantastic having you (and [Child’s Name], …" at bounding box center [446, 289] width 587 height 522
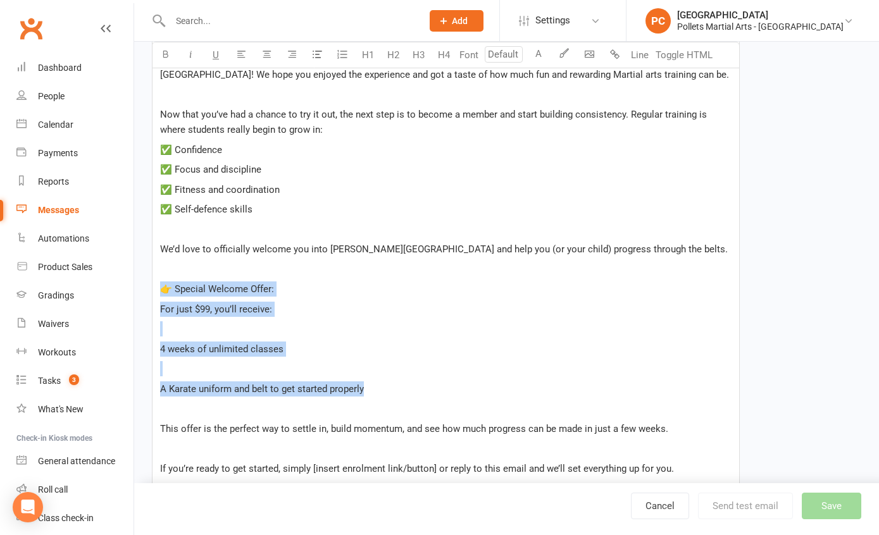
scroll to position [347, 0]
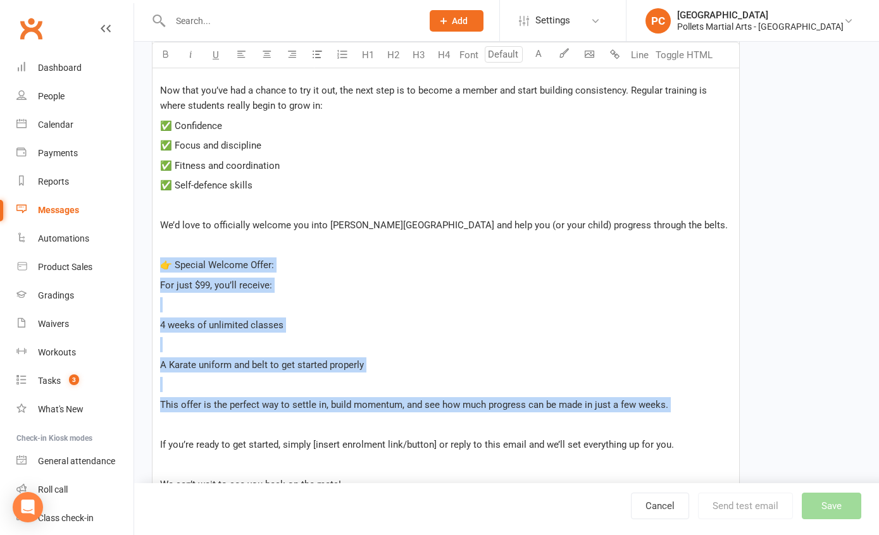
drag, startPoint x: 251, startPoint y: 420, endPoint x: 162, endPoint y: 269, distance: 175.6
click at [162, 269] on div "Hi ﻿ {contact-first-name} , ﻿ It was fantastic having you (and [Child’s Name], …" at bounding box center [446, 241] width 587 height 522
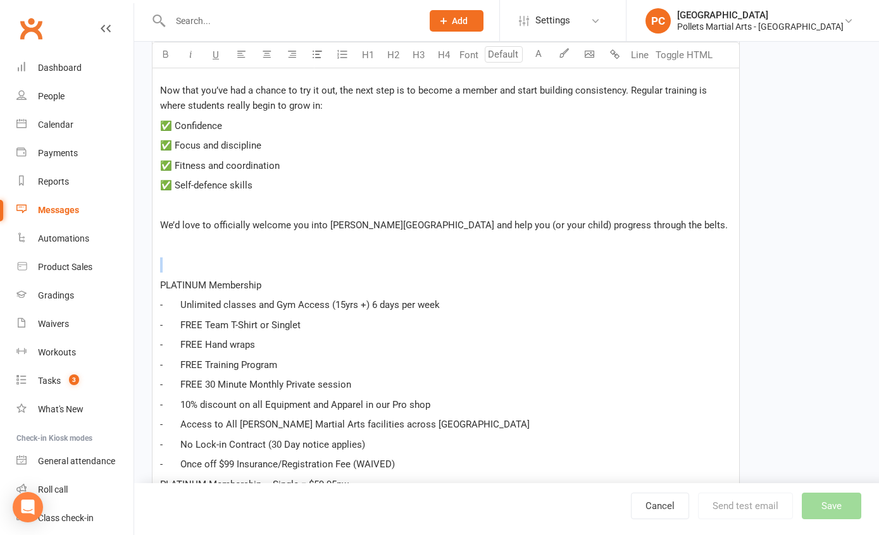
scroll to position [1103, 0]
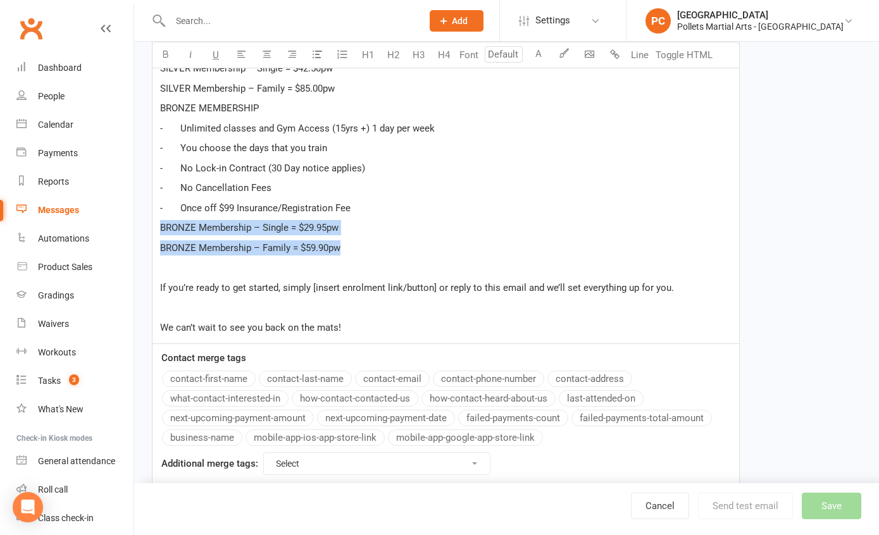
drag, startPoint x: 353, startPoint y: 255, endPoint x: 149, endPoint y: 223, distance: 206.3
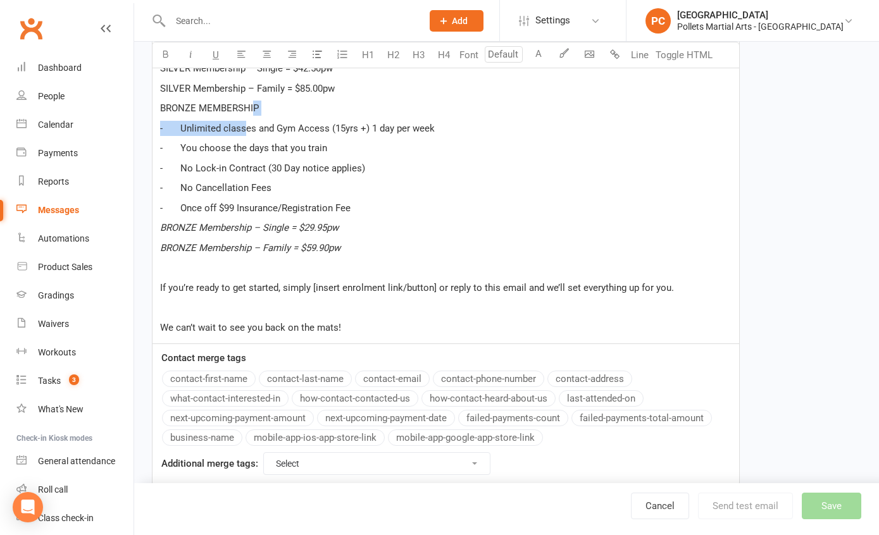
drag, startPoint x: 251, startPoint y: 116, endPoint x: 244, endPoint y: 122, distance: 8.5
drag, startPoint x: 259, startPoint y: 109, endPoint x: 159, endPoint y: 106, distance: 100.0
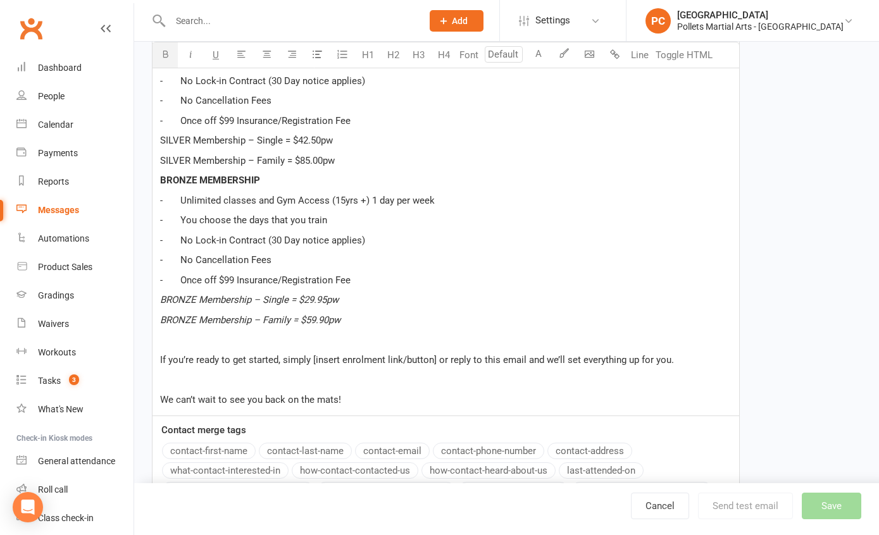
scroll to position [982, 0]
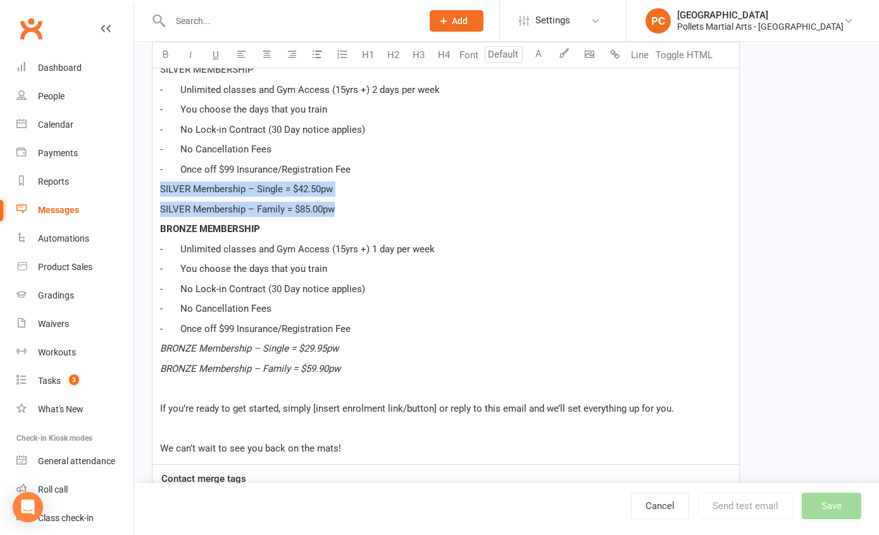
drag, startPoint x: 339, startPoint y: 208, endPoint x: 165, endPoint y: 181, distance: 176.1
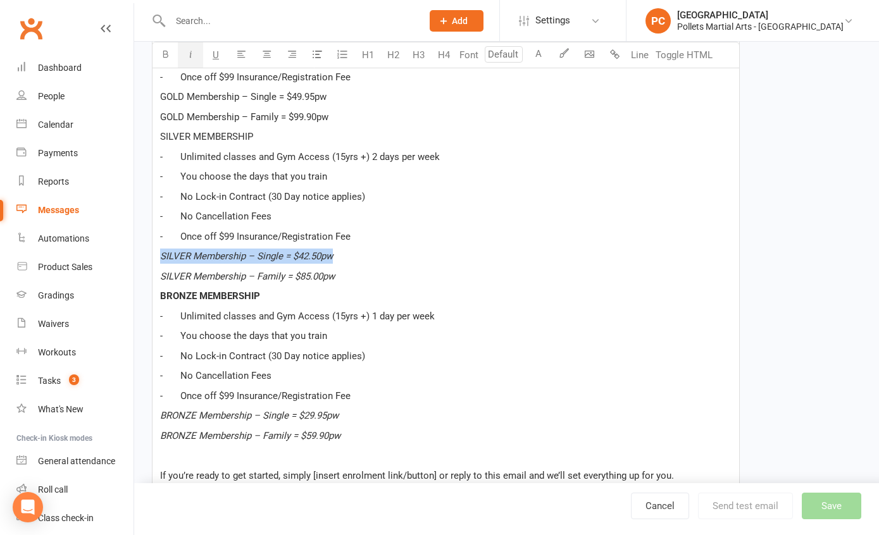
scroll to position [892, 0]
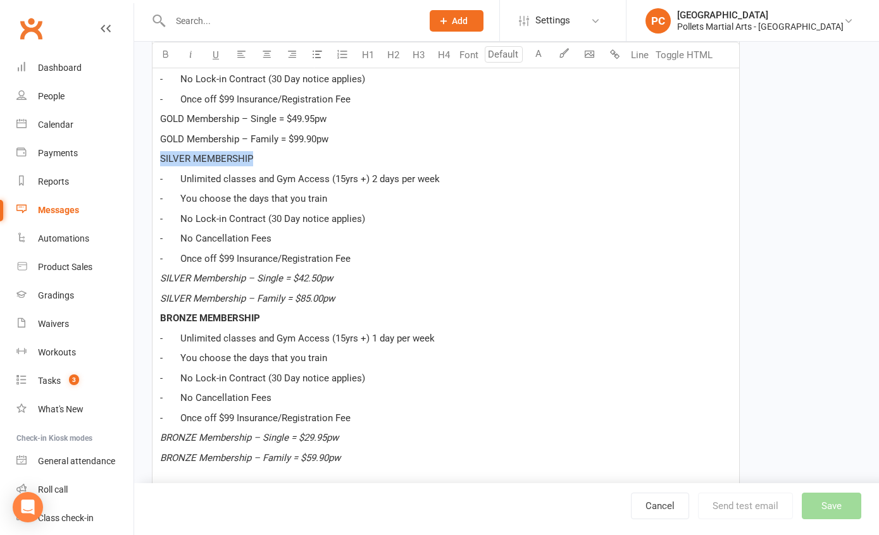
drag, startPoint x: 255, startPoint y: 160, endPoint x: 161, endPoint y: 153, distance: 94.6
click at [161, 153] on p "SILVER MEMBERSHIP" at bounding box center [446, 158] width 572 height 15
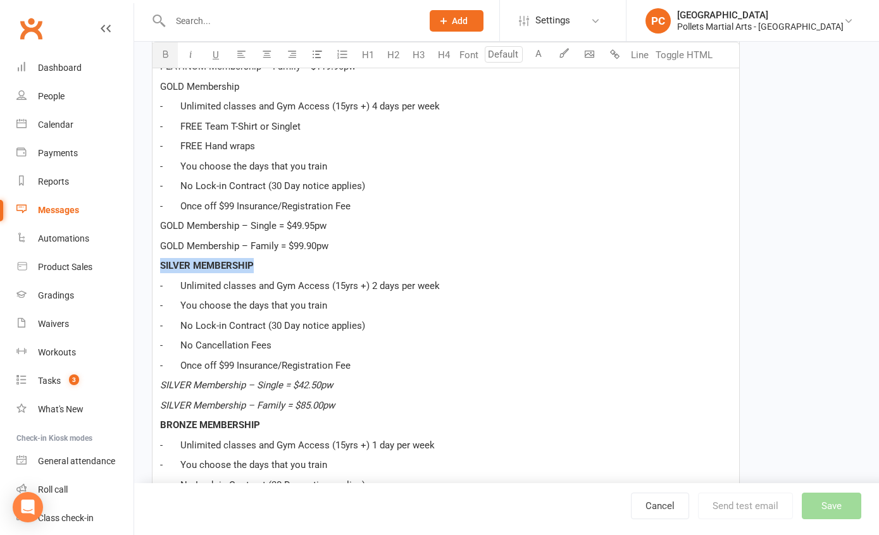
scroll to position [777, 0]
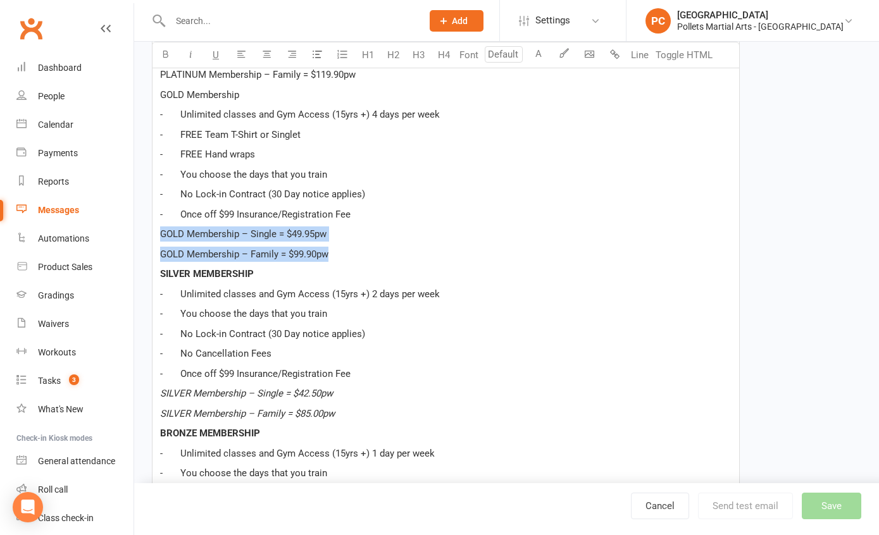
drag, startPoint x: 344, startPoint y: 252, endPoint x: 149, endPoint y: 233, distance: 195.2
click at [148, 232] on div "Template Name After a trial class Send by Email SMS Push Notification Category …" at bounding box center [445, 71] width 607 height 1518
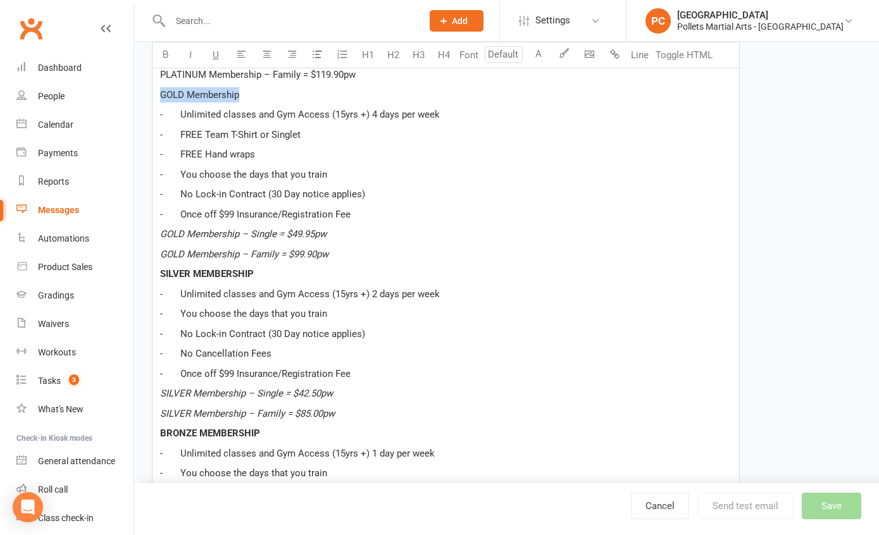
drag, startPoint x: 241, startPoint y: 98, endPoint x: 128, endPoint y: 94, distance: 112.7
click at [128, 94] on ui-view "Prospect Member Non-attending contact Class / event Appointment Grading event T…" at bounding box center [439, 33] width 879 height 1614
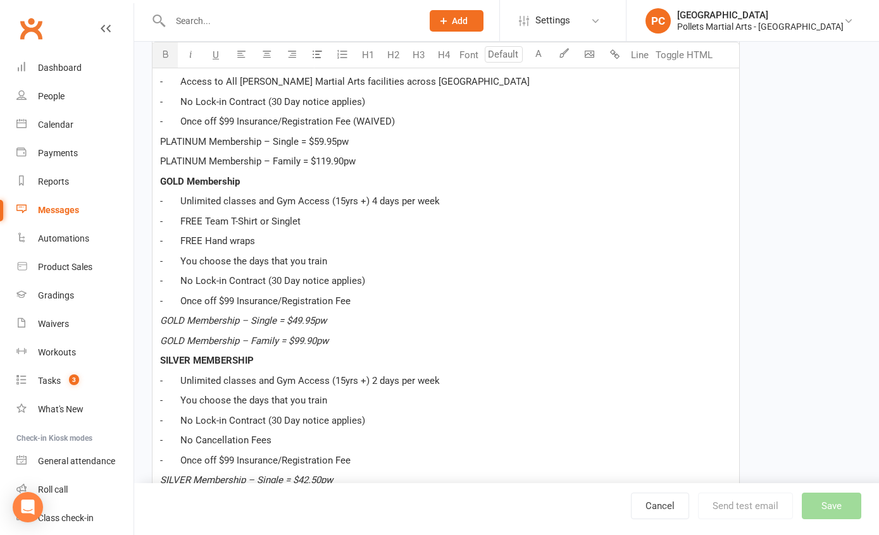
scroll to position [682, 0]
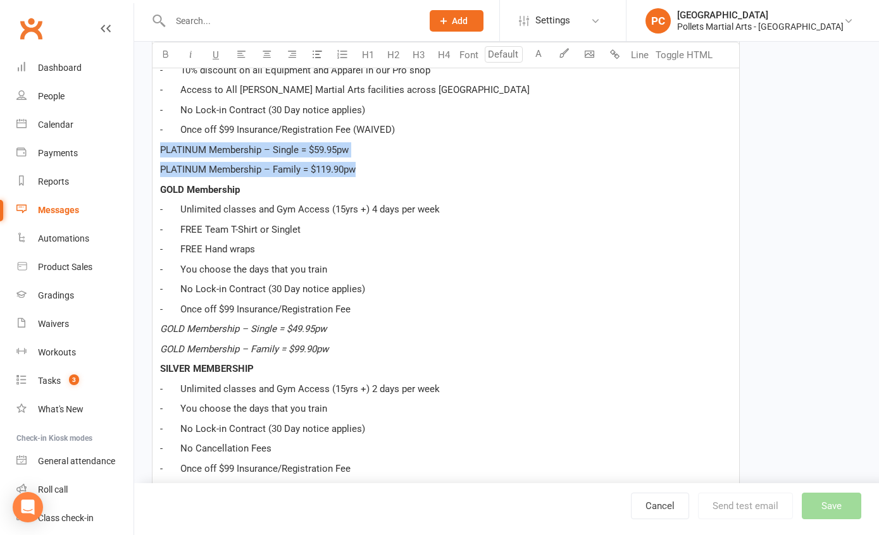
drag, startPoint x: 360, startPoint y: 170, endPoint x: 134, endPoint y: 149, distance: 226.9
click at [134, 149] on div "New Template Template Name After a trial class Send by Email SMS Push Notificat…" at bounding box center [506, 146] width 745 height 1575
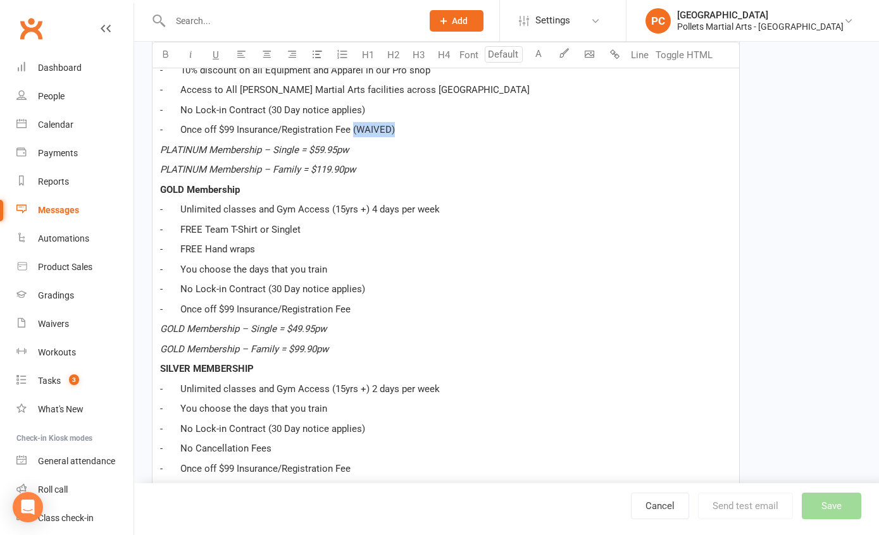
drag, startPoint x: 392, startPoint y: 130, endPoint x: 353, endPoint y: 130, distance: 39.9
click at [353, 130] on p "- Once off $99 Insurance/Registration Fee (WAIVED)" at bounding box center [446, 129] width 572 height 15
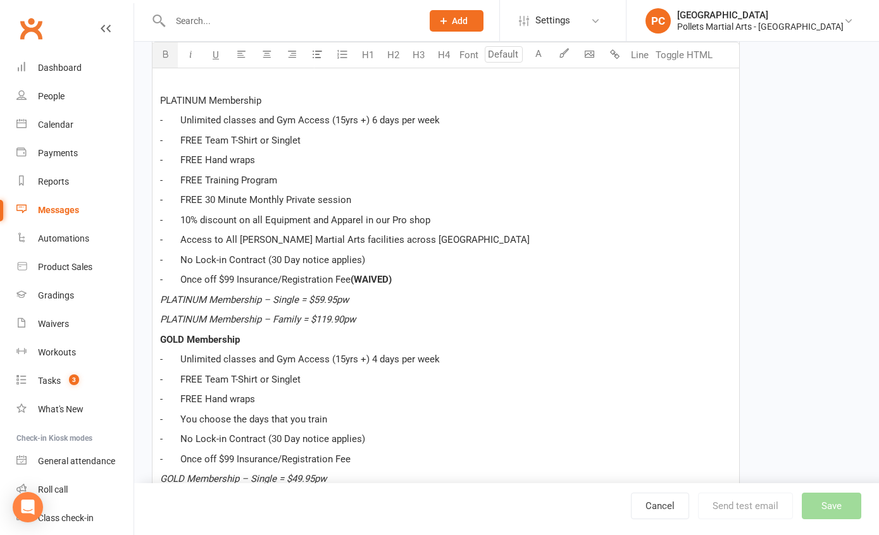
scroll to position [516, 0]
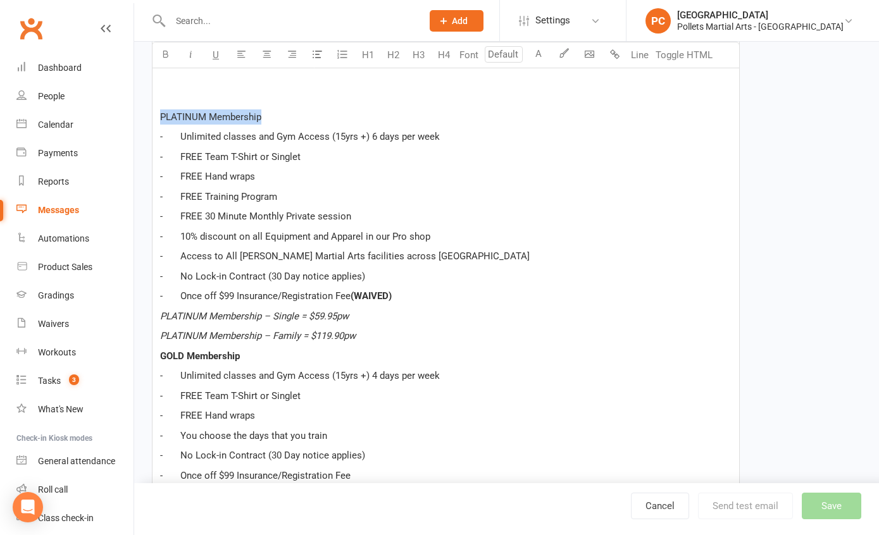
drag, startPoint x: 272, startPoint y: 120, endPoint x: 159, endPoint y: 120, distance: 112.0
click at [159, 120] on div "Hi ﻿ {contact-first-name} , ﻿ It was fantastic having you (and [Child’s Name], …" at bounding box center [446, 371] width 587 height 1120
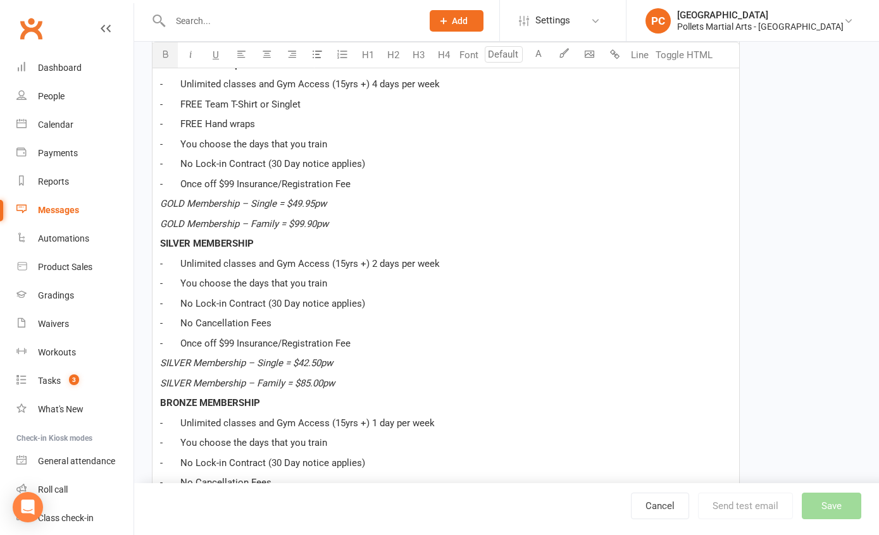
scroll to position [1095, 0]
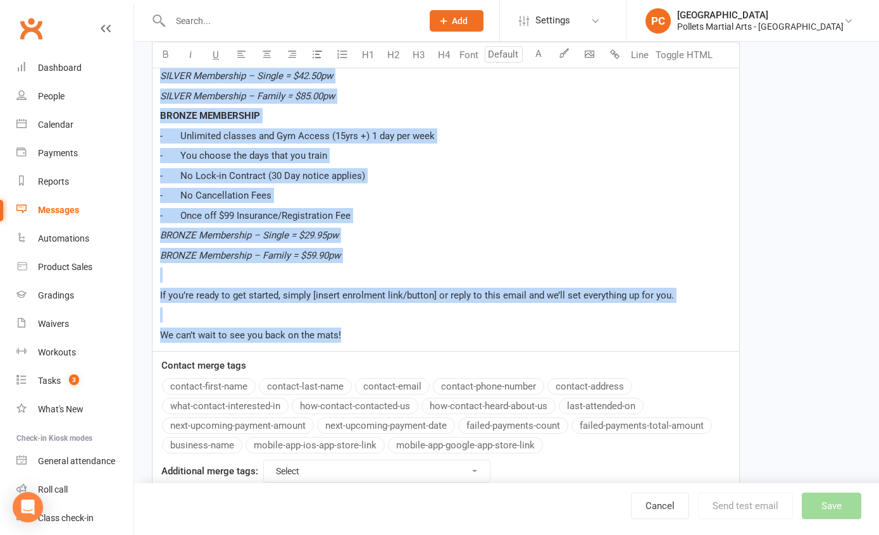
drag, startPoint x: 352, startPoint y: 337, endPoint x: 140, endPoint y: 28, distance: 375.2
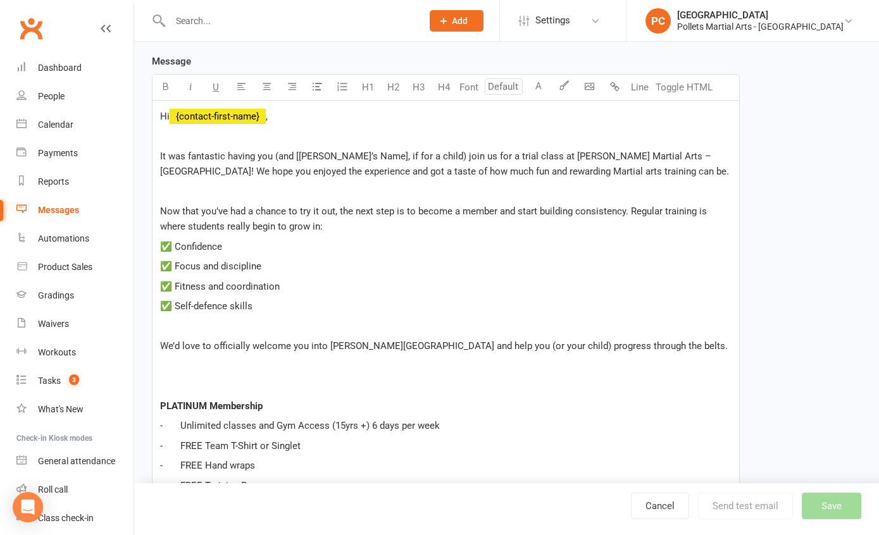
scroll to position [0, 0]
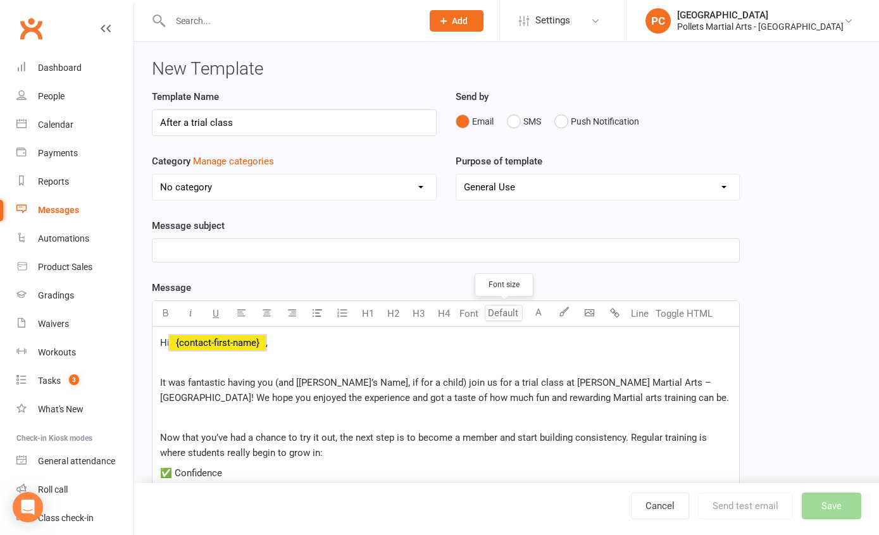
click at [509, 315] on input "number" at bounding box center [504, 313] width 38 height 16
click at [507, 474] on link "14" at bounding box center [500, 473] width 30 height 25
type input "14"
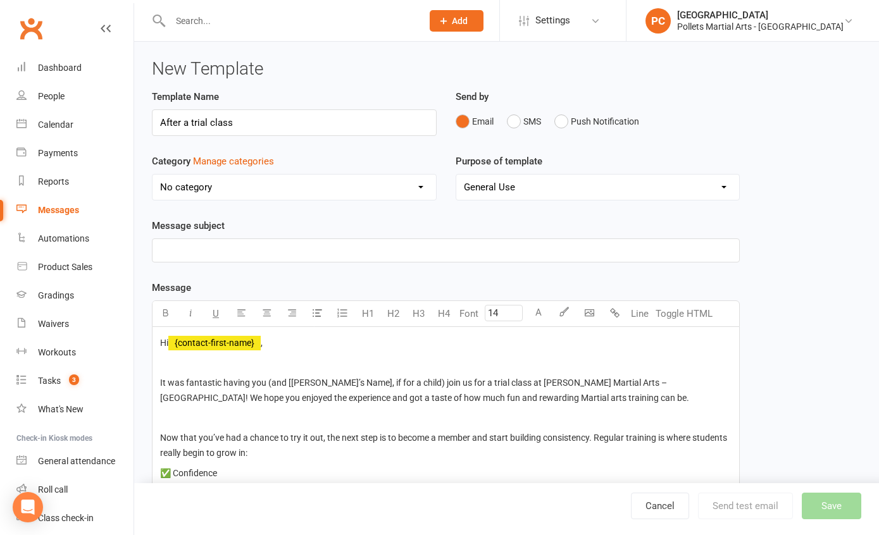
click at [343, 413] on p "﻿" at bounding box center [446, 418] width 572 height 15
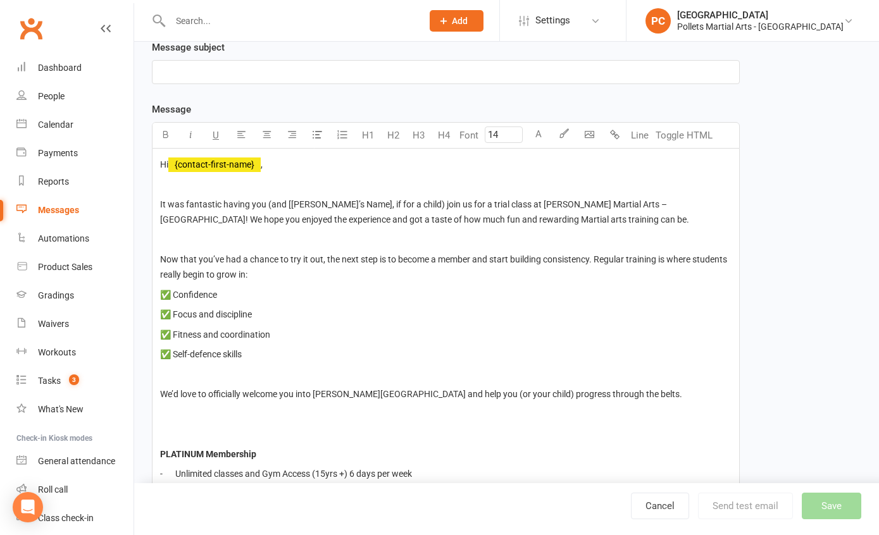
scroll to position [300, 0]
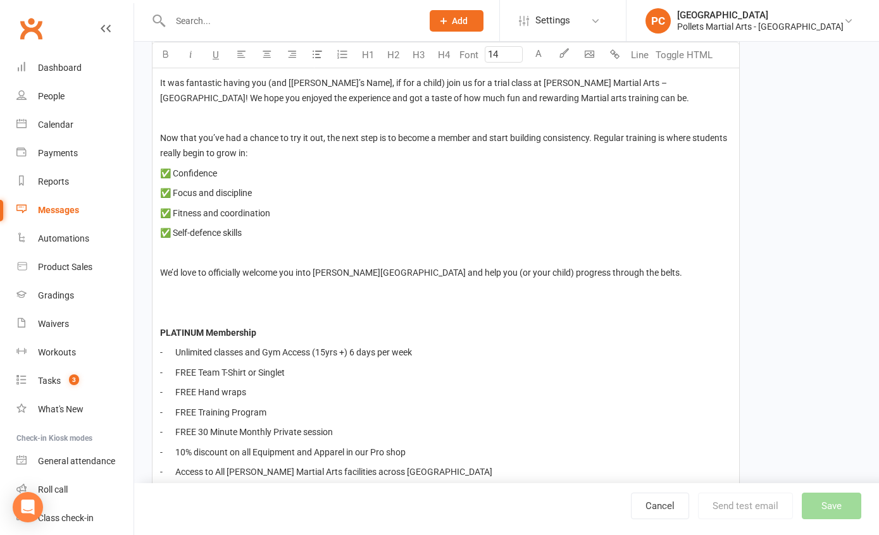
click at [181, 291] on p "﻿" at bounding box center [446, 292] width 572 height 15
drag, startPoint x: 602, startPoint y: 274, endPoint x: 497, endPoint y: 276, distance: 105.1
click at [497, 276] on span "We’d love to officially welcome you into Pollet's Castle Hill and help you (or …" at bounding box center [421, 273] width 522 height 10
click at [187, 291] on p "﻿" at bounding box center [446, 292] width 572 height 15
click at [178, 318] on p "﻿" at bounding box center [446, 312] width 572 height 15
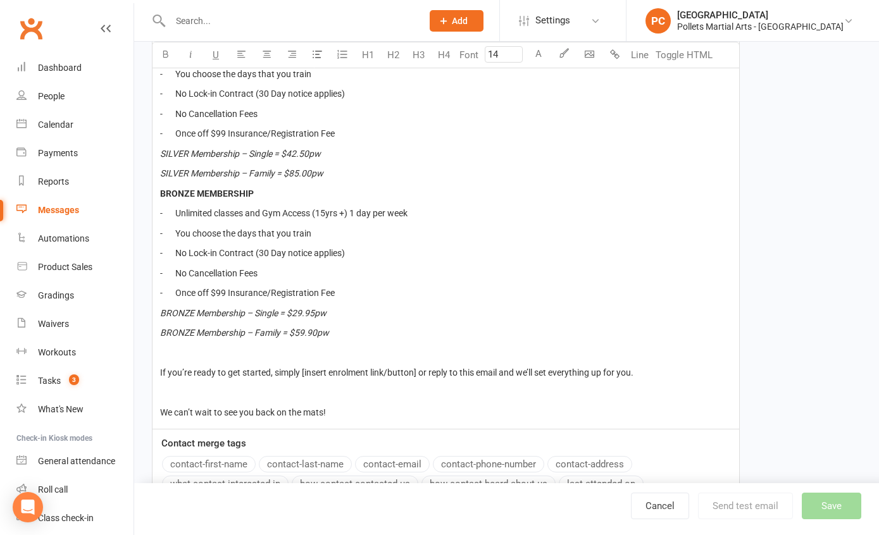
scroll to position [1063, 0]
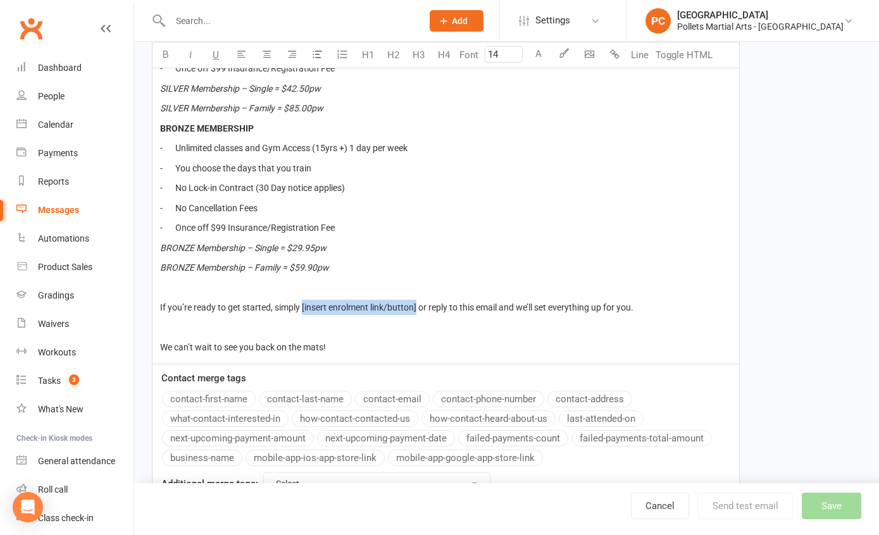
drag, startPoint x: 417, startPoint y: 308, endPoint x: 302, endPoint y: 307, distance: 115.2
click at [302, 307] on span "If you’re ready to get started, simply [insert enrolment link/button] or reply …" at bounding box center [396, 308] width 473 height 10
drag, startPoint x: 354, startPoint y: 311, endPoint x: 304, endPoint y: 311, distance: 50.0
click at [304, 311] on span "If you’re ready to get started, simply Click this link or reply to this email a…" at bounding box center [364, 308] width 409 height 10
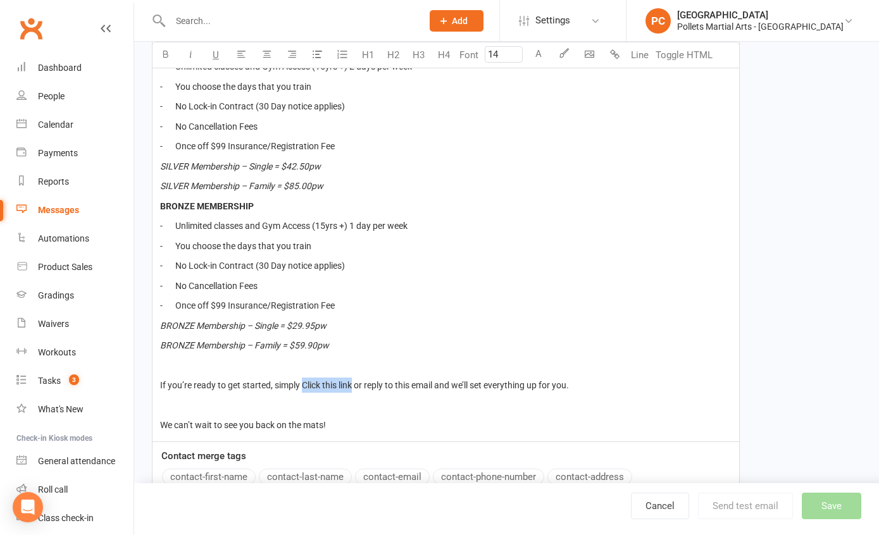
scroll to position [1050, 0]
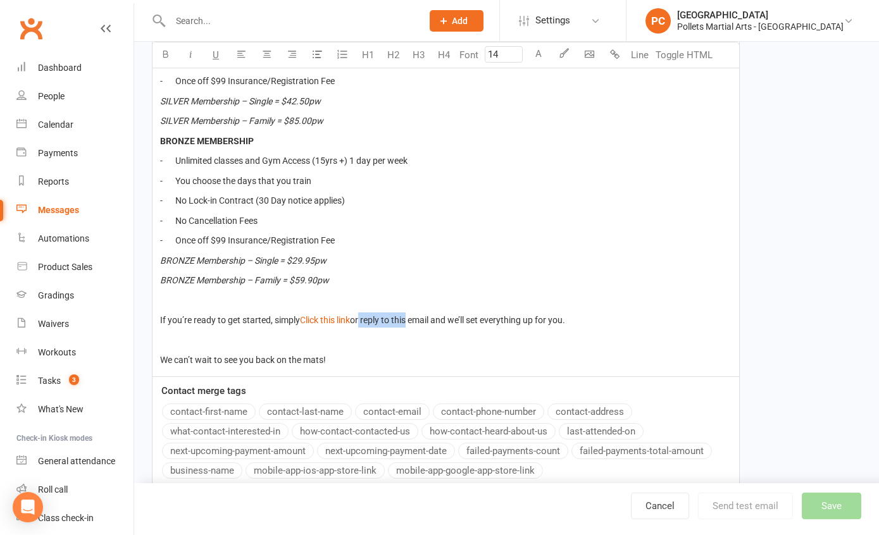
drag, startPoint x: 359, startPoint y: 319, endPoint x: 410, endPoint y: 315, distance: 50.8
click at [410, 315] on span "or reply to this email and we’ll set everything up for you." at bounding box center [457, 320] width 215 height 10
drag, startPoint x: 532, startPoint y: 316, endPoint x: 356, endPoint y: 320, distance: 176.0
click at [356, 320] on p "If you’re ready to get started, simply $ Click this link $ or reply to this ema…" at bounding box center [446, 320] width 572 height 15
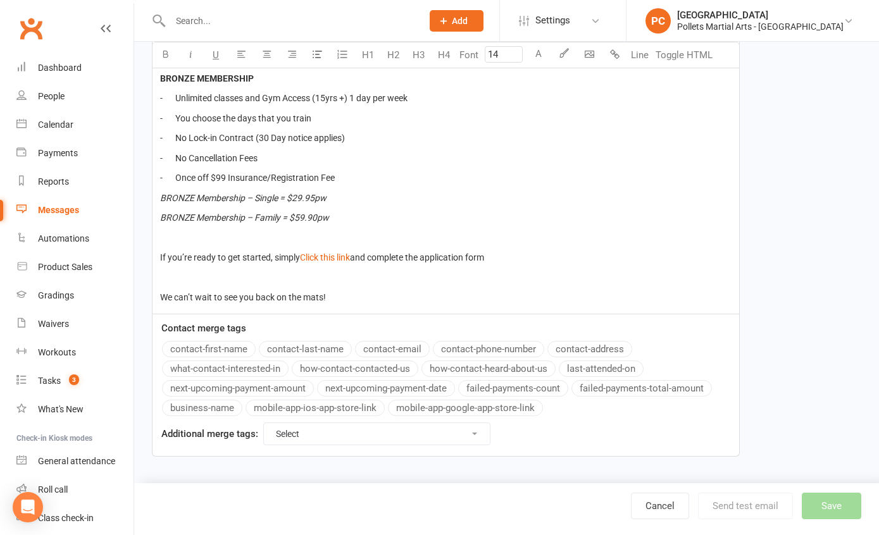
click at [337, 296] on p "We can’t wait to see you back on the mats!" at bounding box center [446, 297] width 572 height 15
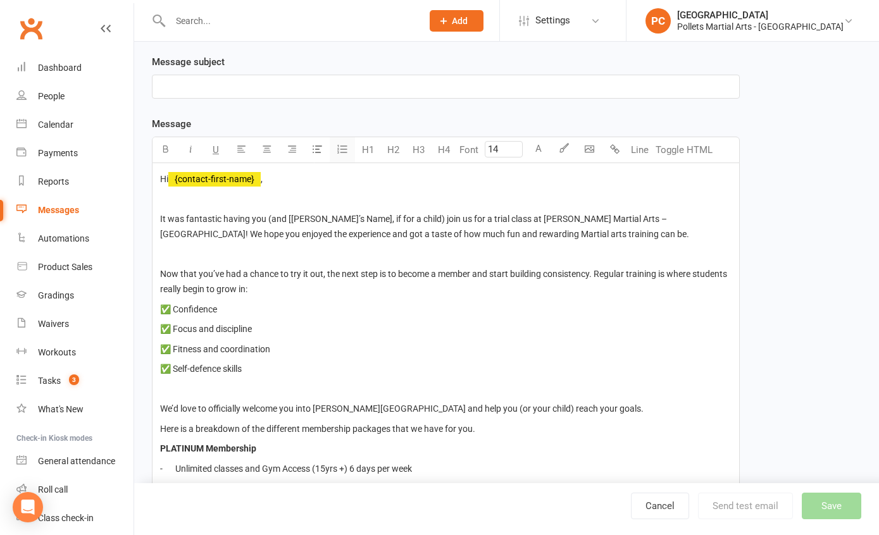
scroll to position [0, 0]
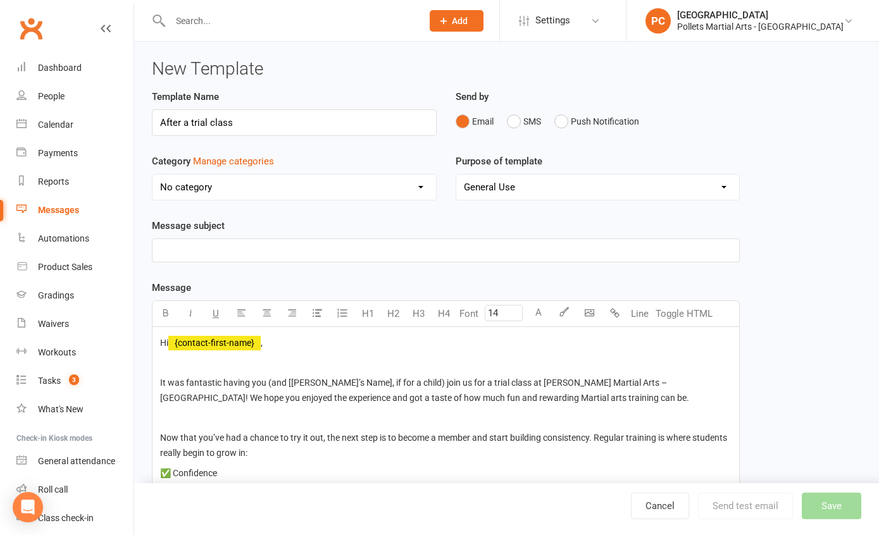
click at [223, 244] on p "﻿" at bounding box center [446, 250] width 572 height 15
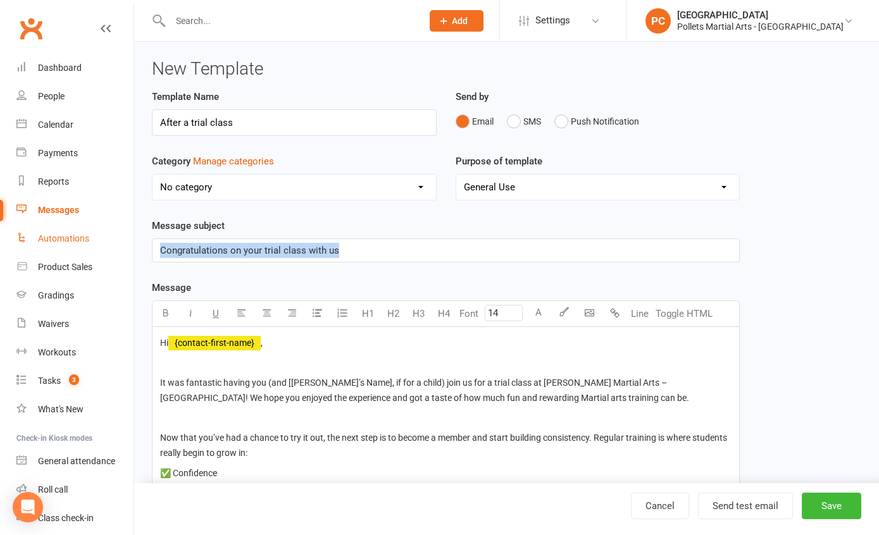
drag, startPoint x: 349, startPoint y: 251, endPoint x: 113, endPoint y: 244, distance: 236.2
click at [828, 508] on button "Save" at bounding box center [831, 506] width 59 height 27
select select "grid"
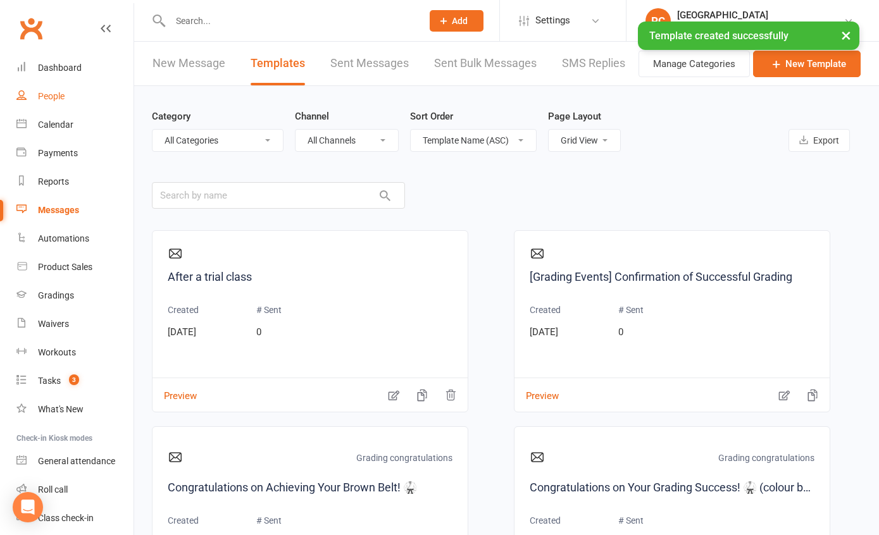
click at [61, 99] on div "People" at bounding box center [51, 96] width 27 height 10
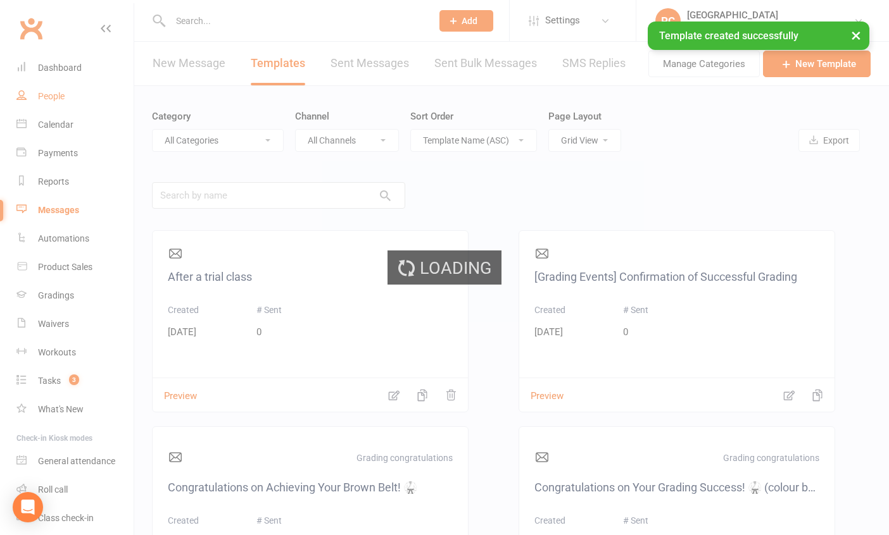
select select "100"
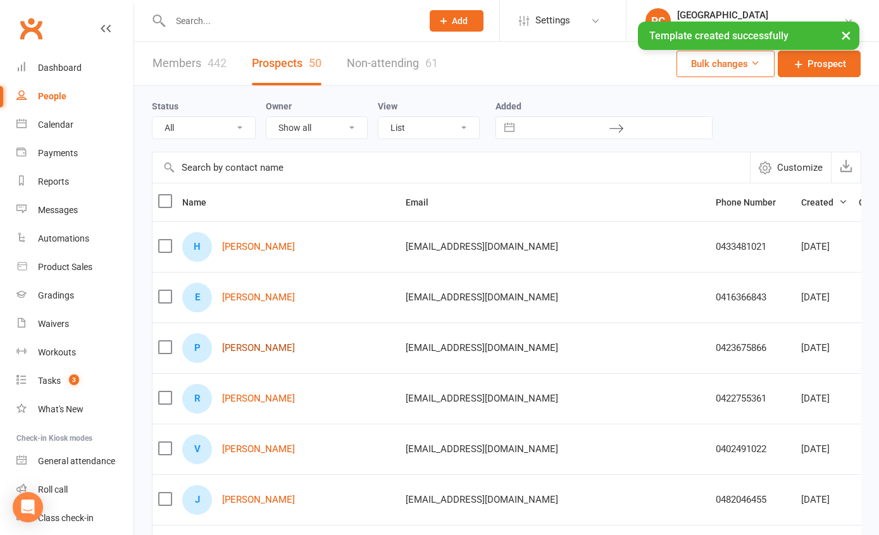
click at [273, 347] on link "[PERSON_NAME]" at bounding box center [258, 348] width 73 height 11
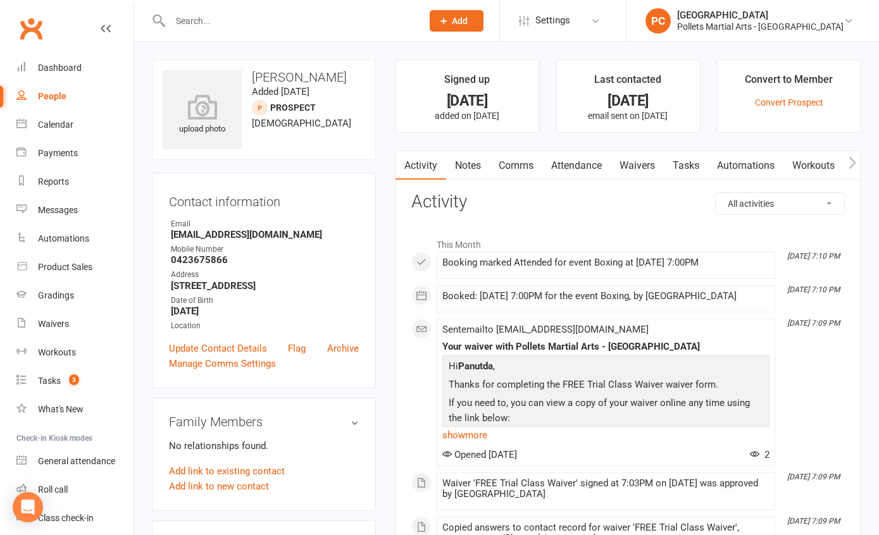
click at [516, 166] on link "Comms" at bounding box center [516, 165] width 53 height 29
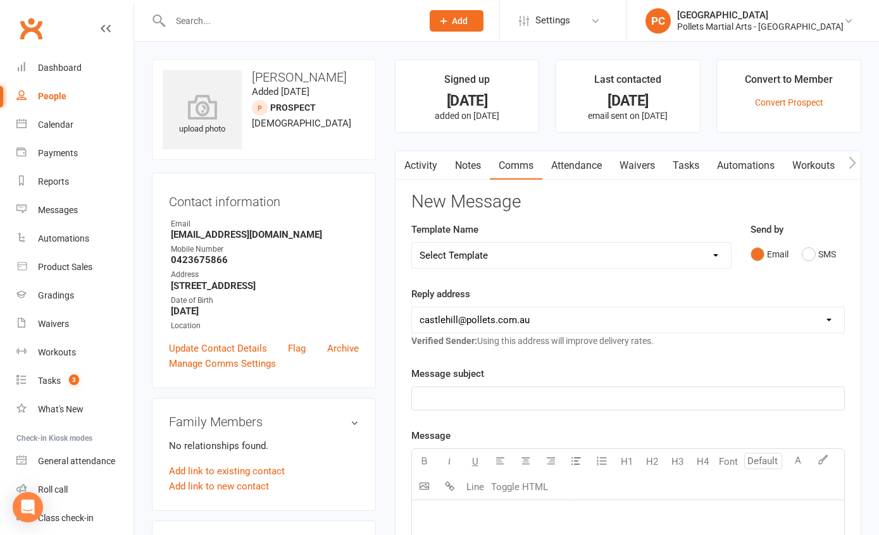
click at [510, 258] on select "Select Template [SMS] [Default template - review before using] Appointment remi…" at bounding box center [571, 255] width 319 height 25
select select "19"
click at [412, 243] on select "Select Template [SMS] [Default template - review before using] Appointment remi…" at bounding box center [571, 255] width 319 height 25
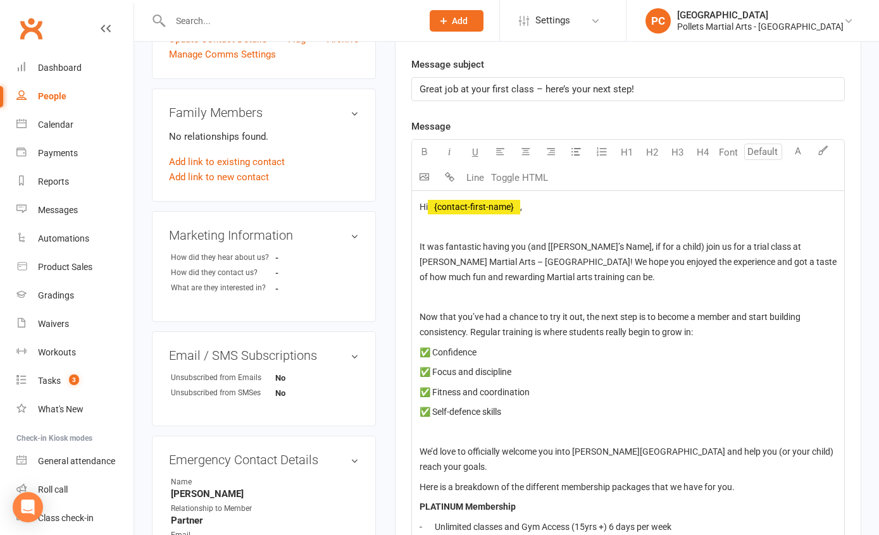
scroll to position [318, 0]
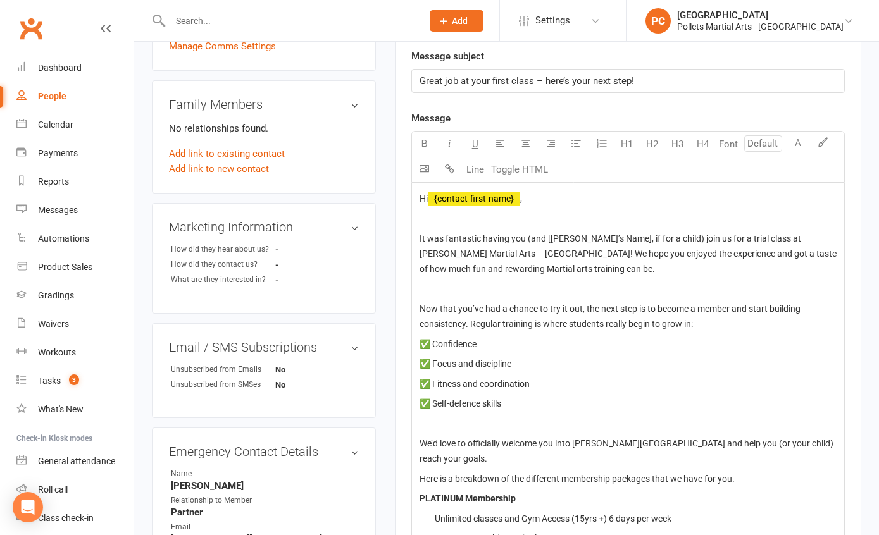
type input "14"
drag, startPoint x: 657, startPoint y: 239, endPoint x: 528, endPoint y: 239, distance: 129.1
click at [528, 239] on span "It was fantastic having you (and [Child’s Name], if for a child) join us for a …" at bounding box center [629, 254] width 419 height 41
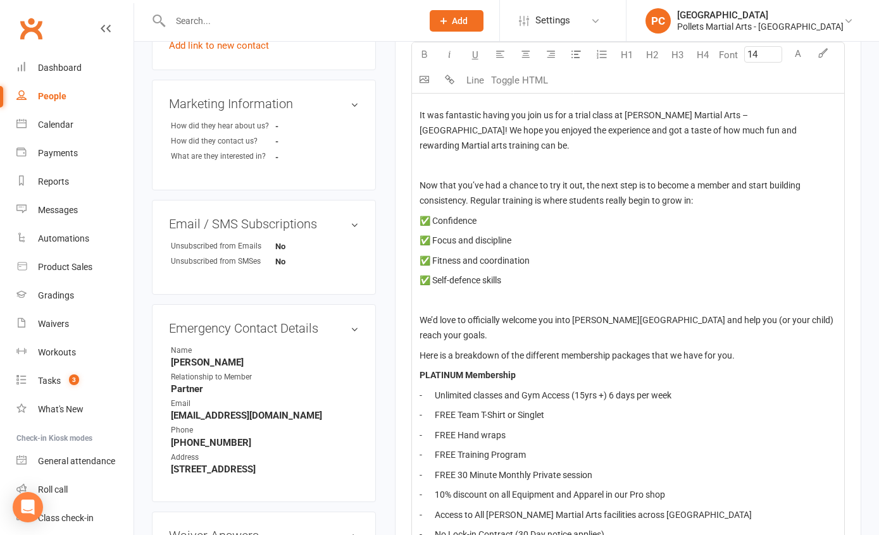
scroll to position [376, 0]
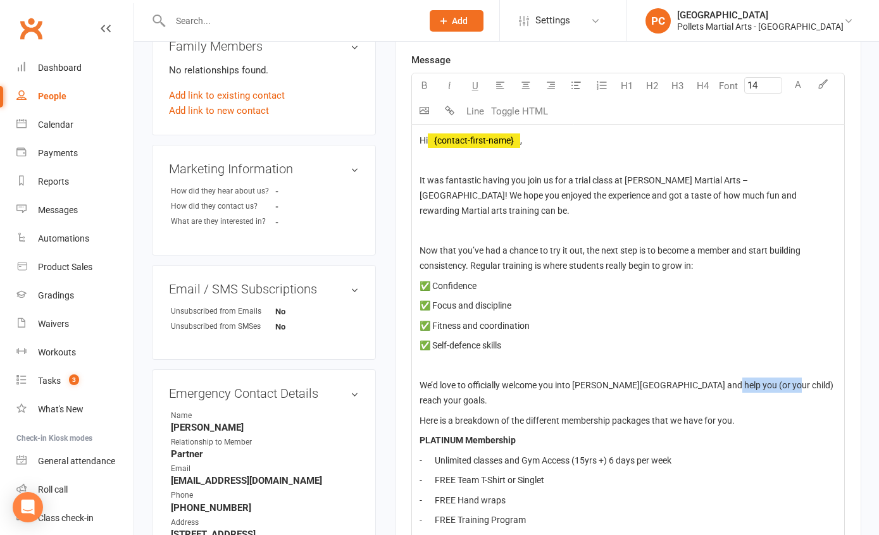
drag, startPoint x: 755, startPoint y: 368, endPoint x: 699, endPoint y: 374, distance: 56.6
click at [699, 380] on span "We’d love to officially welcome you into Pollet's Castle Hill and help you (or …" at bounding box center [628, 392] width 416 height 25
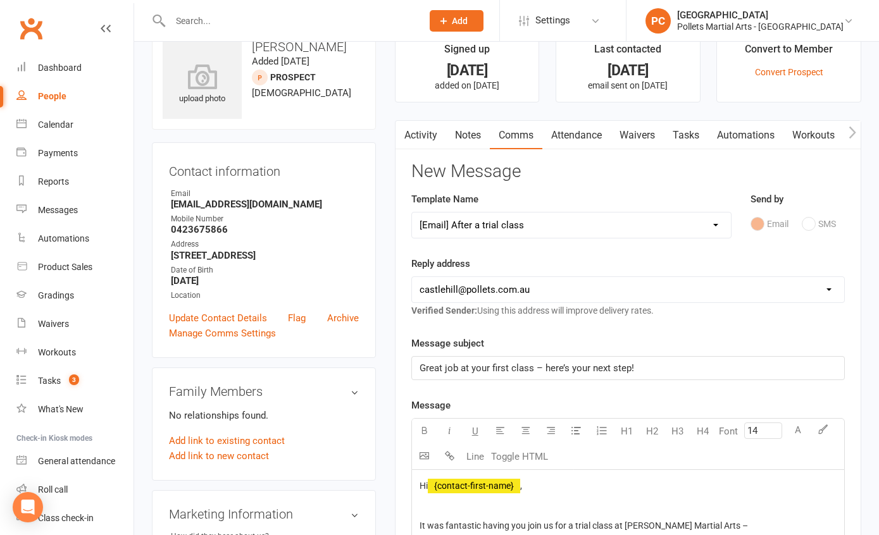
scroll to position [38, 0]
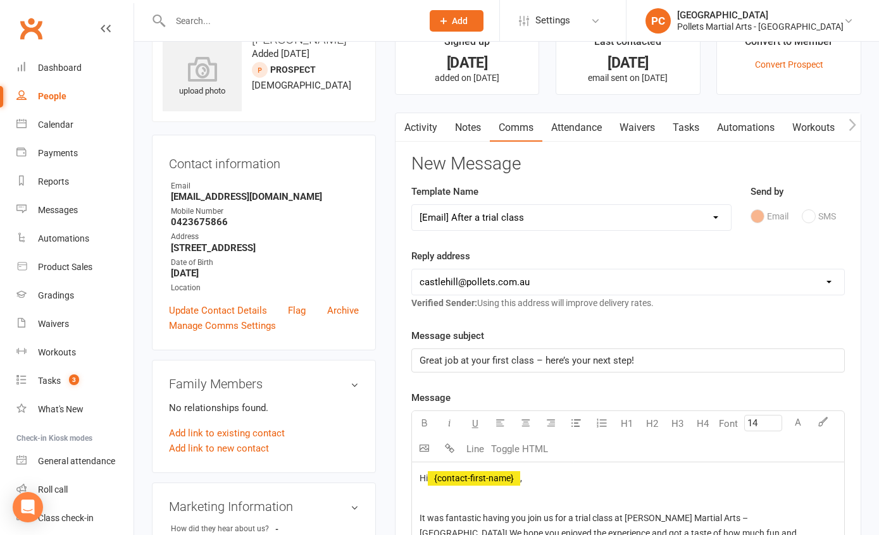
click at [492, 478] on span "﻿ {contact-first-name}" at bounding box center [474, 478] width 92 height 11
click at [632, 493] on p at bounding box center [628, 498] width 417 height 15
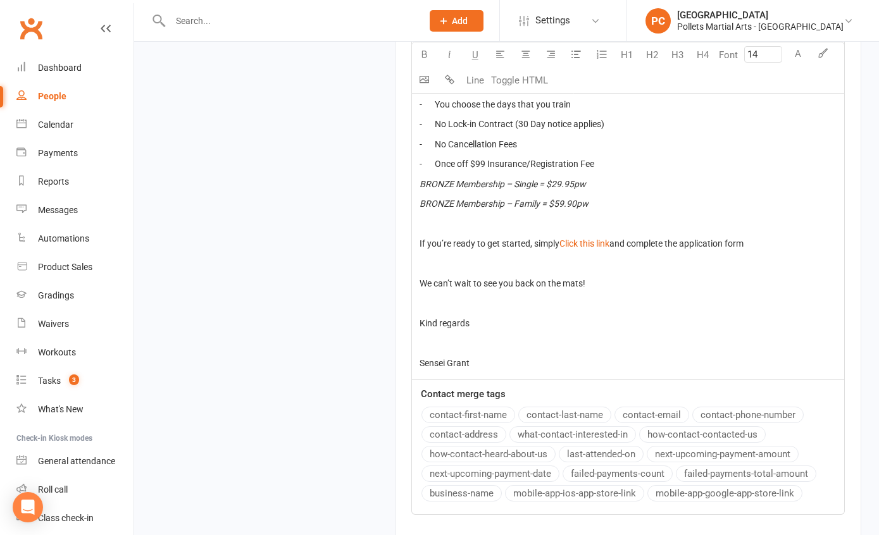
scroll to position [1477, 0]
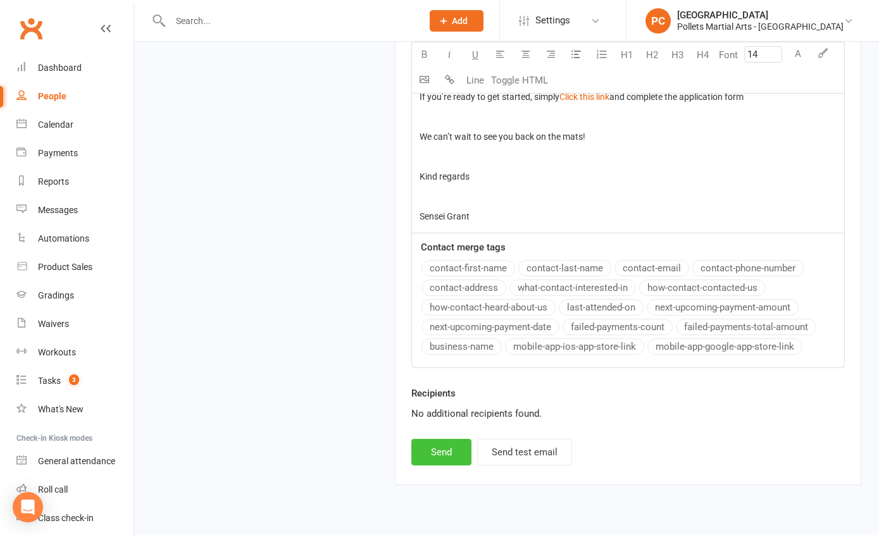
click at [428, 439] on button "Send" at bounding box center [441, 452] width 60 height 27
select select
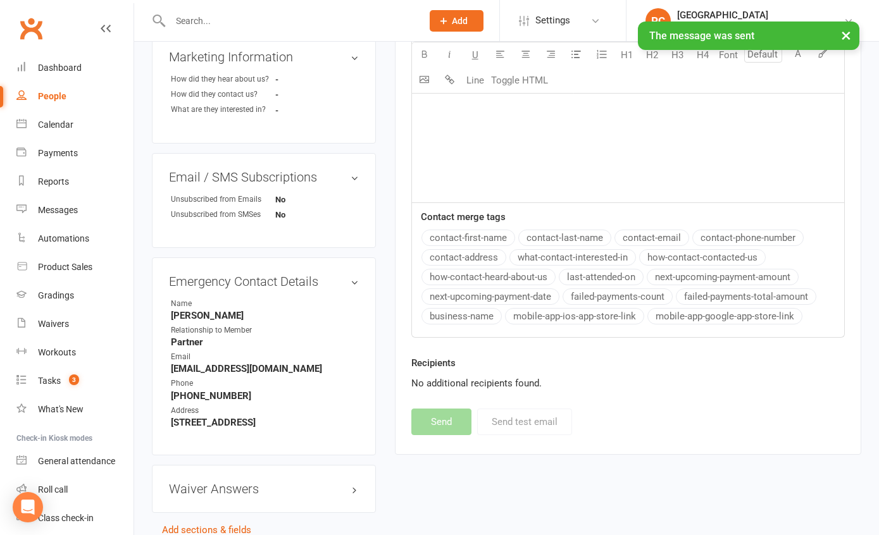
click at [56, 96] on div "People" at bounding box center [52, 96] width 28 height 10
select select "100"
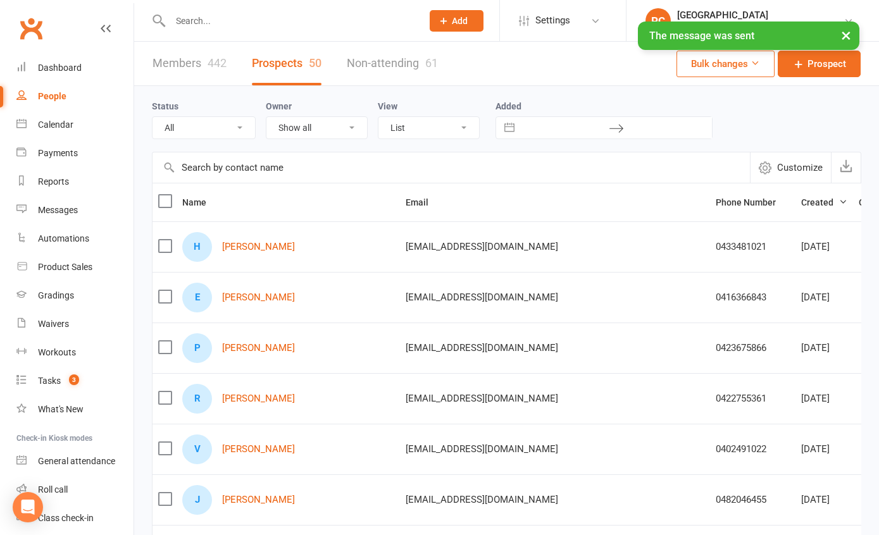
scroll to position [25, 0]
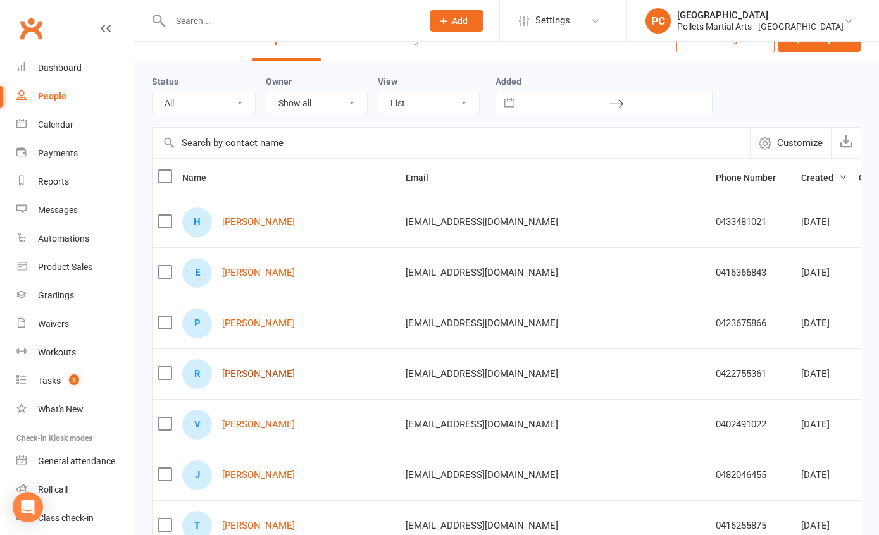
click at [287, 372] on link "[PERSON_NAME]" at bounding box center [258, 374] width 73 height 11
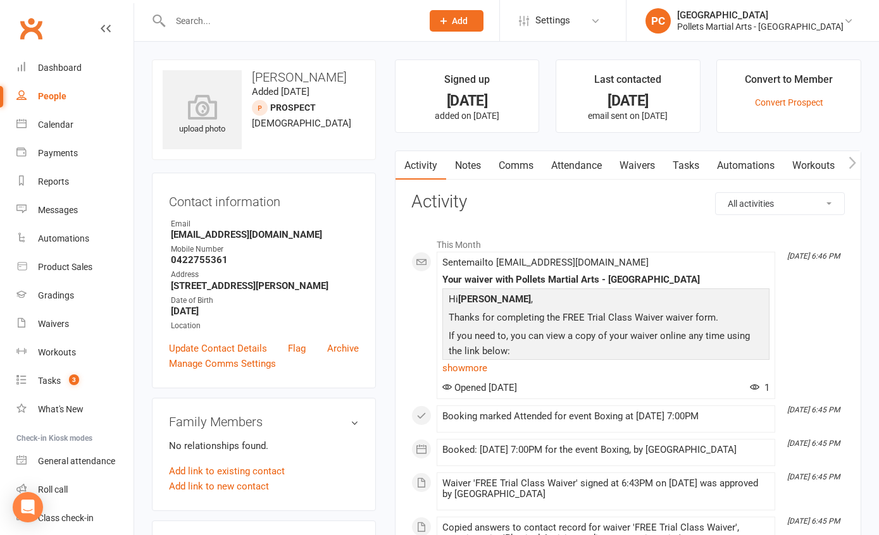
click at [520, 166] on link "Comms" at bounding box center [516, 165] width 53 height 29
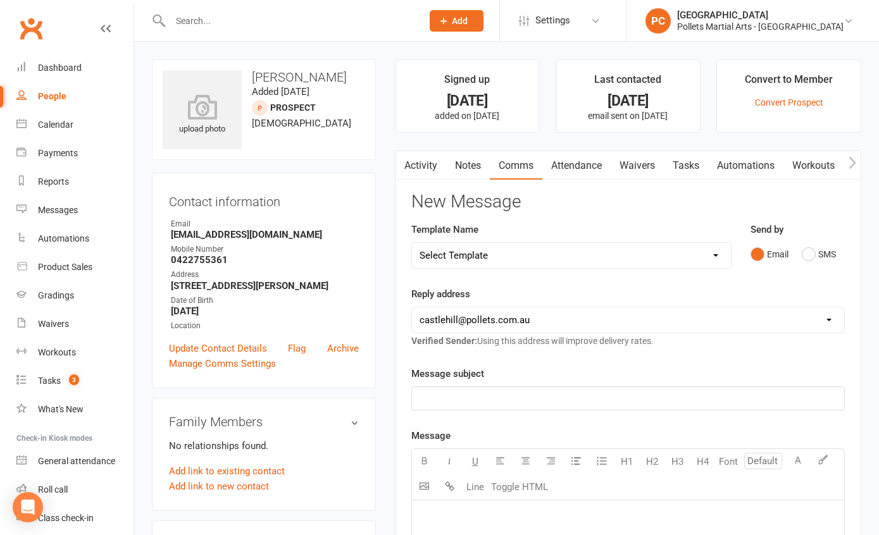
click at [540, 252] on select "Select Template [SMS] [Default template - review before using] Appointment remi…" at bounding box center [571, 255] width 319 height 25
select select "19"
click at [412, 243] on select "Select Template [SMS] [Default template - review before using] Appointment remi…" at bounding box center [571, 255] width 319 height 25
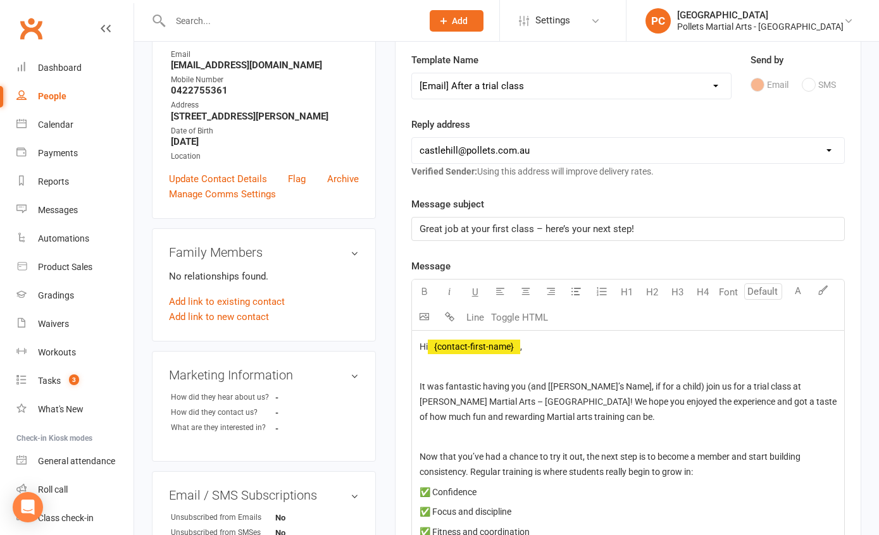
scroll to position [235, 0]
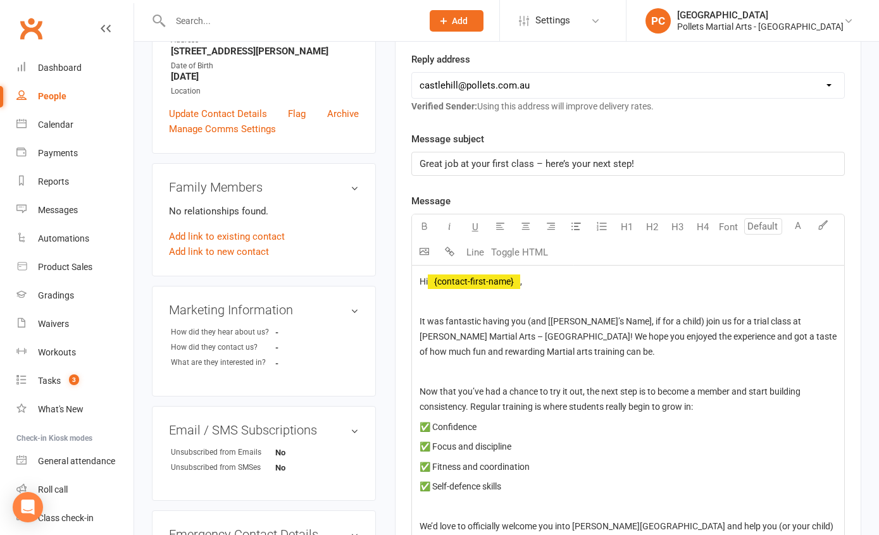
type input "14"
drag, startPoint x: 658, startPoint y: 322, endPoint x: 527, endPoint y: 323, distance: 131.7
click at [527, 323] on span "It was fantastic having you (and [Child’s Name], if for a child) join us for a …" at bounding box center [629, 336] width 419 height 41
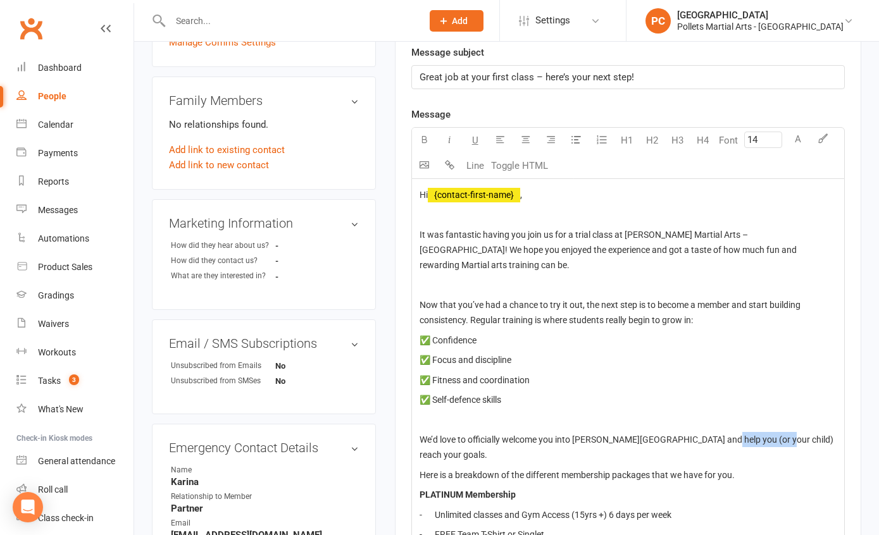
drag, startPoint x: 752, startPoint y: 427, endPoint x: 699, endPoint y: 427, distance: 52.5
click at [699, 435] on span "We’d love to officially welcome you into Pollet's Castle Hill and help you (or …" at bounding box center [628, 447] width 416 height 25
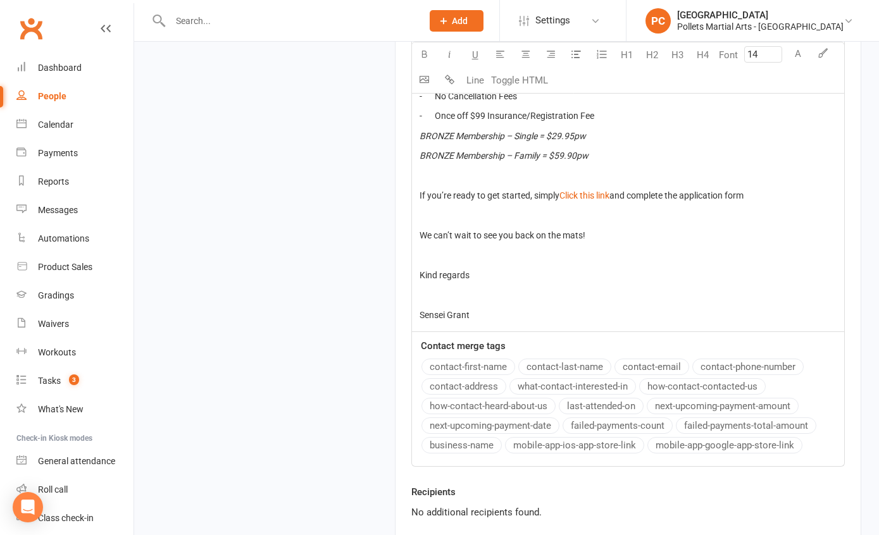
scroll to position [1477, 0]
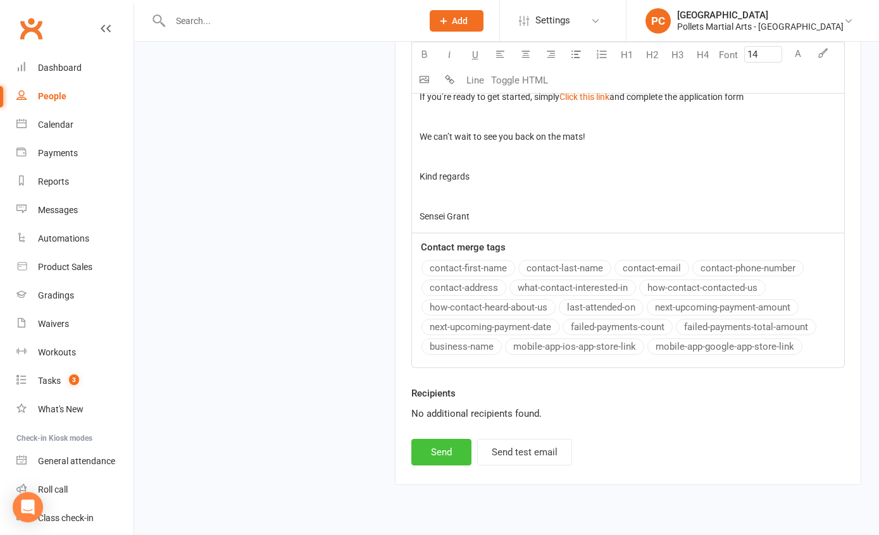
click at [433, 439] on button "Send" at bounding box center [441, 452] width 60 height 27
select select
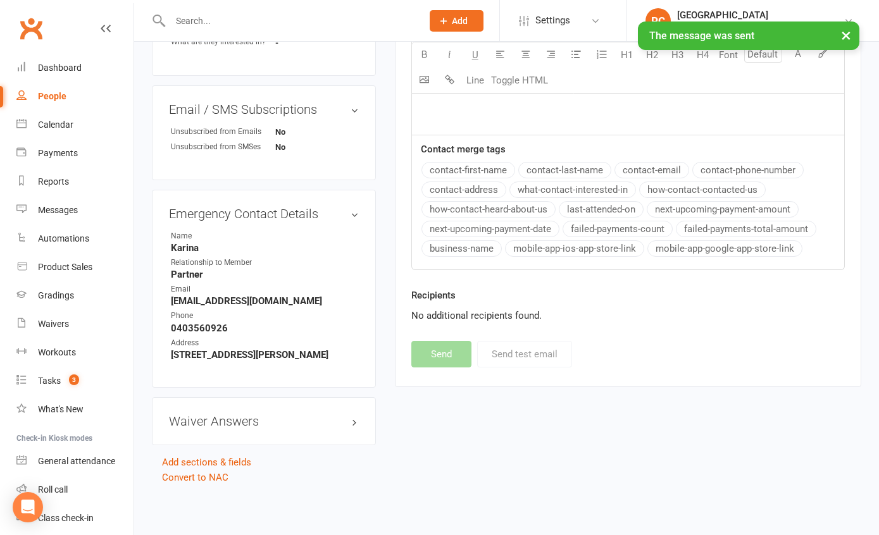
scroll to position [488, 0]
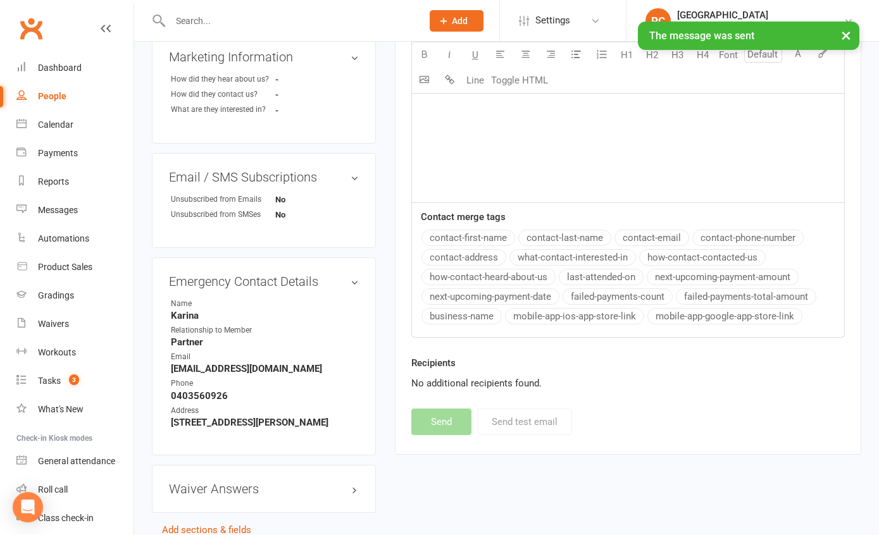
click at [44, 96] on div "People" at bounding box center [52, 96] width 28 height 10
select select "100"
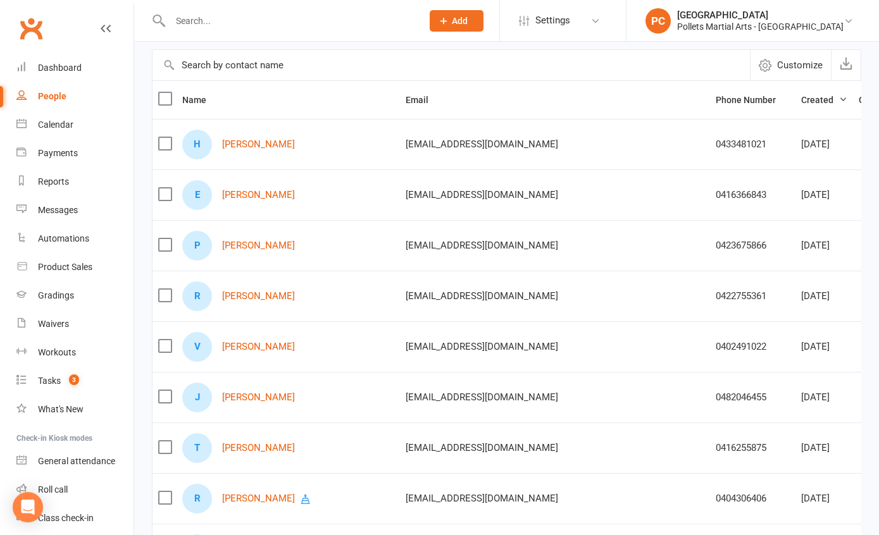
scroll to position [111, 0]
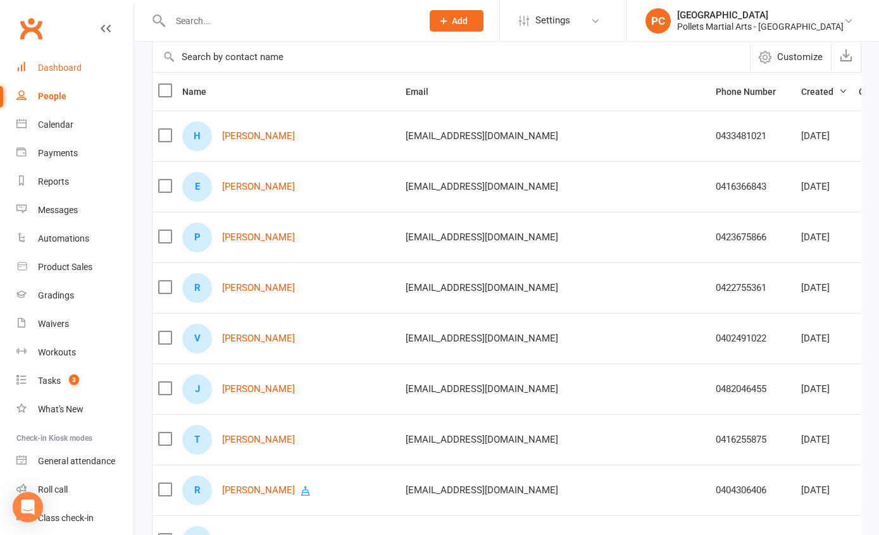
click at [67, 62] on link "Dashboard" at bounding box center [74, 68] width 117 height 28
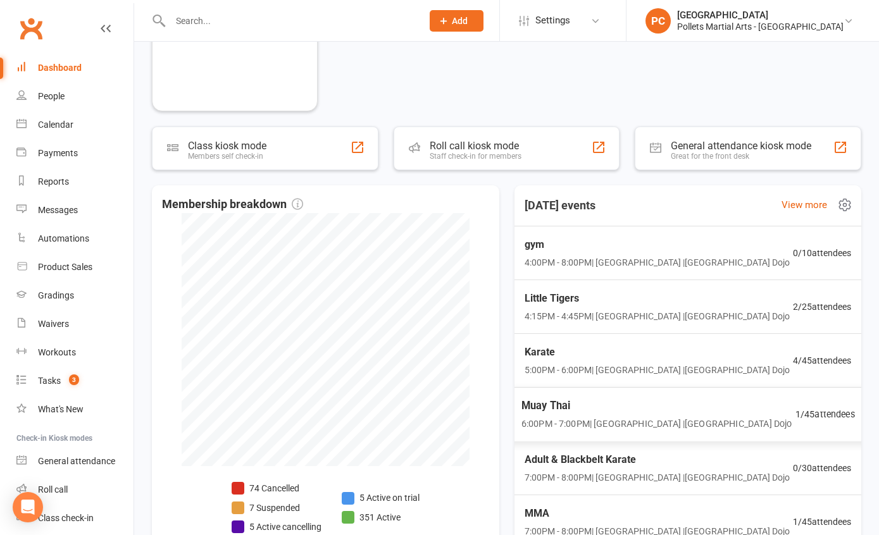
scroll to position [613, 0]
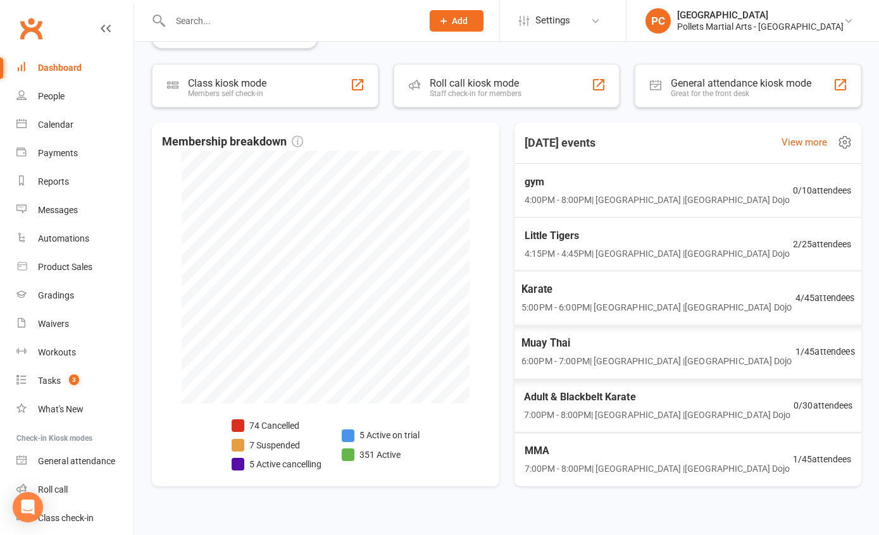
click at [649, 301] on span "5:00PM - 6:00PM | Pollets Castle Hill | Castle Hill Dojo" at bounding box center [657, 308] width 270 height 15
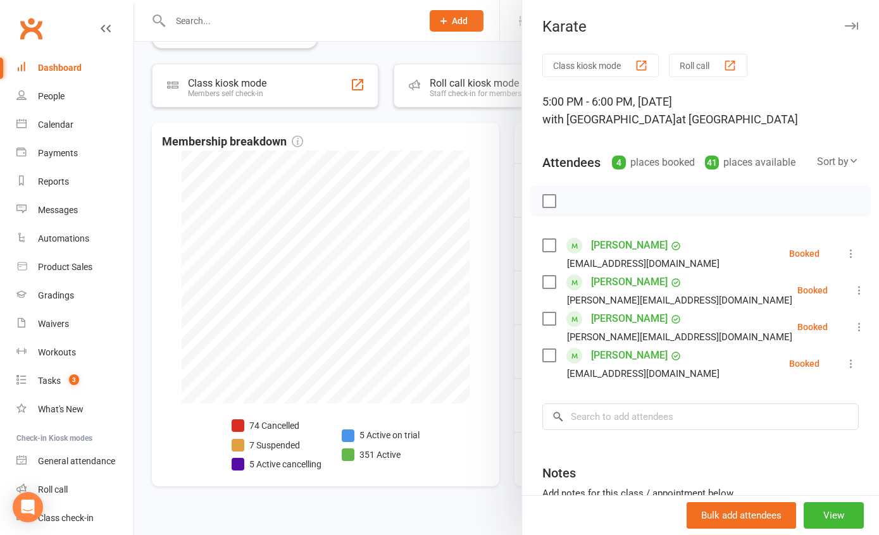
click at [503, 277] on div at bounding box center [506, 267] width 745 height 535
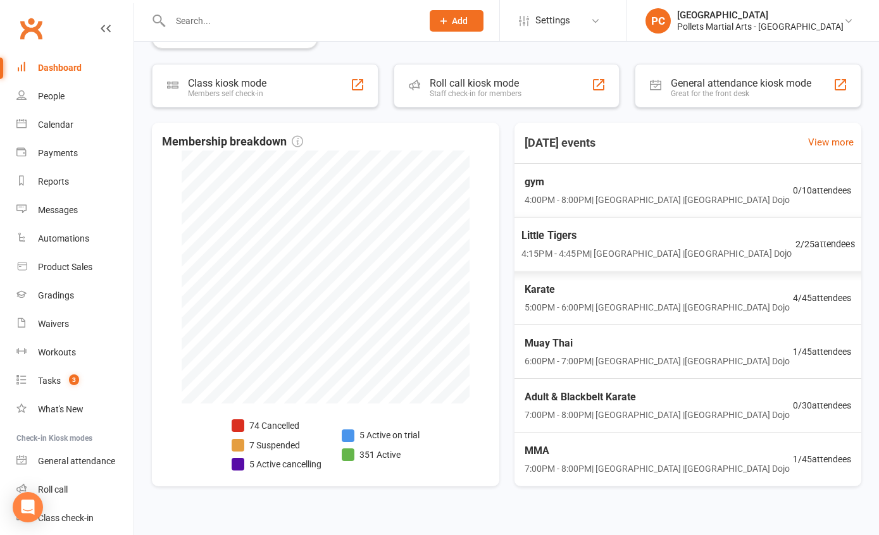
click at [557, 240] on span "Little Tigers" at bounding box center [656, 236] width 270 height 16
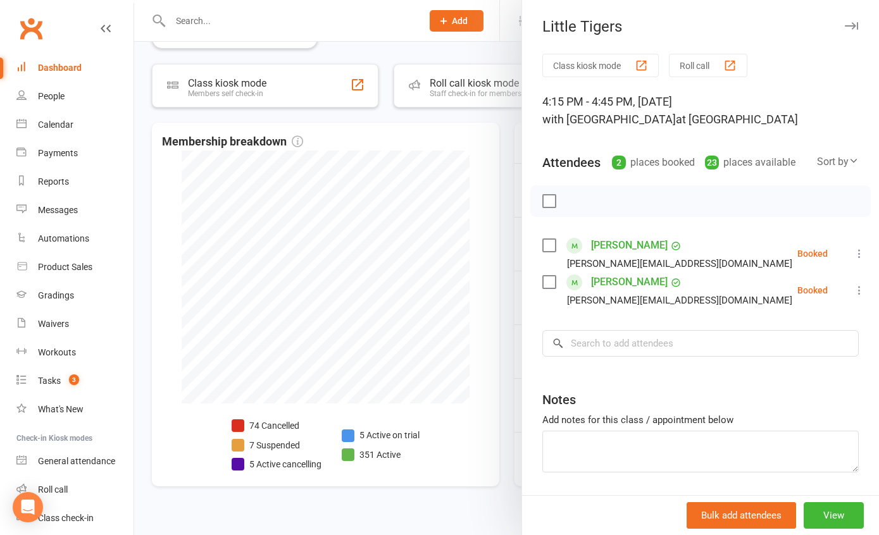
click at [495, 241] on div at bounding box center [506, 267] width 745 height 535
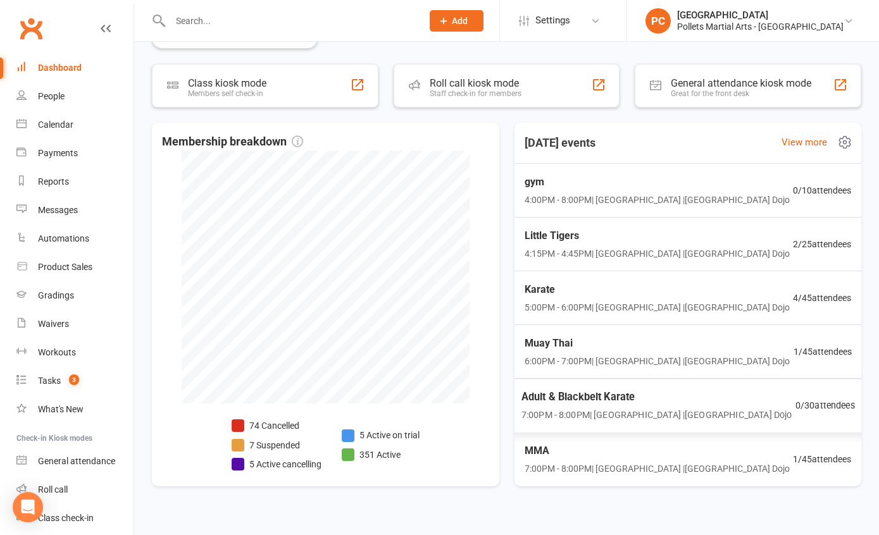
click at [591, 401] on span "Adult & Blackbelt Karate" at bounding box center [656, 397] width 270 height 16
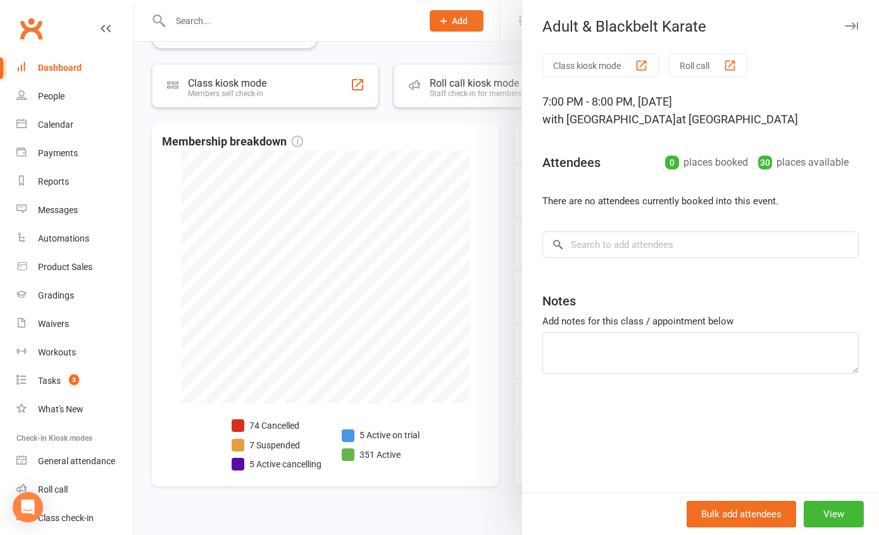
click at [510, 361] on div at bounding box center [506, 267] width 745 height 535
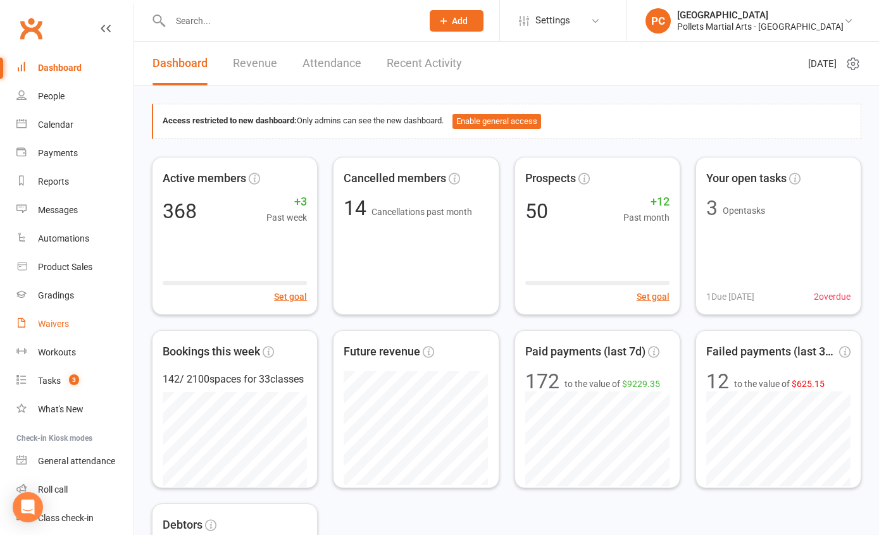
click at [58, 323] on div "Waivers" at bounding box center [53, 324] width 31 height 10
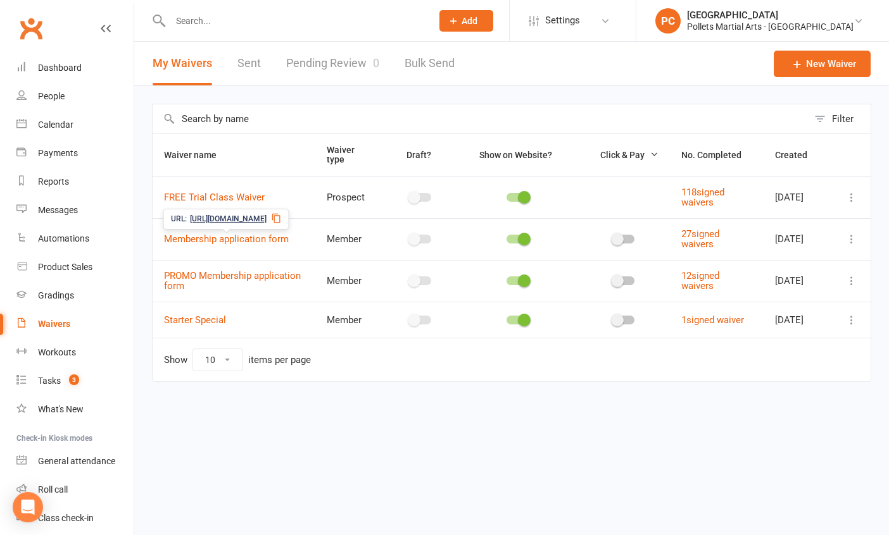
click at [282, 217] on icon at bounding box center [277, 218] width 10 height 10
